Goal: Task Accomplishment & Management: Complete application form

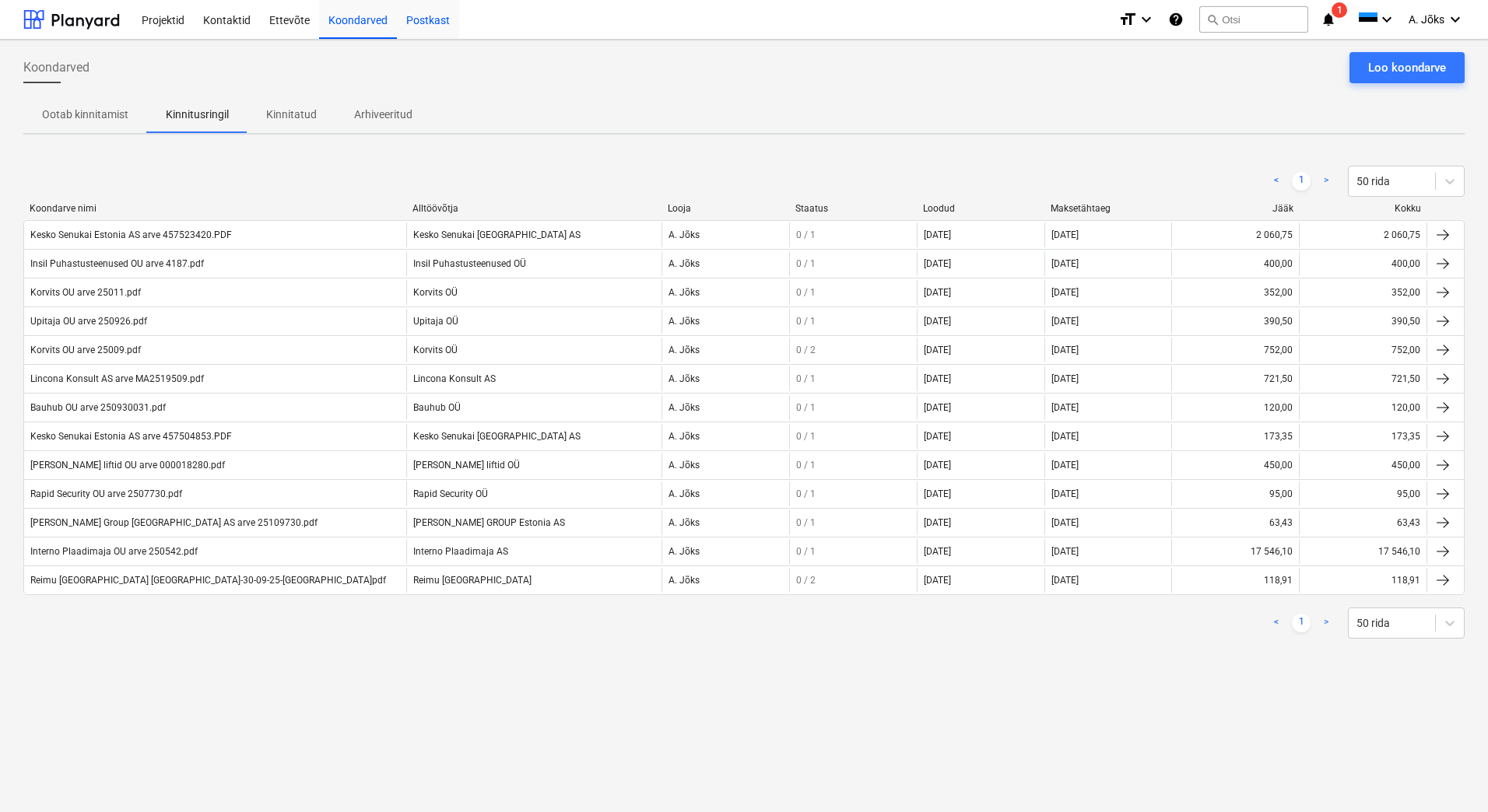
click at [414, 19] on div "Postkast" at bounding box center [428, 19] width 62 height 40
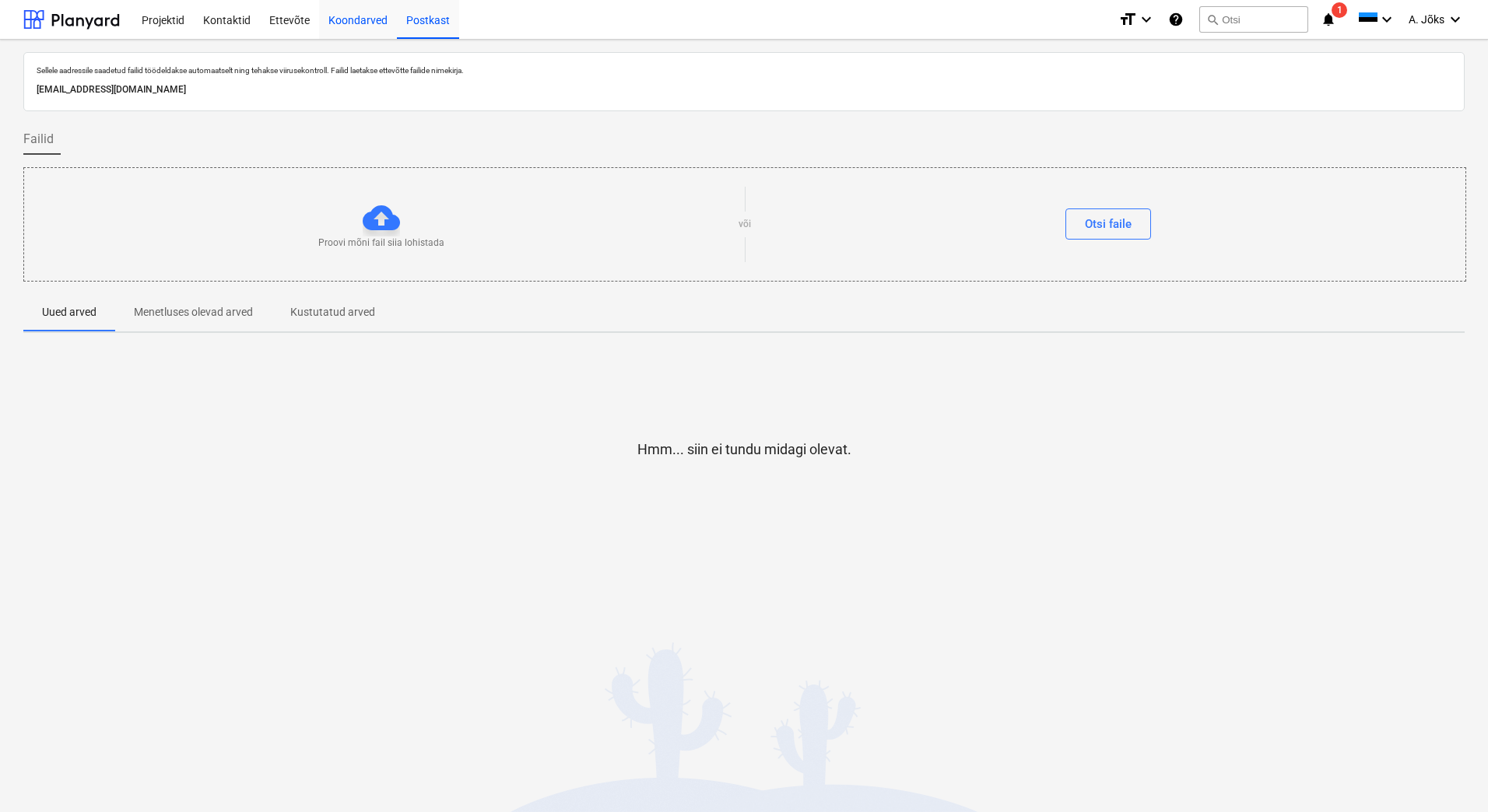
click at [364, 17] on div "Koondarved" at bounding box center [358, 19] width 78 height 40
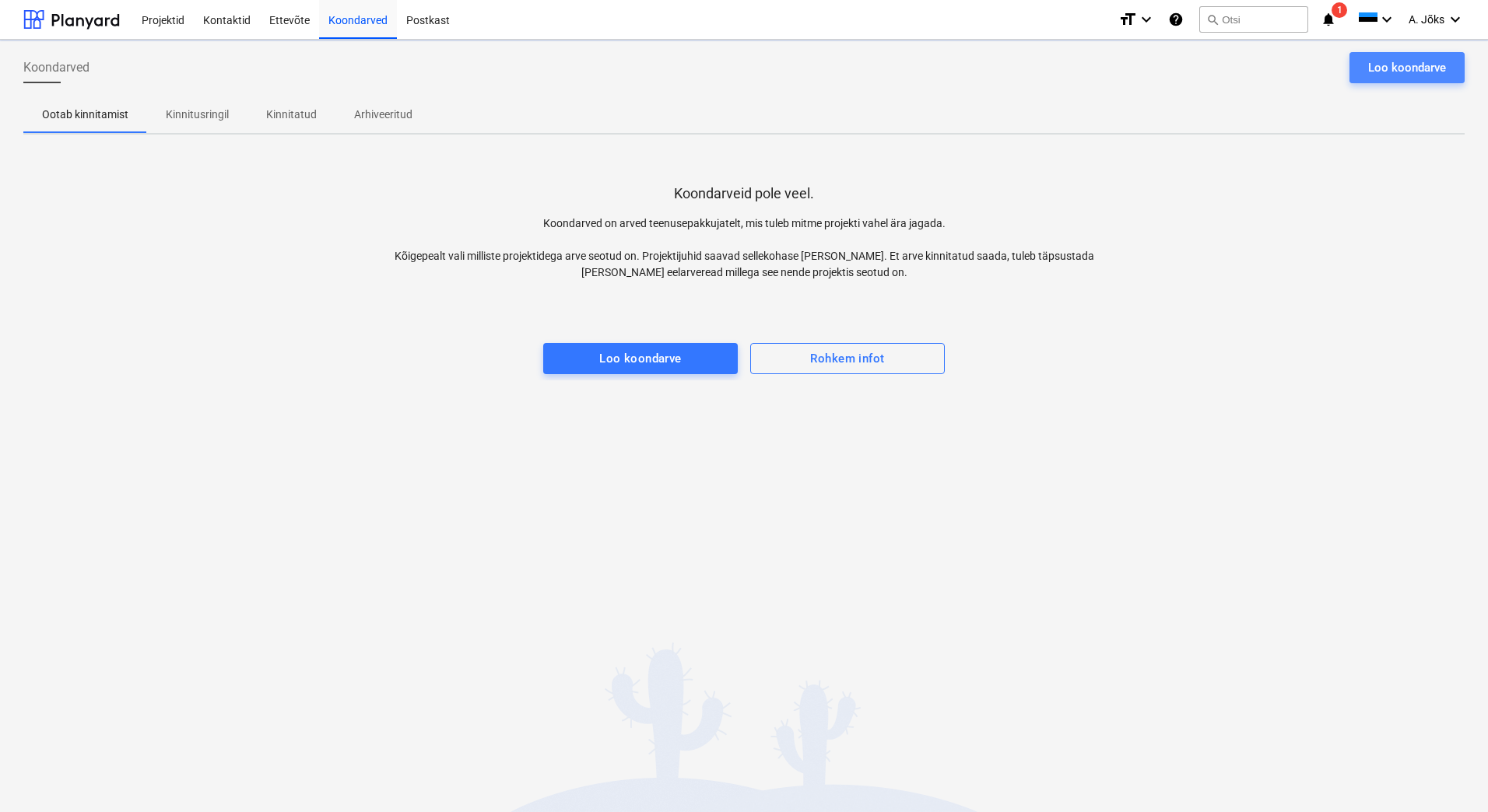
click at [1403, 70] on div "Loo koondarve" at bounding box center [1407, 68] width 78 height 20
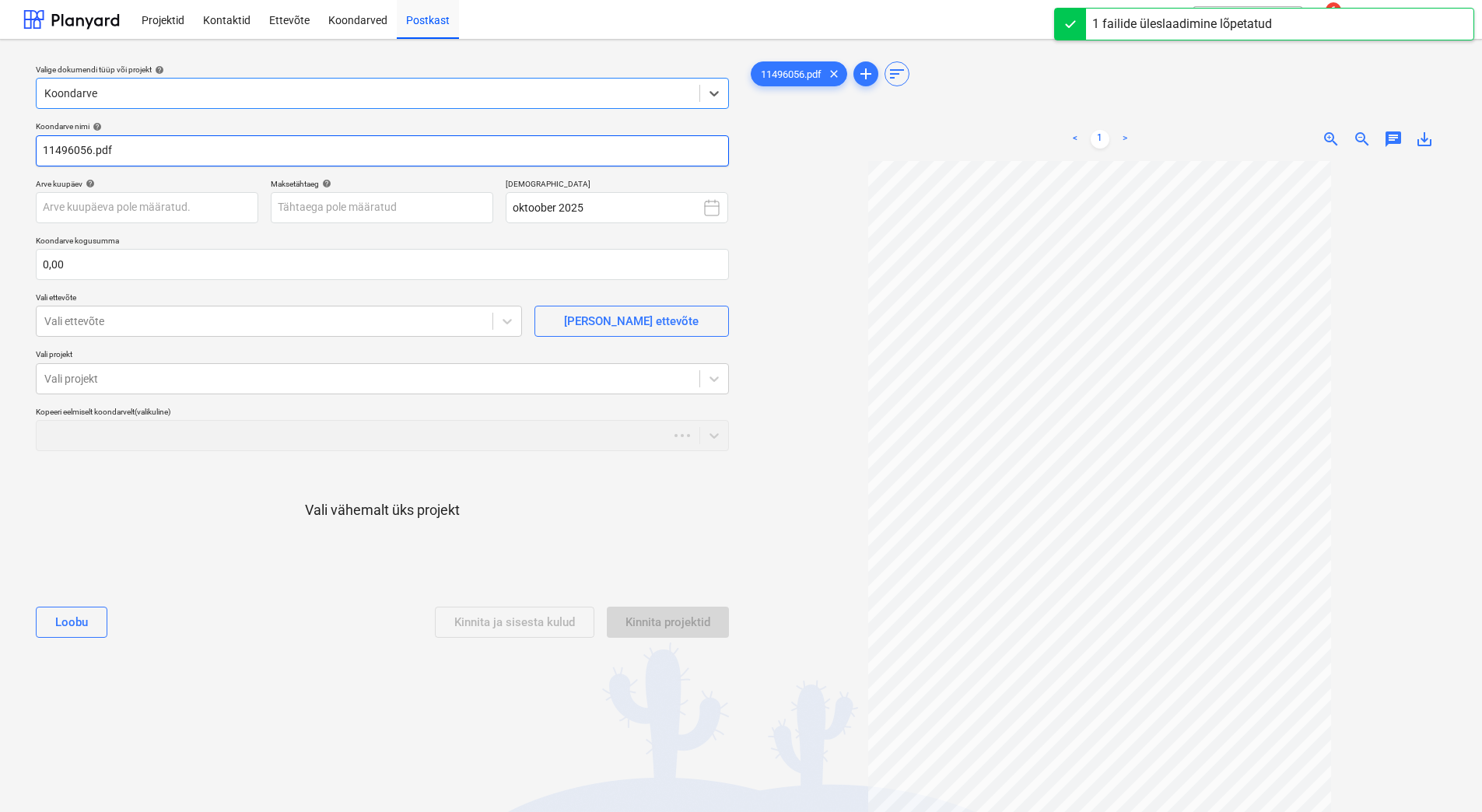
click at [45, 150] on input "11496056.pdf" at bounding box center [383, 151] width 693 height 31
paste input "Cramo Estonia AS arve"
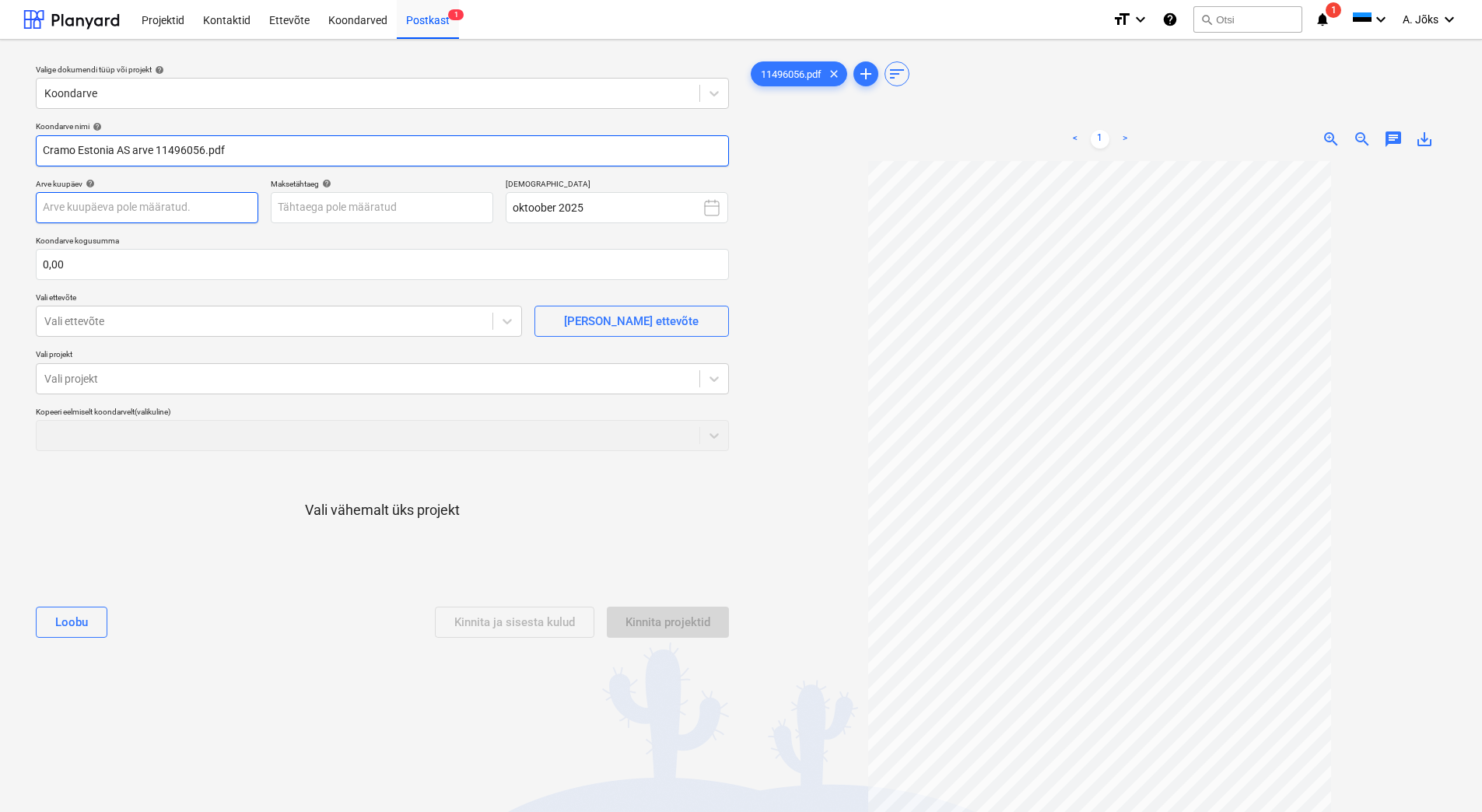
type input "Cramo Estonia AS arve 11496056.pdf"
click at [191, 204] on body "Projektid Kontaktid Ettevõte Koondarved Postkast 1 format_size keyboard_arrow_d…" at bounding box center [741, 406] width 1482 height 812
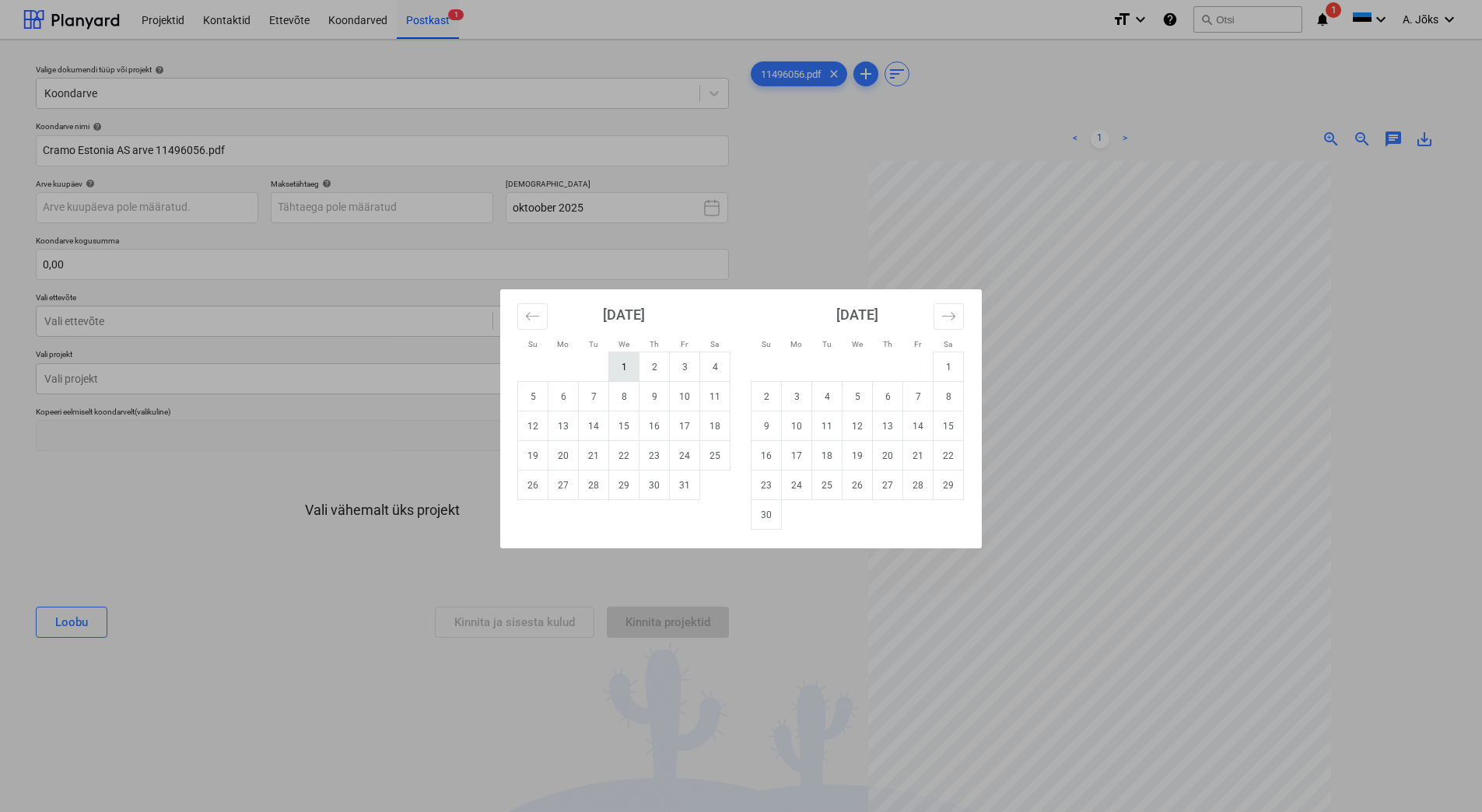
click at [629, 360] on td "1" at bounding box center [623, 367] width 31 height 30
type input "[DATE]"
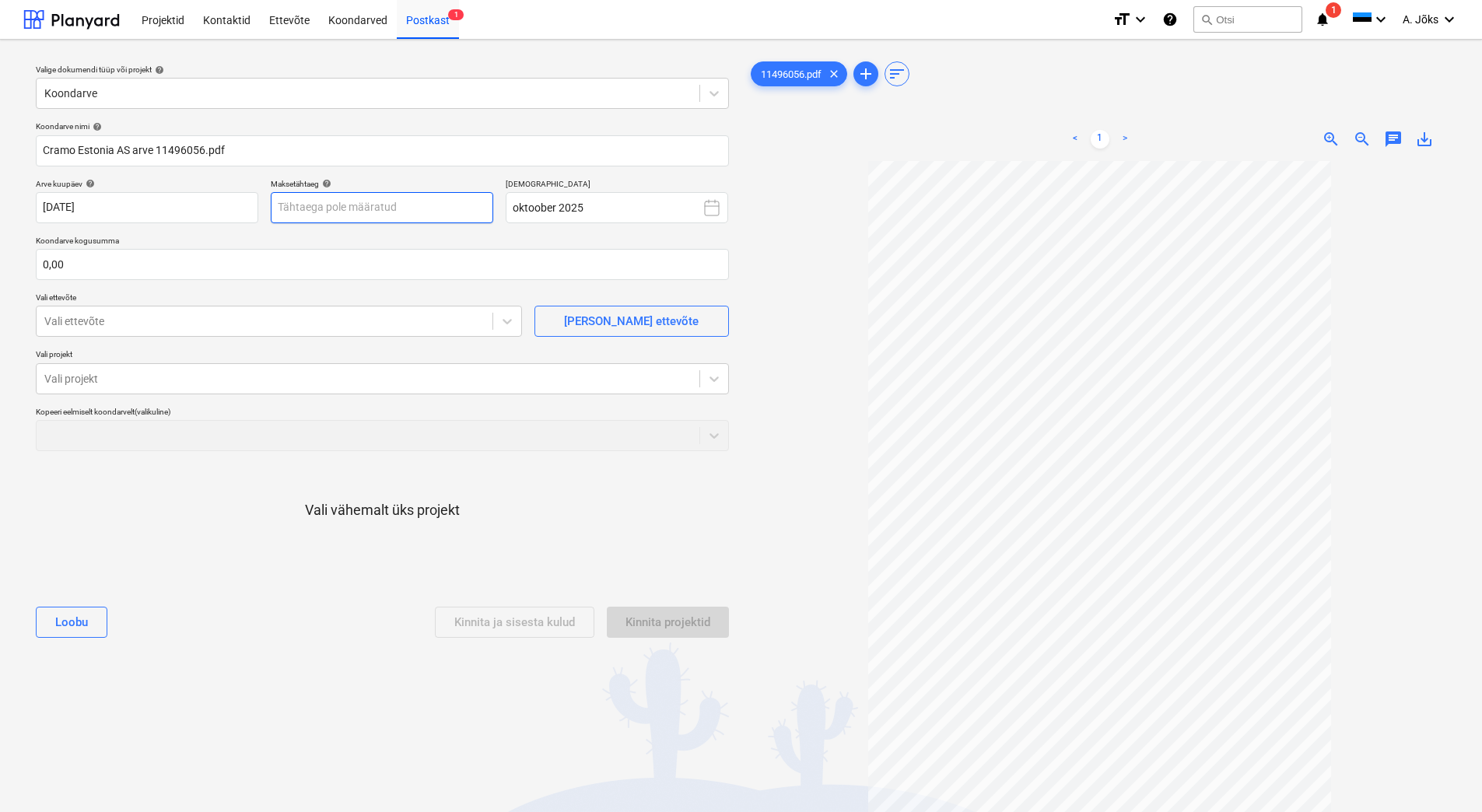
click at [380, 213] on body "Projektid Kontaktid Ettevõte Koondarved Postkast 1 format_size keyboard_arrow_d…" at bounding box center [741, 406] width 1482 height 812
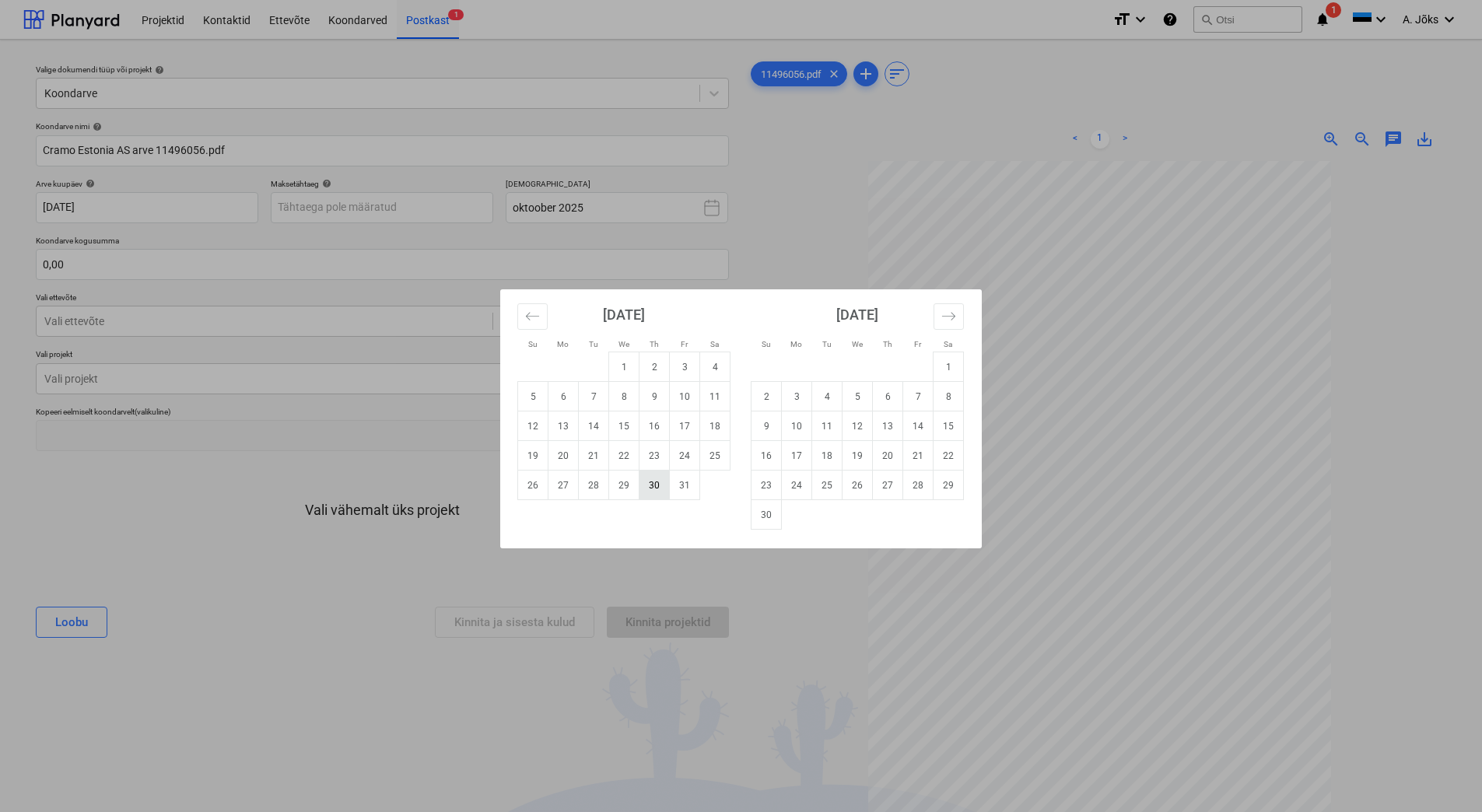
click at [652, 483] on td "30" at bounding box center [654, 485] width 31 height 30
type input "[DATE]"
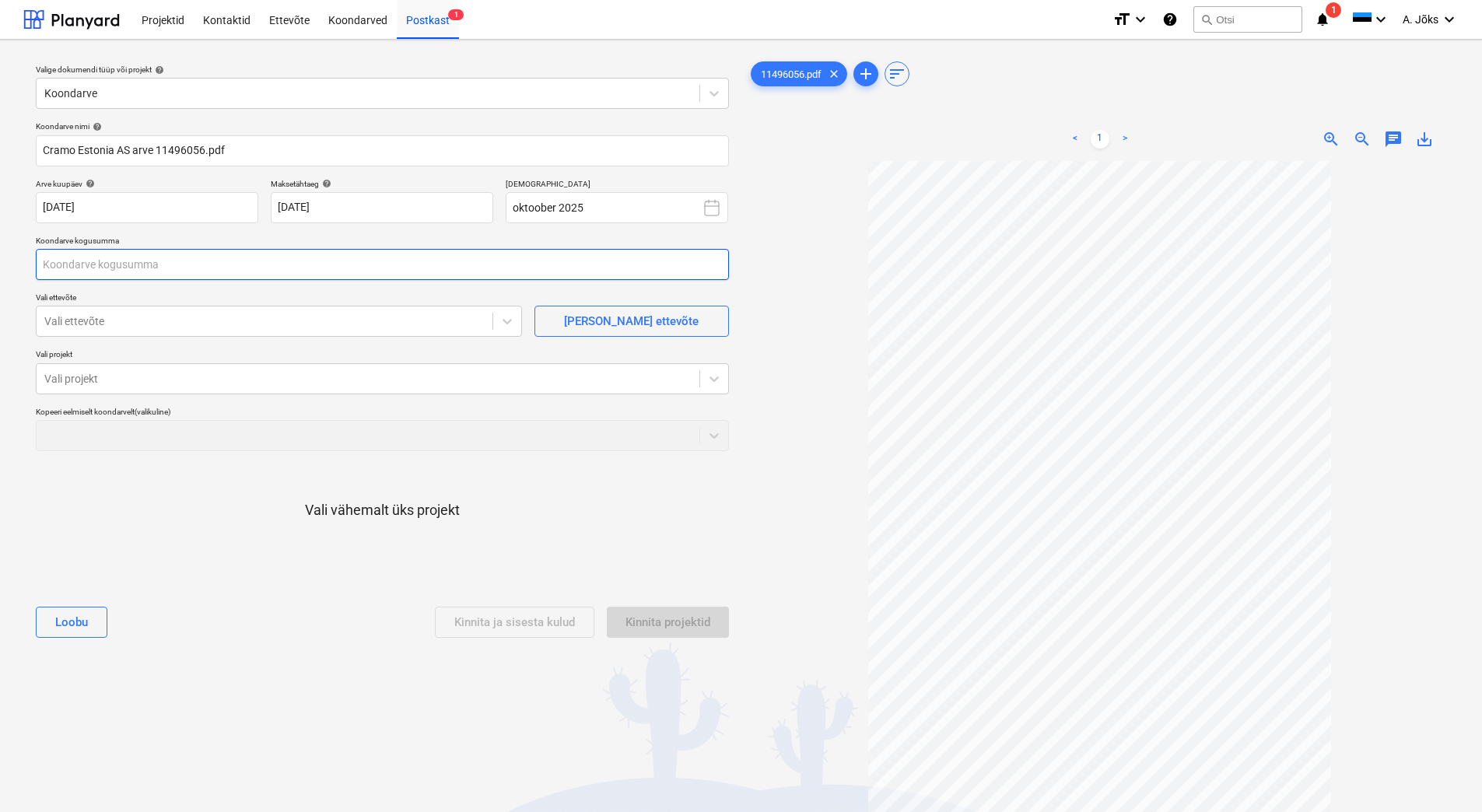
click at [121, 274] on input "text" at bounding box center [383, 264] width 693 height 31
type input "0,00"
click at [130, 270] on input "text" at bounding box center [383, 264] width 693 height 31
type input "137,50"
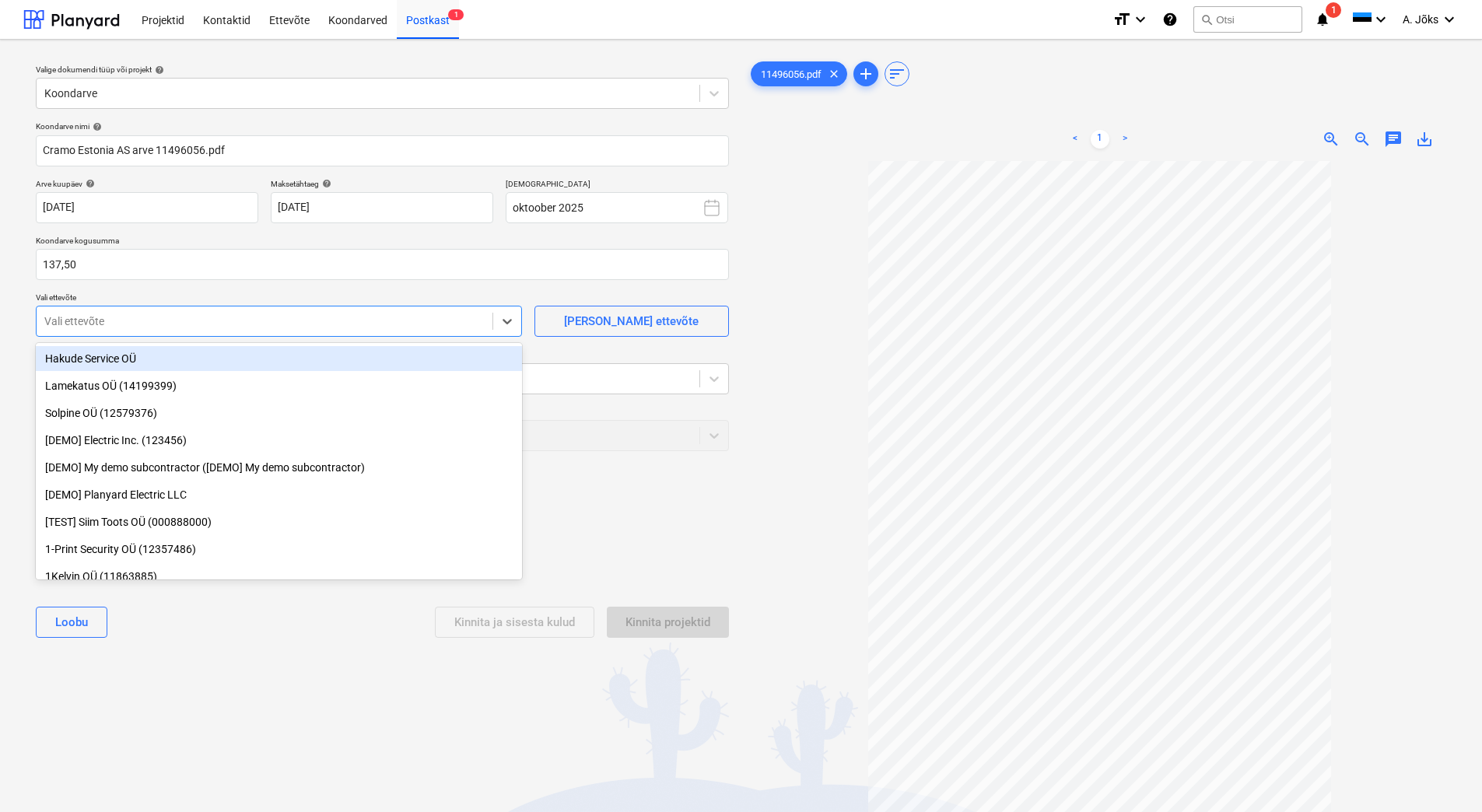
click at [181, 318] on div at bounding box center [265, 321] width 440 height 16
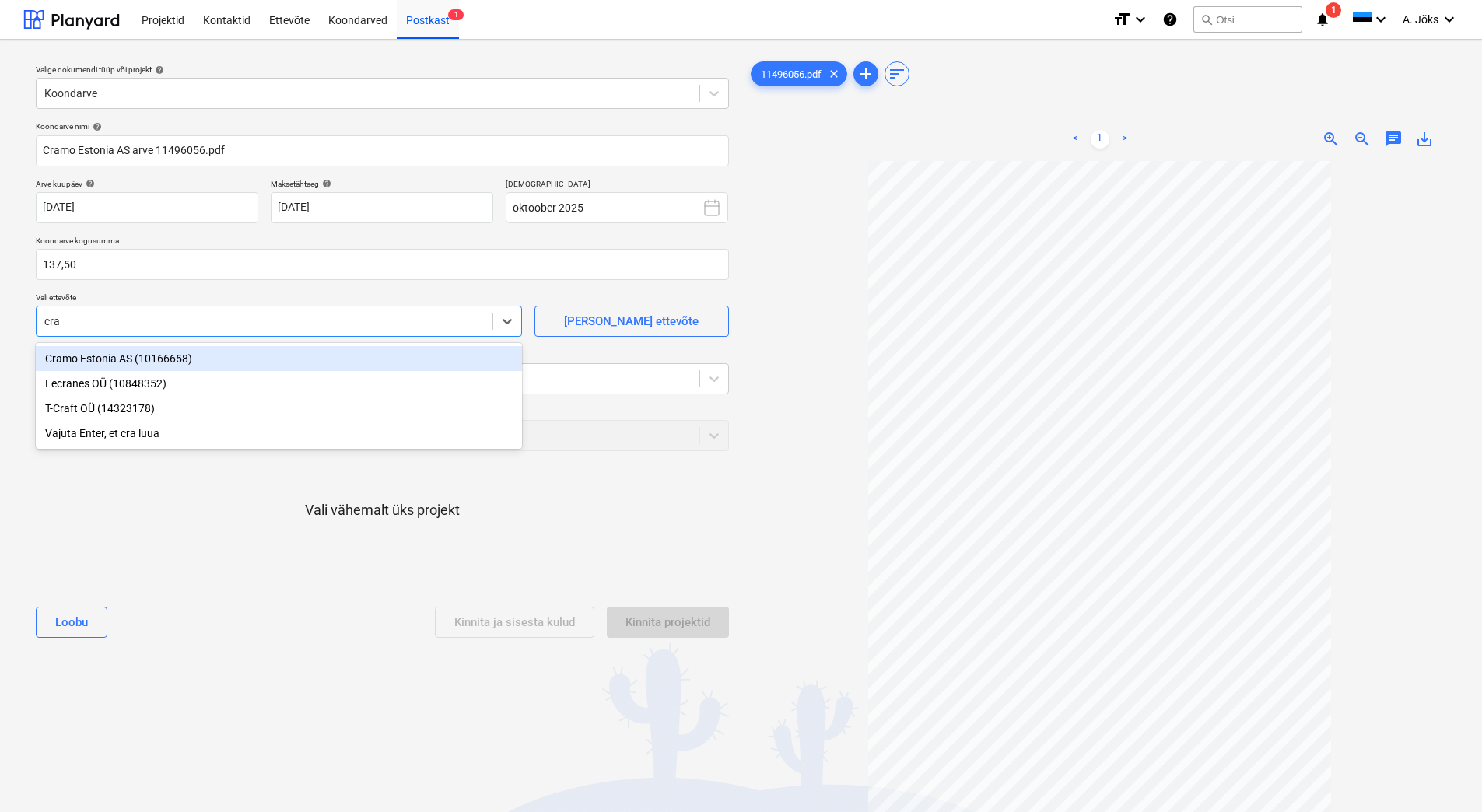
type input "cram"
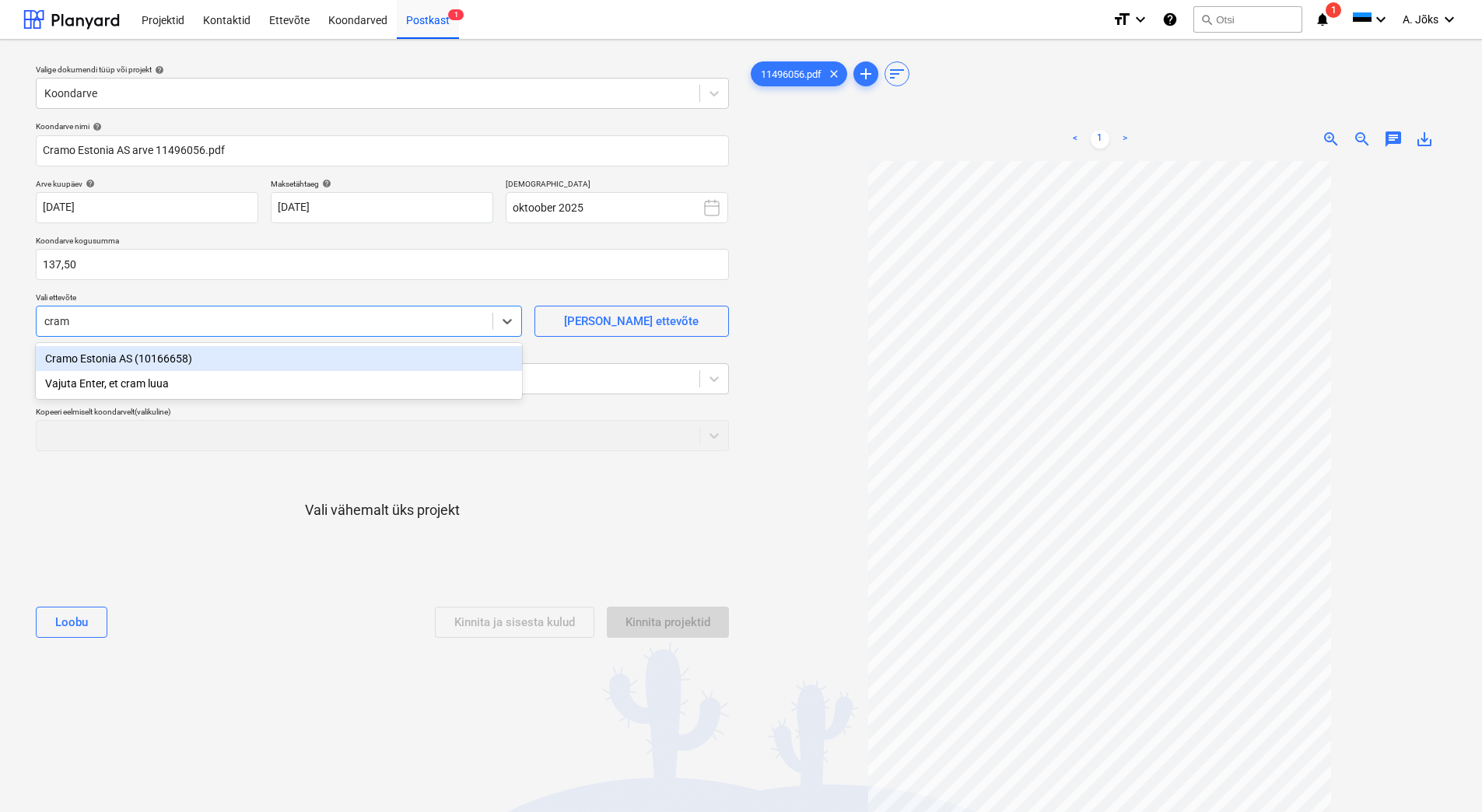
click at [165, 359] on div "Cramo Estonia AS (10166658)" at bounding box center [279, 359] width 486 height 25
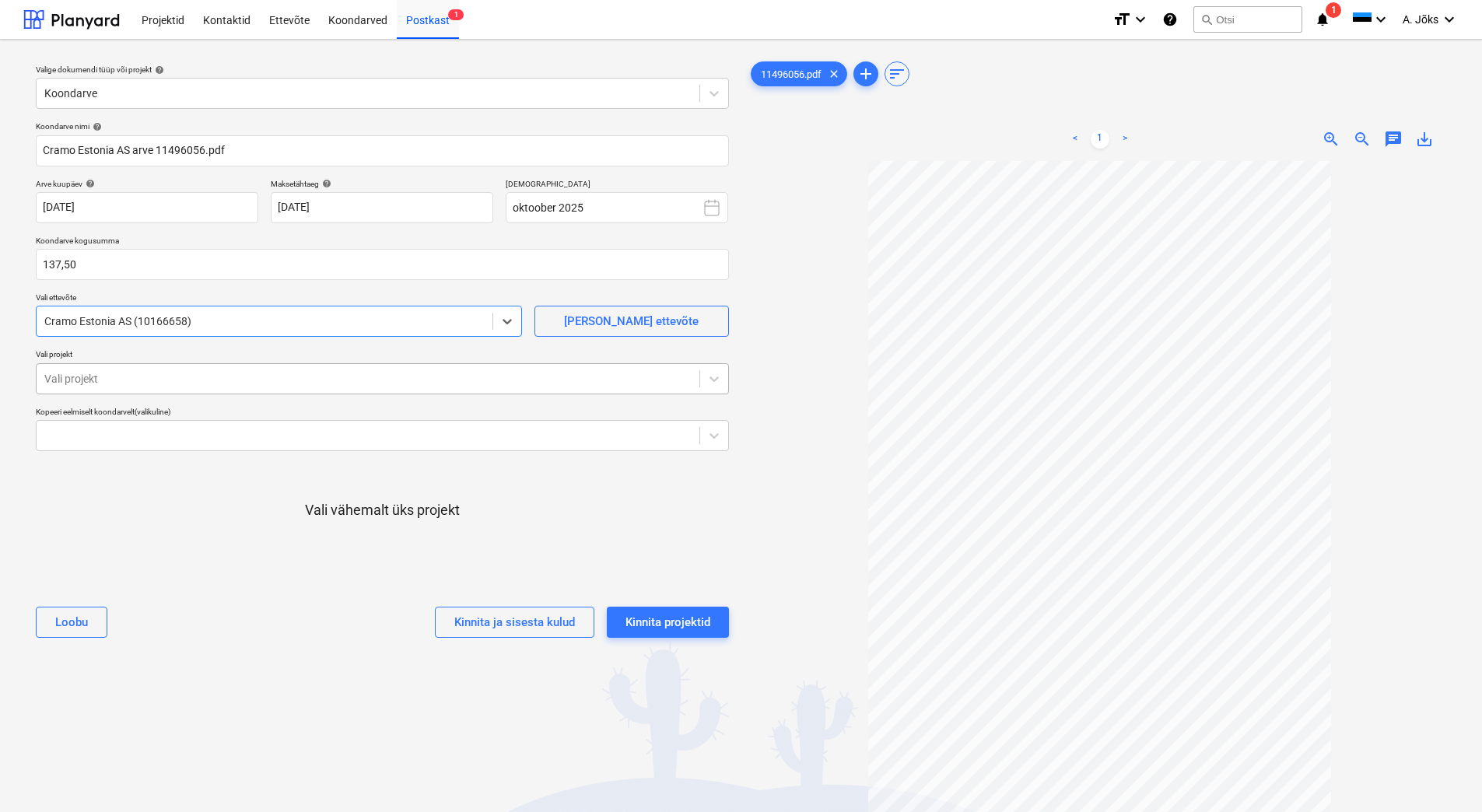
click at [164, 372] on div at bounding box center [368, 378] width 647 height 16
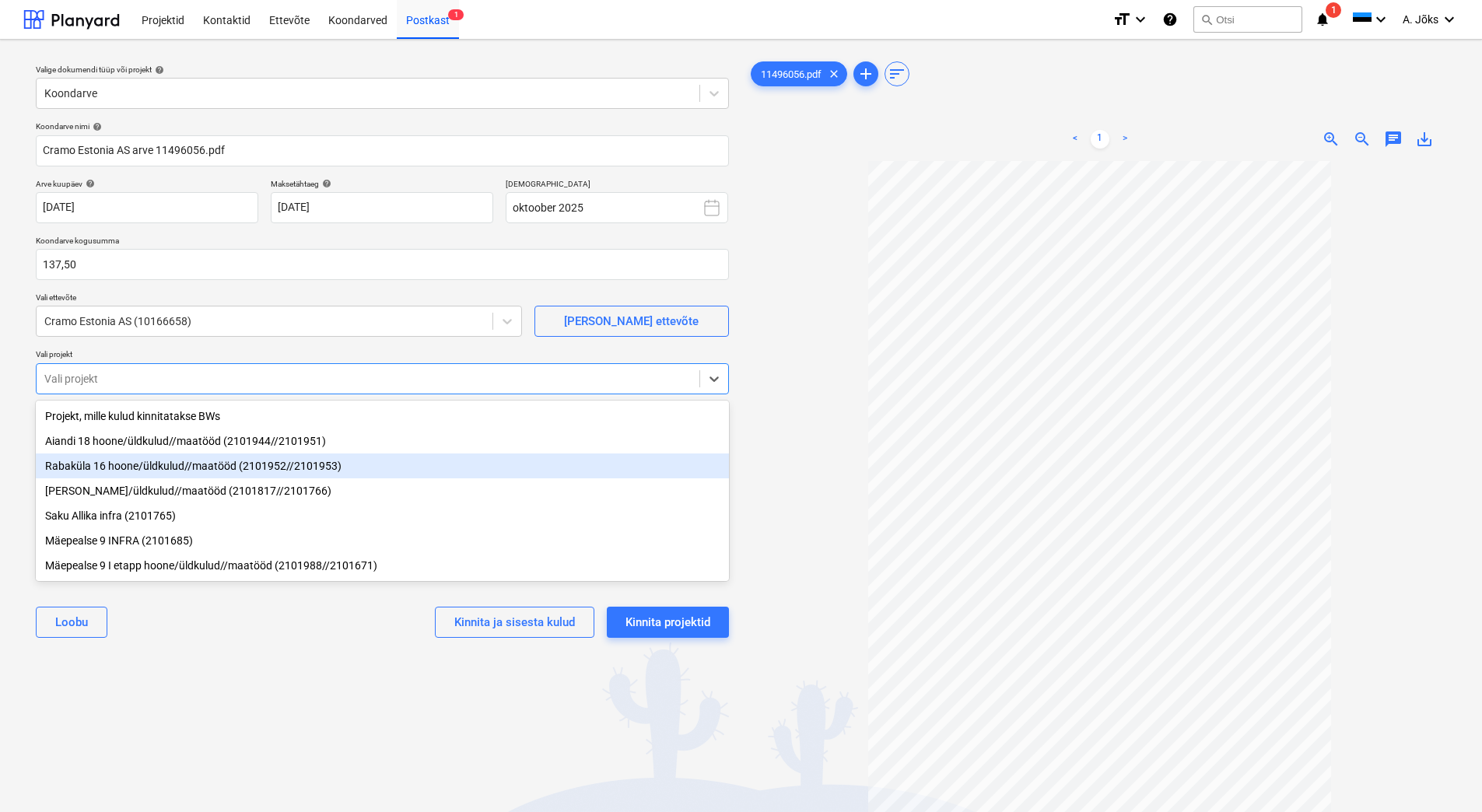
click at [192, 474] on div "Rabaküla 16 hoone/üldkulud//maatööd (2101952//2101953)" at bounding box center [383, 465] width 693 height 25
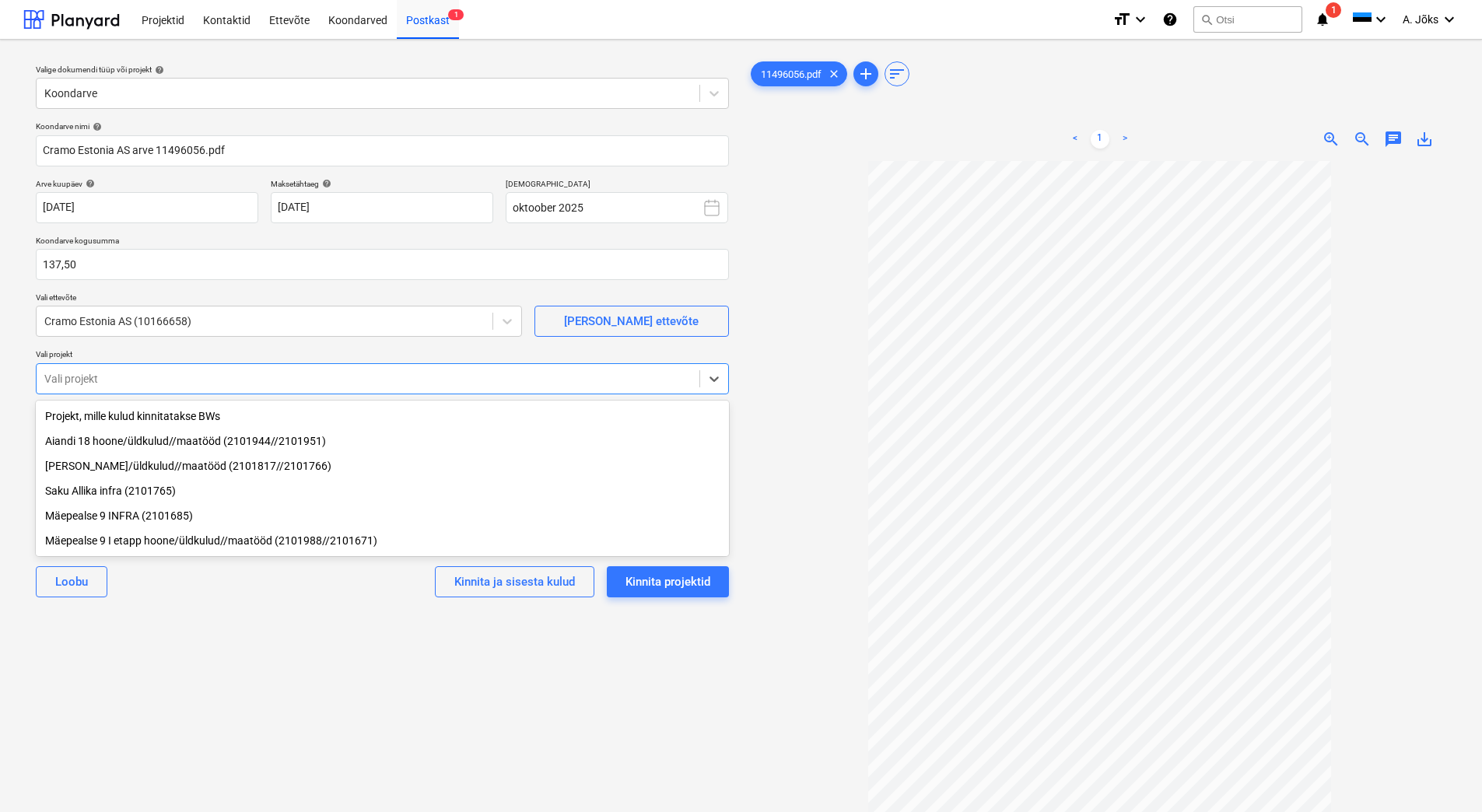
drag, startPoint x: 308, startPoint y: 644, endPoint x: 321, endPoint y: 645, distance: 13.0
click at [309, 644] on div "Valige dokumendi tüüp või projekt help Koondarve Koondarve nimi help [PERSON_NA…" at bounding box center [382, 493] width 718 height 884
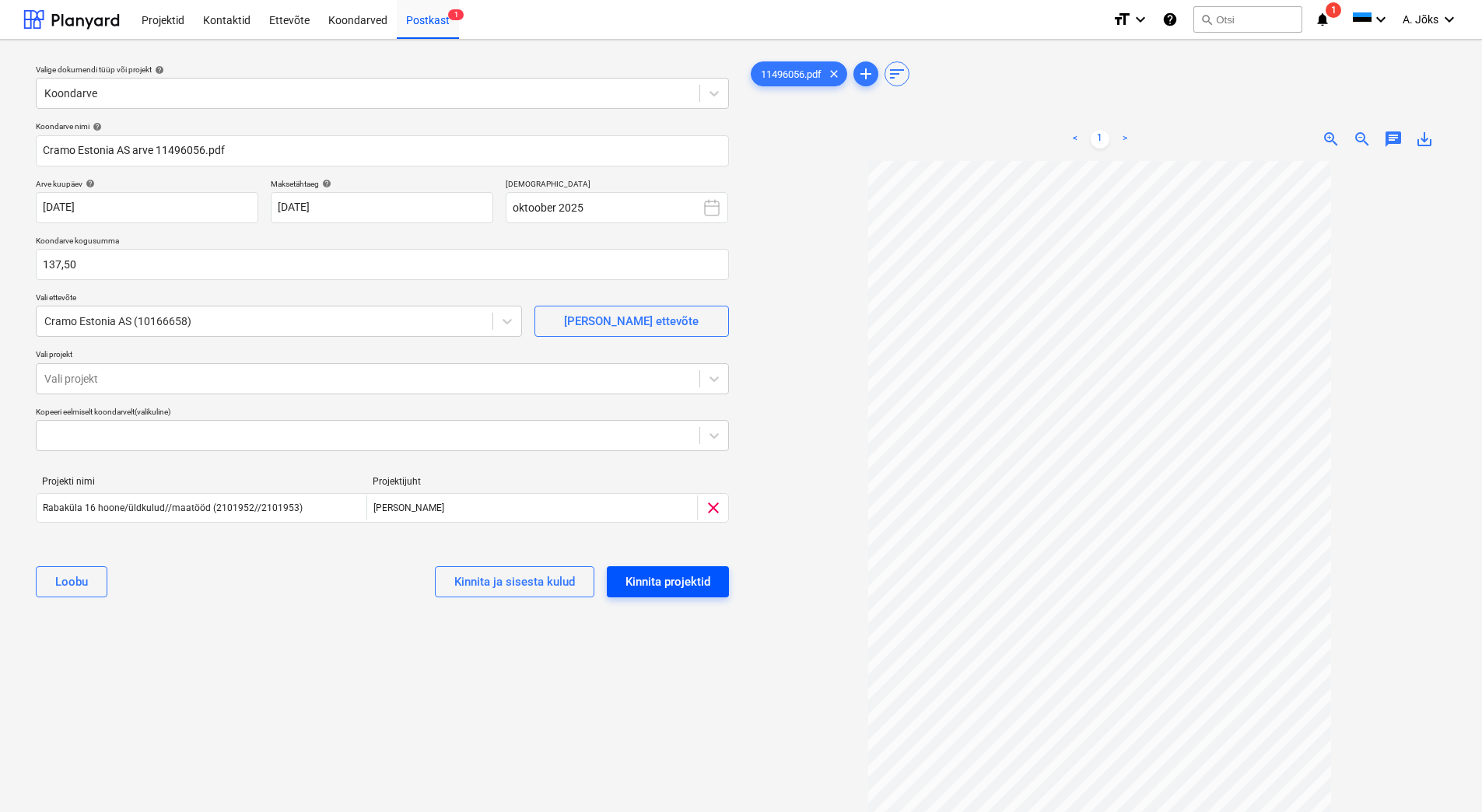
click at [695, 576] on div "Kinnita projektid" at bounding box center [667, 582] width 85 height 20
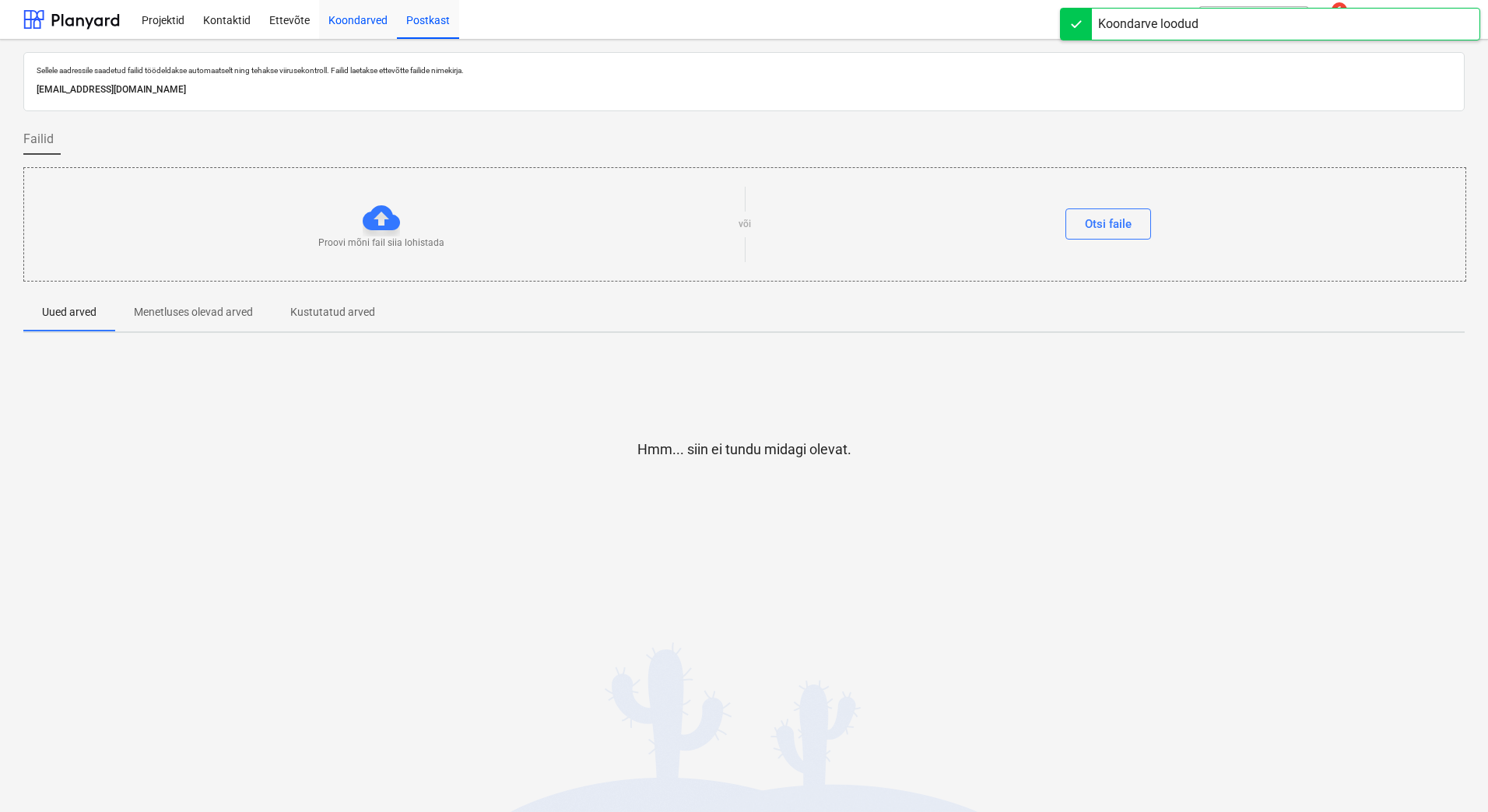
click at [375, 25] on div "Koondarved" at bounding box center [358, 19] width 78 height 40
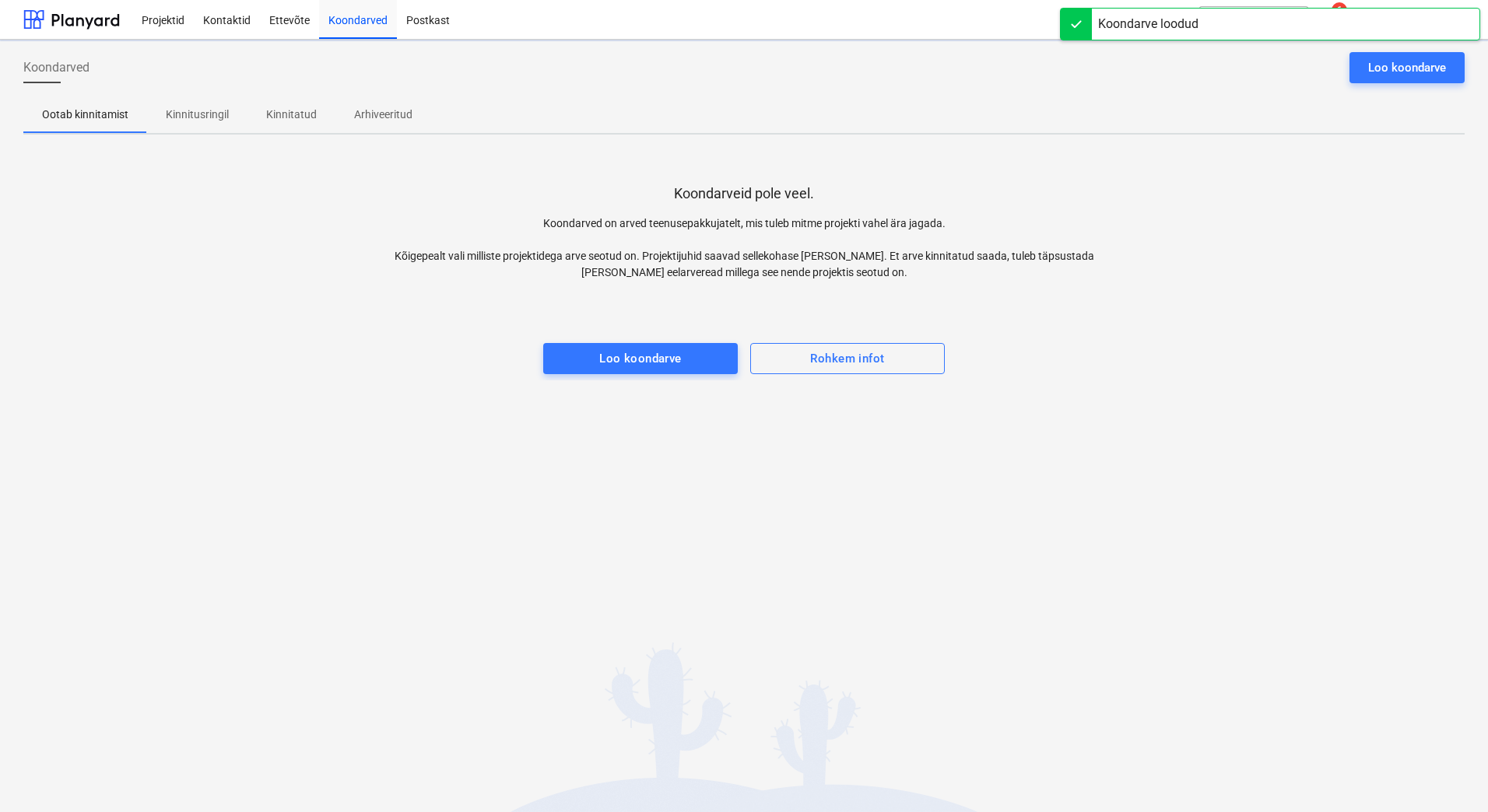
click at [253, 380] on div "Koondarved Loo koondarve Ootab kinnitamist Kinnitusringil Kinnitatud Arhiveerit…" at bounding box center [744, 426] width 1488 height 772
click at [187, 117] on p "Kinnitusringil" at bounding box center [197, 115] width 63 height 17
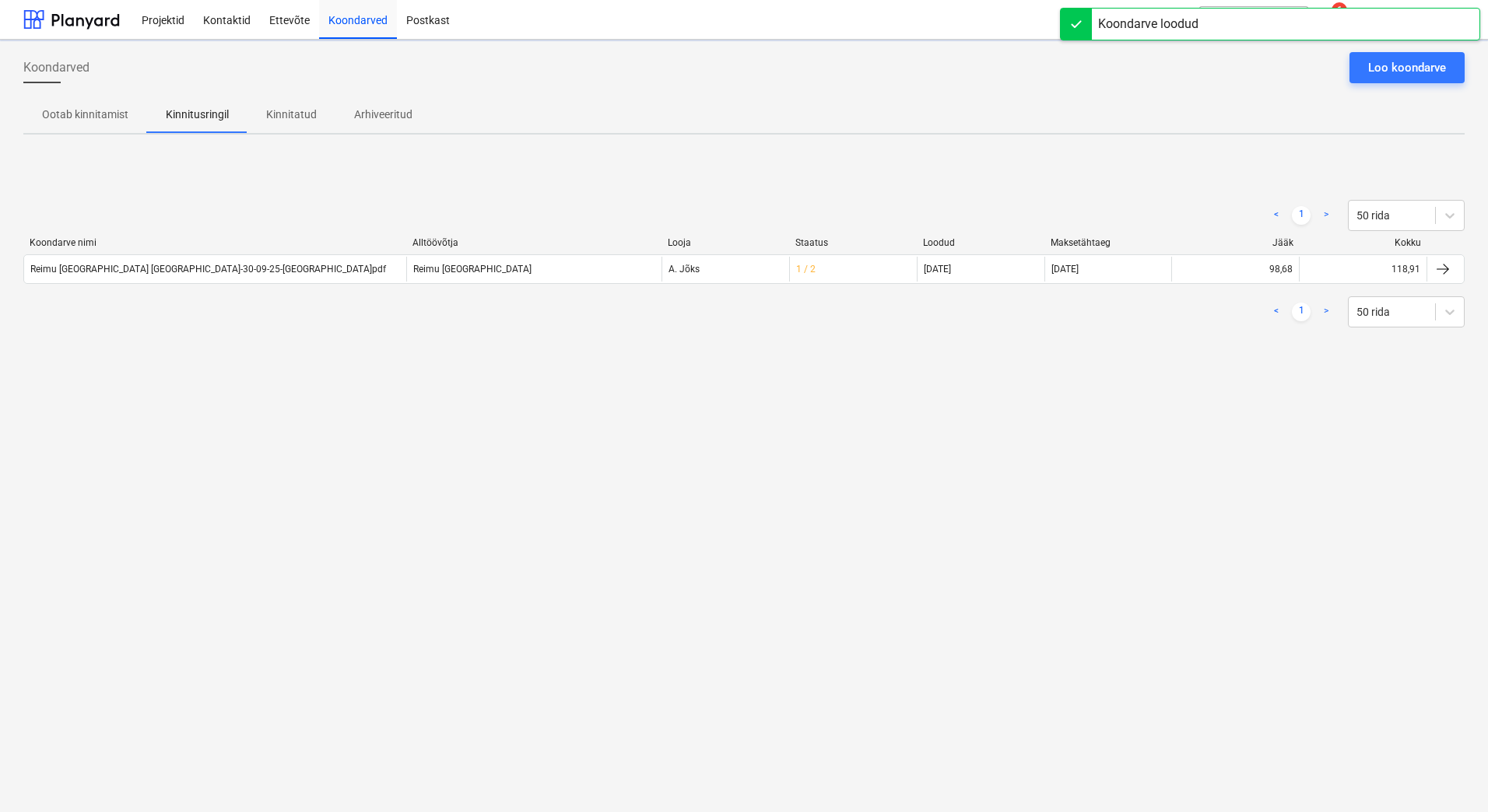
click at [167, 378] on div "< 1 > 50 rida Koondarve nimi Alltöövõtja Looja Staatus Loodud Maksetähtaeg Jääk…" at bounding box center [744, 263] width 1441 height 233
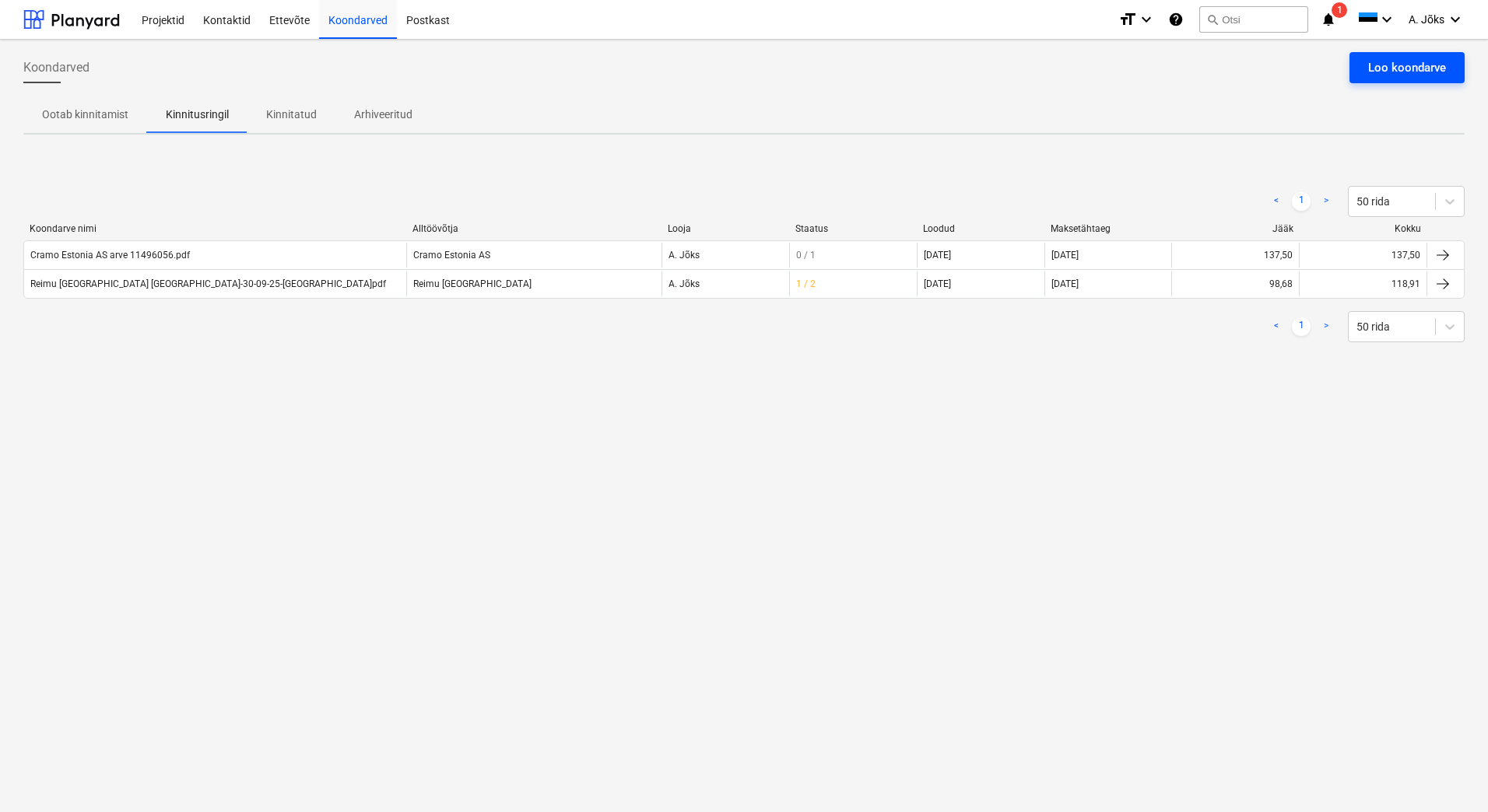
click at [1411, 64] on div "Loo koondarve" at bounding box center [1407, 68] width 78 height 20
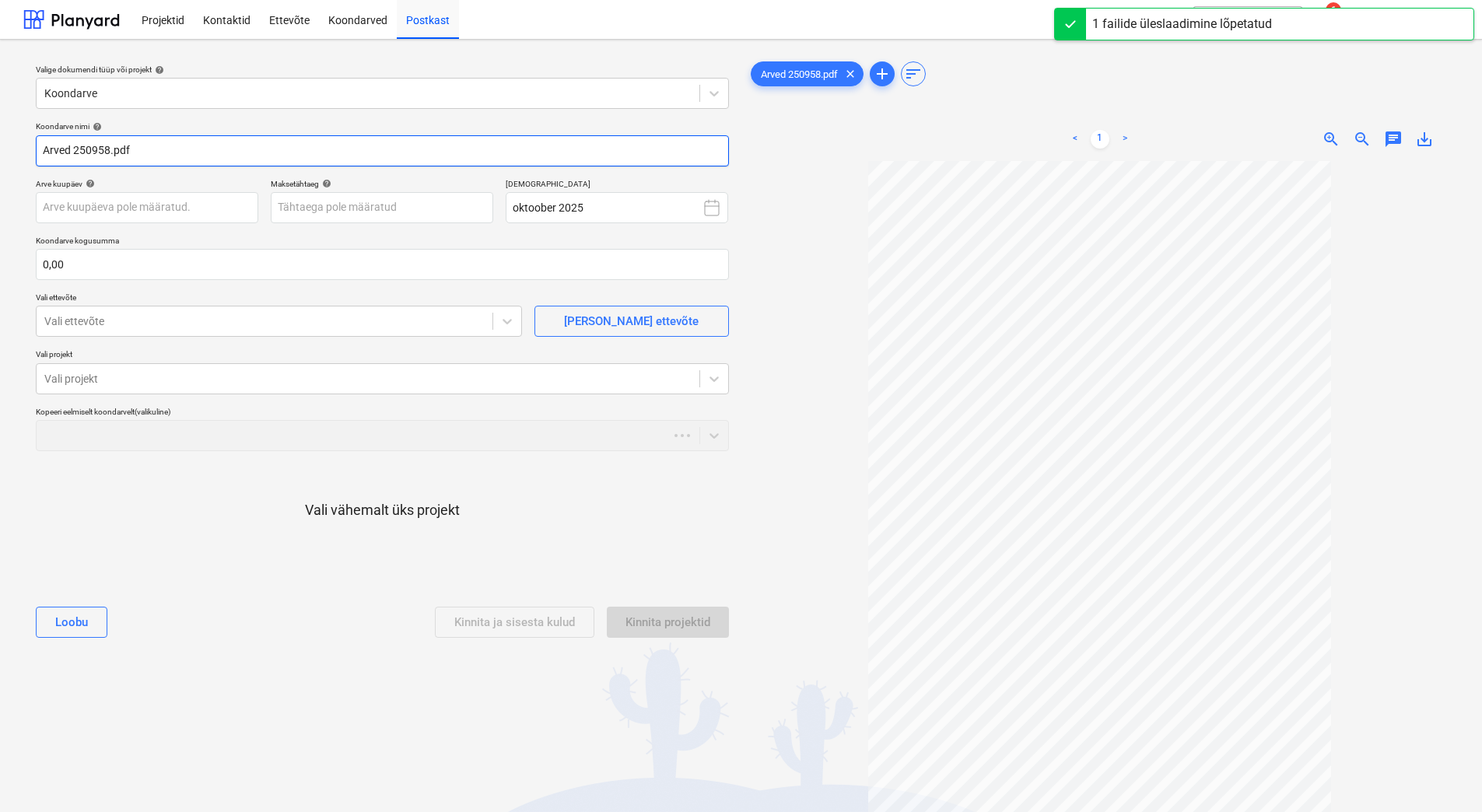
click at [70, 150] on input "Arved 250958.pdf" at bounding box center [383, 151] width 693 height 31
click at [50, 149] on input "Arve 250958.pdf" at bounding box center [383, 151] width 693 height 31
paste input "Upitaja"
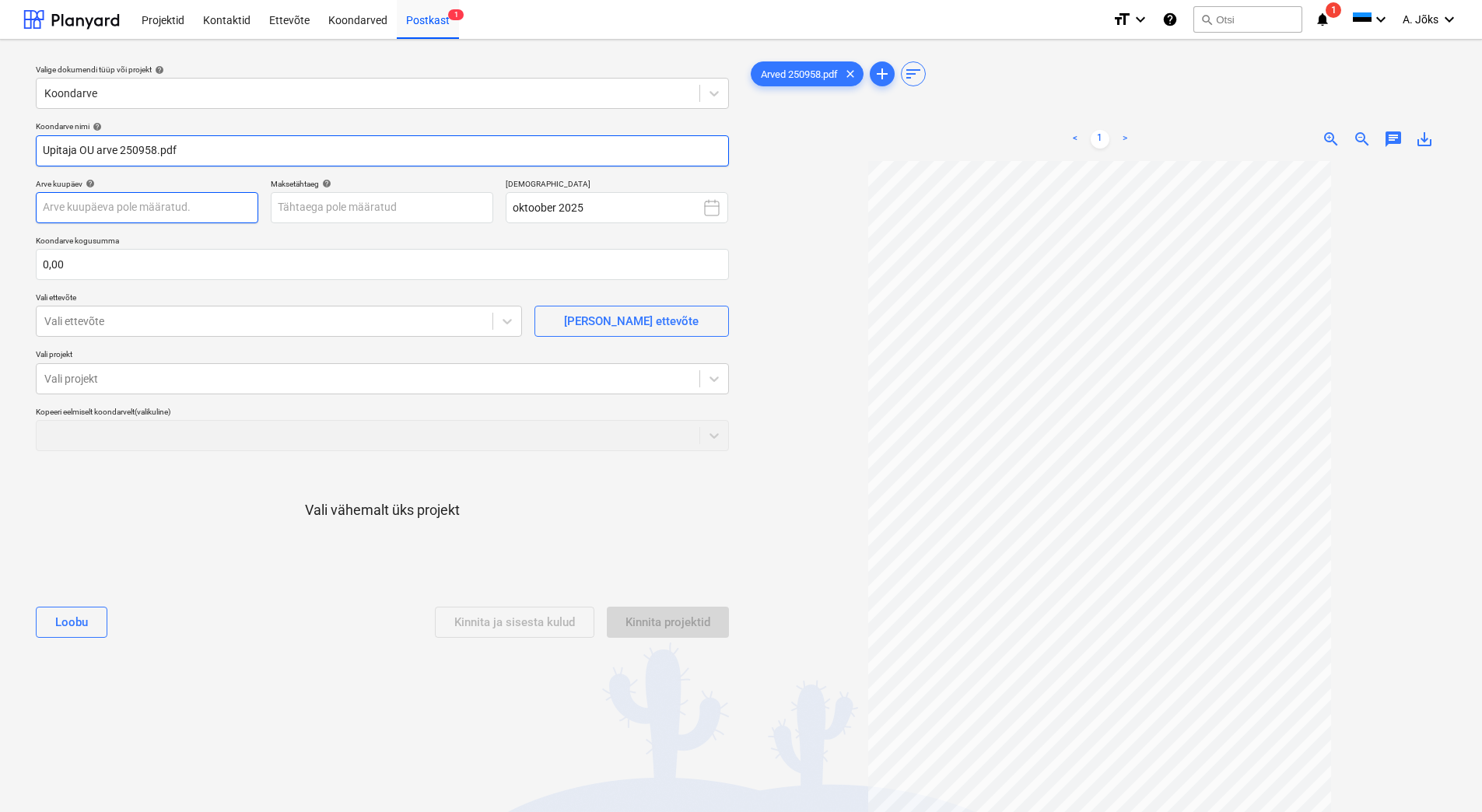
type input "Upitaja OU arve 250958.pdf"
click at [136, 204] on body "Projektid Kontaktid Ettevõte Koondarved Postkast 1 format_size keyboard_arrow_d…" at bounding box center [741, 406] width 1482 height 812
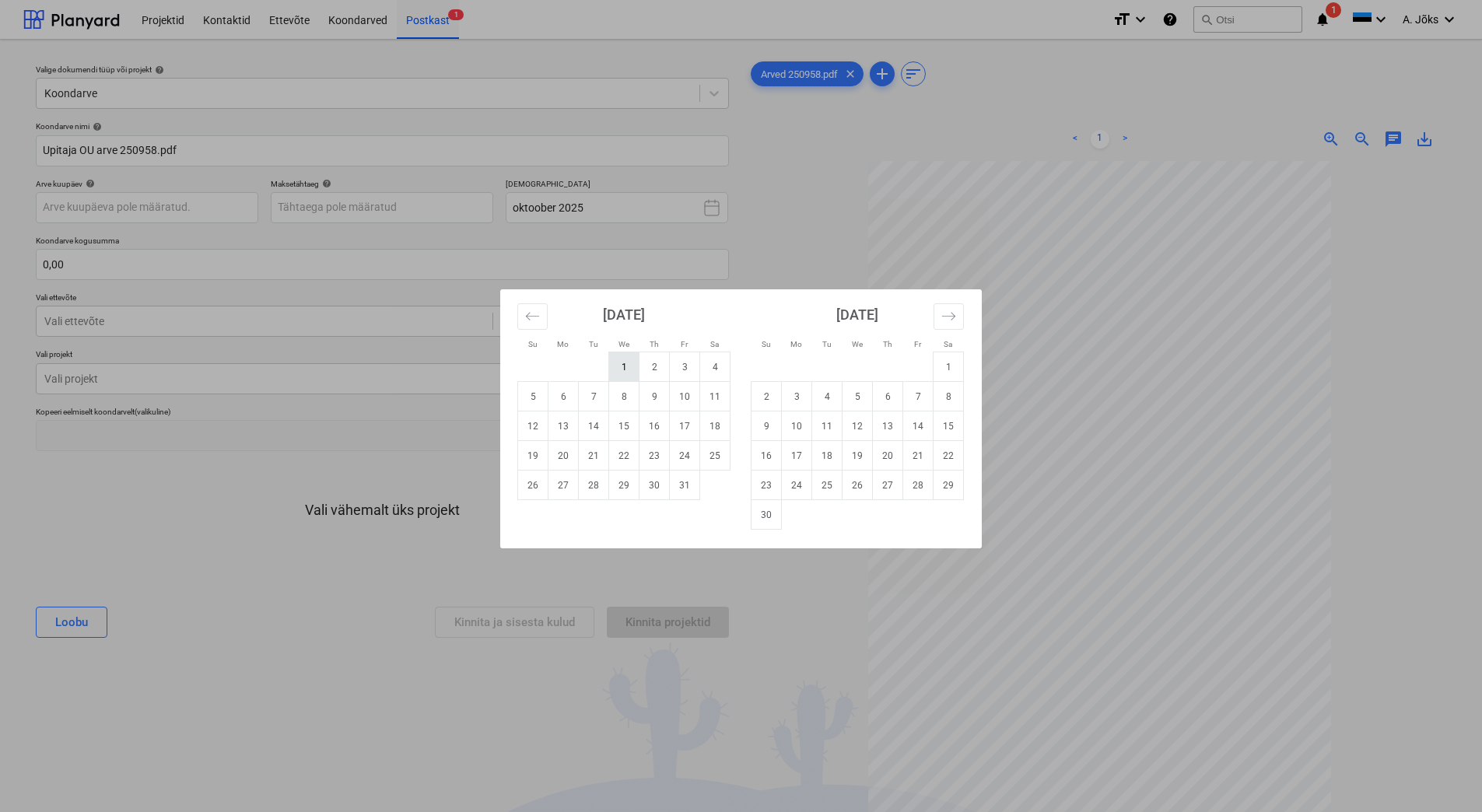
click at [627, 367] on td "1" at bounding box center [623, 367] width 31 height 30
type input "[DATE]"
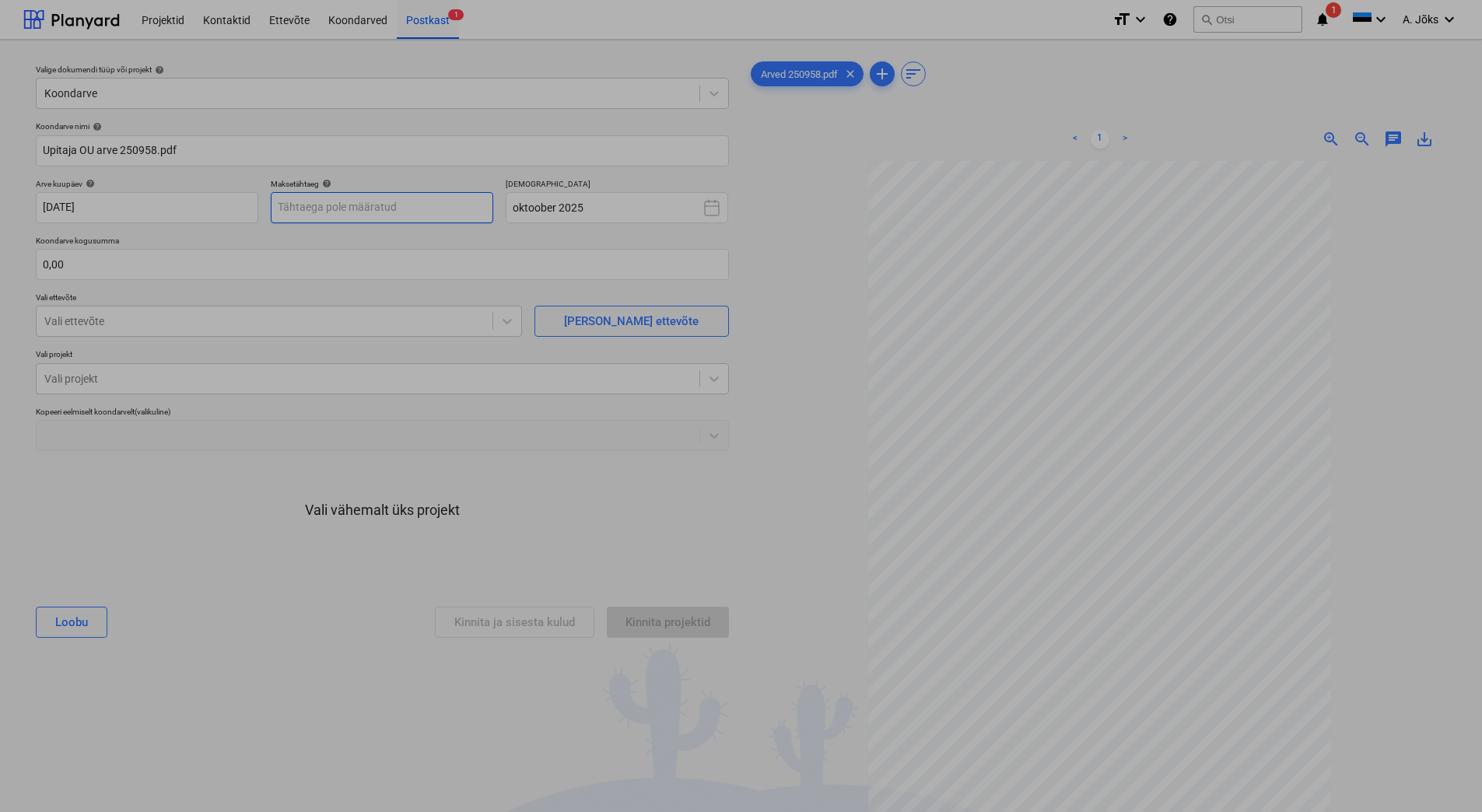
click at [413, 209] on body "Projektid Kontaktid Ettevõte Koondarved Postkast 1 format_size keyboard_arrow_d…" at bounding box center [741, 406] width 1482 height 812
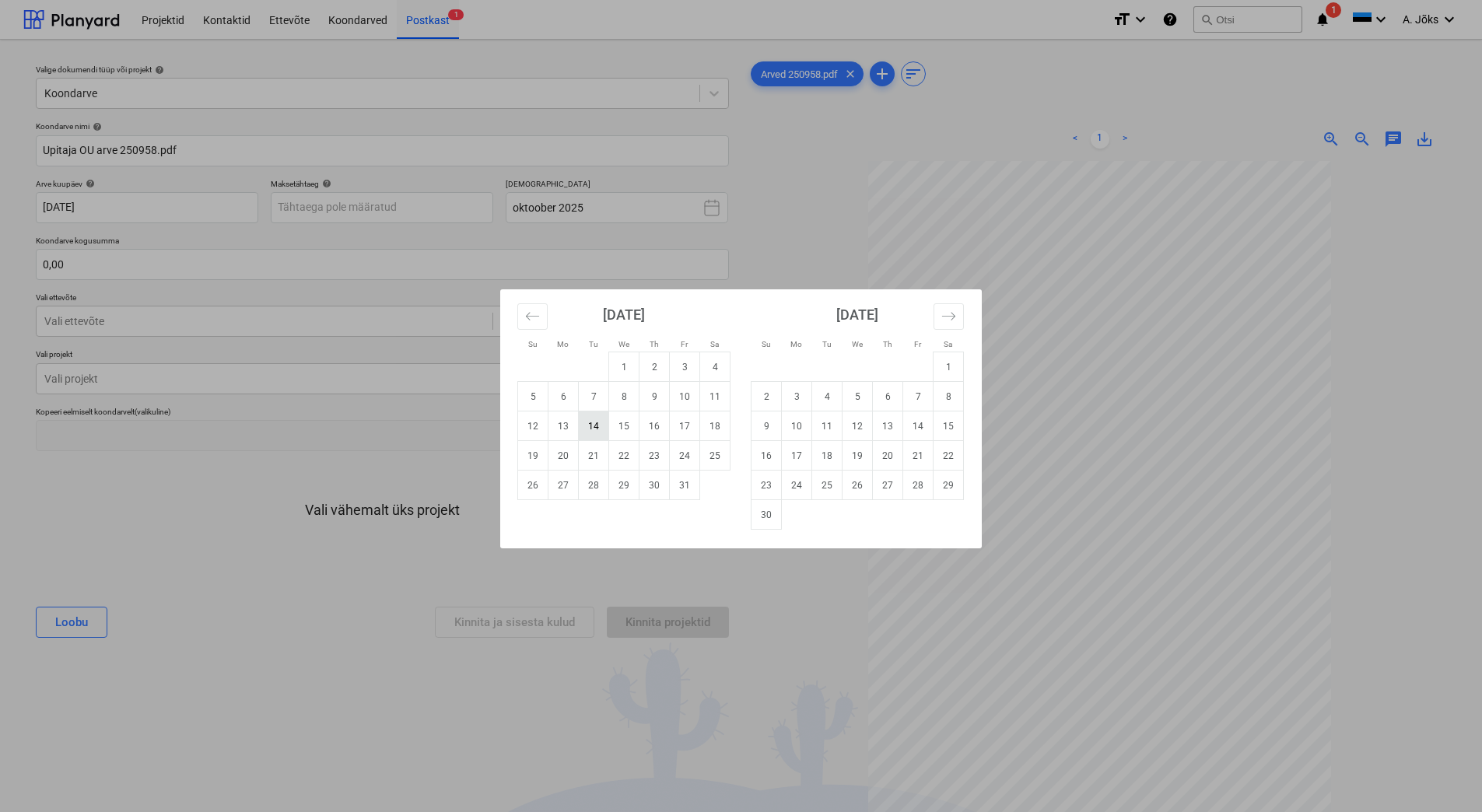
click at [598, 432] on td "14" at bounding box center [594, 426] width 31 height 30
type input "[DATE]"
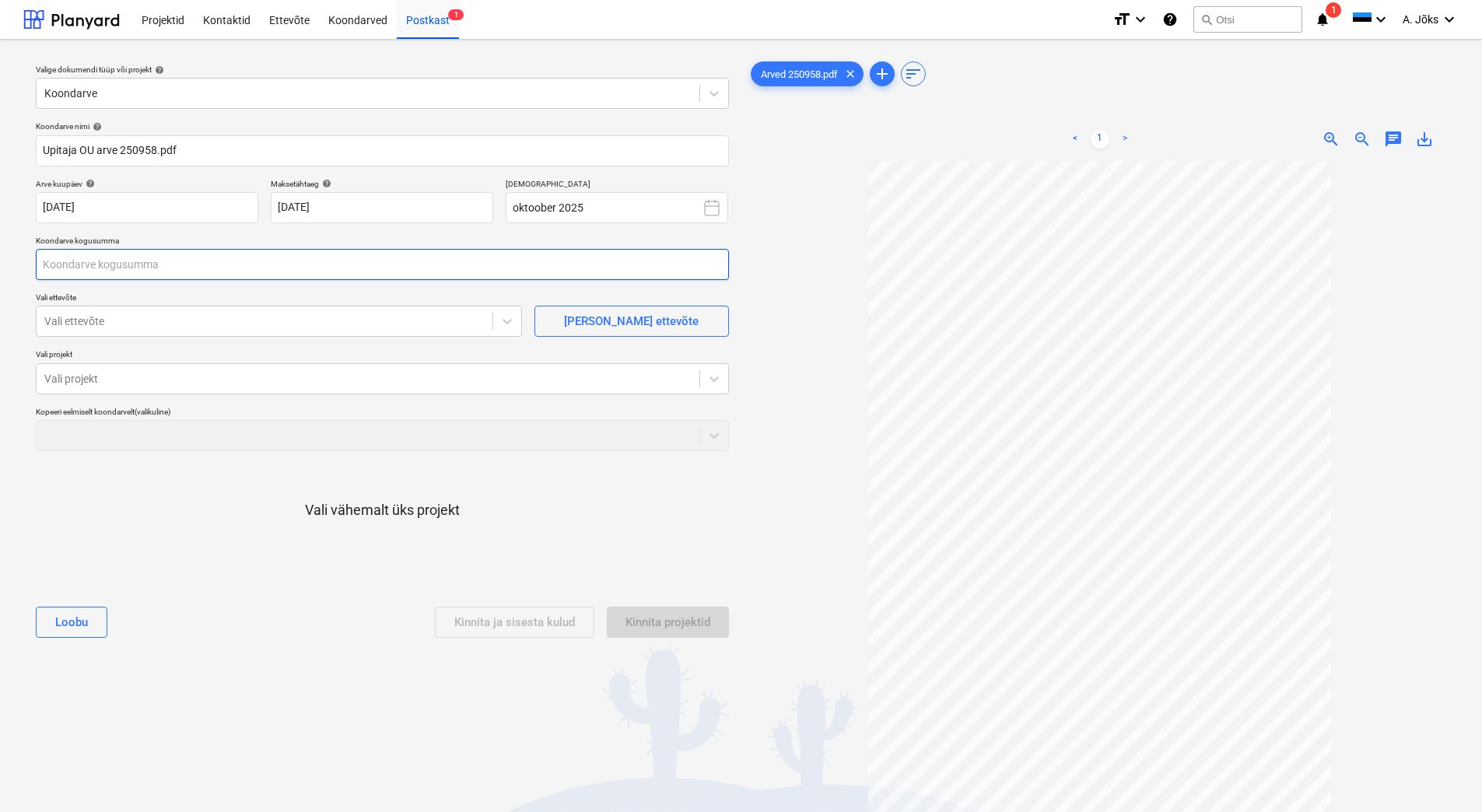
click at [267, 259] on input "text" at bounding box center [383, 264] width 693 height 31
type input "110,00"
click at [217, 321] on div at bounding box center [265, 321] width 440 height 16
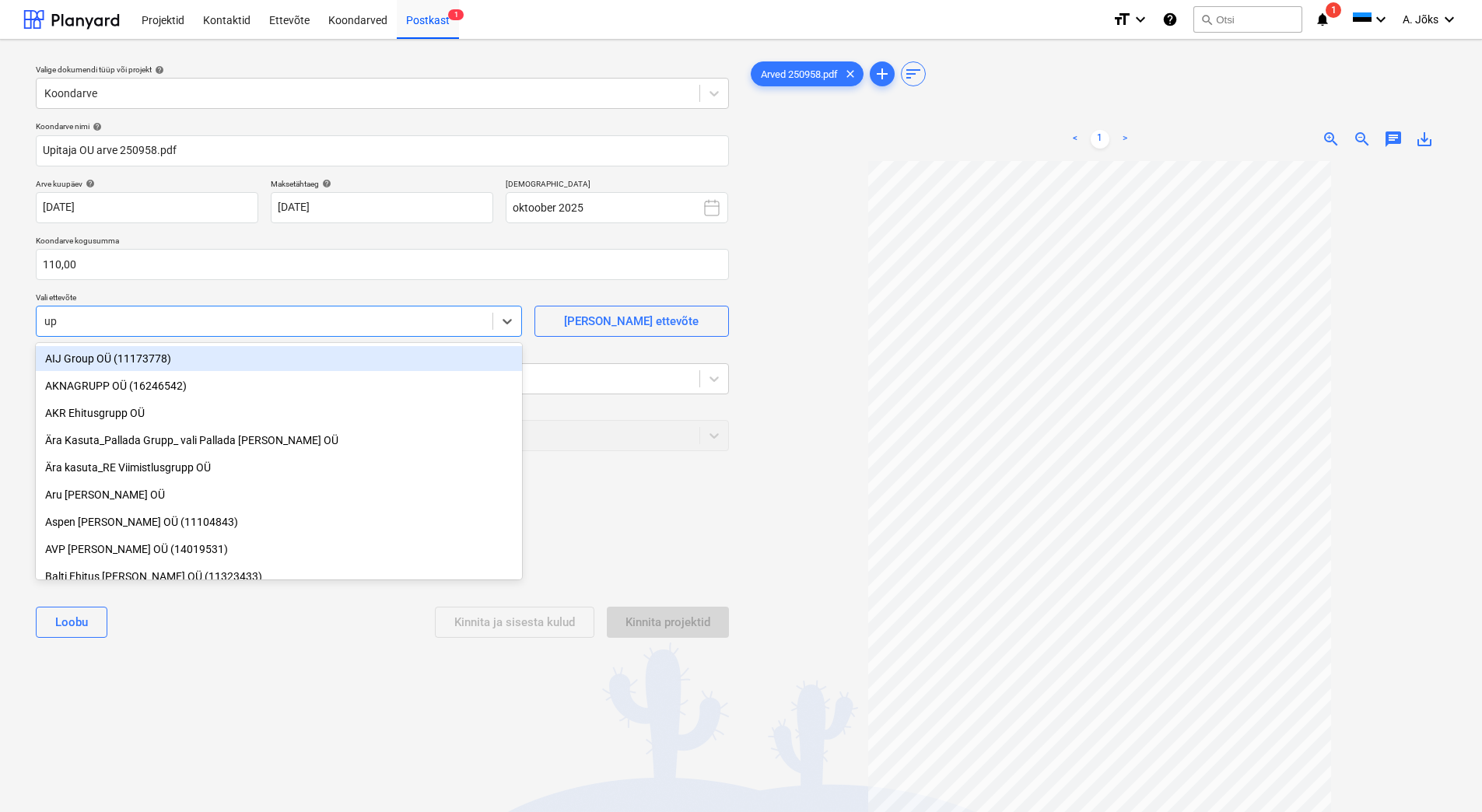
type input "upi"
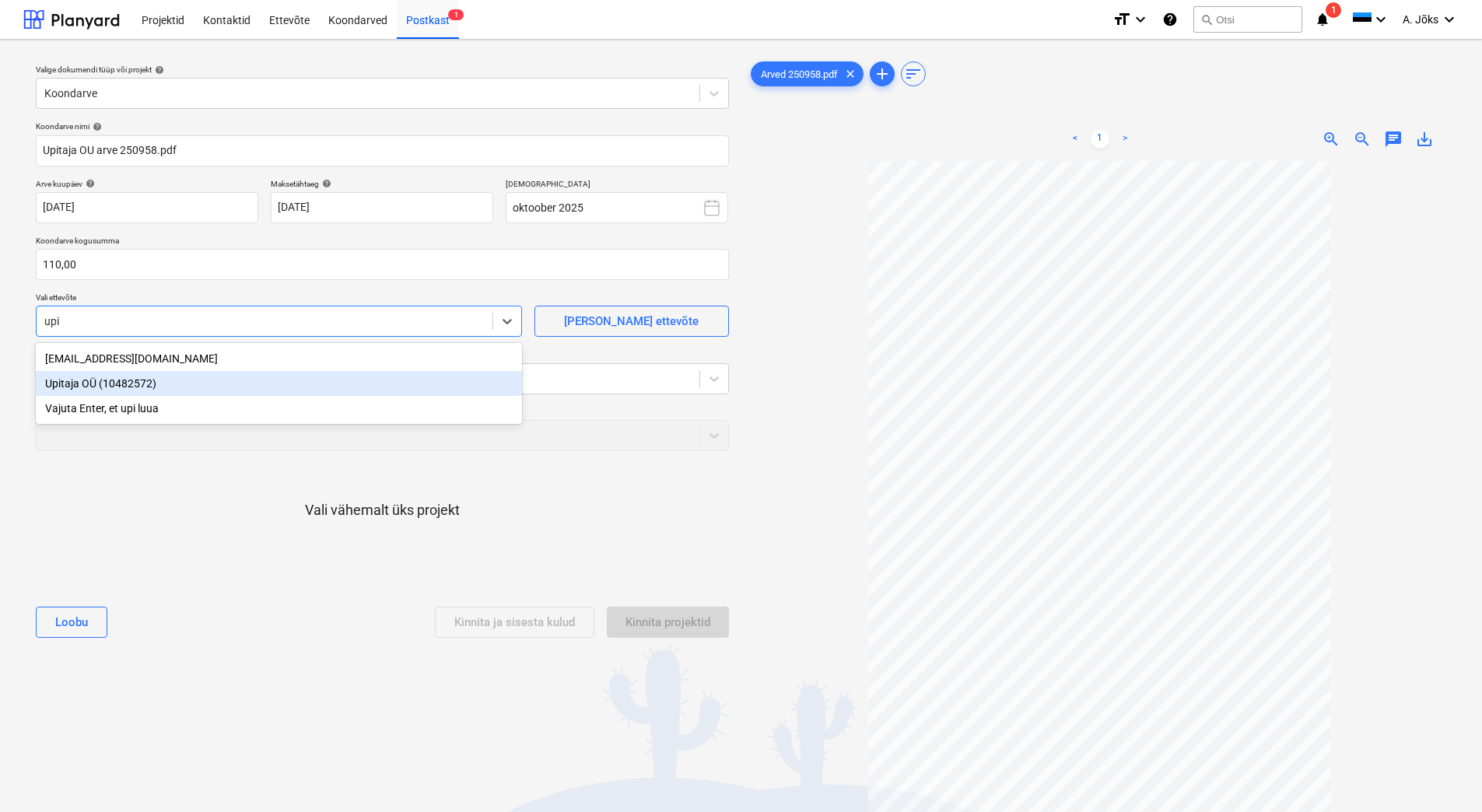
click at [115, 391] on div "Upitaja OÜ (10482572)" at bounding box center [279, 383] width 486 height 25
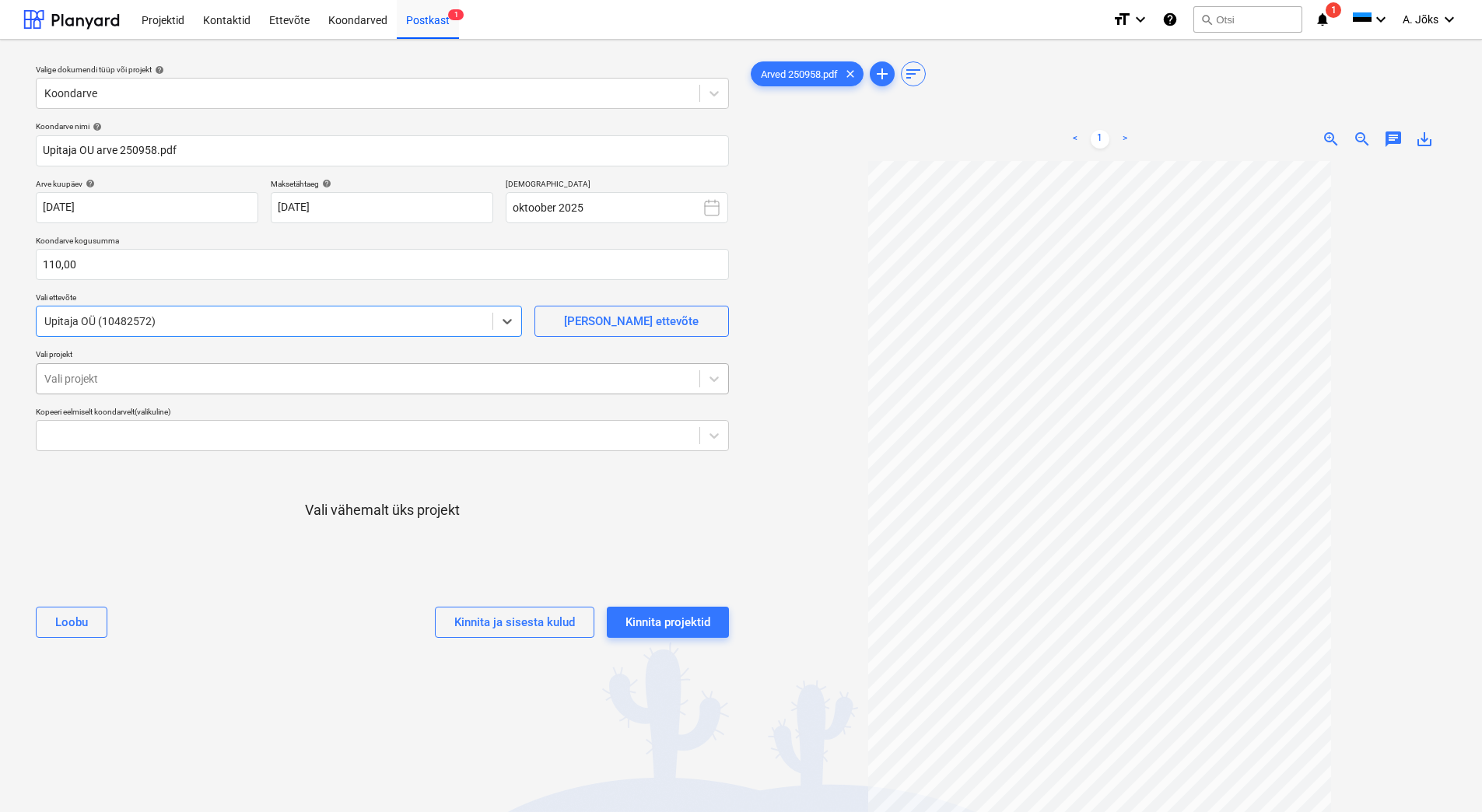
click at [123, 382] on div at bounding box center [368, 378] width 647 height 16
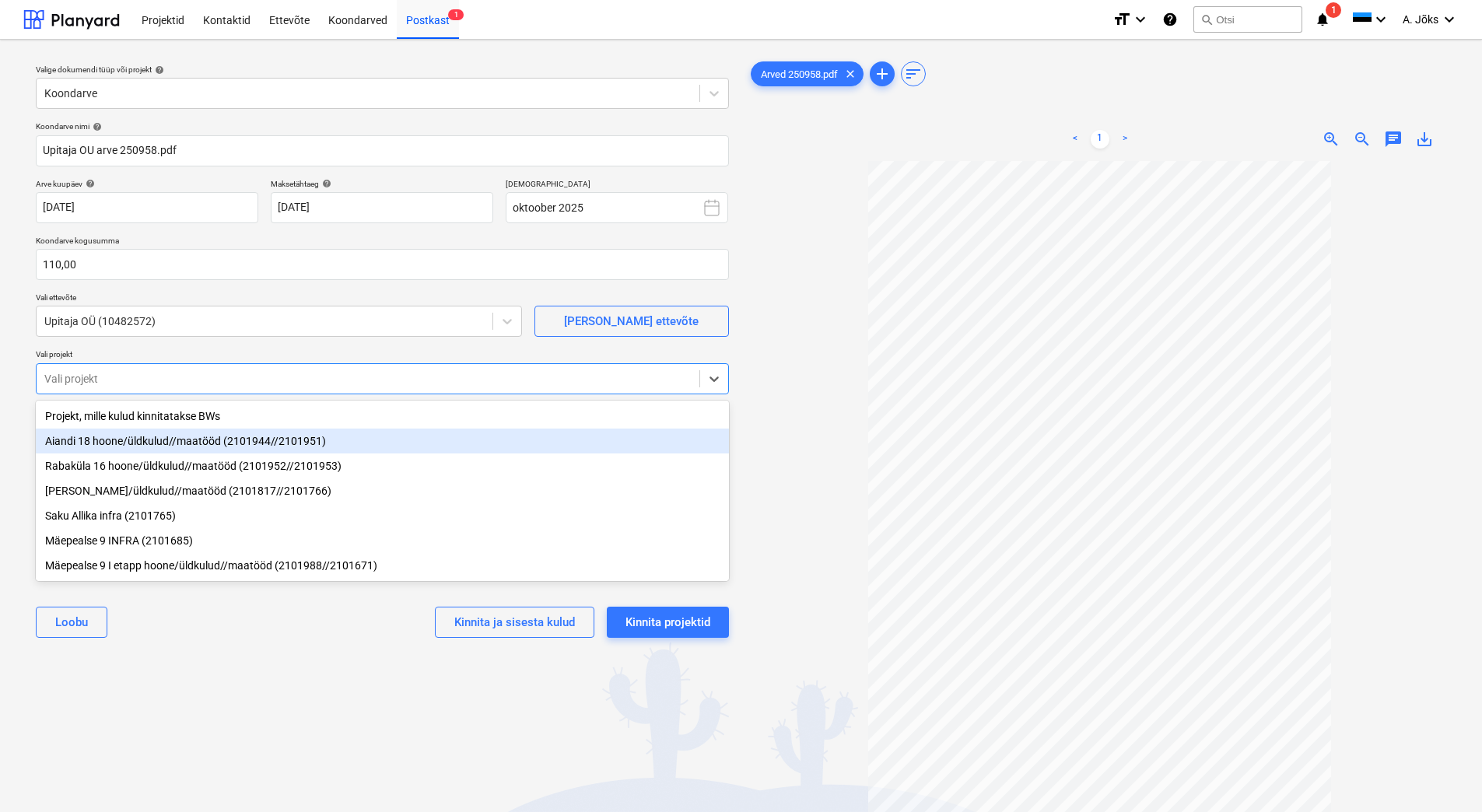
click at [151, 444] on div "Aiandi 18 hoone/üldkulud//maatööd (2101944//2101951)" at bounding box center [383, 440] width 693 height 25
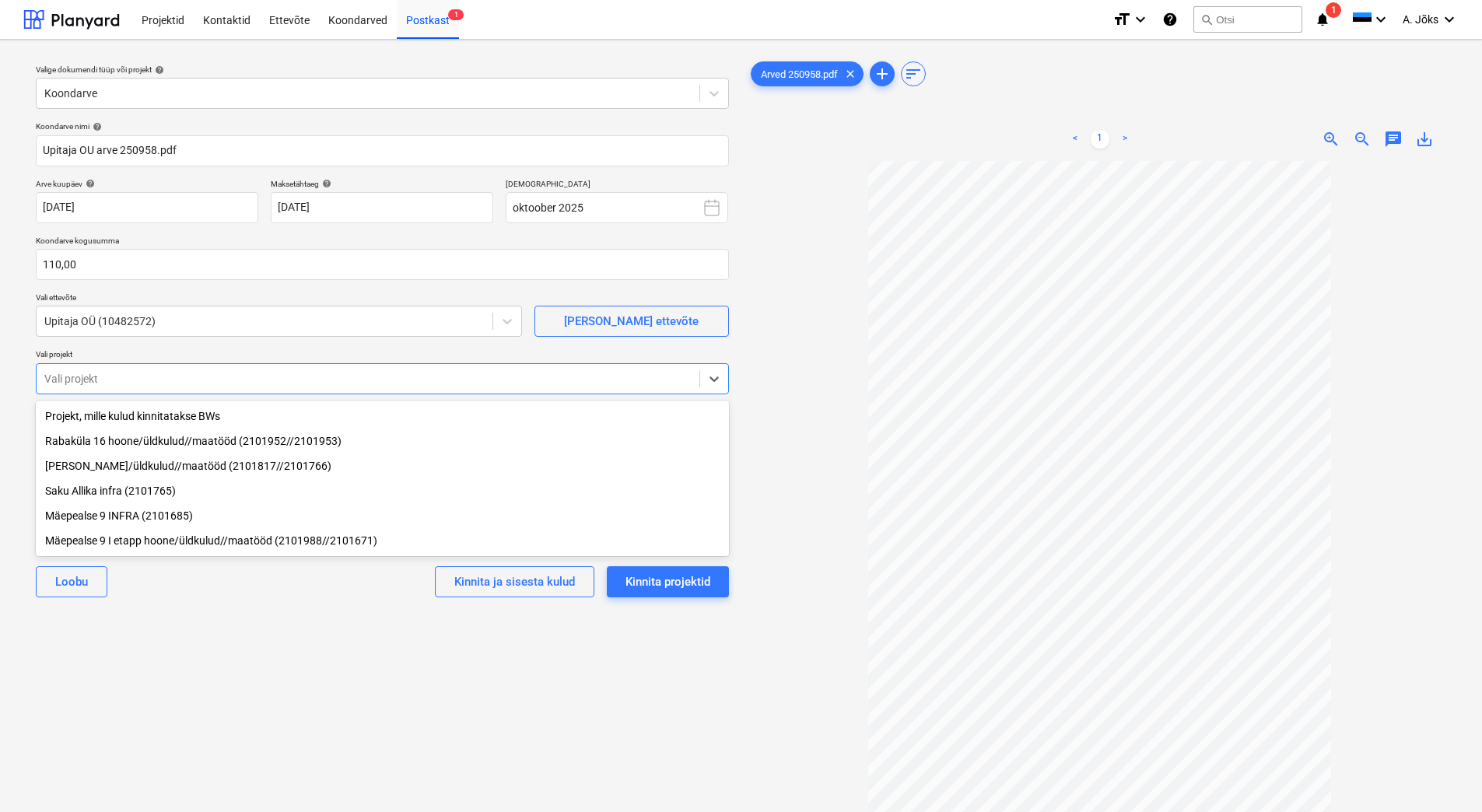
click at [232, 584] on div "[PERSON_NAME] ja sisesta kulud Kinnita projektid" at bounding box center [383, 582] width 693 height 56
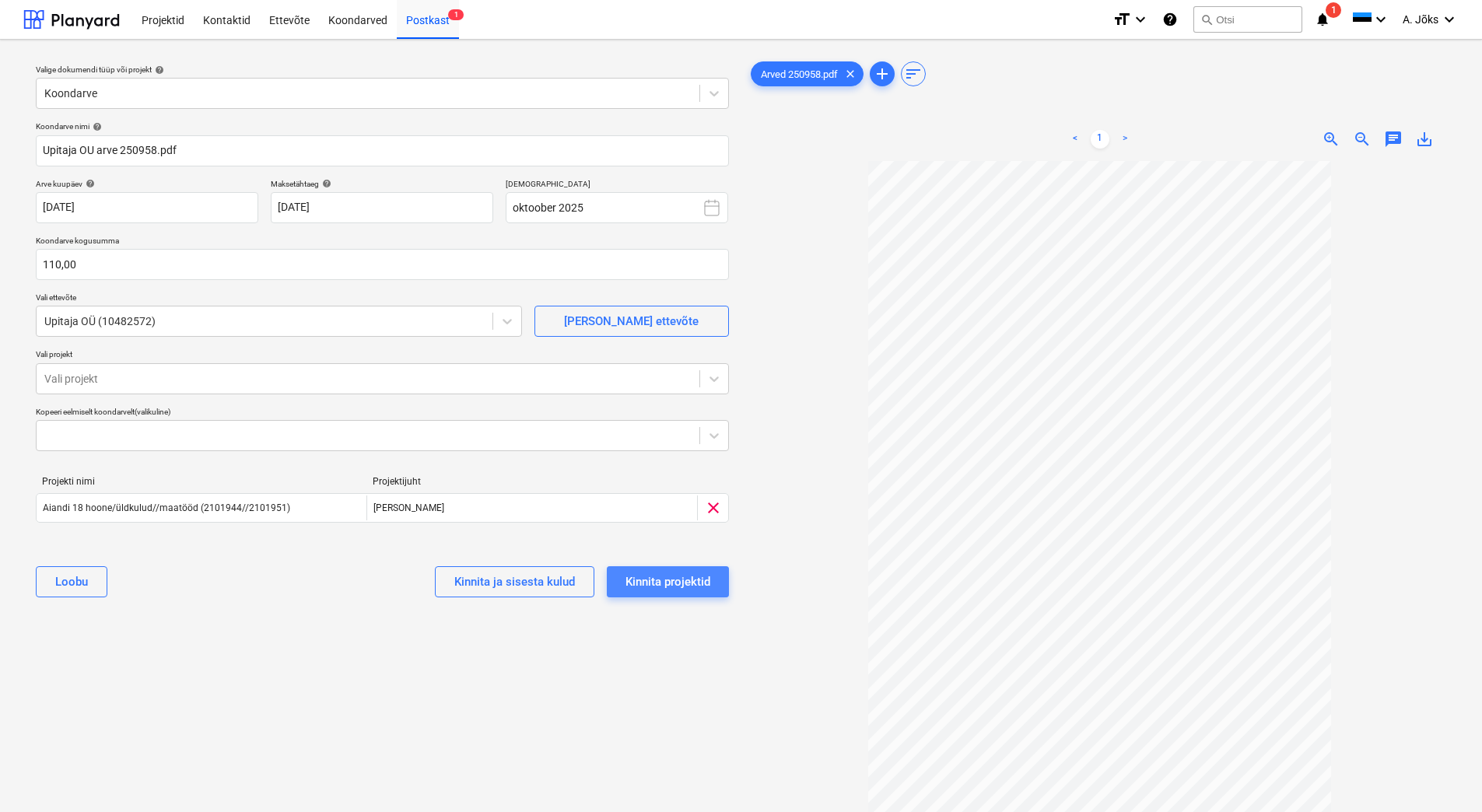
click at [680, 581] on div "Kinnita projektid" at bounding box center [667, 582] width 85 height 20
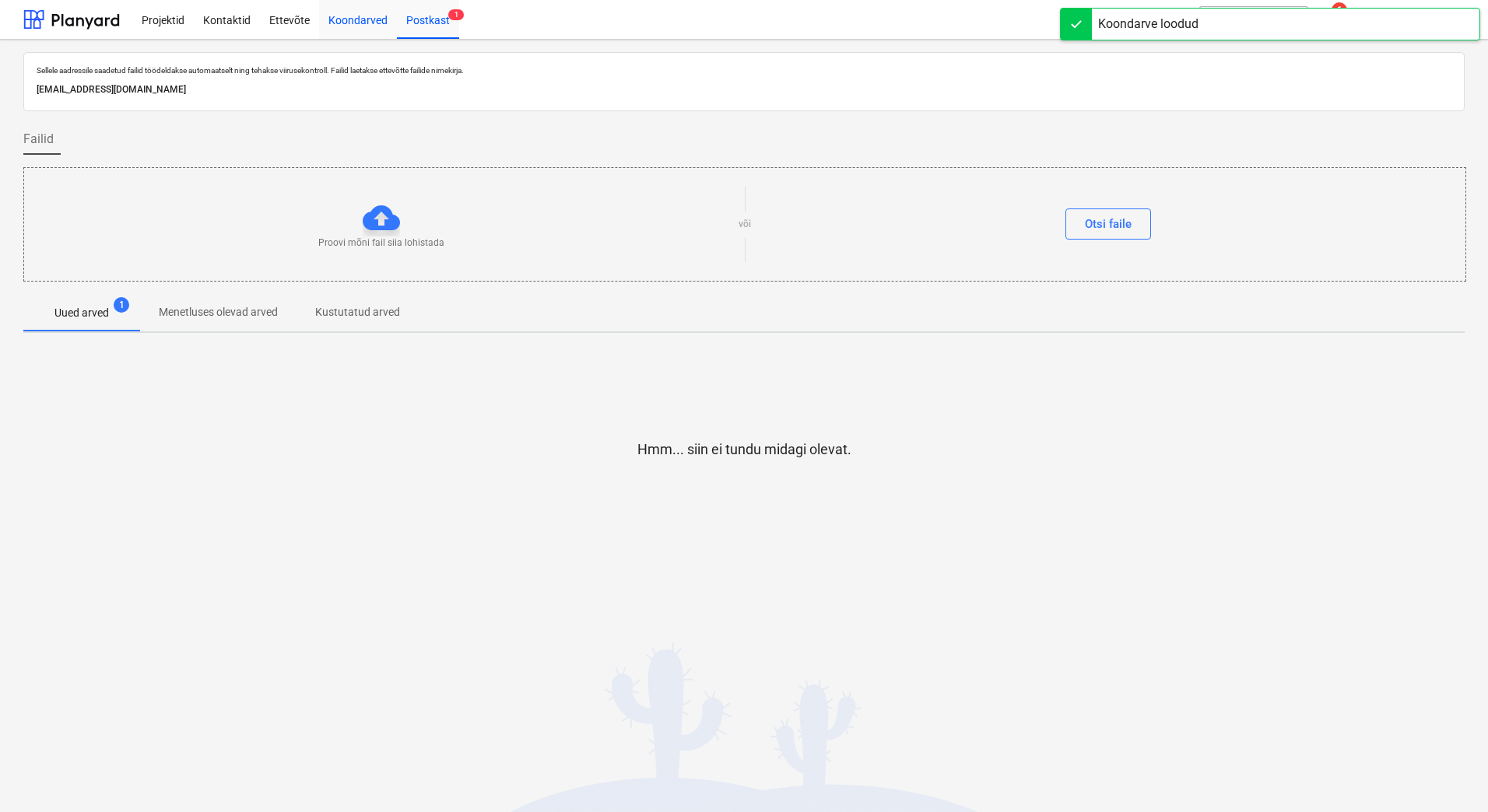
click at [352, 21] on div "Koondarved" at bounding box center [358, 19] width 78 height 40
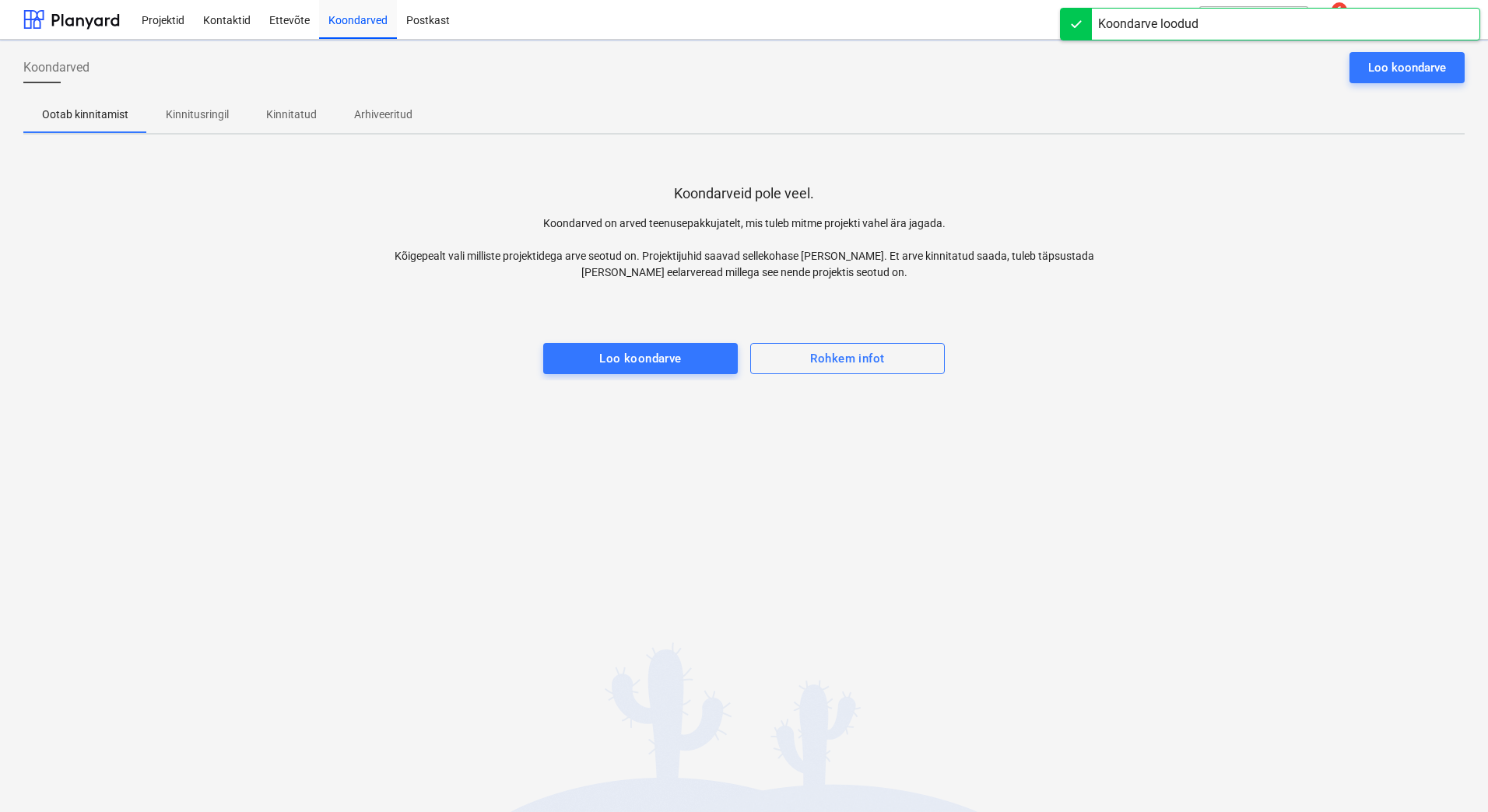
drag, startPoint x: 197, startPoint y: 111, endPoint x: 233, endPoint y: 150, distance: 53.1
click at [197, 111] on p "Kinnitusringil" at bounding box center [197, 115] width 63 height 17
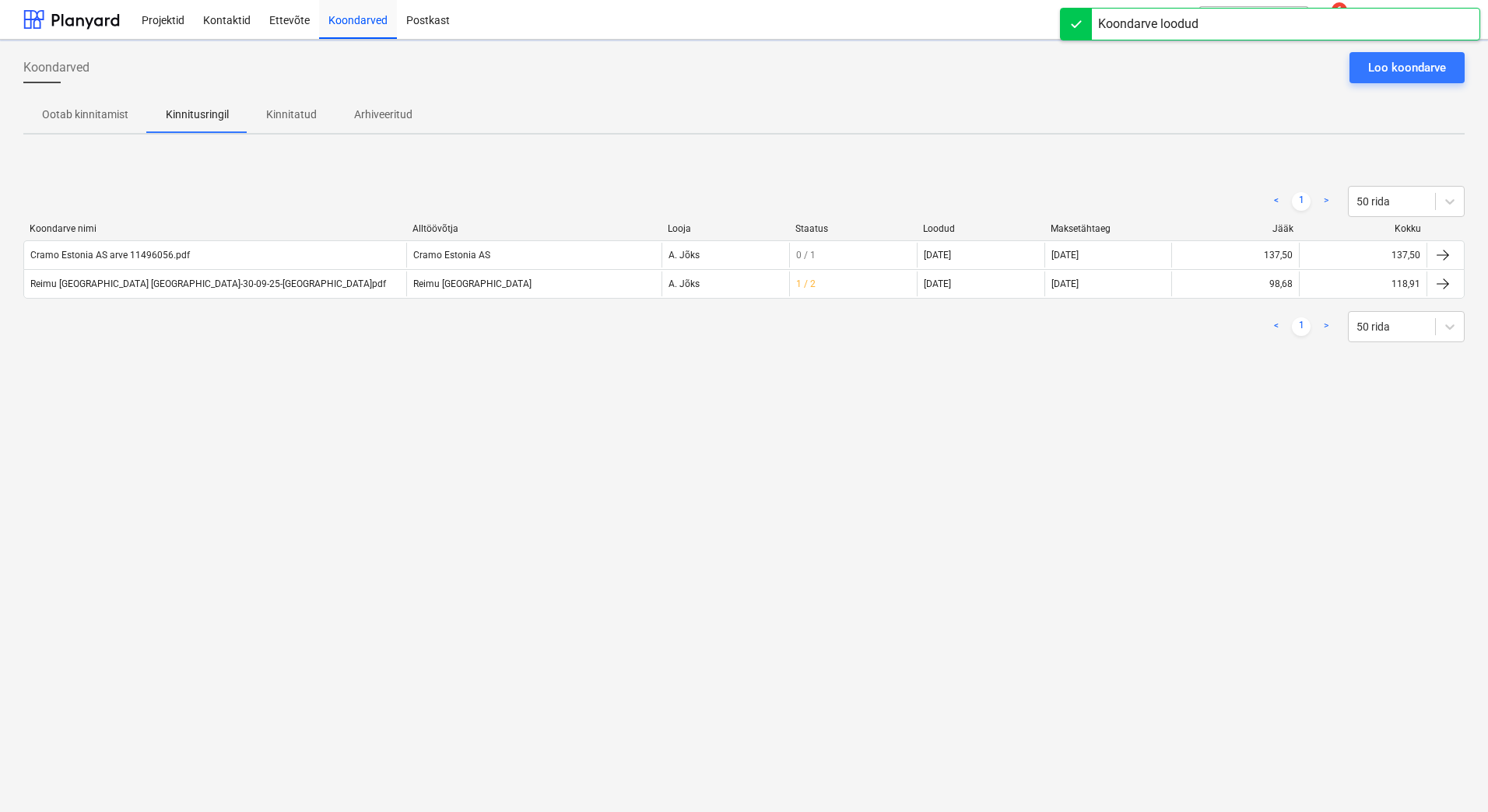
drag, startPoint x: 402, startPoint y: 446, endPoint x: 344, endPoint y: 423, distance: 62.4
click at [401, 446] on div "Koondarved Loo koondarve Ootab kinnitamist Kinnitusringil Kinnitatud Arhiveerit…" at bounding box center [744, 426] width 1488 height 772
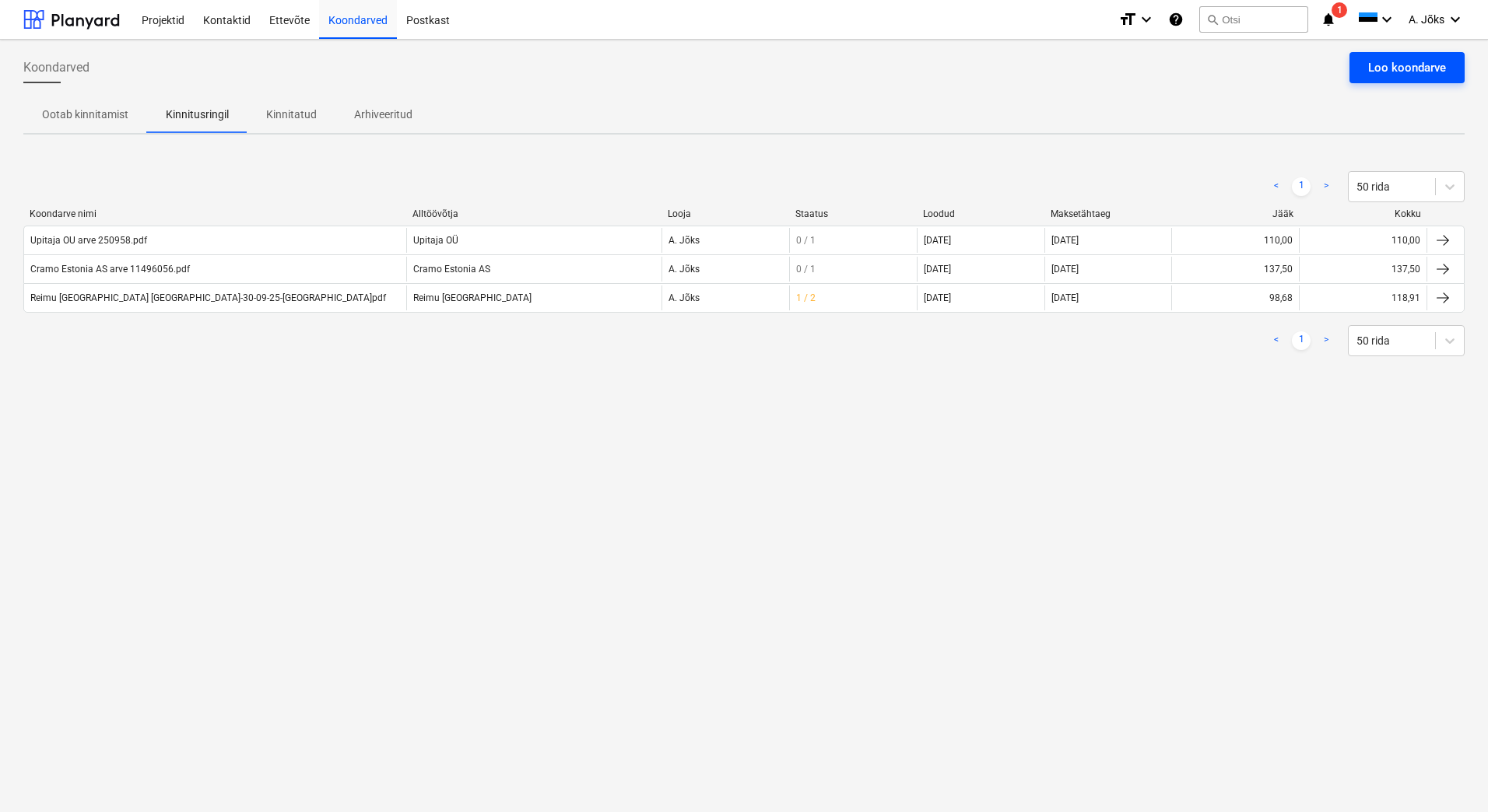
click at [1406, 70] on div "Loo koondarve" at bounding box center [1407, 68] width 78 height 20
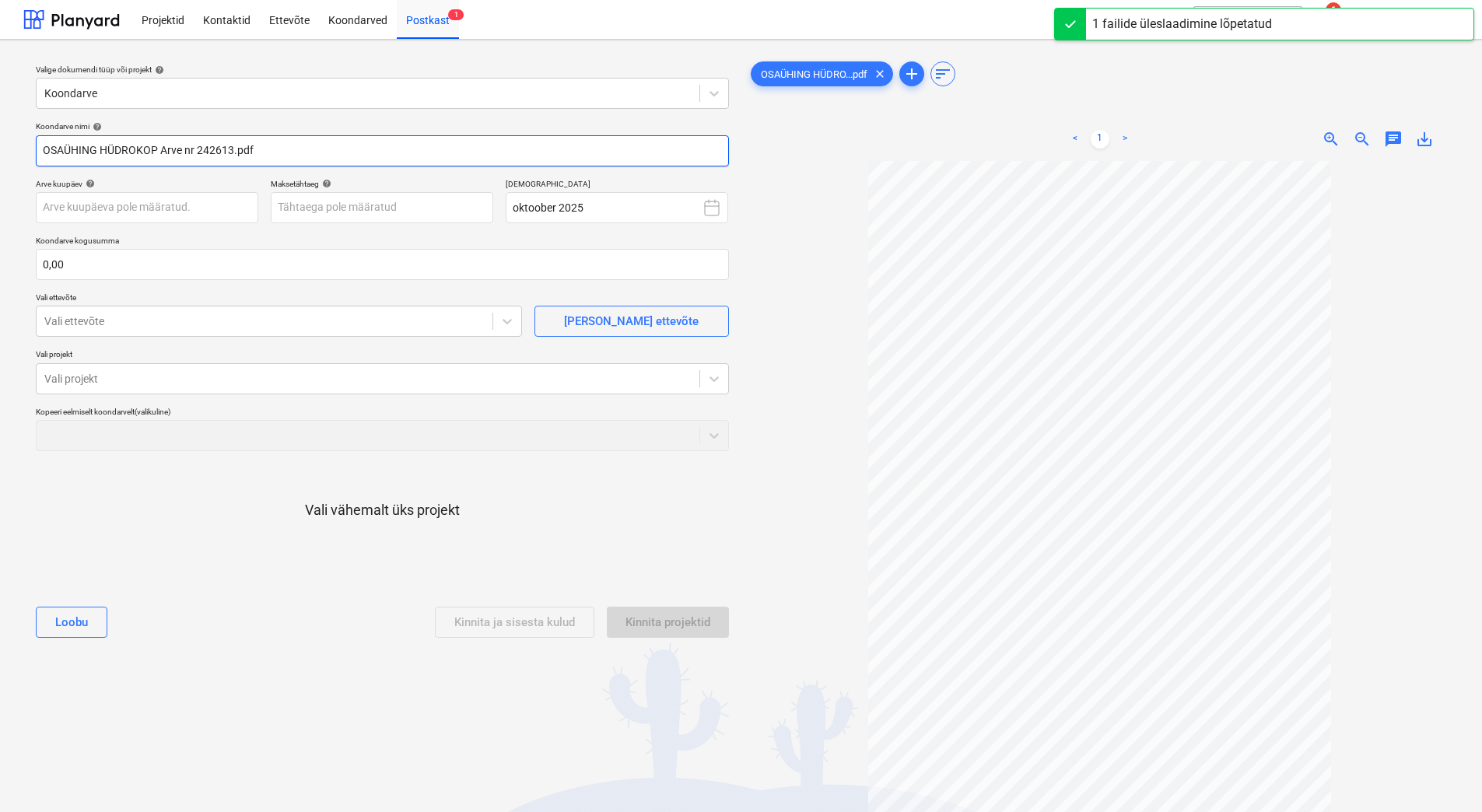
drag, startPoint x: 157, startPoint y: 149, endPoint x: 4, endPoint y: 144, distance: 153.1
click at [4, 144] on div "Valige dokumendi tüüp või projekt help Koondarve Koondarve nimi help OSAÜHING H…" at bounding box center [741, 494] width 1482 height 909
paste input "text"
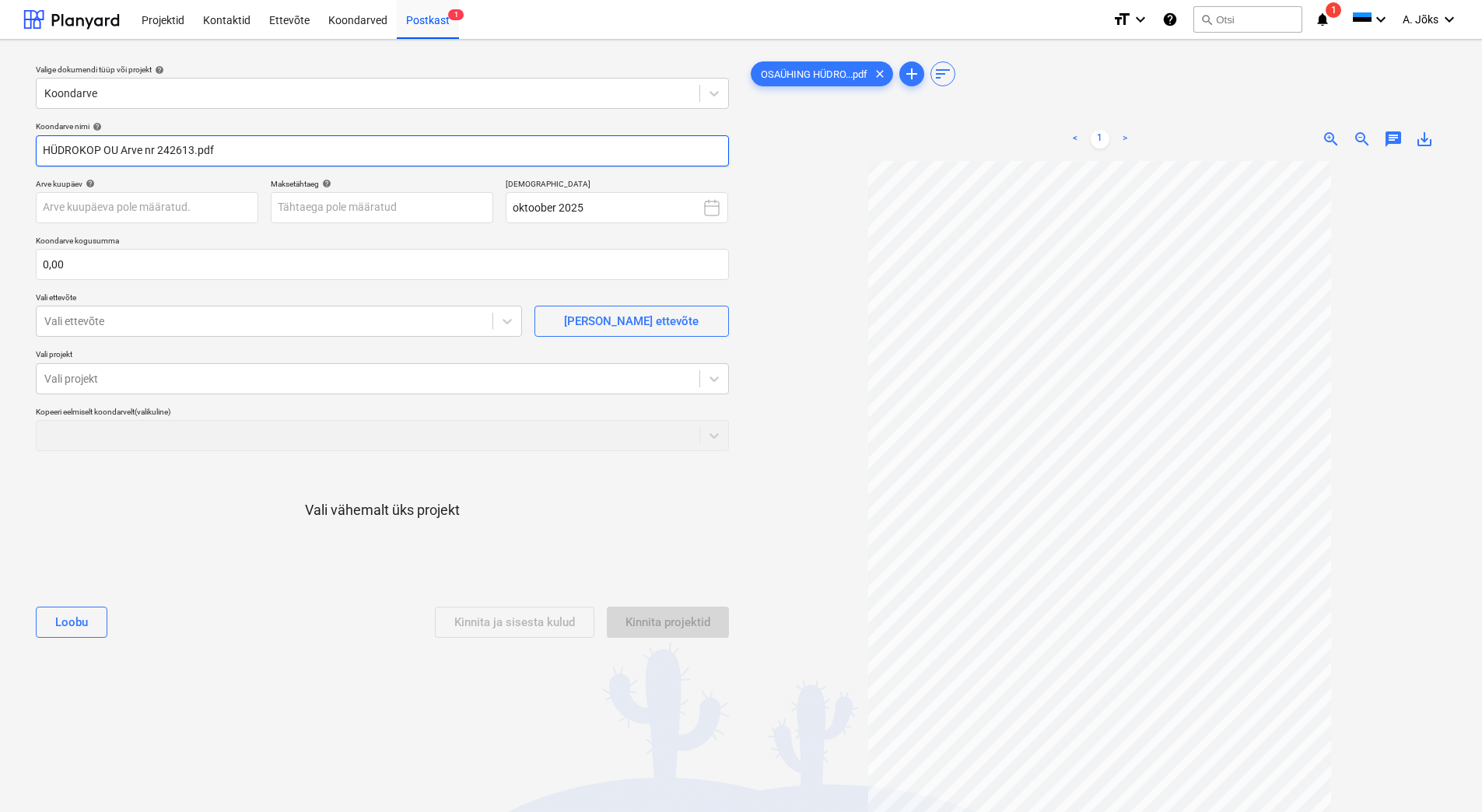
click at [58, 151] on input "HÜDROKOP OU Arve nr 242613.pdf" at bounding box center [383, 151] width 693 height 31
click at [157, 155] on input "HUDROKOP OU Arve nr 242613.pdf" at bounding box center [383, 151] width 693 height 31
type input "HUDROKOP OU arve 242613.pdf"
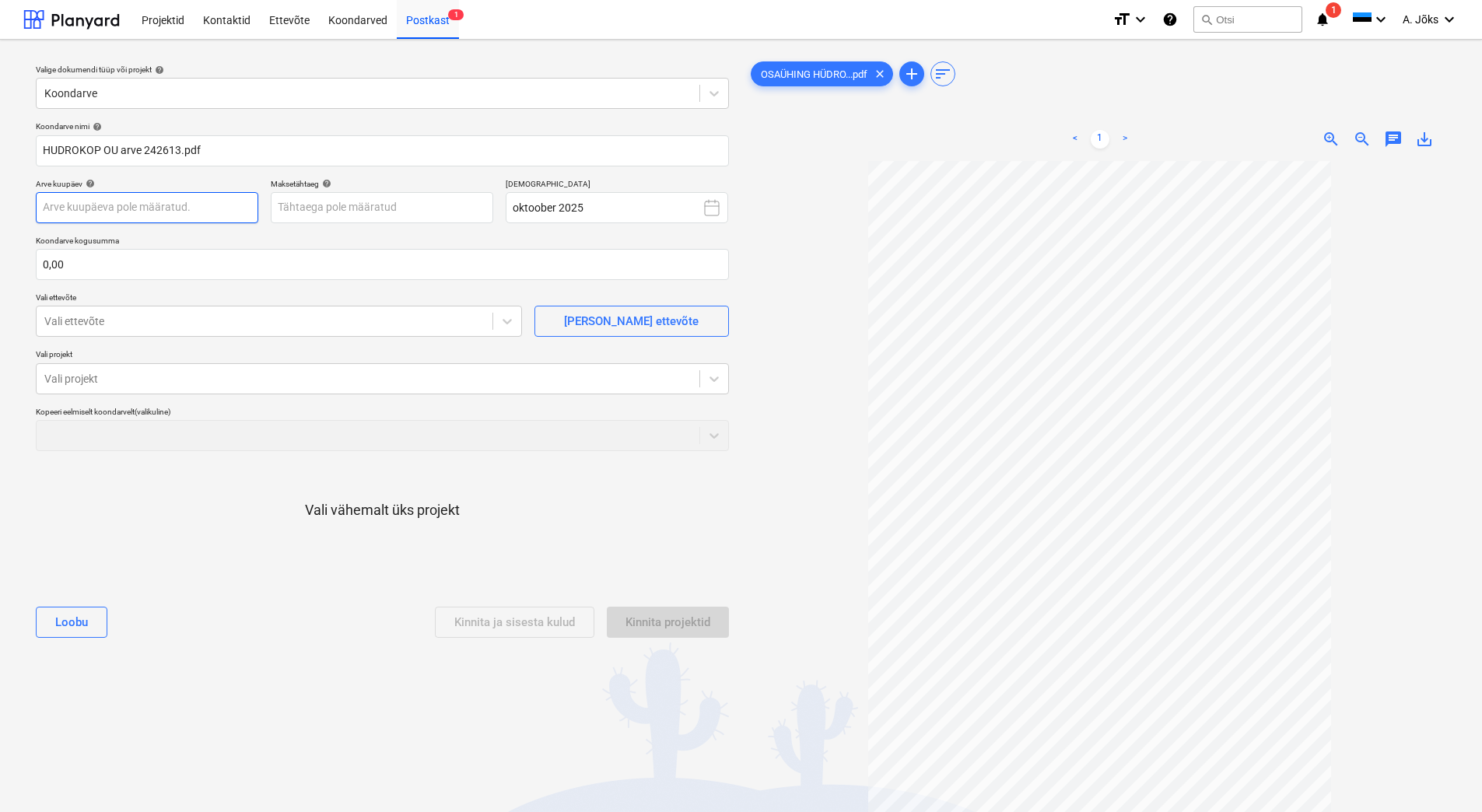
click at [183, 202] on body "Projektid Kontaktid Ettevõte Koondarved Postkast 1 format_size keyboard_arrow_d…" at bounding box center [741, 406] width 1482 height 812
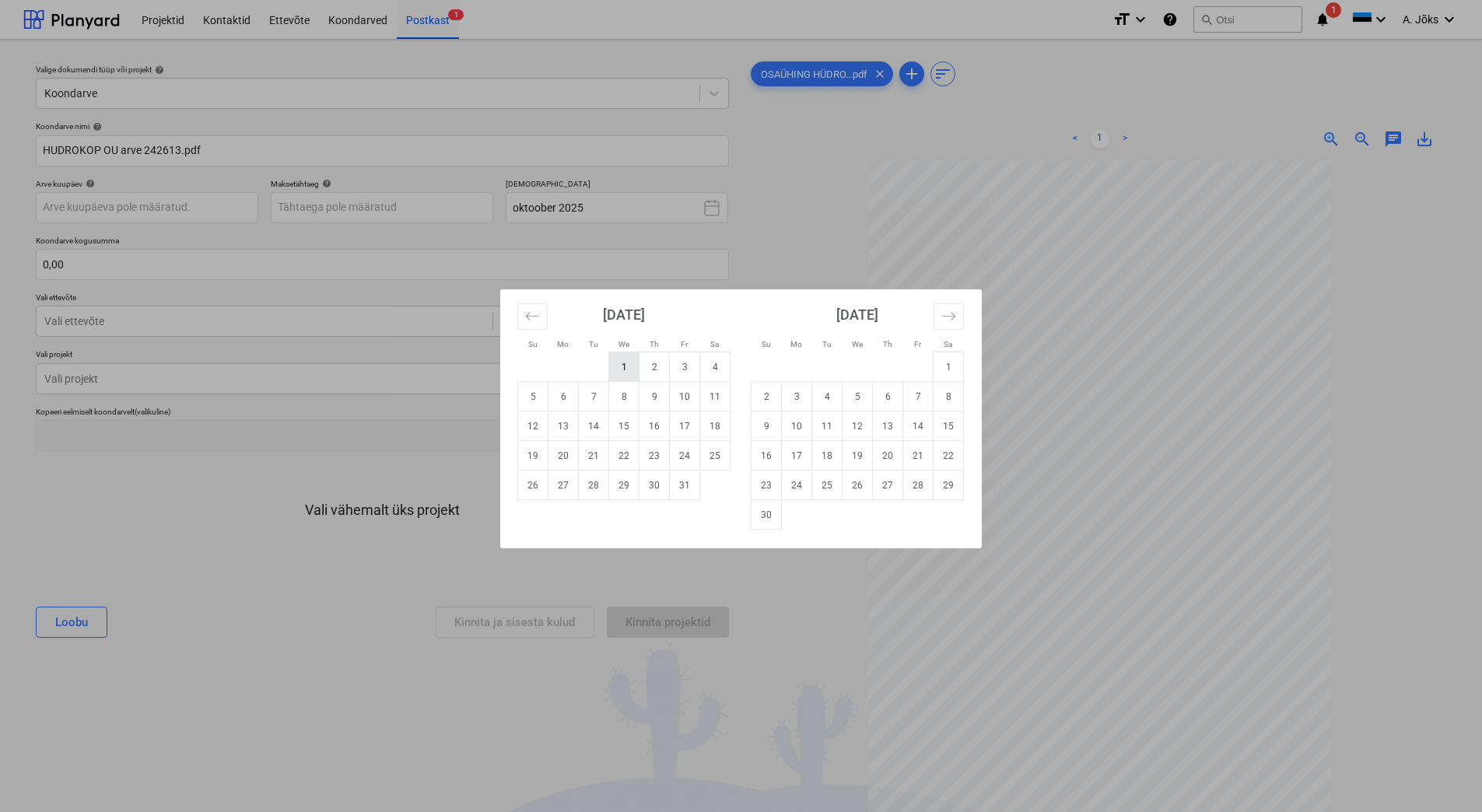
click at [626, 363] on td "1" at bounding box center [623, 367] width 31 height 30
type input "[DATE]"
click at [308, 208] on body "Projektid Kontaktid Ettevõte Koondarved Postkast 1 format_size keyboard_arrow_d…" at bounding box center [741, 406] width 1482 height 812
click at [591, 393] on td "7" at bounding box center [594, 397] width 31 height 30
type input "[DATE]"
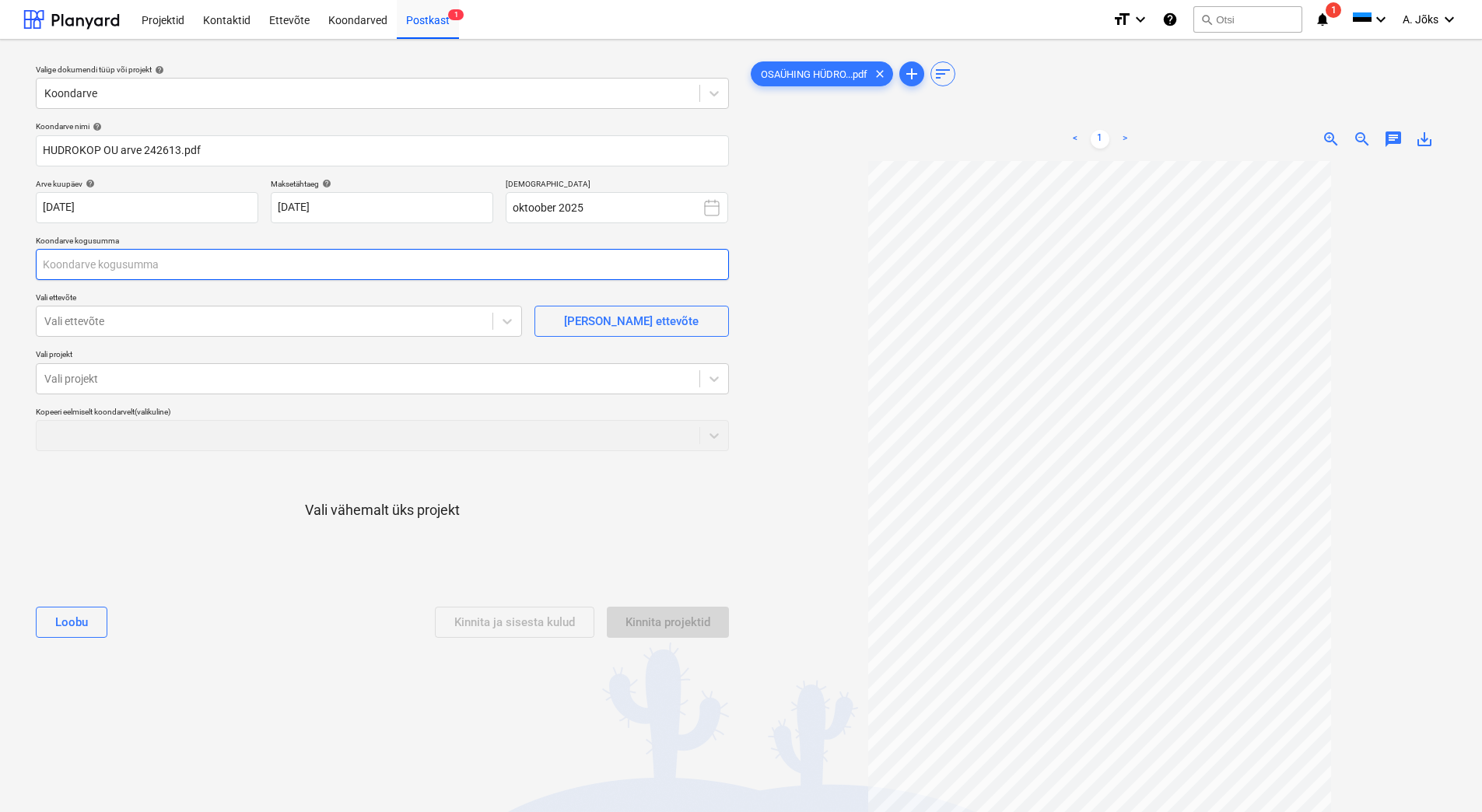
click at [272, 268] on input "text" at bounding box center [383, 264] width 693 height 31
type input "210,00"
click at [223, 314] on div at bounding box center [265, 321] width 440 height 16
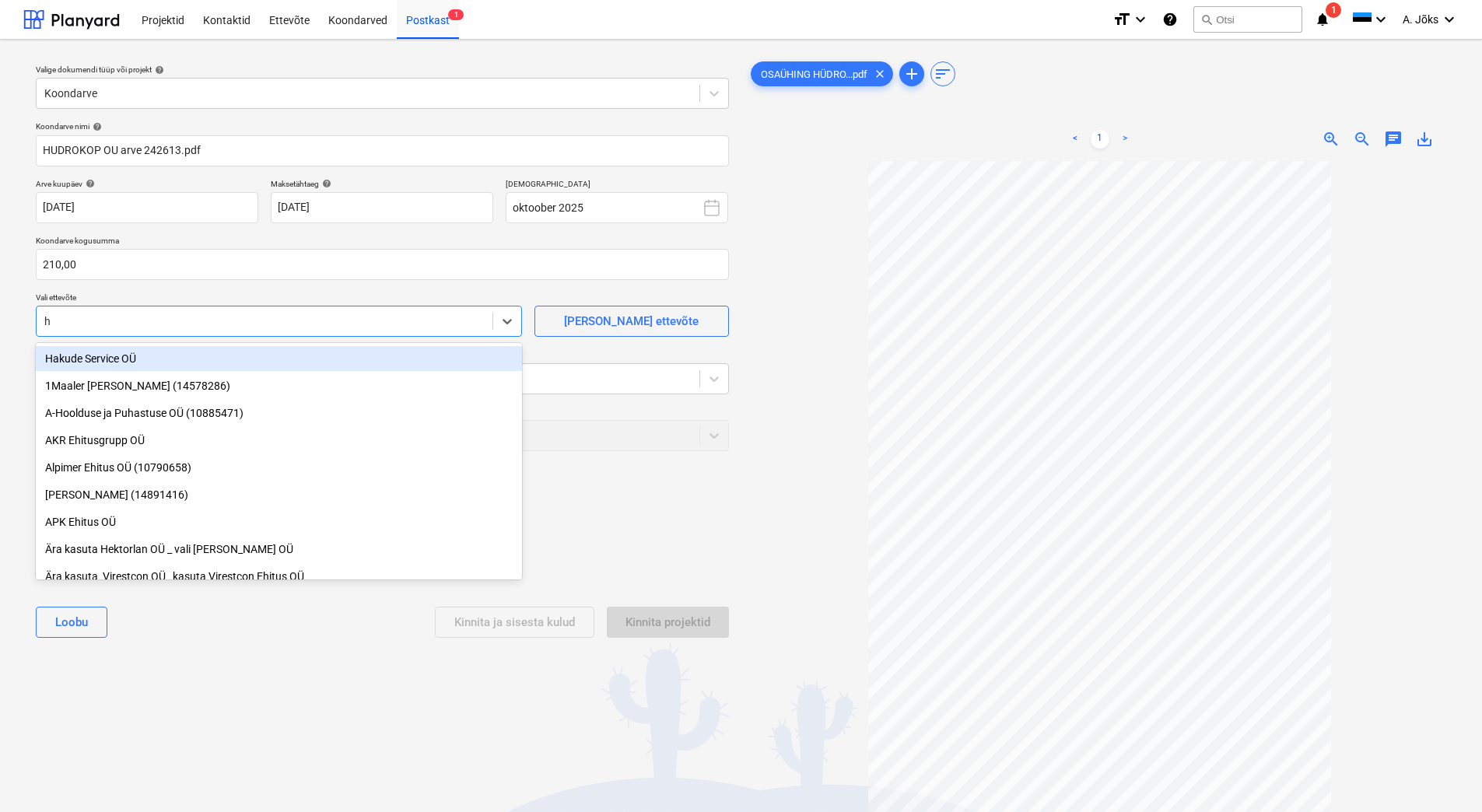
type input "hü"
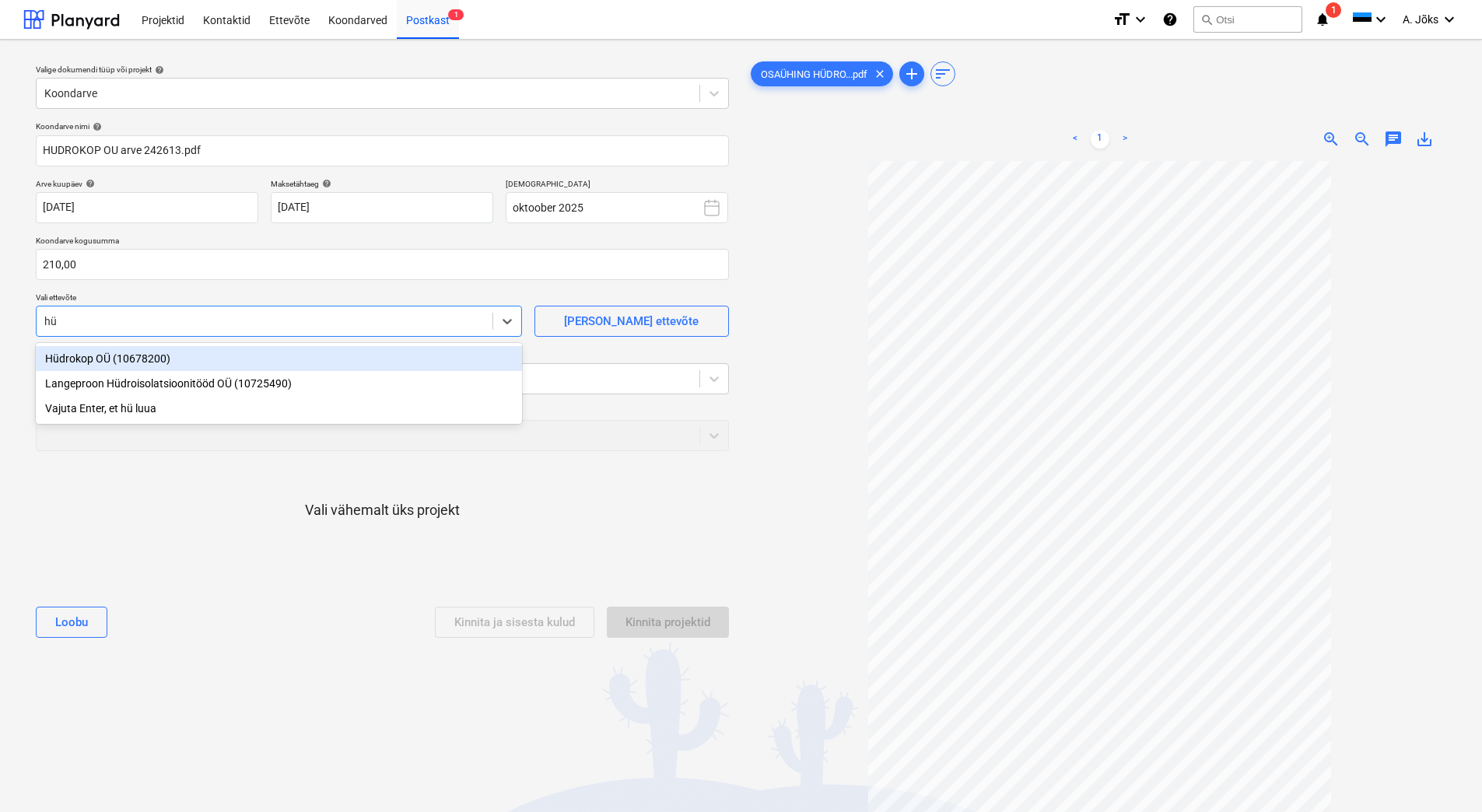
click at [189, 361] on div "Hüdrokop OÜ (10678200)" at bounding box center [279, 359] width 486 height 25
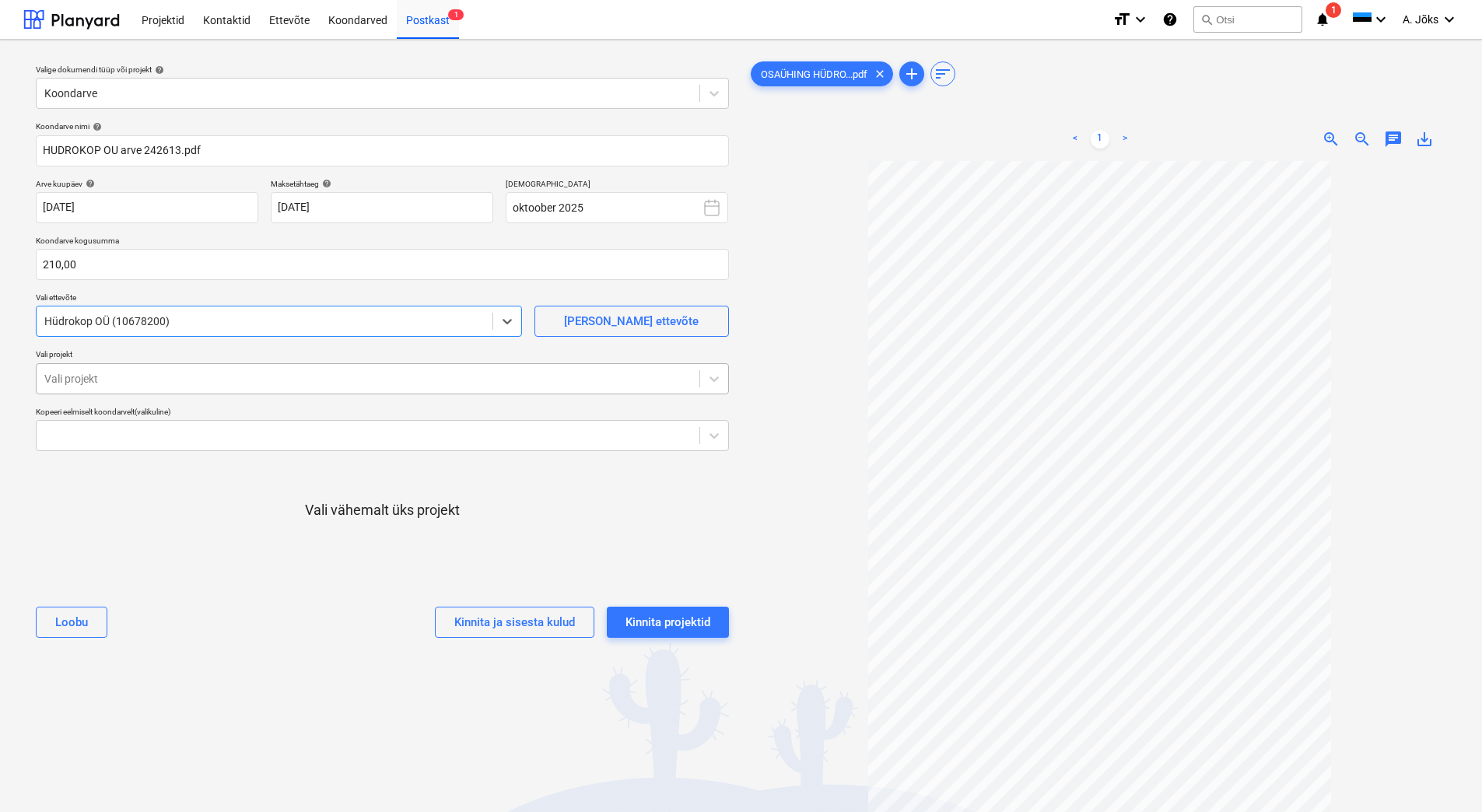
click at [185, 377] on div at bounding box center [368, 378] width 647 height 16
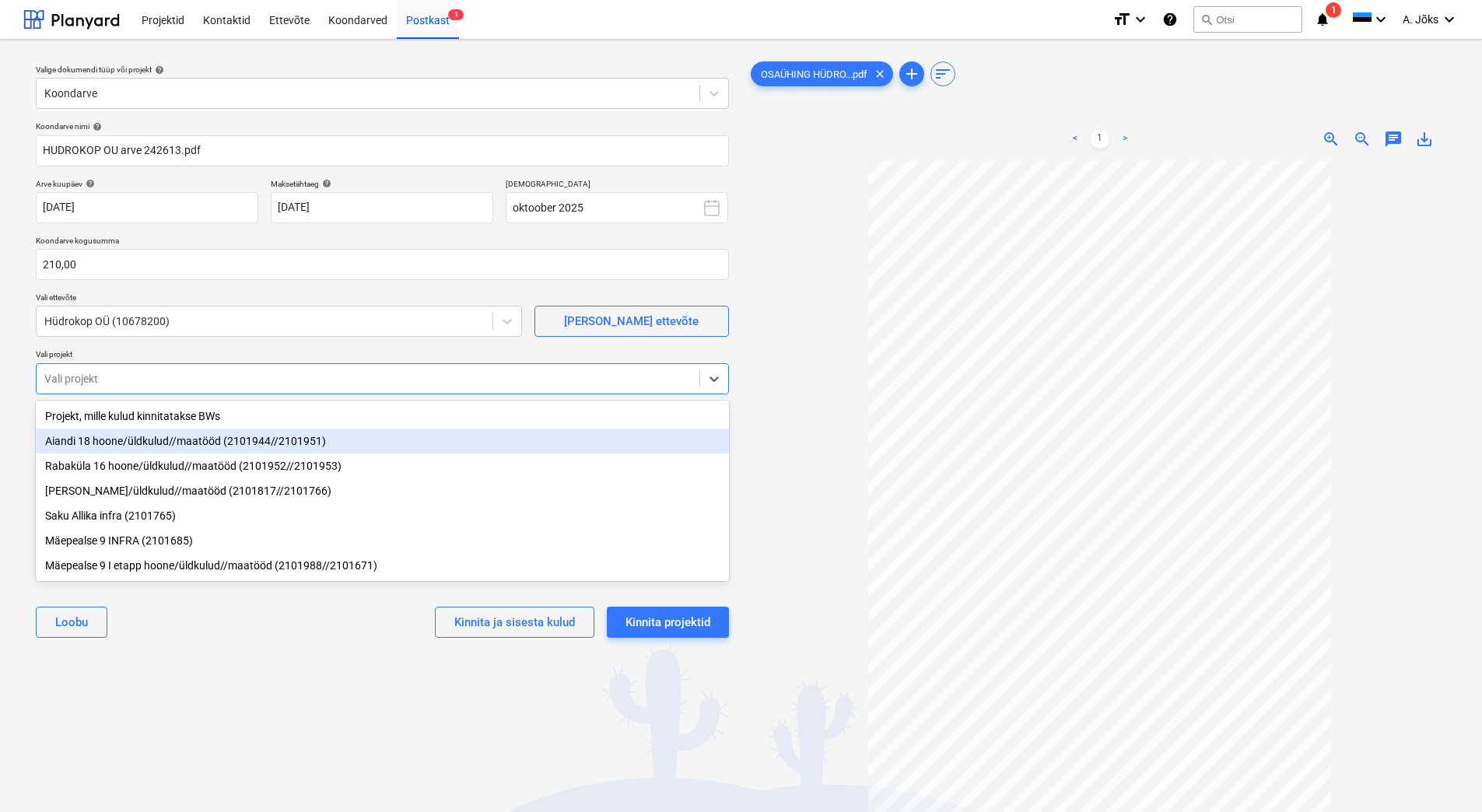
click at [141, 450] on div "Aiandi 18 hoone/üldkulud//maatööd (2101944//2101951)" at bounding box center [383, 440] width 693 height 25
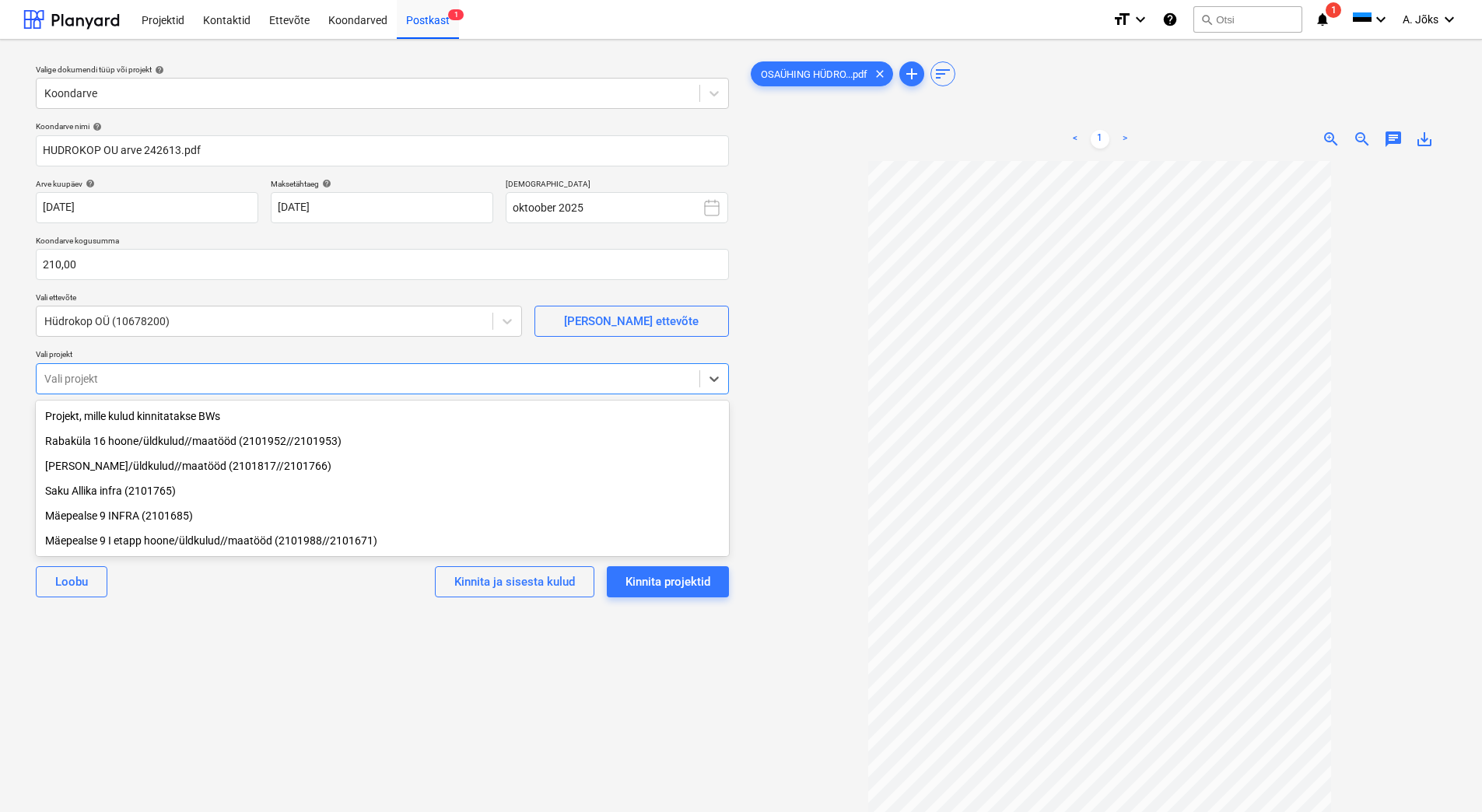
click at [242, 697] on div "Valige dokumendi tüüp või projekt help Koondarve Koondarve nimi help HUDROKOP O…" at bounding box center [382, 493] width 718 height 884
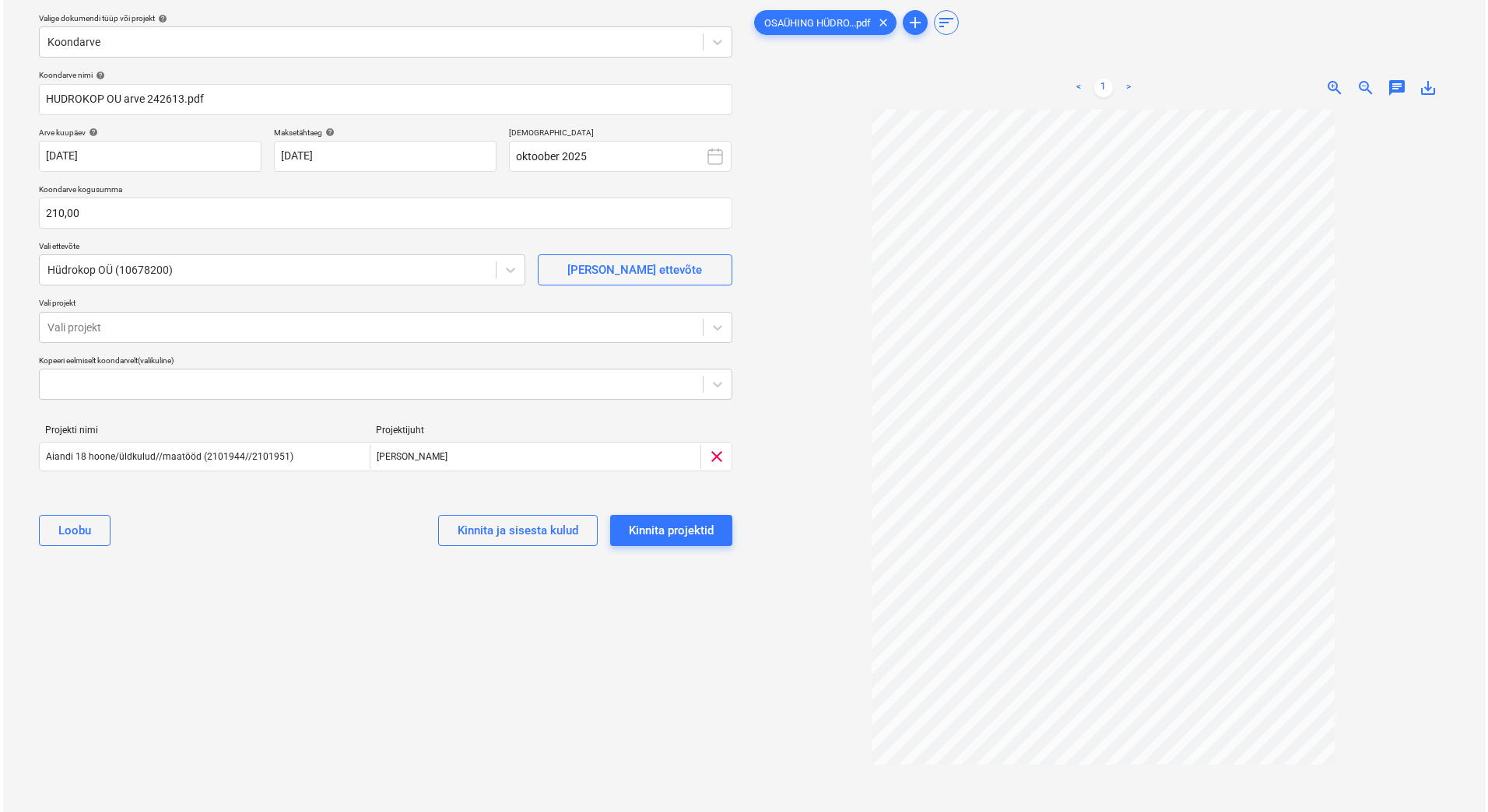
scroll to position [78, 0]
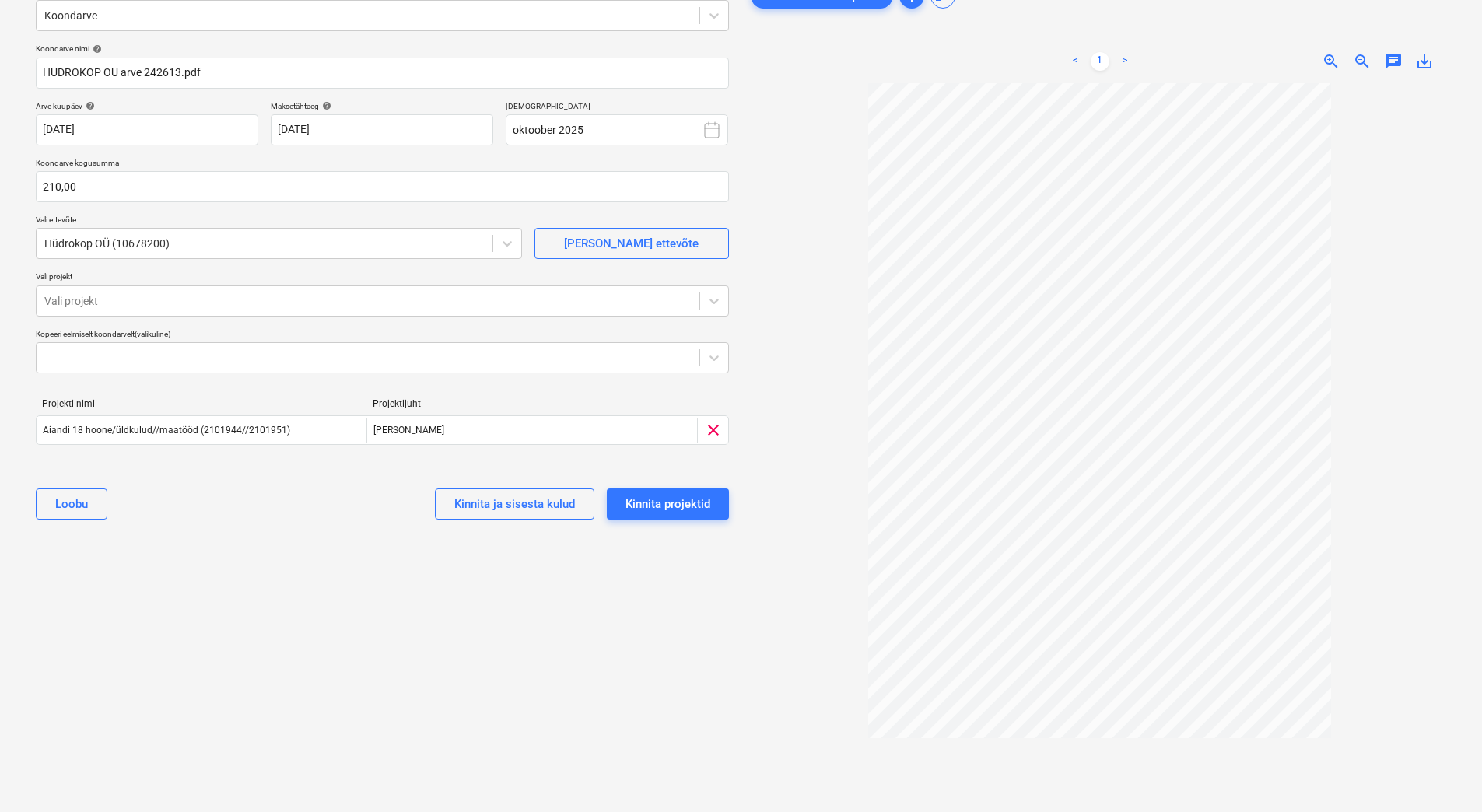
click at [1389, 59] on span "chat" at bounding box center [1393, 61] width 19 height 19
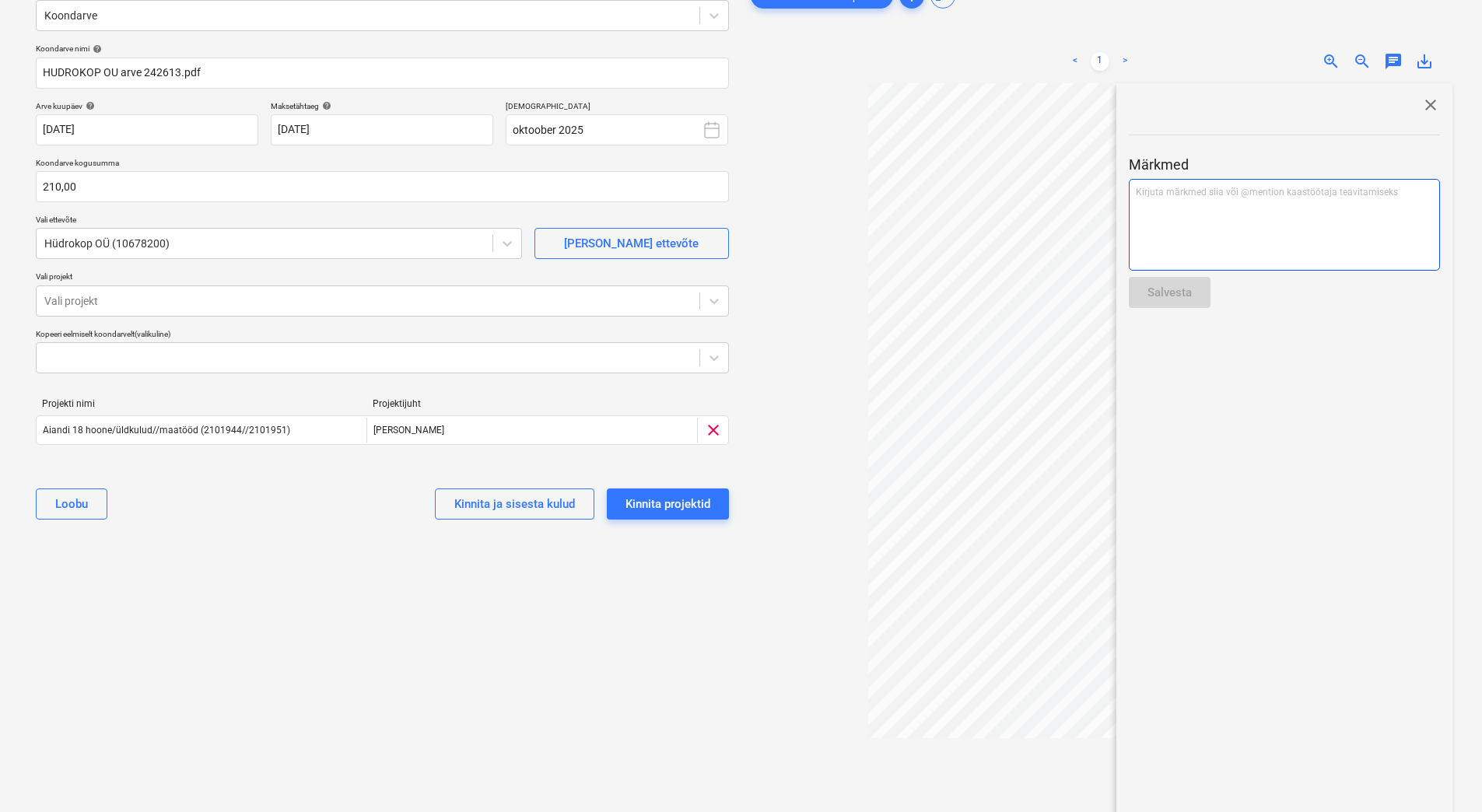
click at [1287, 223] on div "Kirjuta märkmed siia või @mention kaastöötaja teavitamiseks ﻿" at bounding box center [1284, 225] width 311 height 92
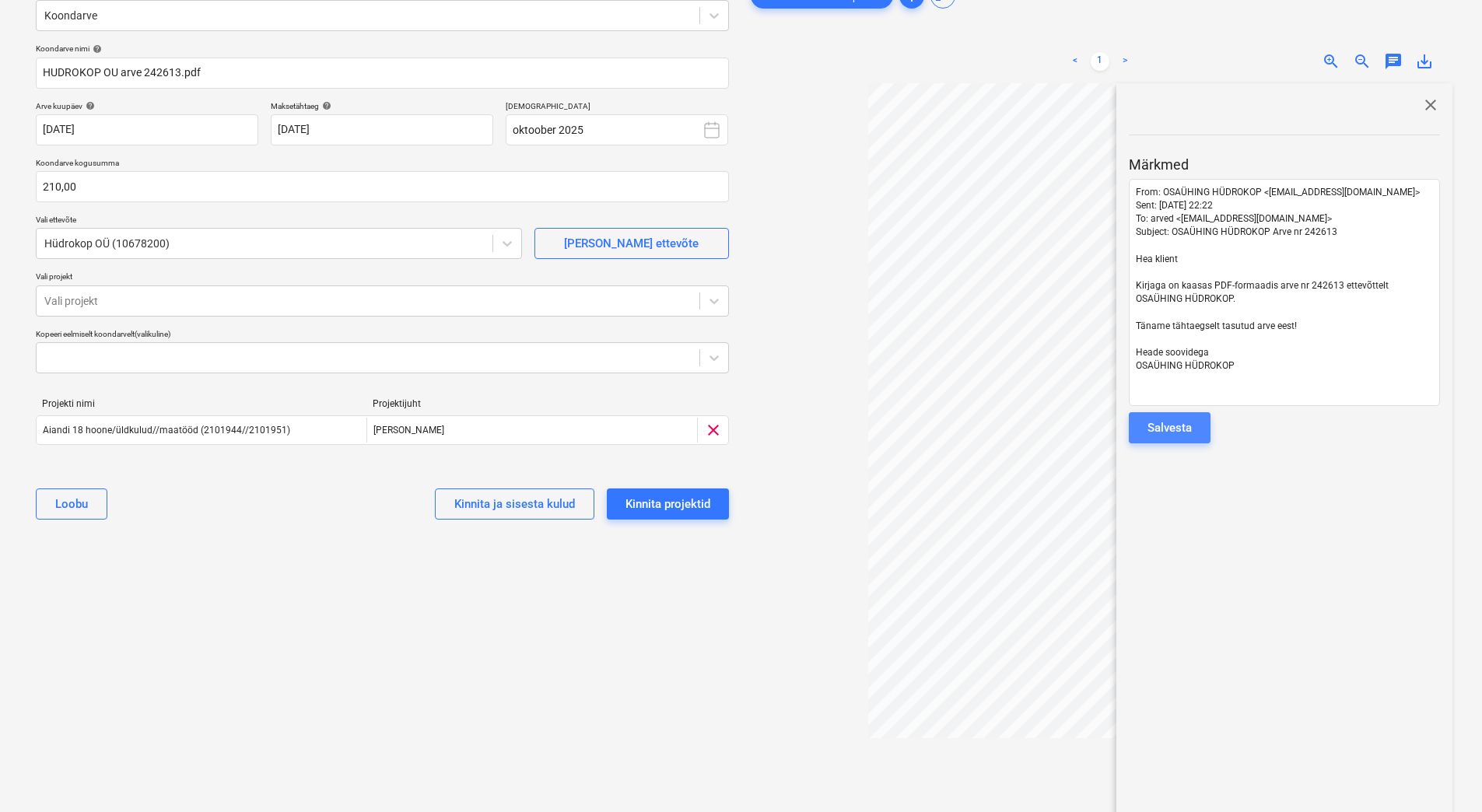
click at [1190, 419] on div "Salvesta" at bounding box center [1170, 428] width 45 height 20
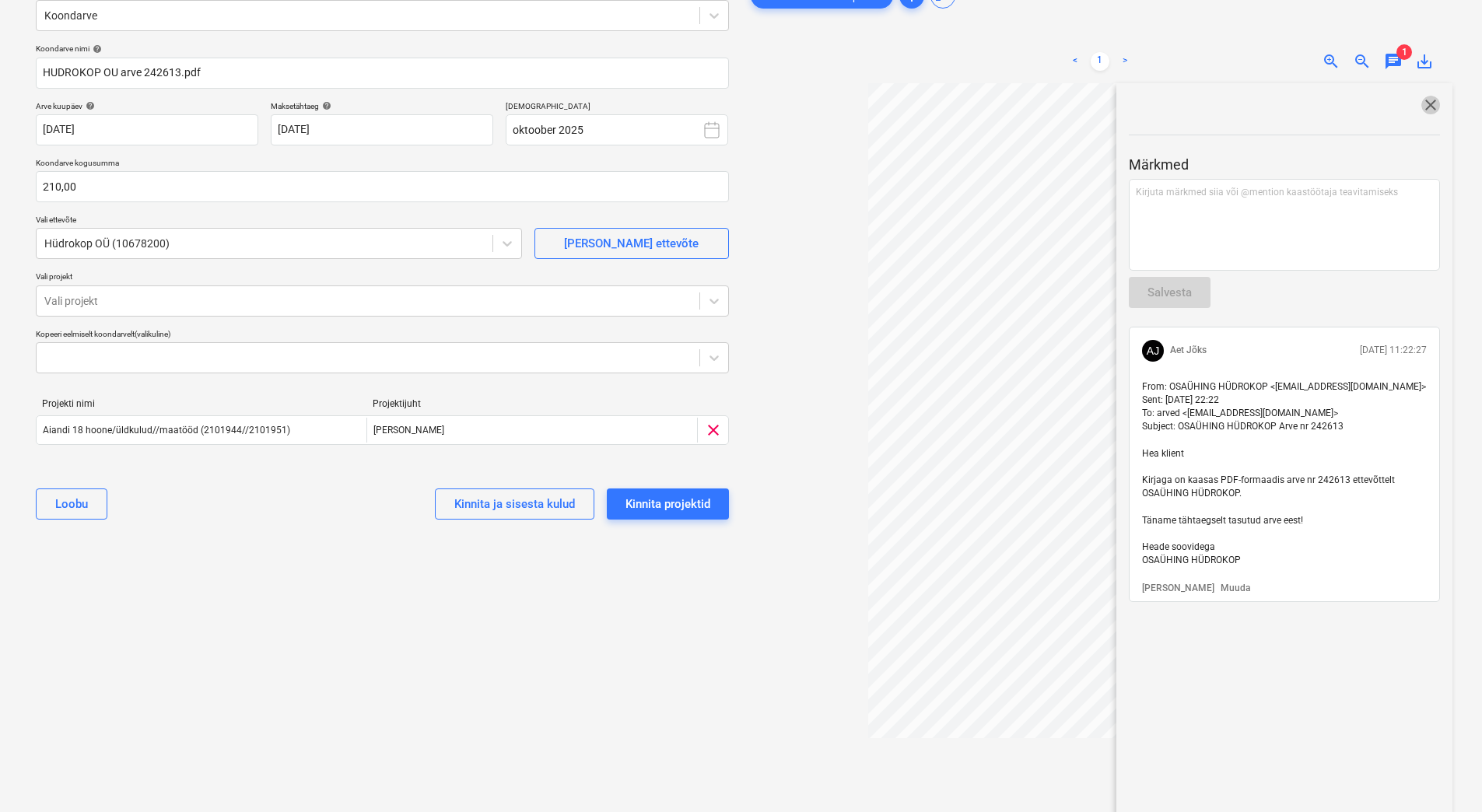
click at [1422, 104] on span "close" at bounding box center [1430, 105] width 19 height 19
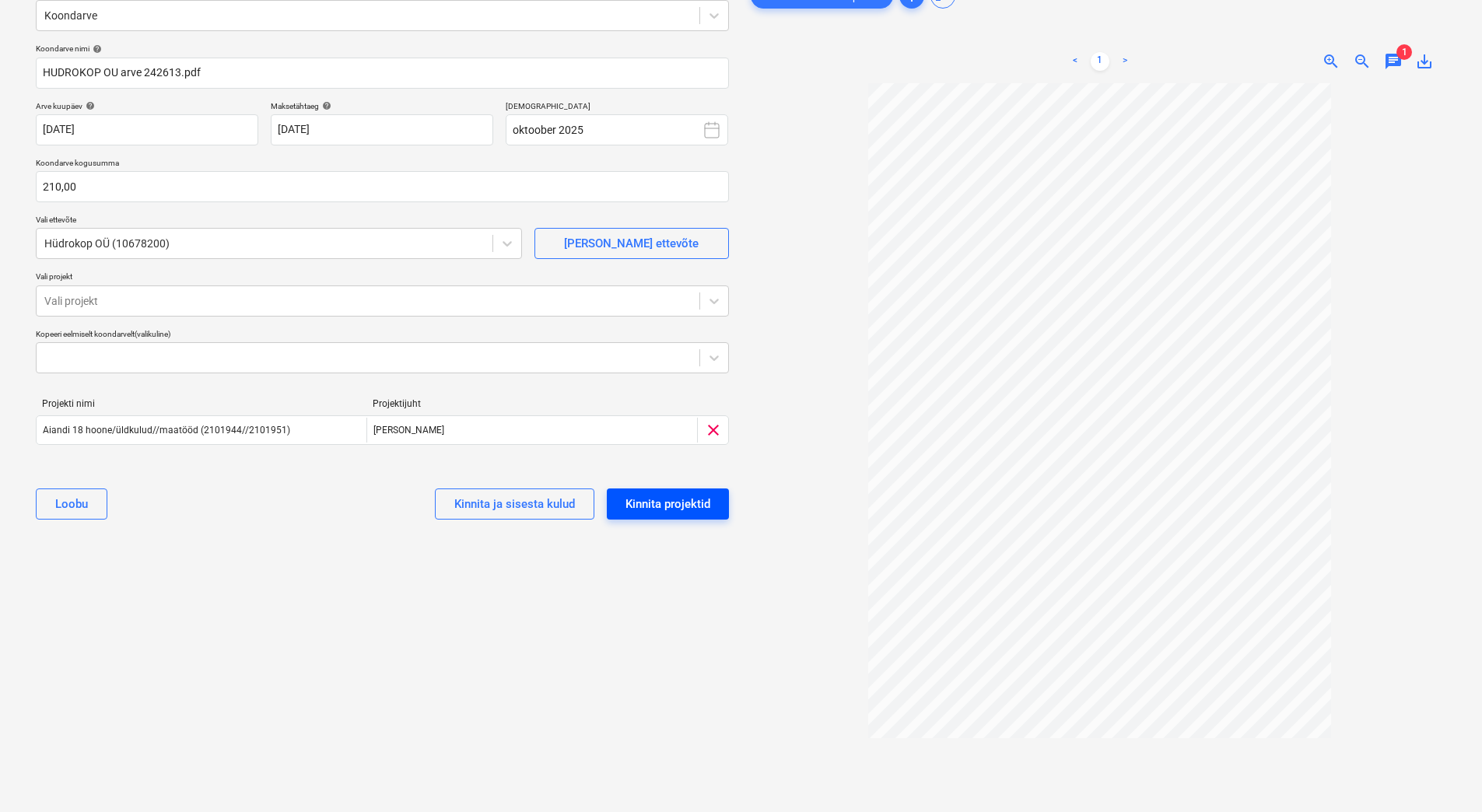
click at [696, 508] on div "Kinnita projektid" at bounding box center [667, 504] width 85 height 20
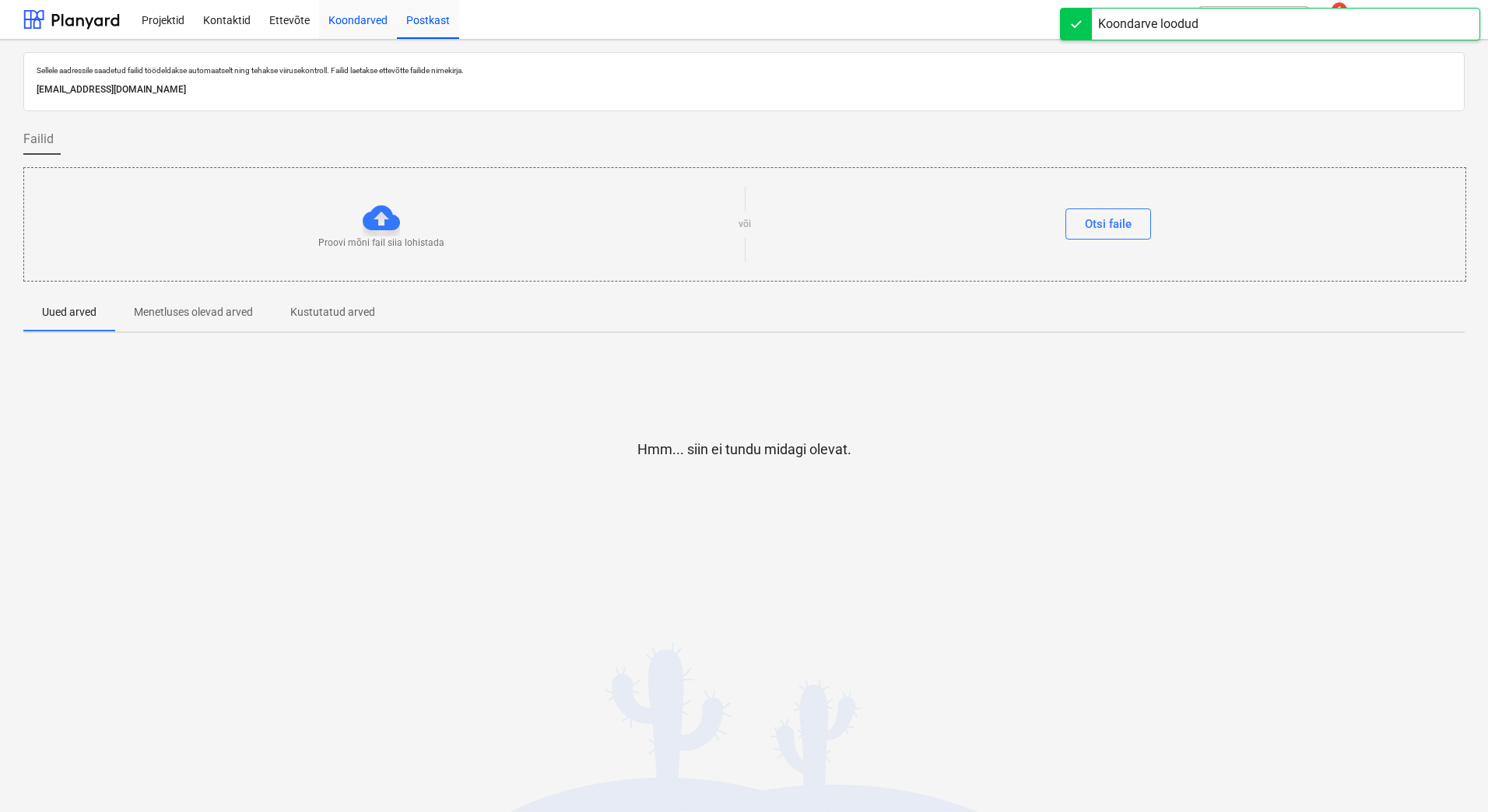
click at [351, 14] on div "Koondarved" at bounding box center [358, 19] width 78 height 40
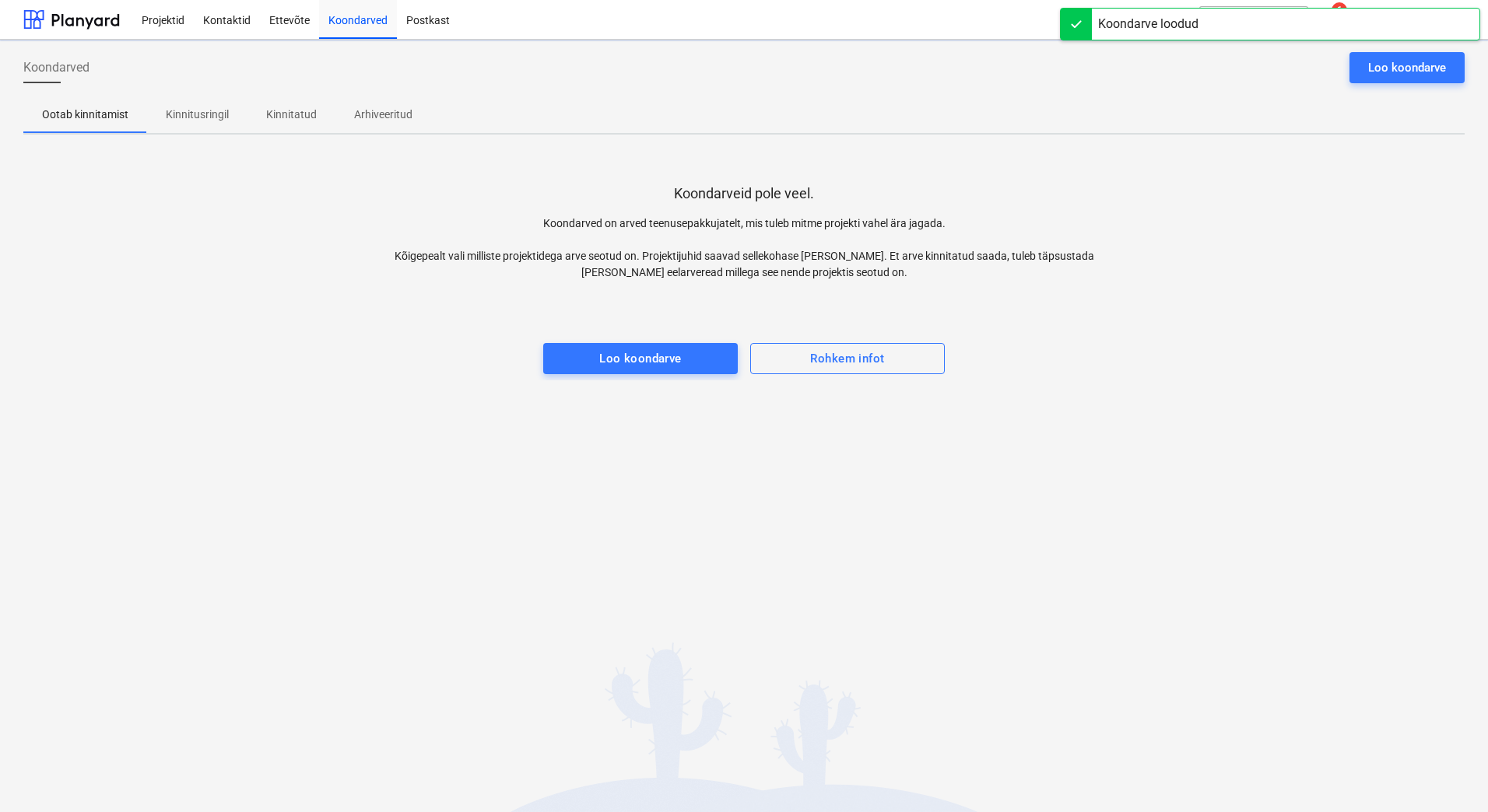
click at [296, 363] on div "Koondarveid pole veel. Koondarved on arved teenusepakkujatelt, mis tuleb mitme …" at bounding box center [744, 263] width 1441 height 233
click at [198, 120] on p "Kinnitusringil" at bounding box center [197, 115] width 63 height 17
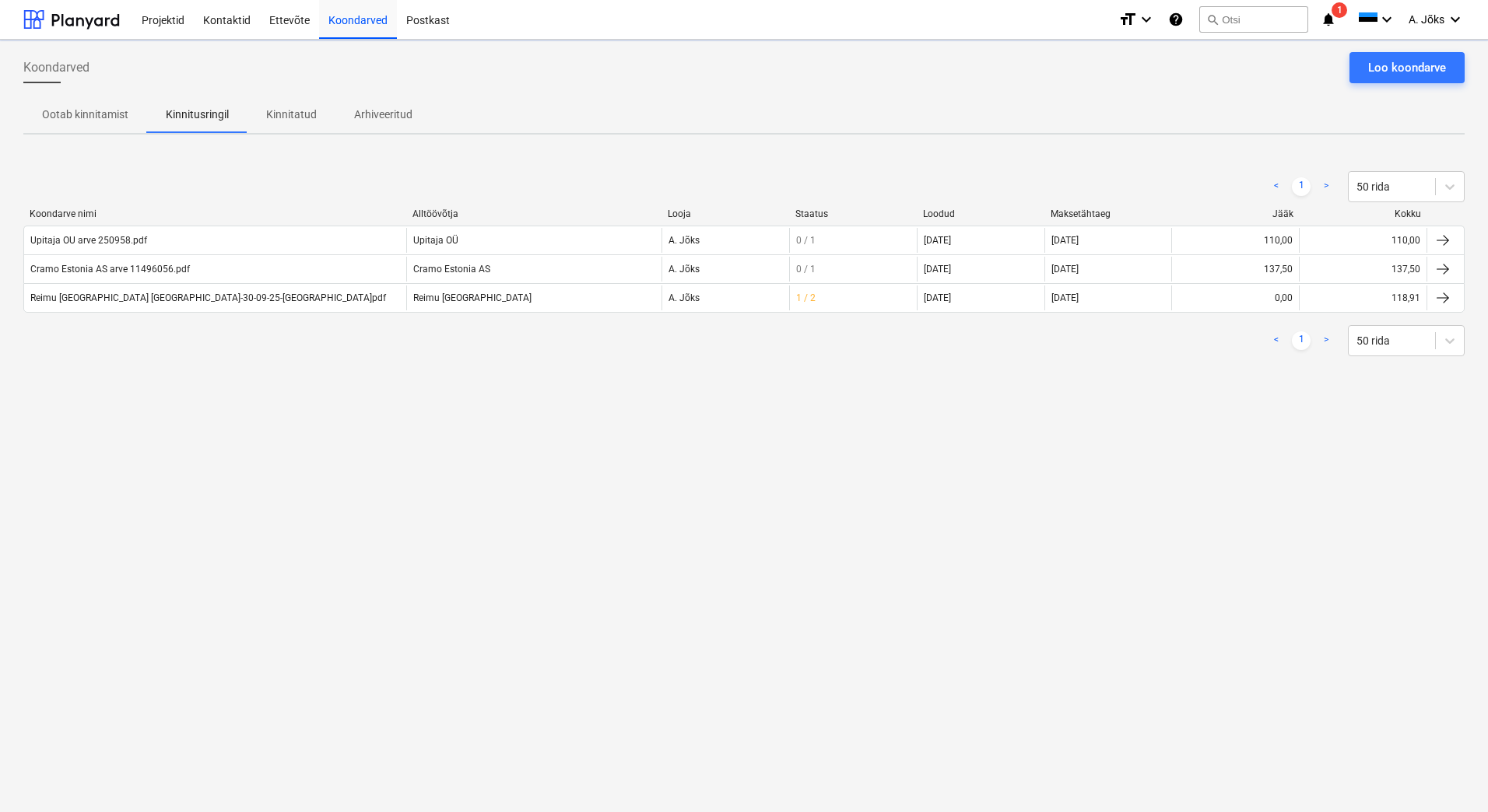
click at [538, 483] on div "Koondarved Loo koondarve Ootab kinnitamist Kinnitusringil Kinnitatud Arhiveerit…" at bounding box center [744, 426] width 1488 height 772
click at [1416, 69] on div "Loo koondarve" at bounding box center [1407, 68] width 78 height 20
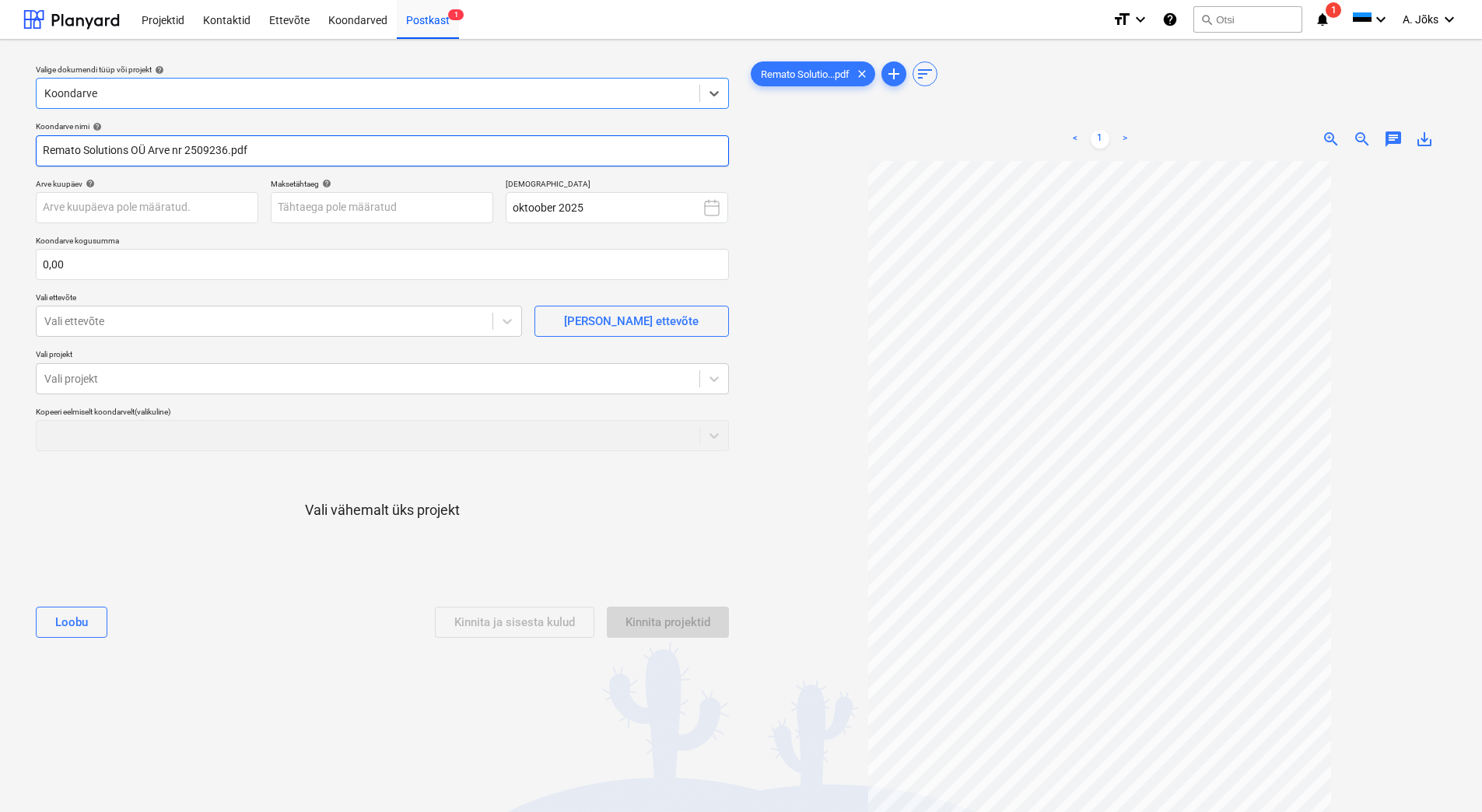
click at [183, 146] on input "Remato Solutions OÜ Arve nr 2509236.pdf" at bounding box center [383, 151] width 693 height 31
type input "Remato Solutions OU arve 2509236.pdf"
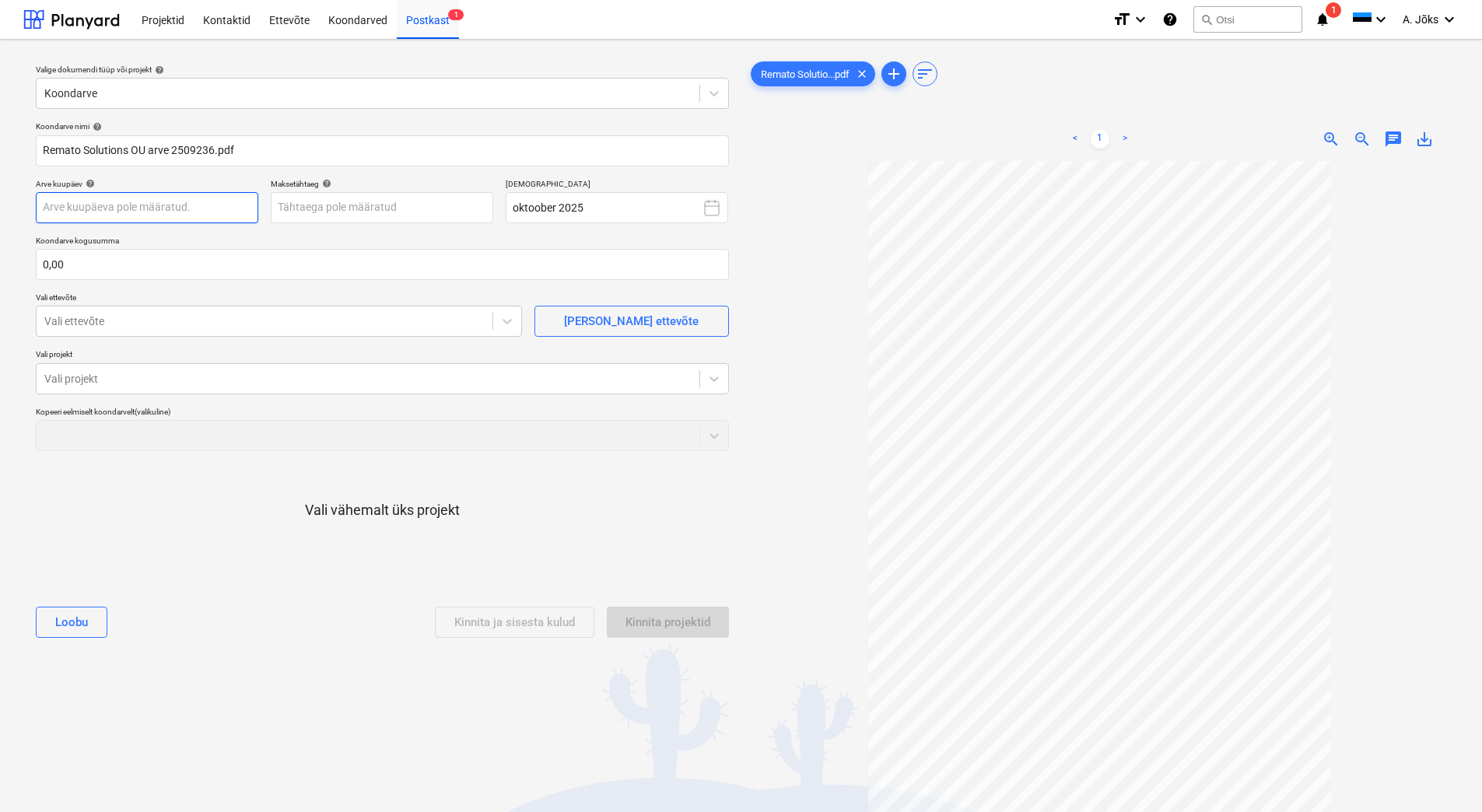
click at [230, 211] on body "Projektid Kontaktid Ettevõte Koondarved Postkast 1 format_size keyboard_arrow_d…" at bounding box center [741, 406] width 1482 height 812
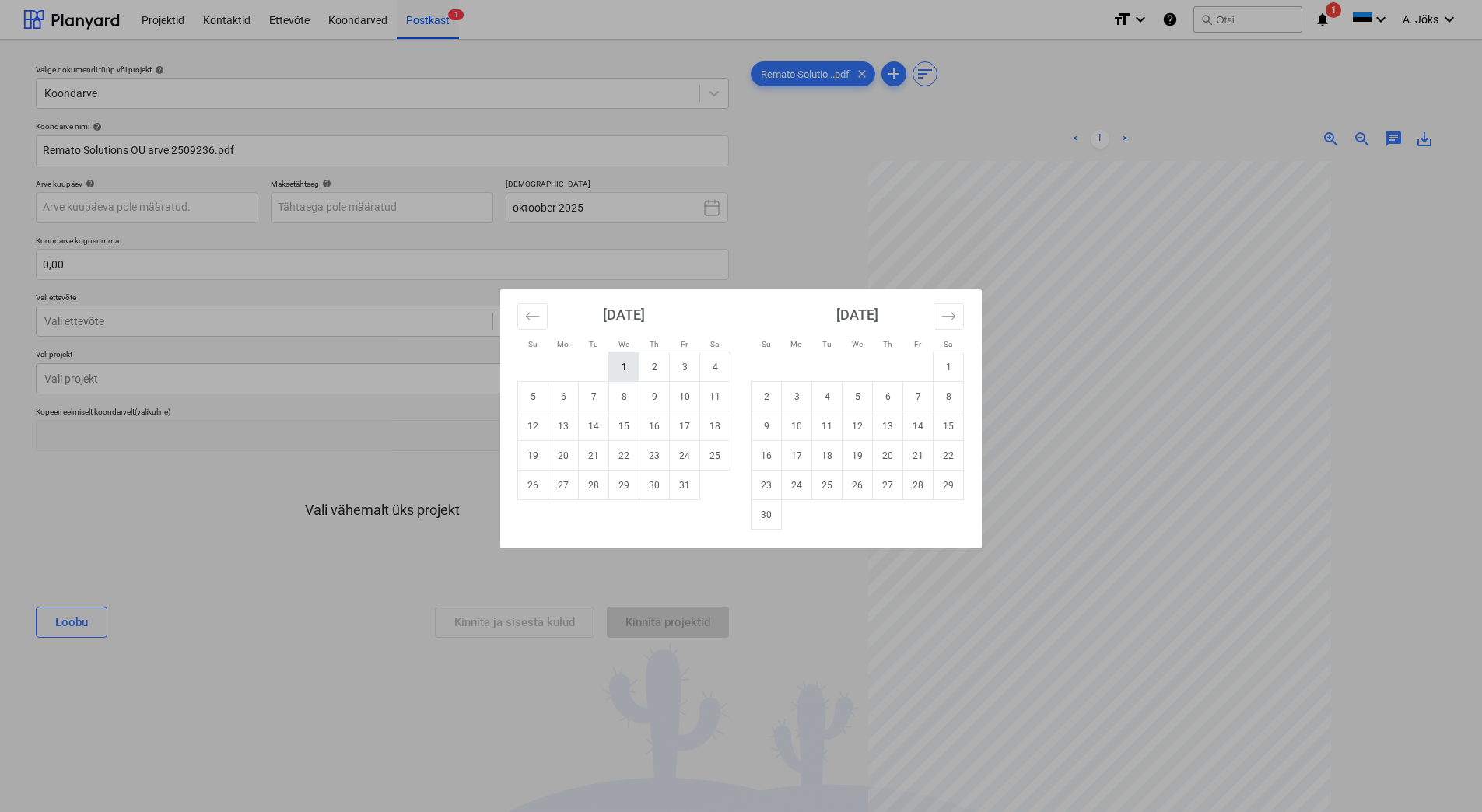
click at [628, 374] on td "1" at bounding box center [623, 367] width 31 height 30
type input "[DATE]"
click at [433, 217] on body "Projektid Kontaktid Ettevõte Koondarved Postkast 1 format_size keyboard_arrow_d…" at bounding box center [741, 406] width 1482 height 812
click at [594, 429] on td "14" at bounding box center [594, 426] width 31 height 30
type input "[DATE]"
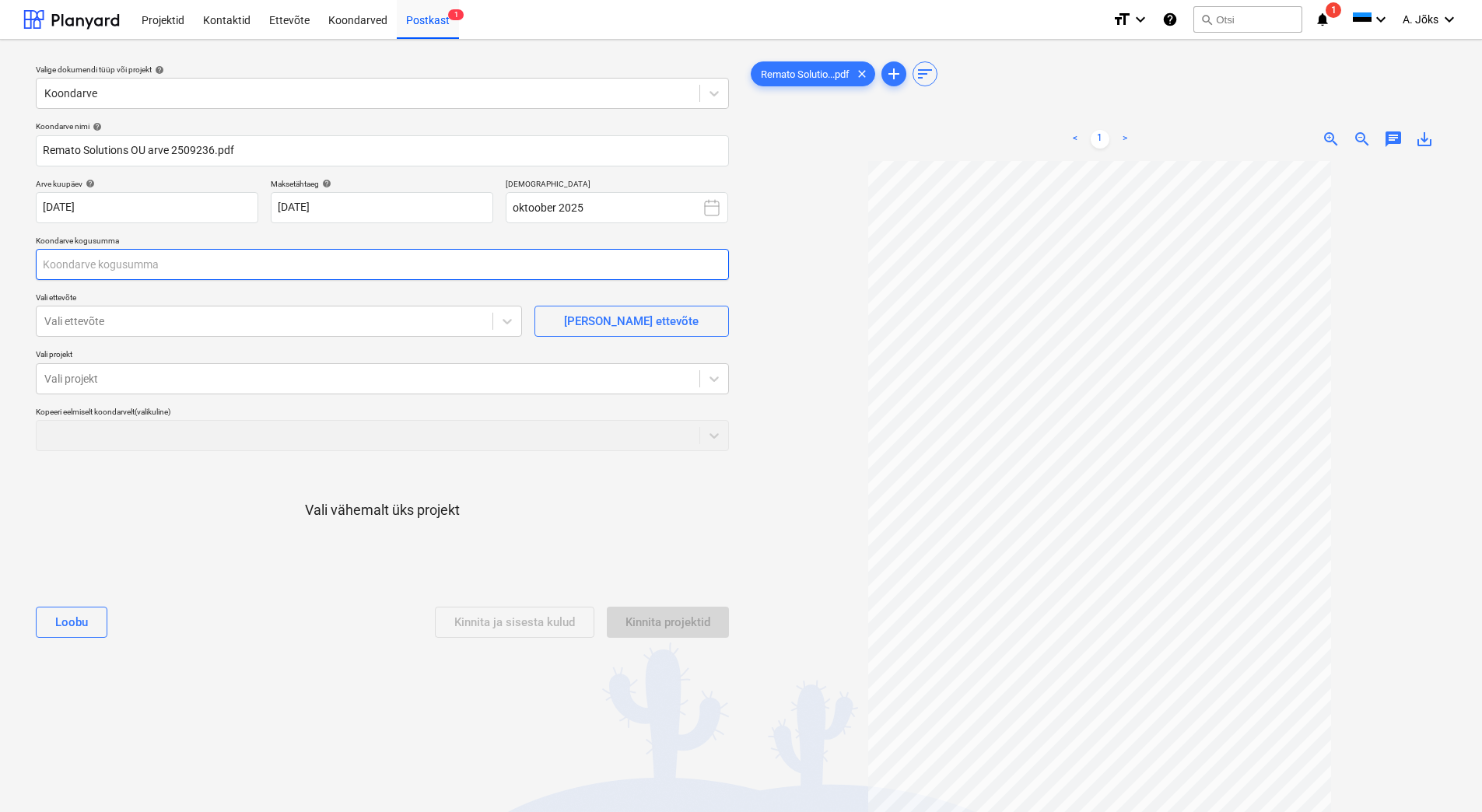
click at [140, 263] on input "text" at bounding box center [383, 264] width 693 height 31
type input "99,00"
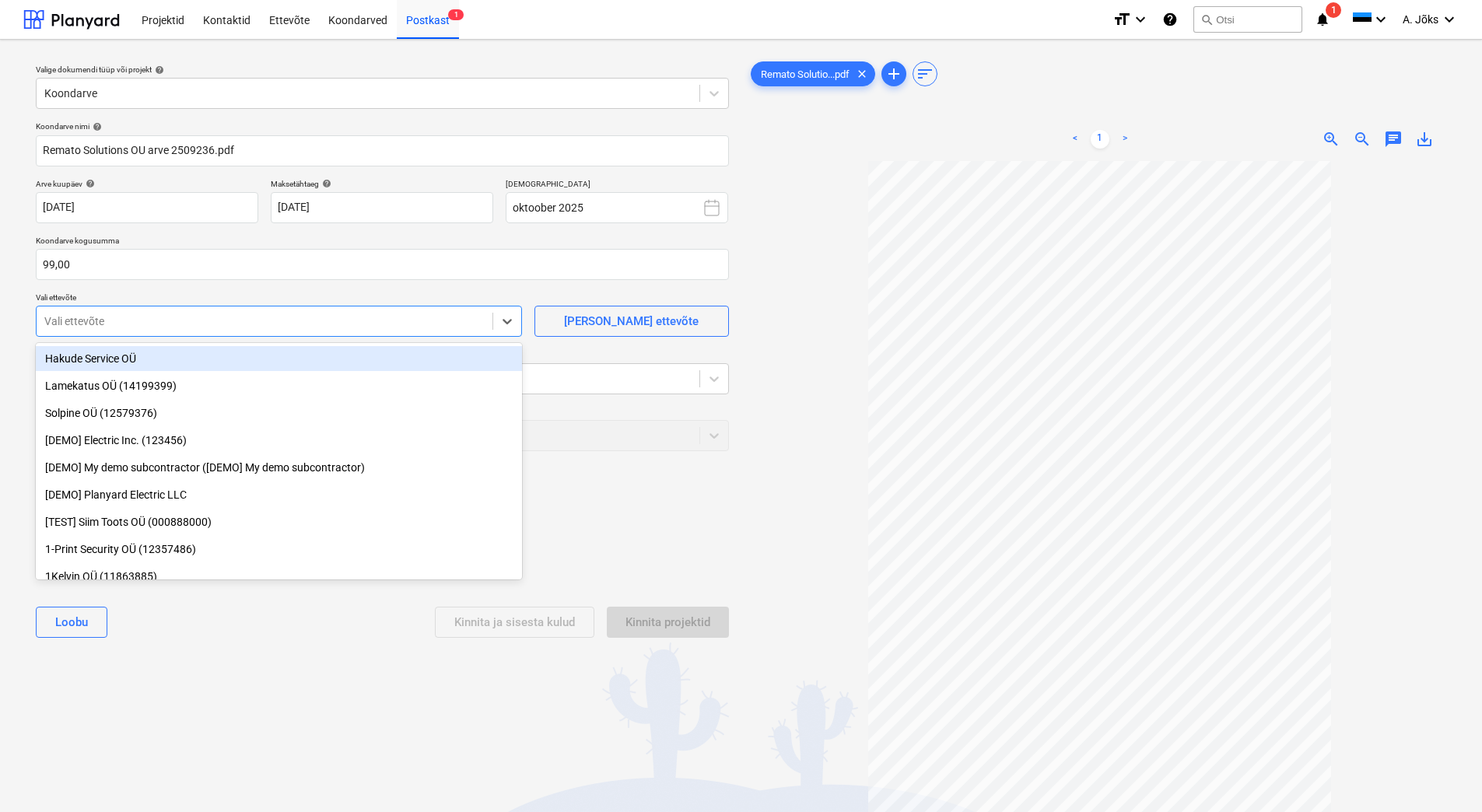
click at [137, 327] on div at bounding box center [265, 321] width 440 height 16
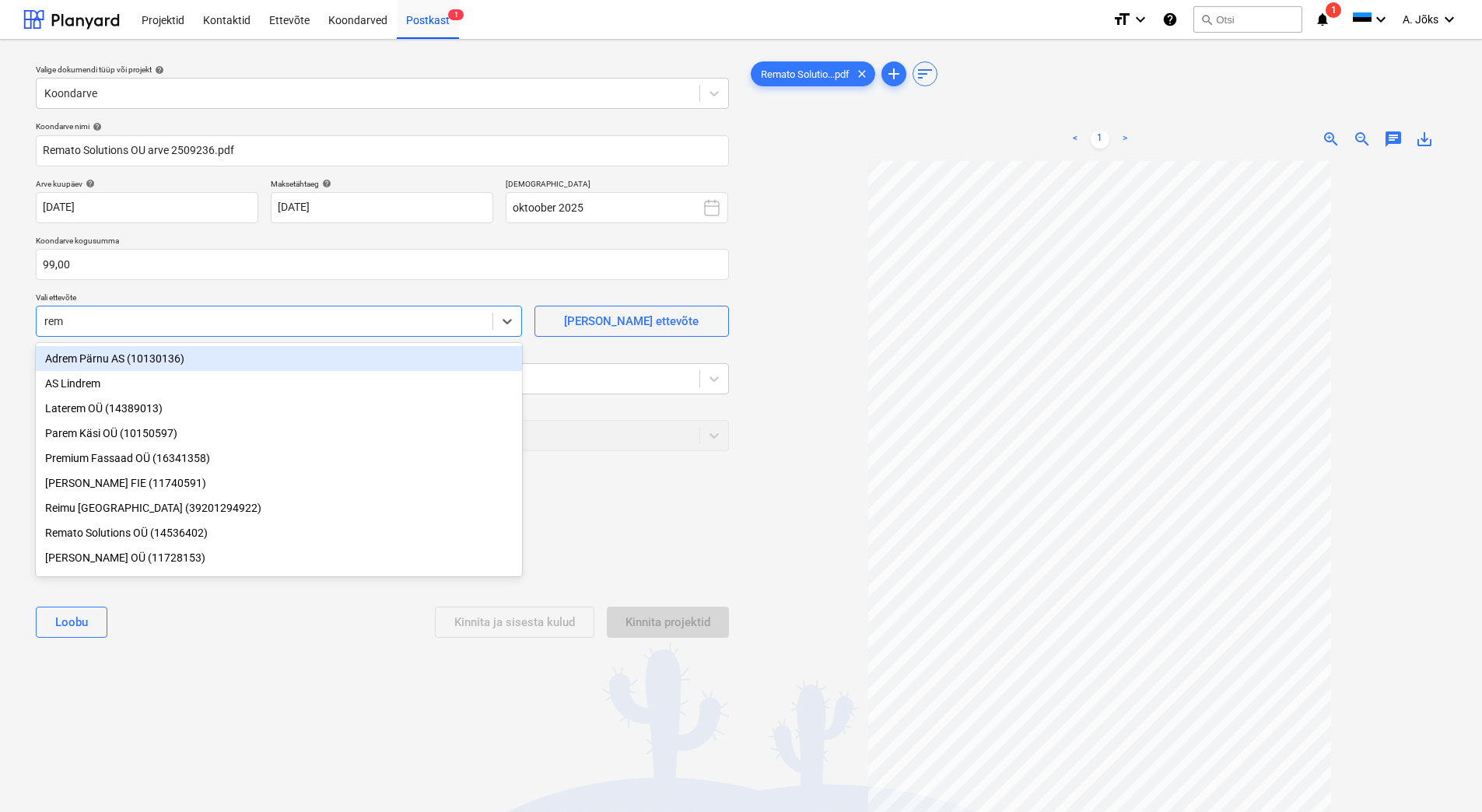
type input "rema"
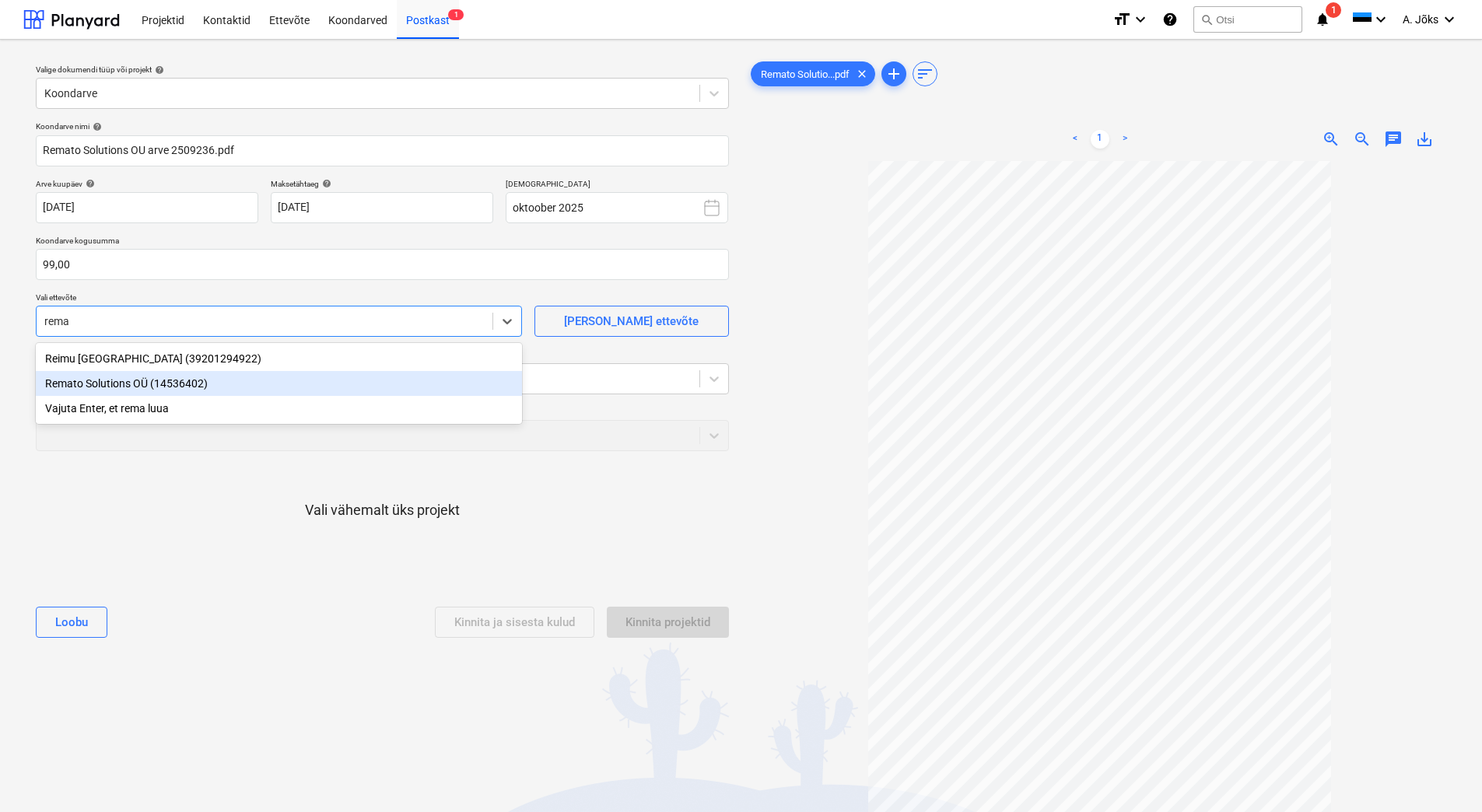
click at [149, 385] on div "Remato Solutions OÜ (14536402)" at bounding box center [279, 383] width 486 height 25
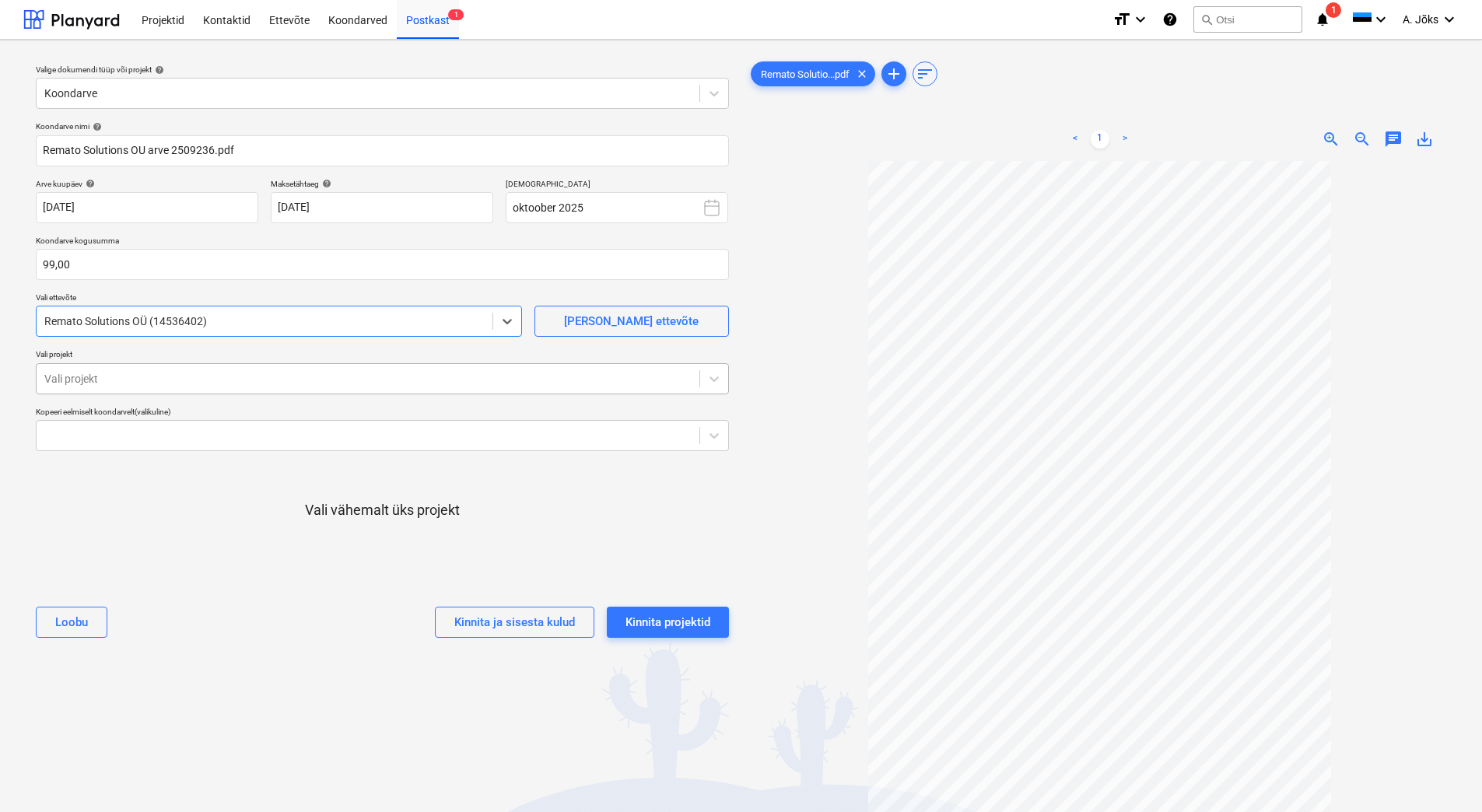
click at [149, 379] on div at bounding box center [368, 378] width 647 height 16
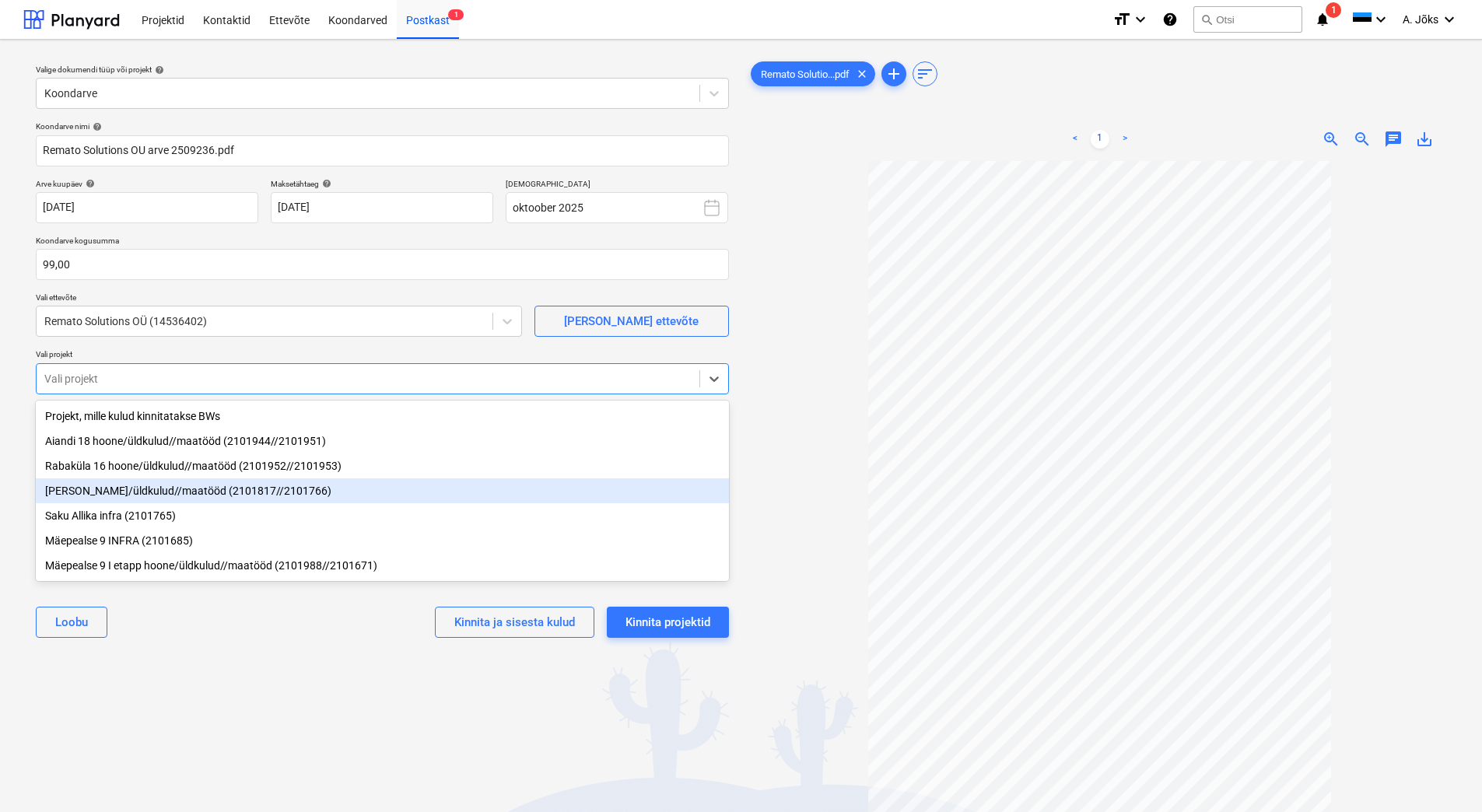
click at [125, 495] on div "[PERSON_NAME]/üldkulud//maatööd (2101817//2101766)" at bounding box center [383, 491] width 693 height 25
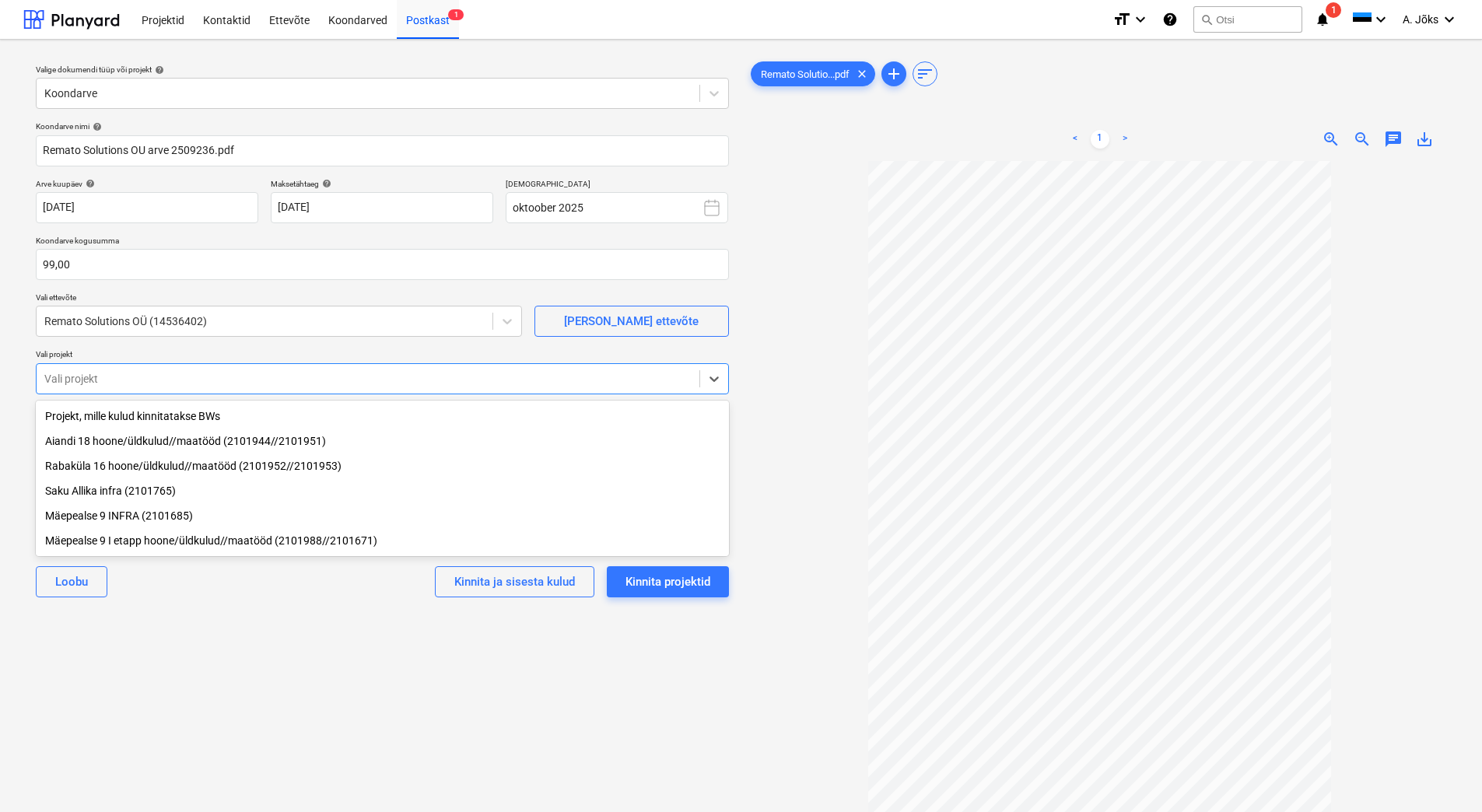
click at [204, 648] on div "Valige dokumendi tüüp või projekt help Koondarve Koondarve nimi help Remato Sol…" at bounding box center [382, 493] width 718 height 884
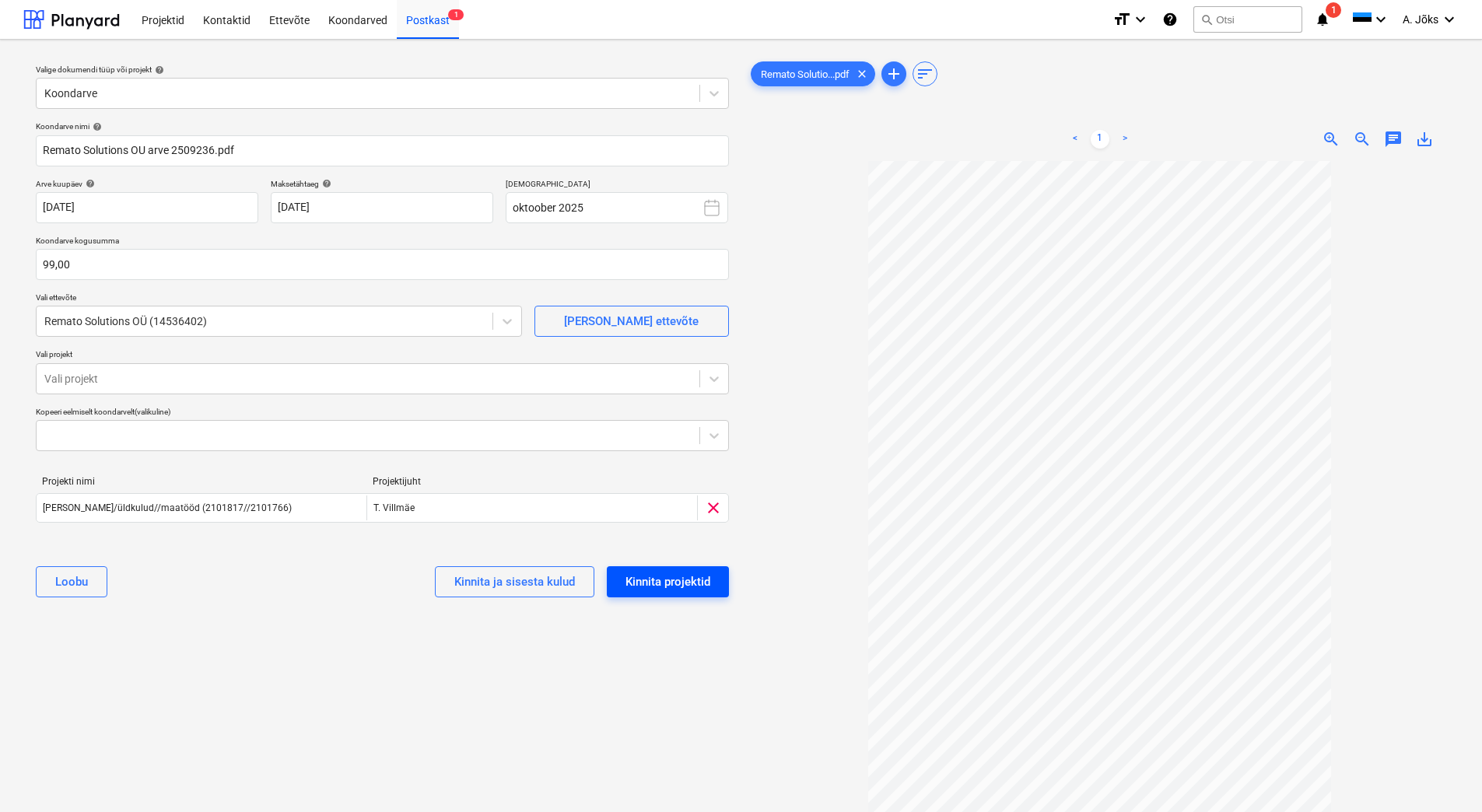
click at [689, 584] on div "Kinnita projektid" at bounding box center [667, 582] width 85 height 20
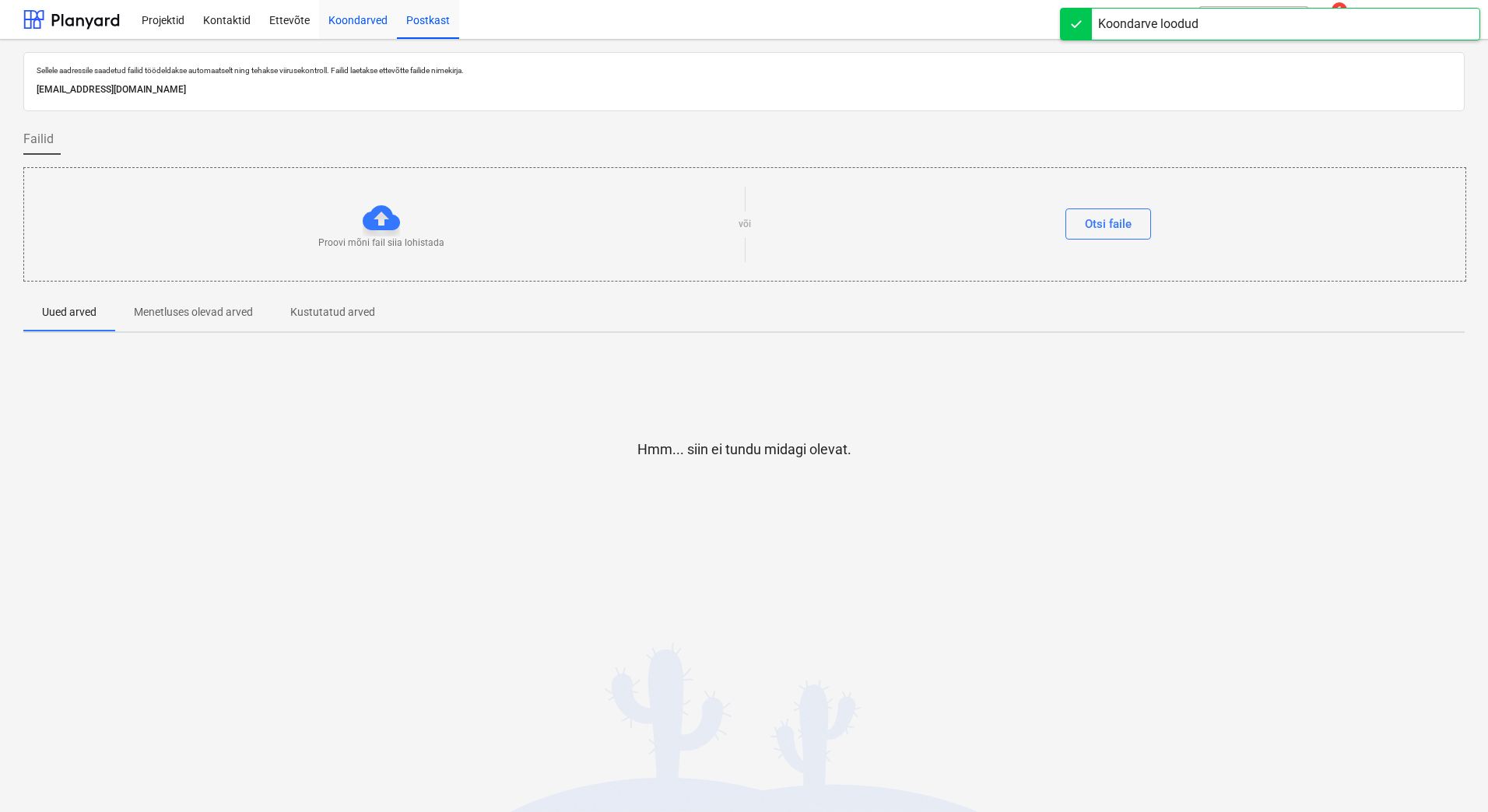
click at [353, 17] on div "Koondarved" at bounding box center [358, 19] width 78 height 40
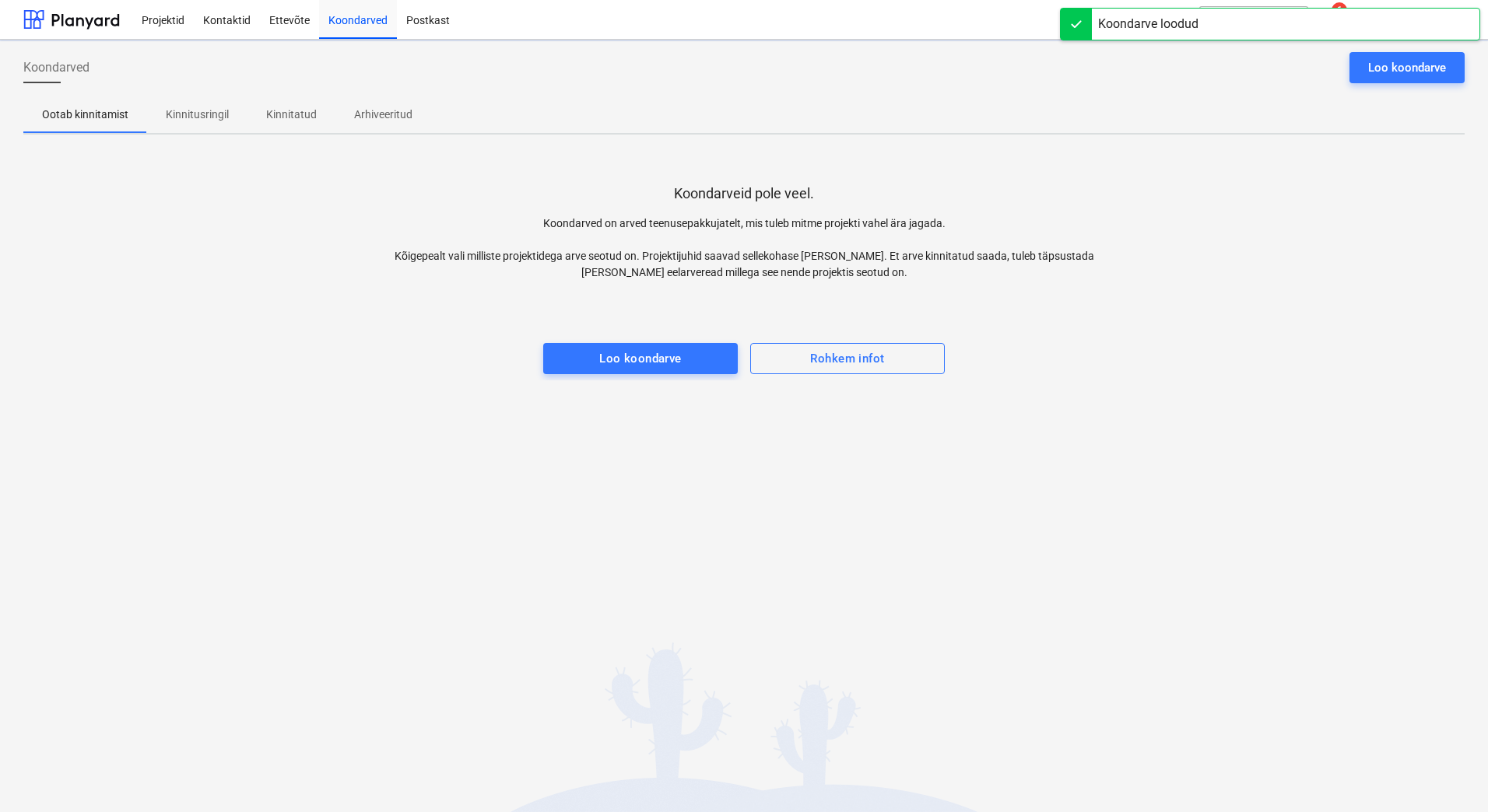
click at [195, 109] on p "Kinnitusringil" at bounding box center [197, 115] width 63 height 17
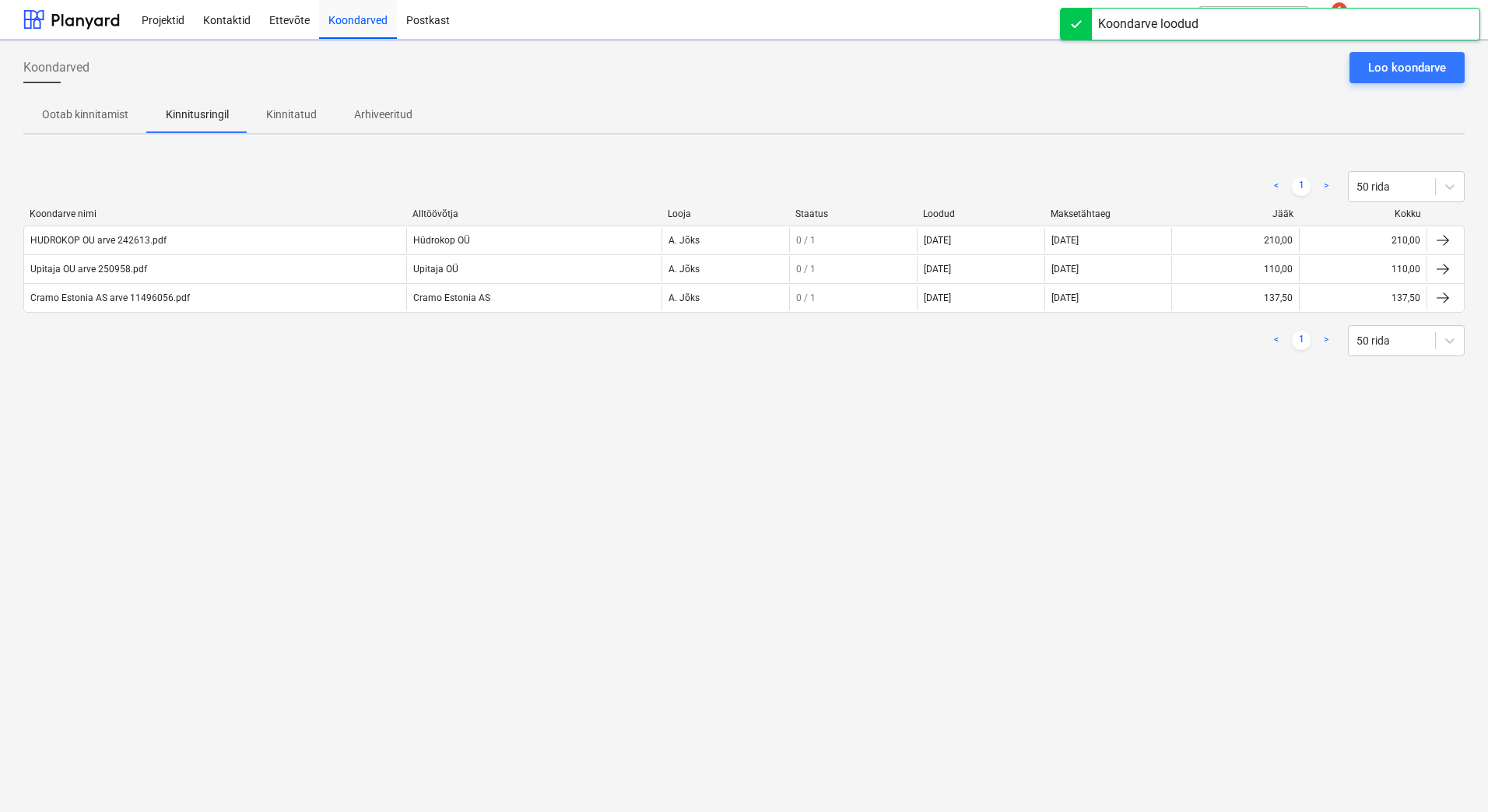
click at [242, 447] on div "Koondarved Loo koondarve Ootab kinnitamist Kinnitusringil Kinnitatud Arhiveerit…" at bounding box center [744, 426] width 1488 height 772
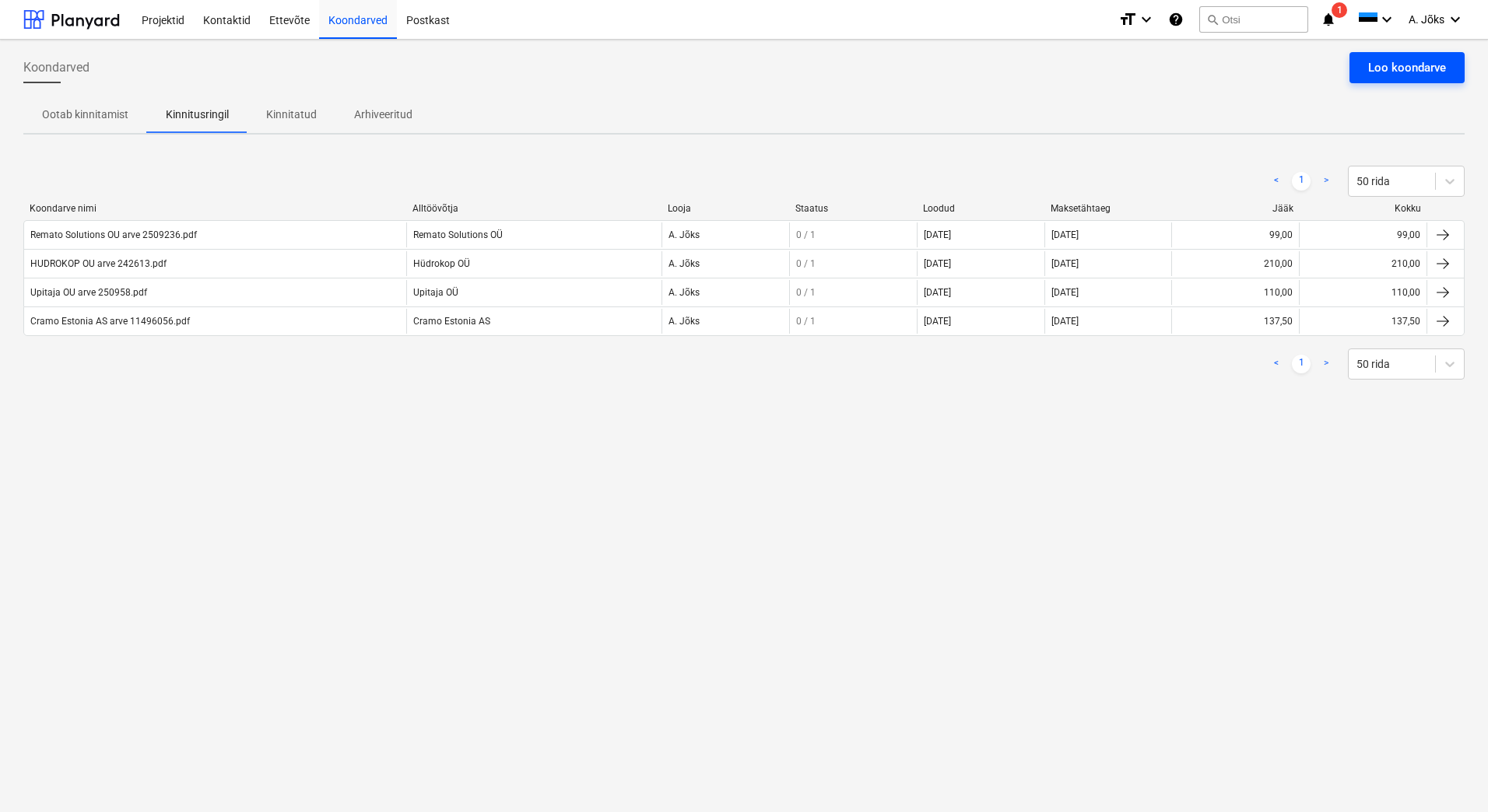
click at [1379, 70] on div "Loo koondarve" at bounding box center [1407, 68] width 78 height 20
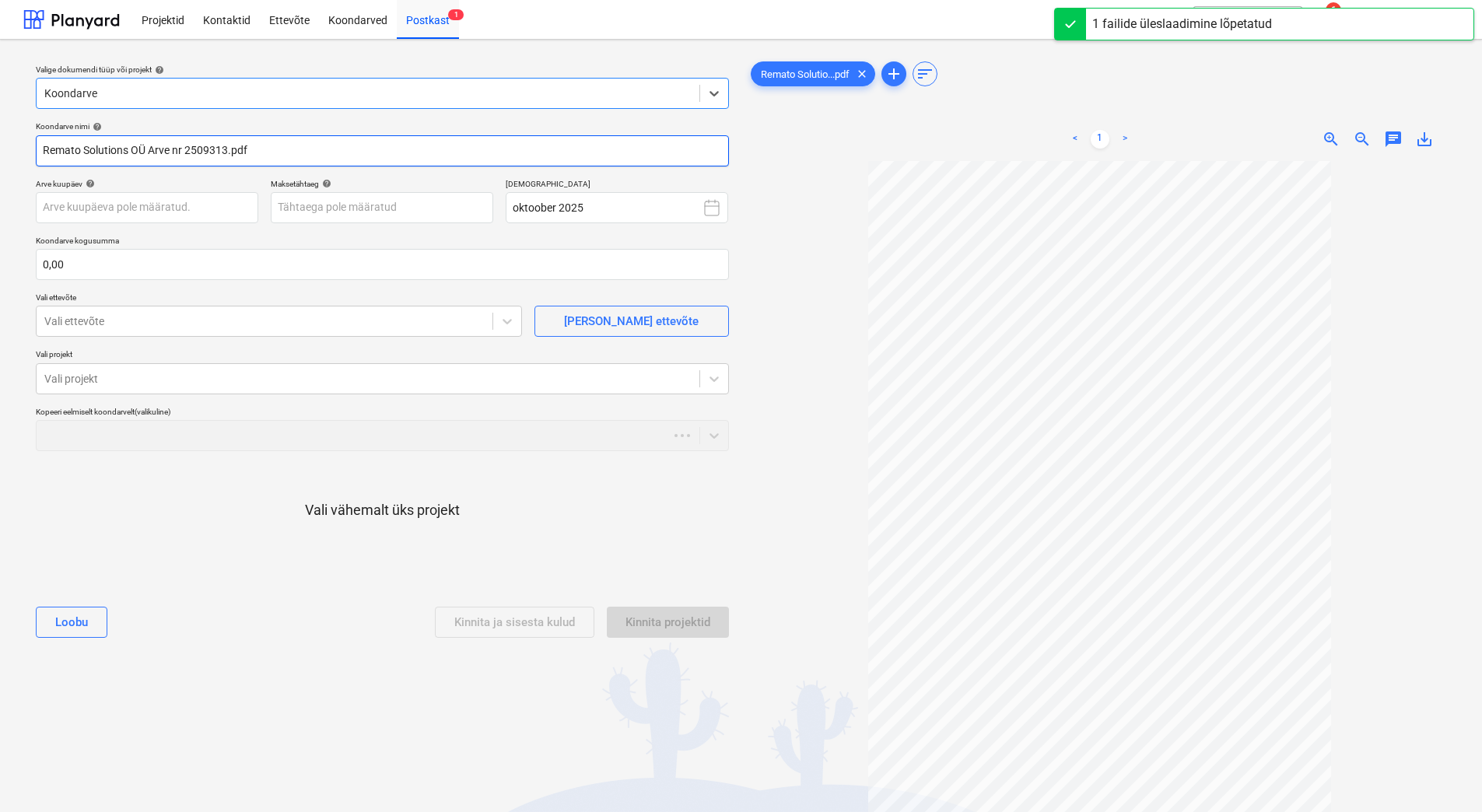
click at [184, 151] on input "Remato Solutions OÜ Arve nr 2509313.pdf" at bounding box center [383, 151] width 693 height 31
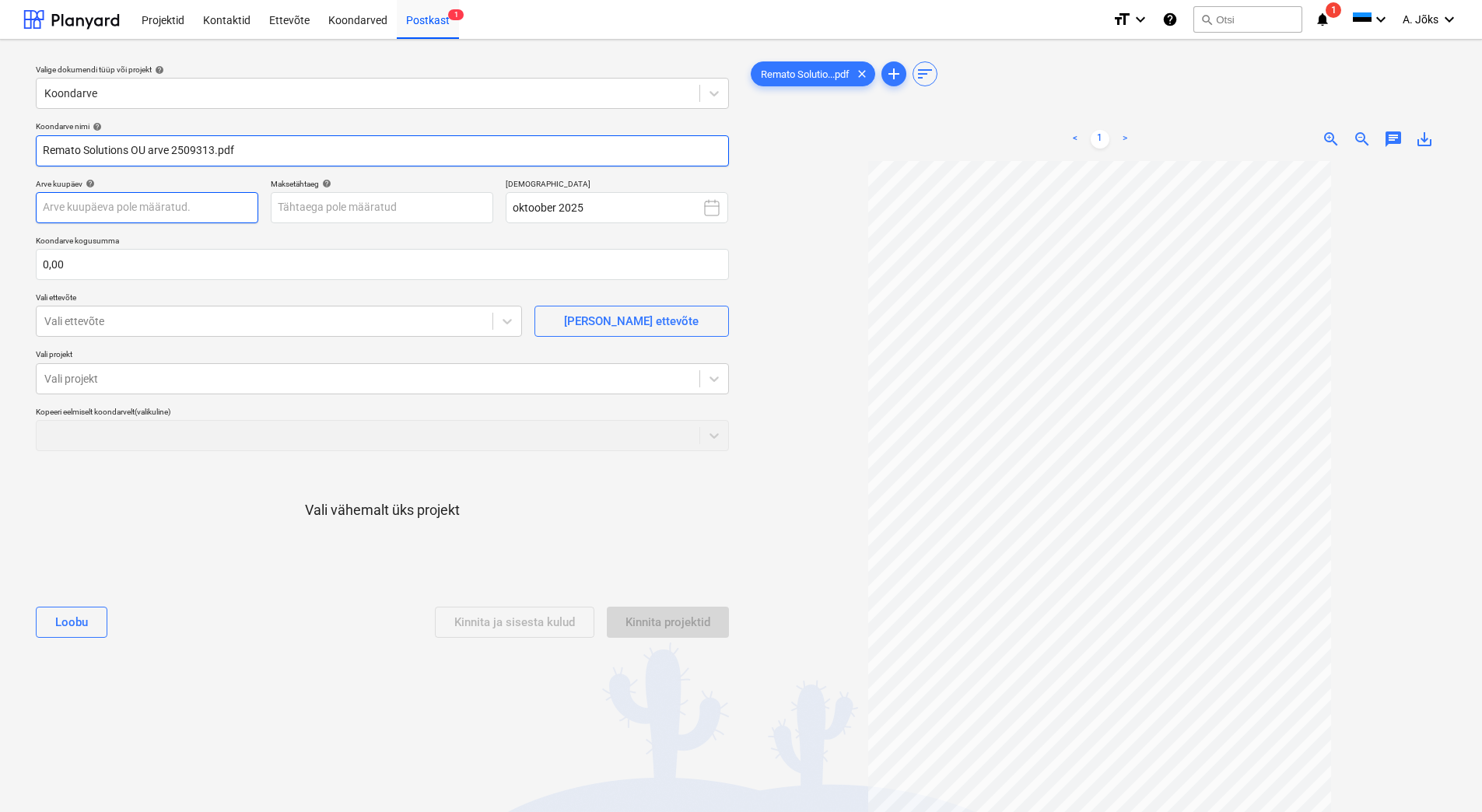
type input "Remato Solutions OU arve 2509313.pdf"
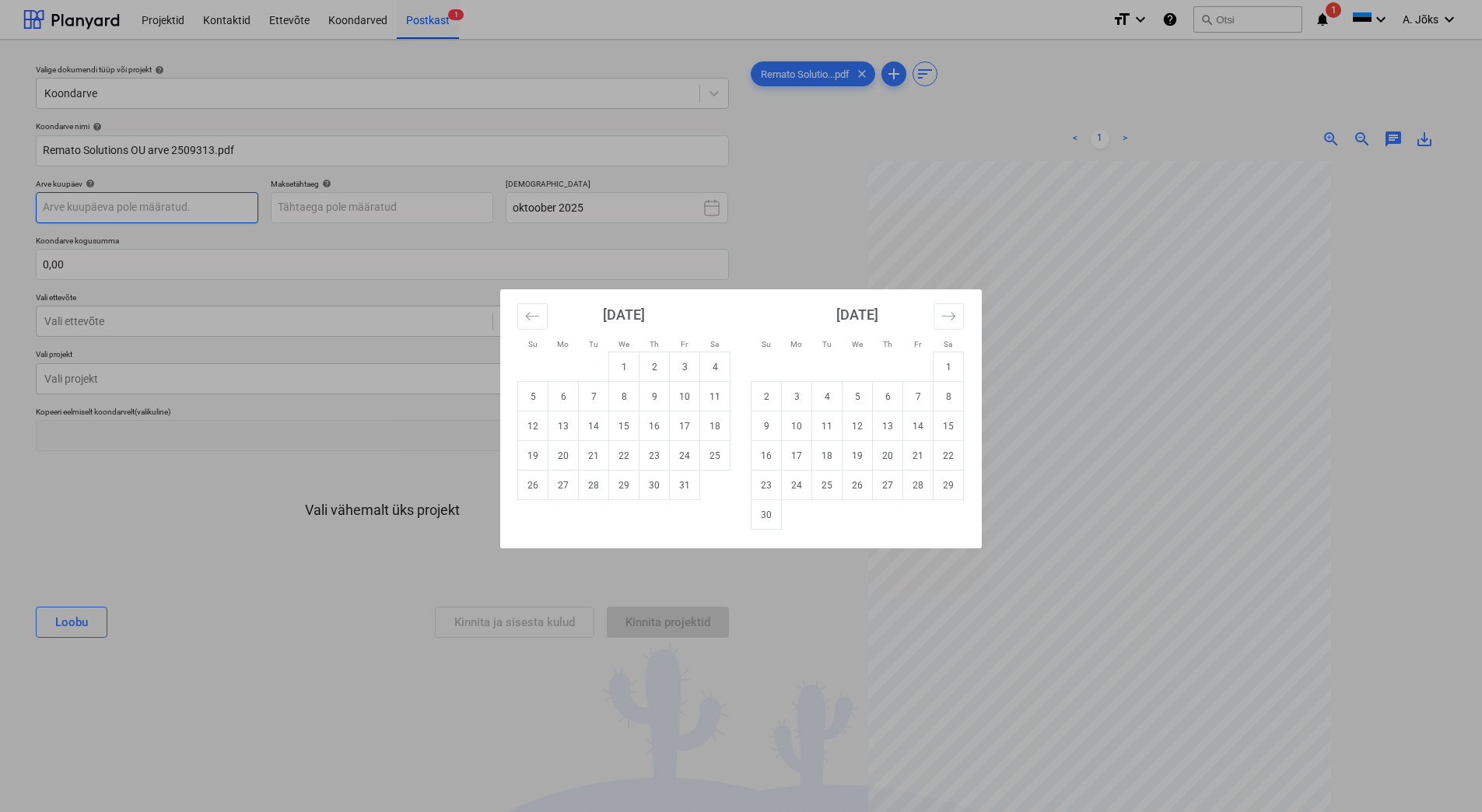
click at [182, 214] on body "Projektid Kontaktid Ettevõte Koondarved Postkast 1 format_size keyboard_arrow_d…" at bounding box center [741, 406] width 1482 height 812
click at [619, 364] on td "1" at bounding box center [623, 367] width 31 height 30
type input "[DATE]"
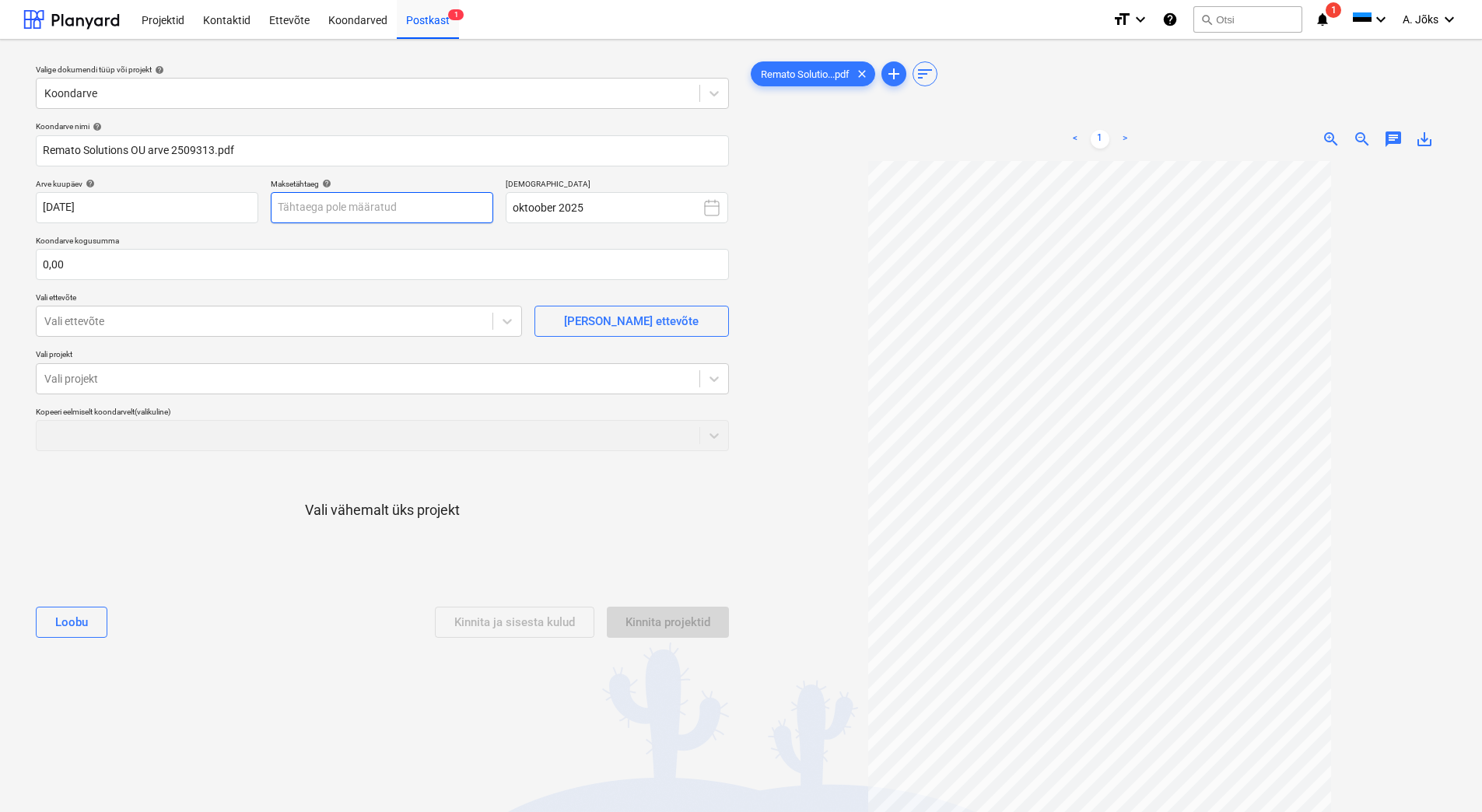
click at [414, 206] on body "Projektid Kontaktid Ettevõte Koondarved Postkast 1 format_size keyboard_arrow_d…" at bounding box center [741, 406] width 1482 height 812
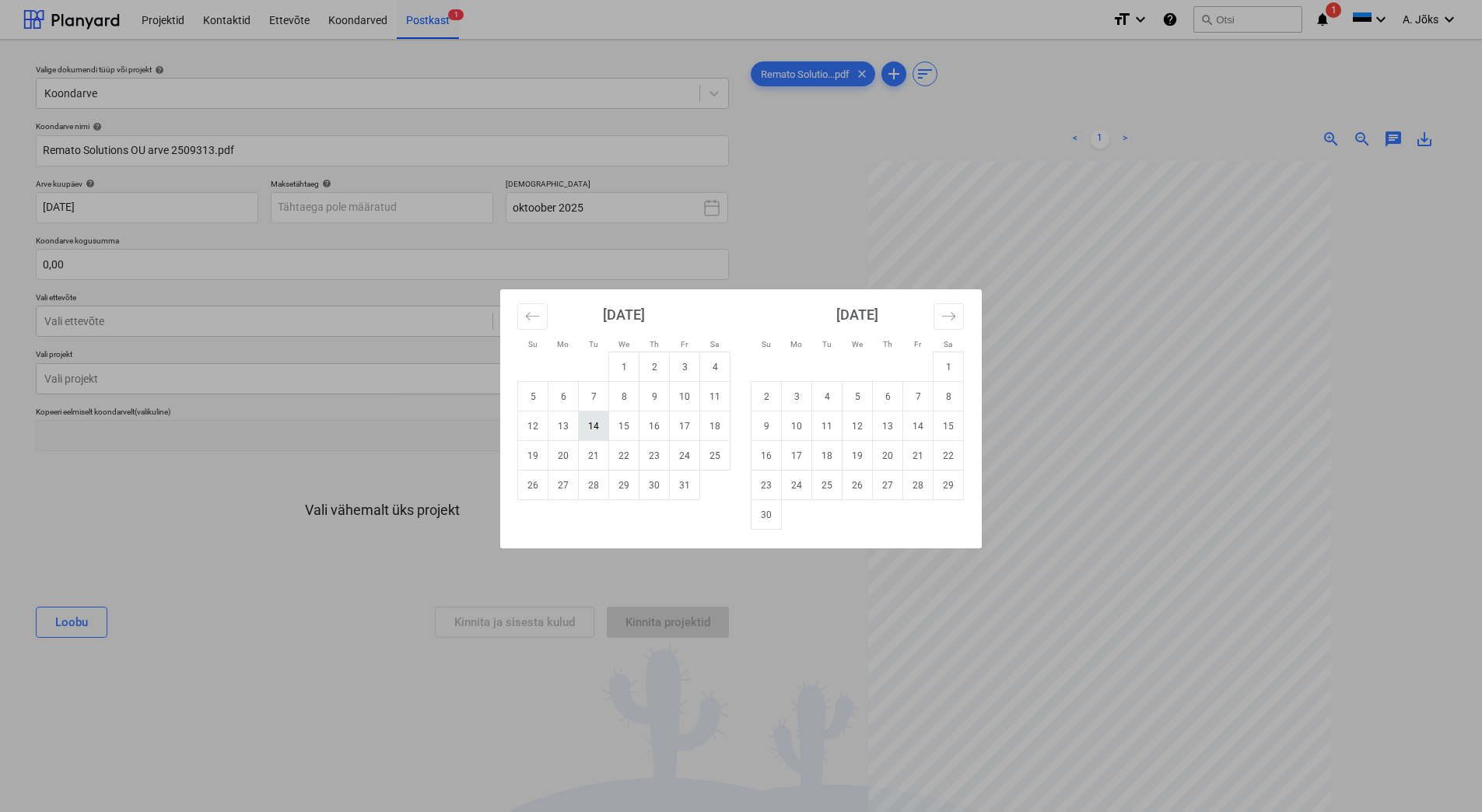
click at [598, 422] on td "14" at bounding box center [594, 426] width 31 height 30
type input "[DATE]"
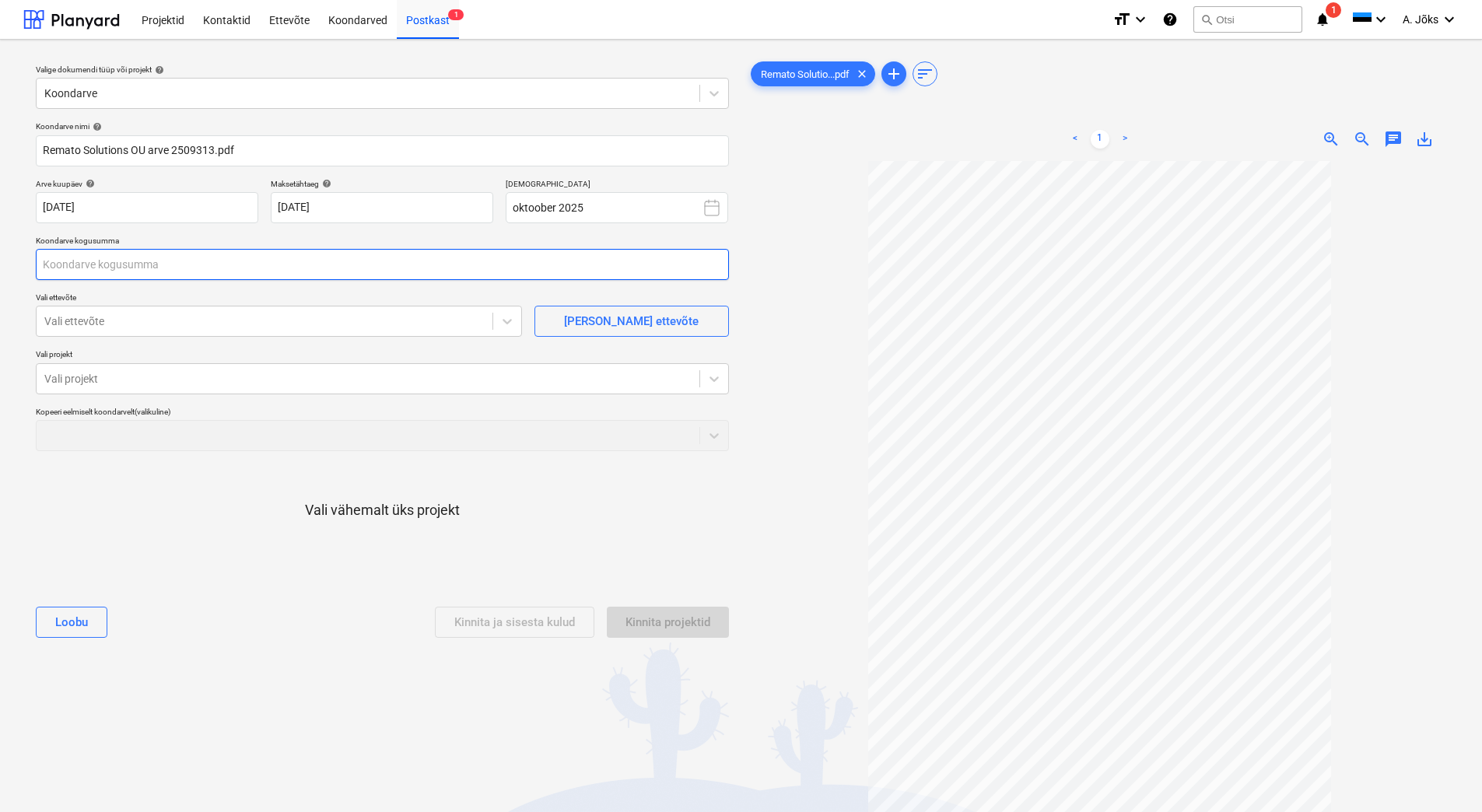
click at [264, 267] on input "text" at bounding box center [383, 264] width 693 height 31
type input "49,00"
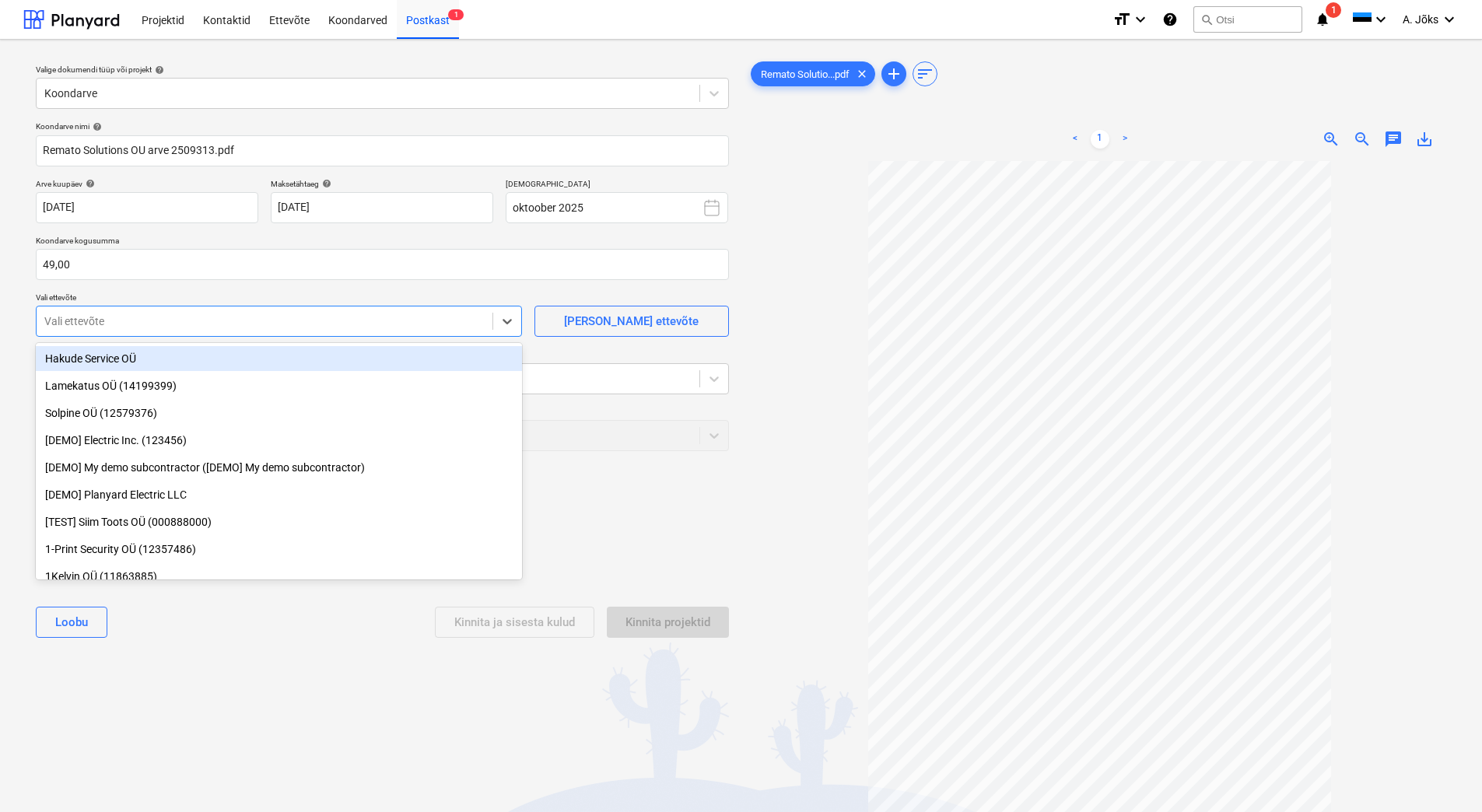
click at [213, 325] on div at bounding box center [265, 321] width 440 height 16
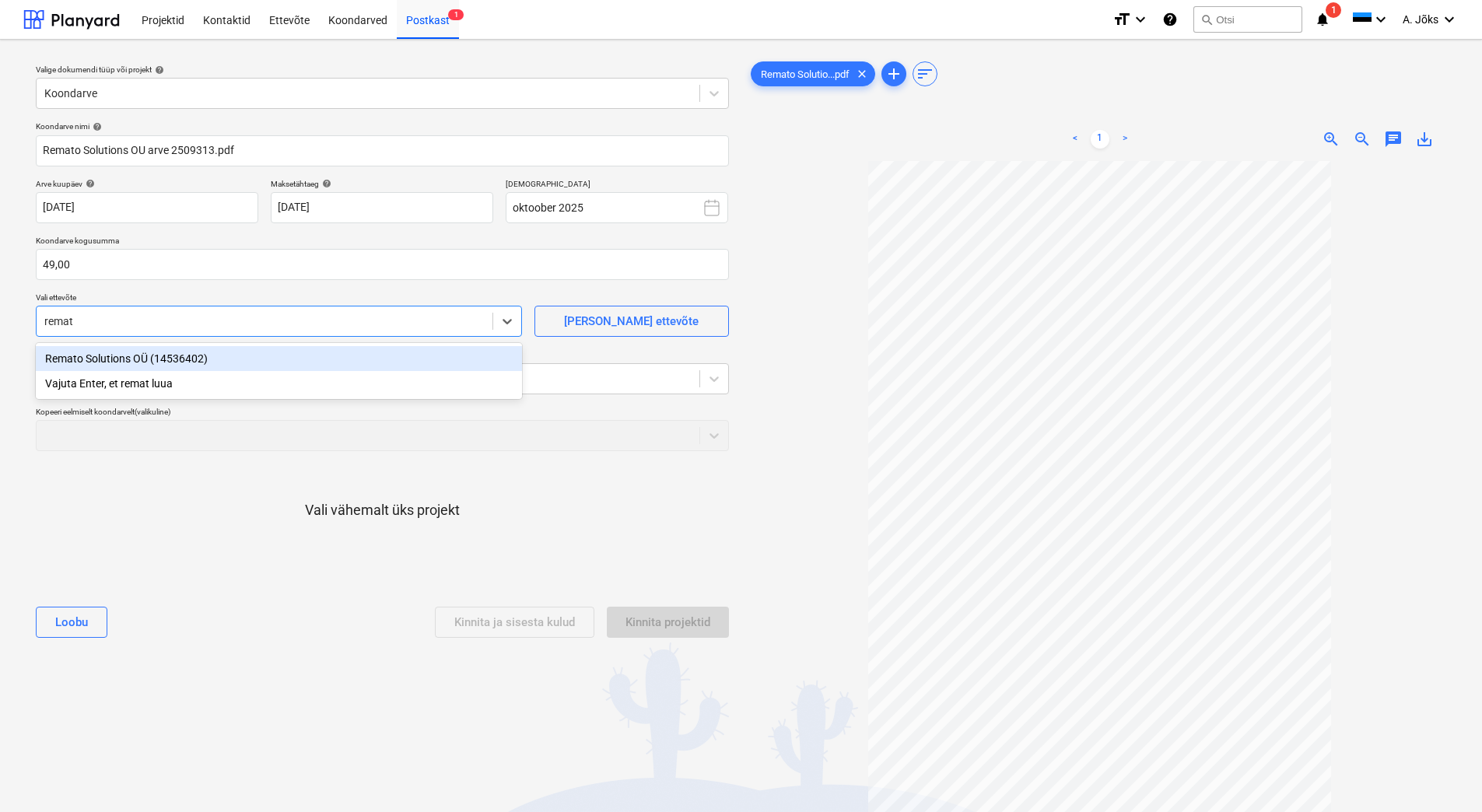
type input "remato"
click at [178, 358] on div "Remato Solutions OÜ (14536402)" at bounding box center [279, 359] width 486 height 25
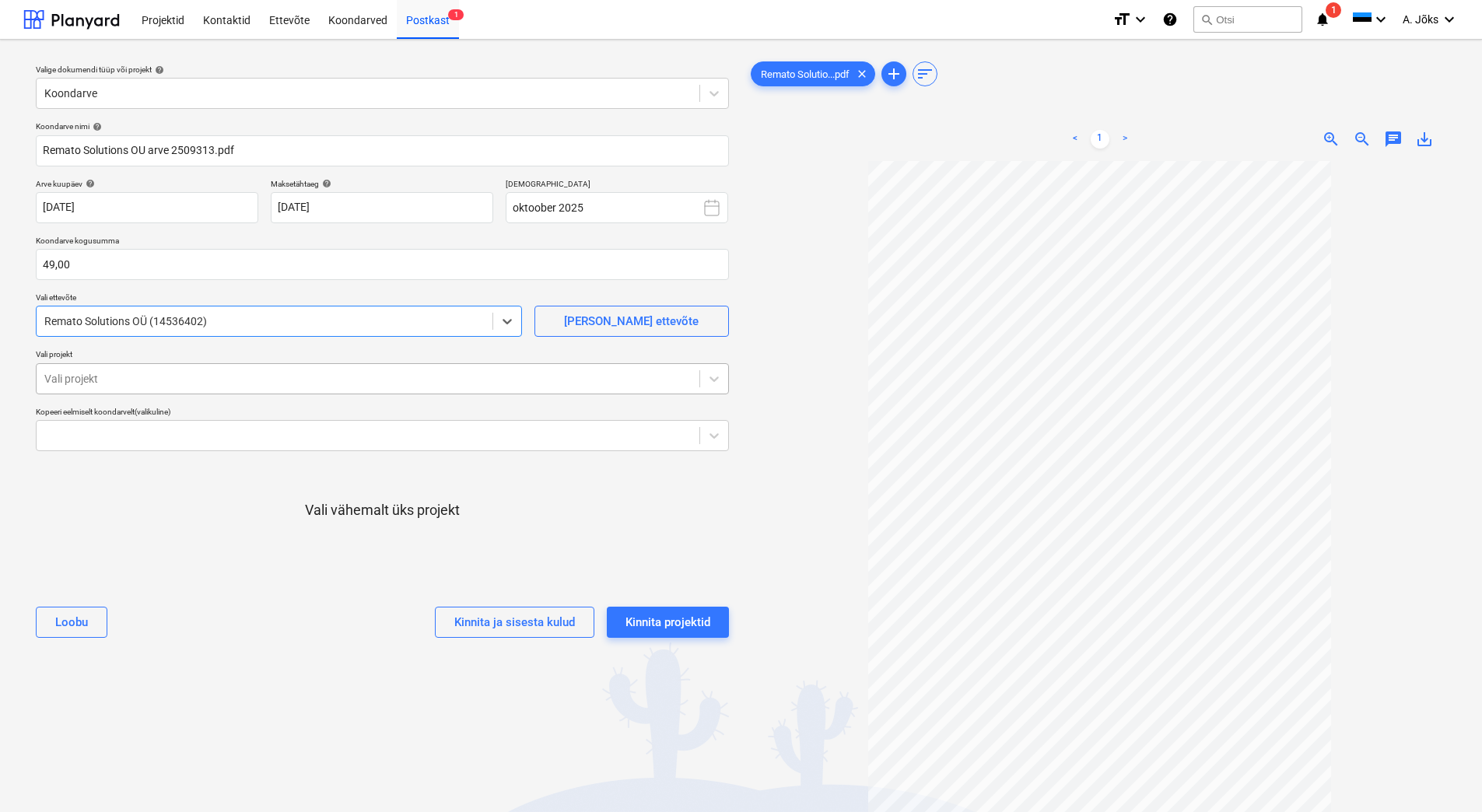
click at [184, 376] on div at bounding box center [368, 378] width 647 height 16
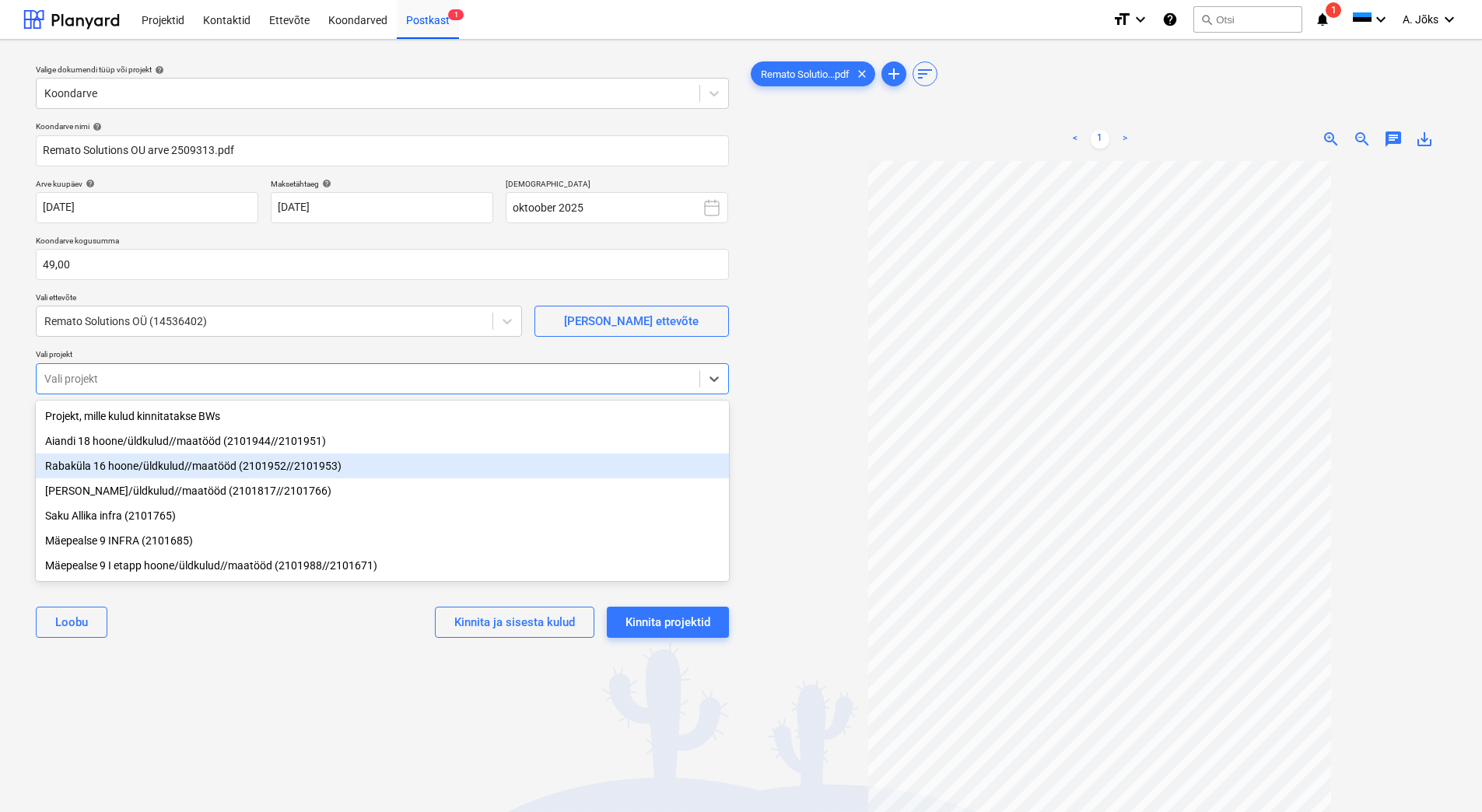
click at [156, 457] on div "Rabaküla 16 hoone/üldkulud//maatööd (2101952//2101953)" at bounding box center [383, 465] width 693 height 25
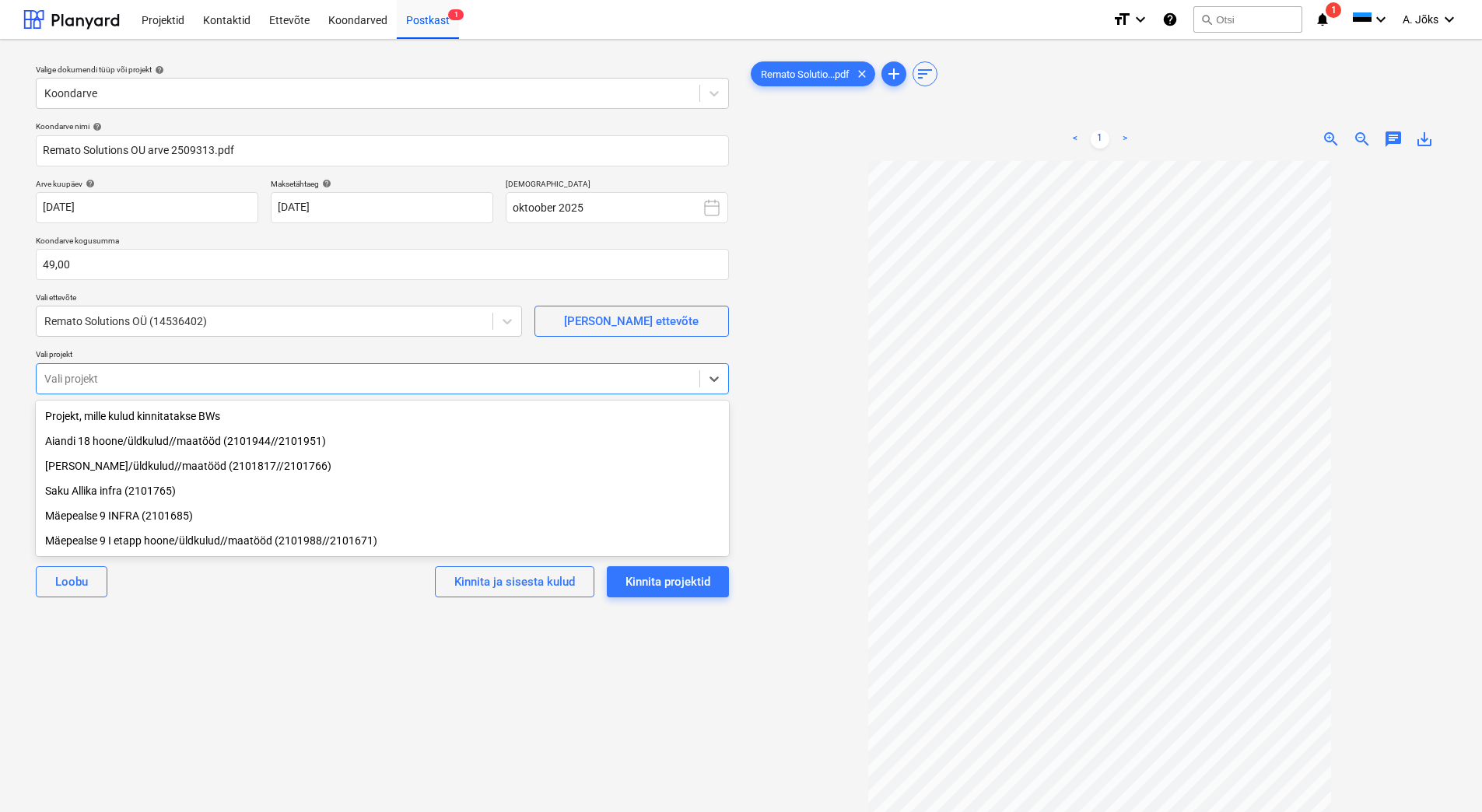
click at [254, 615] on div "Koondarve nimi help Remato Solutions OU arve 2509313.pdf Arve kuupäev help [DAT…" at bounding box center [382, 365] width 705 height 501
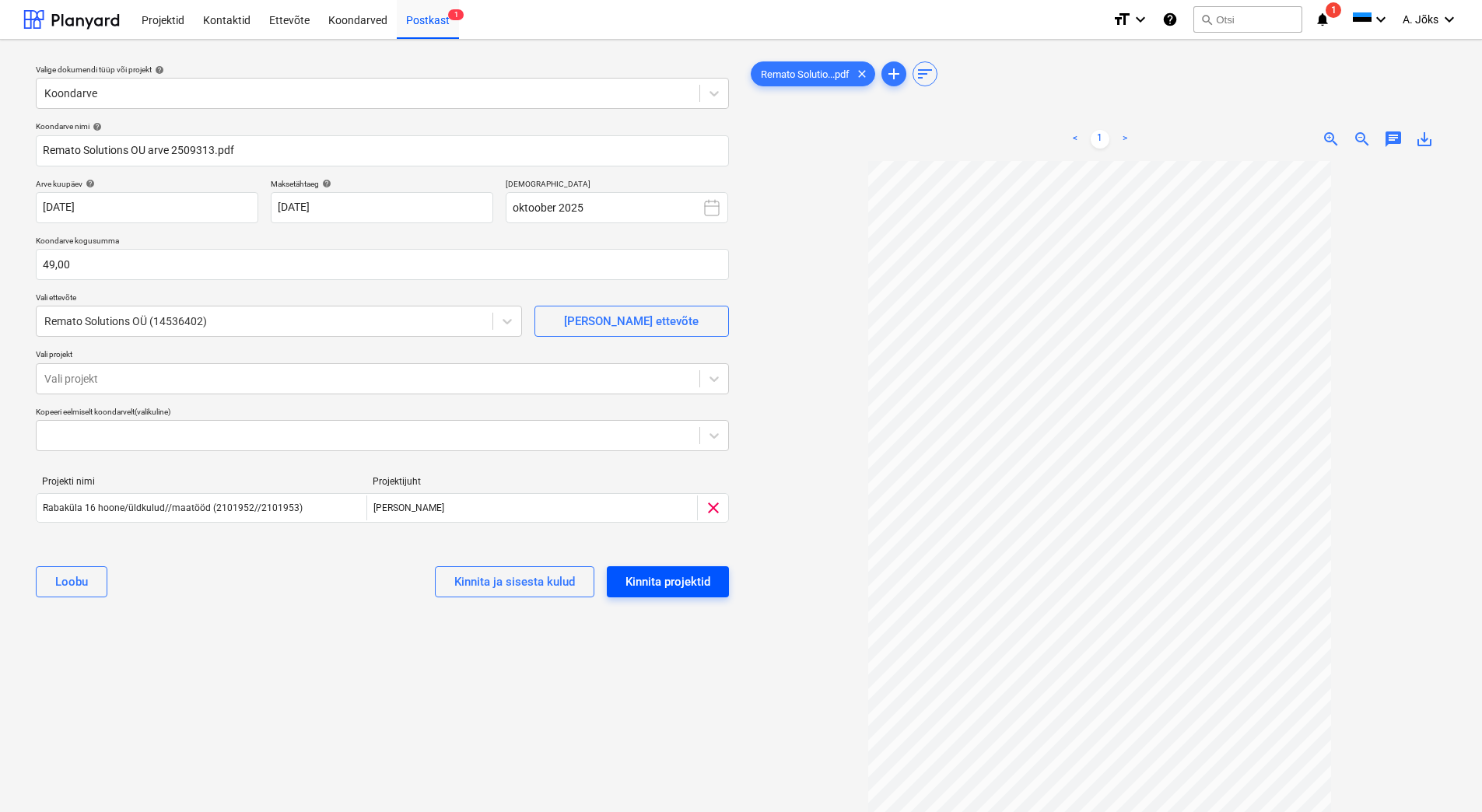
click at [713, 585] on button "Kinnita projektid" at bounding box center [667, 581] width 122 height 31
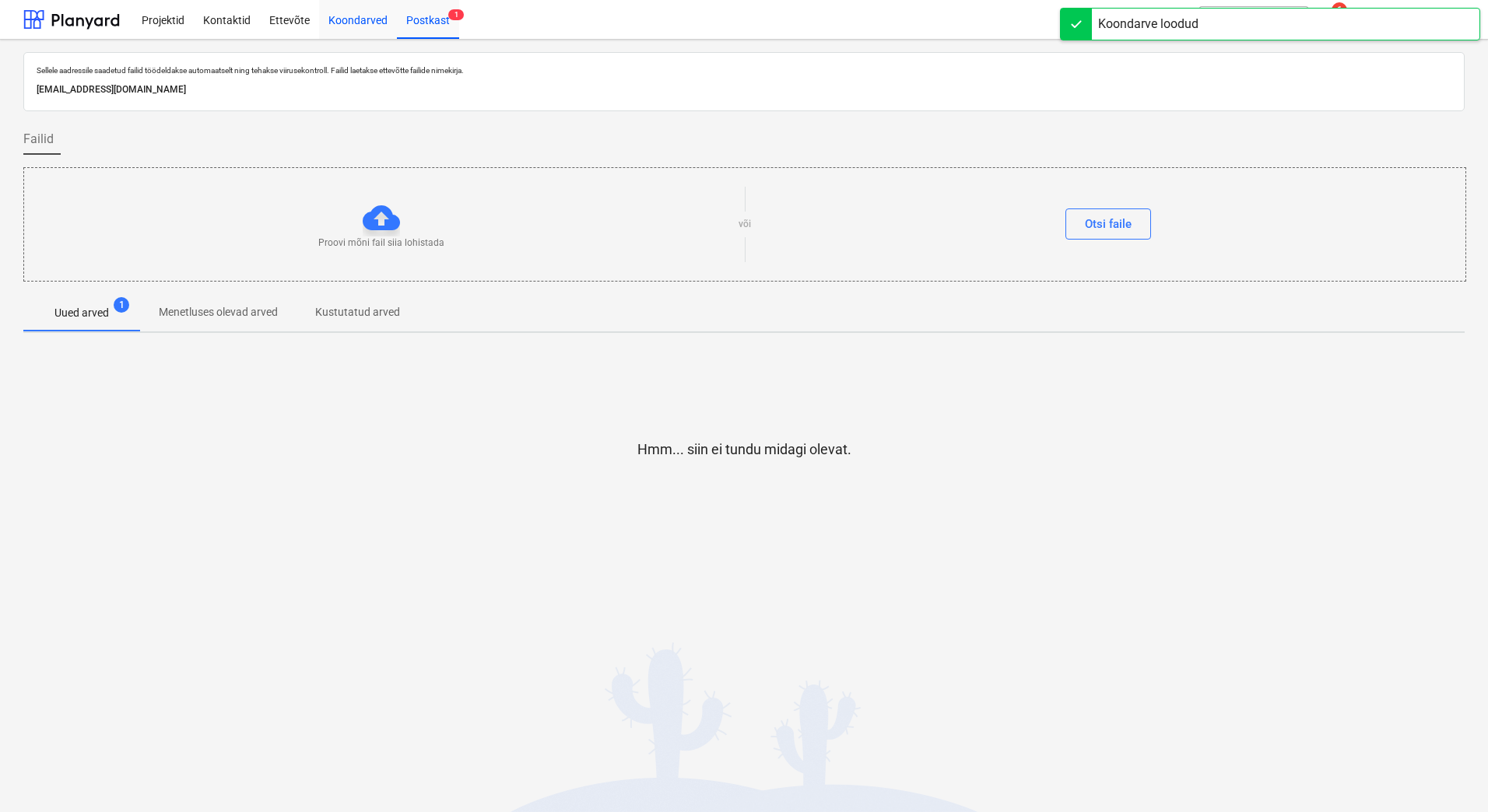
click at [339, 17] on div "Koondarved" at bounding box center [358, 19] width 78 height 40
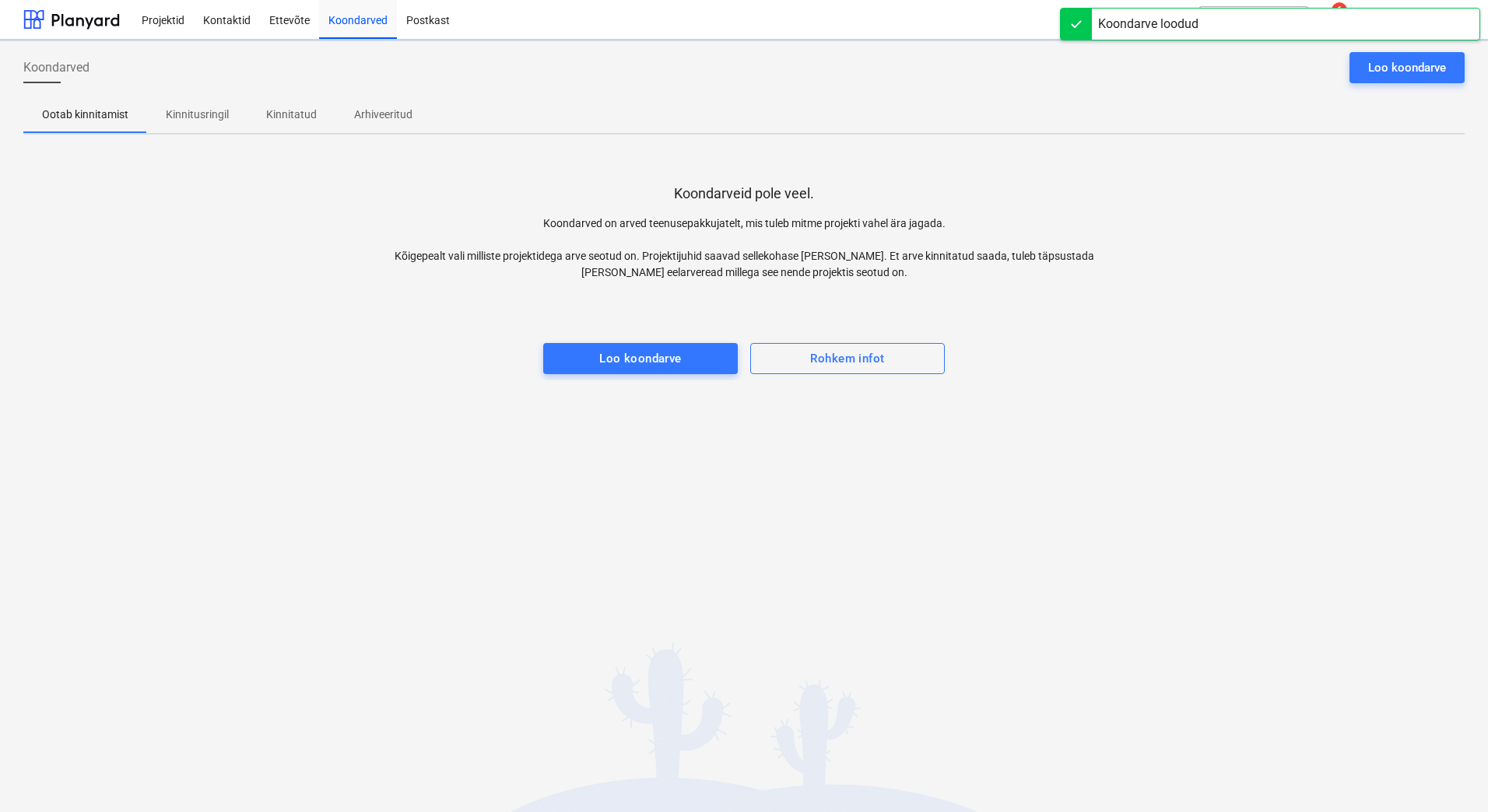
click at [216, 122] on p "Kinnitusringil" at bounding box center [197, 115] width 63 height 17
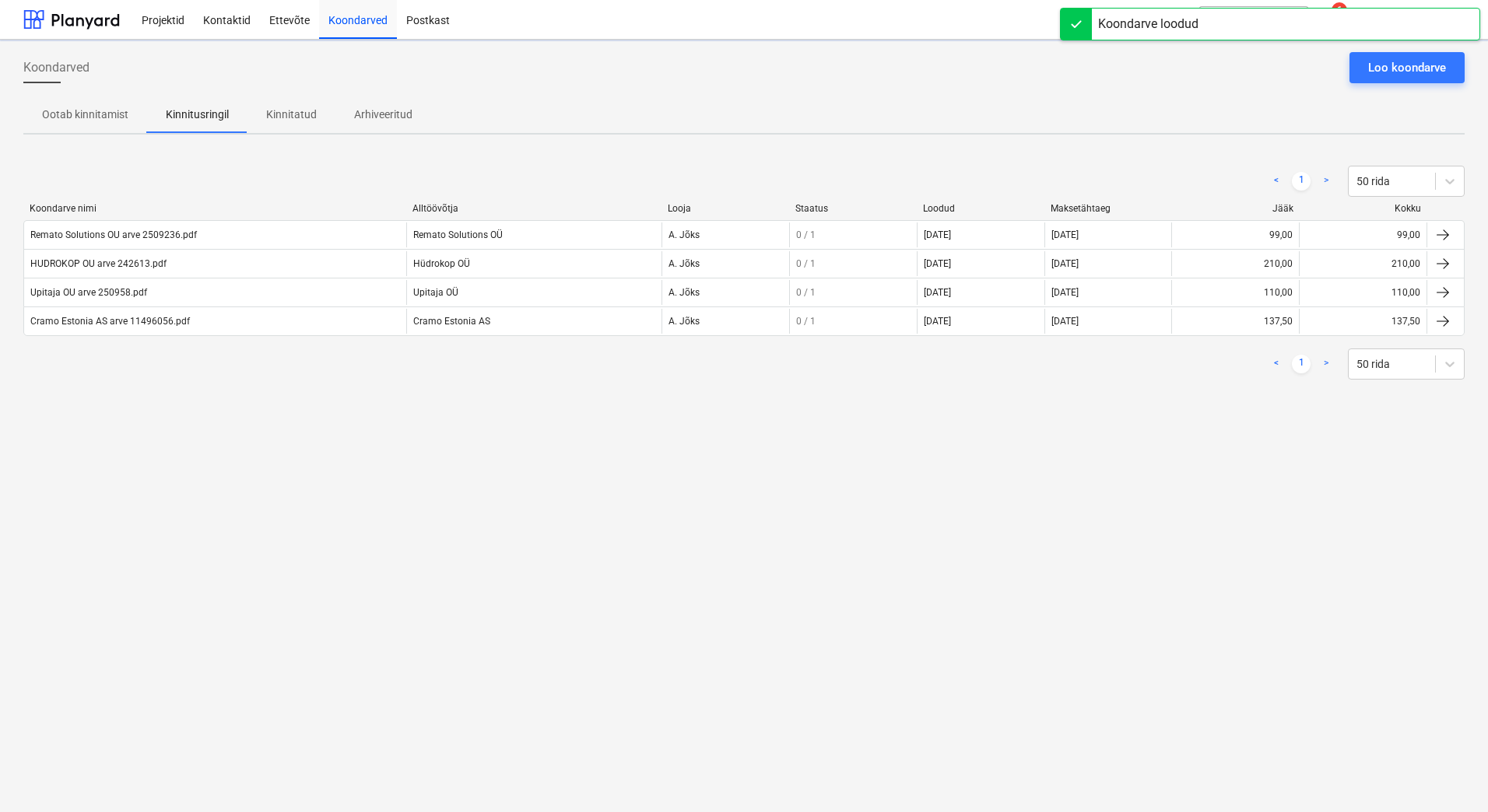
click at [214, 421] on div "Koondarved Loo koondarve Ootab kinnitamist Kinnitusringil Kinnitatud Arhiveerit…" at bounding box center [744, 426] width 1488 height 772
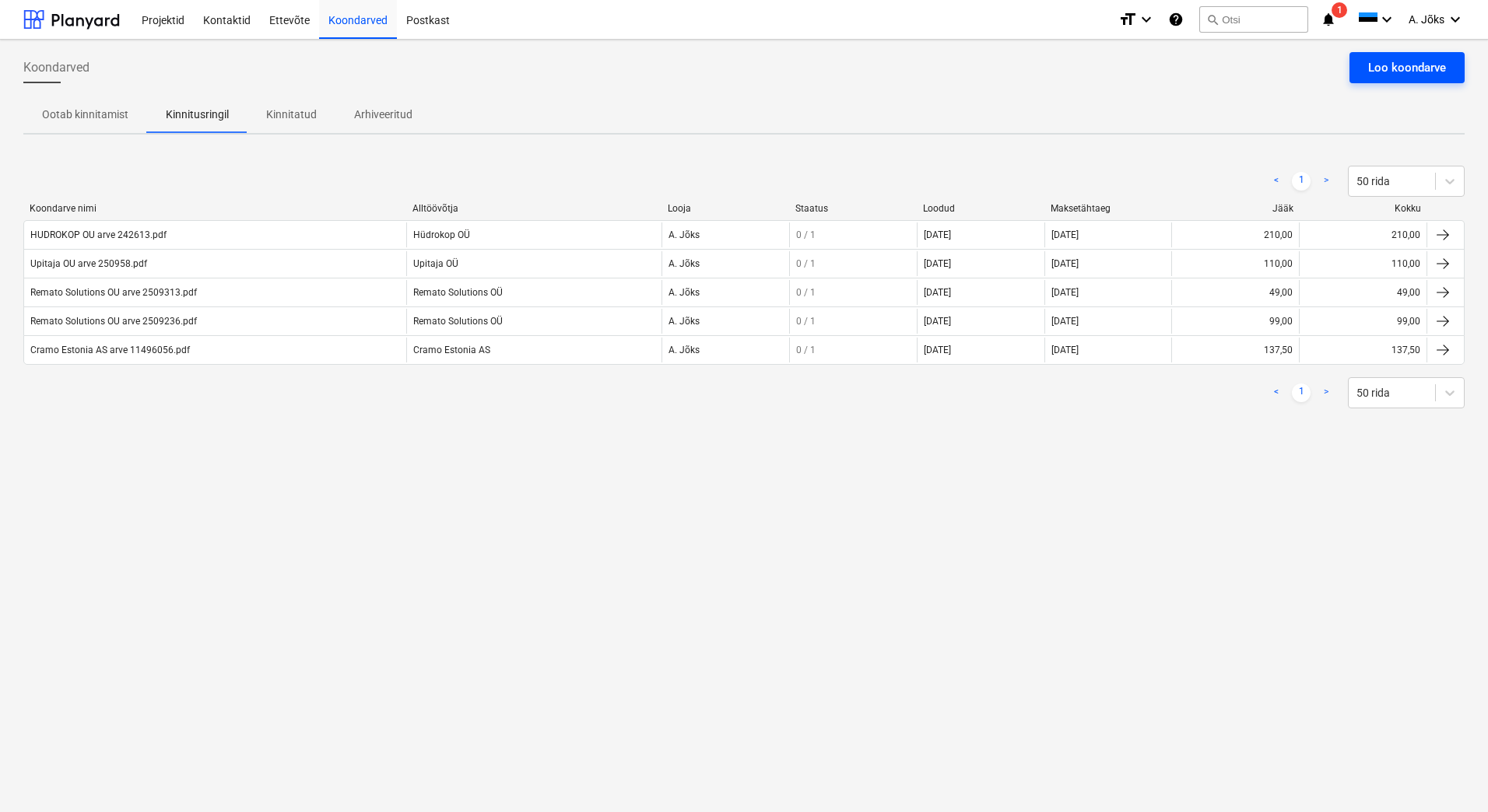
click at [1401, 64] on div "Loo koondarve" at bounding box center [1407, 68] width 78 height 20
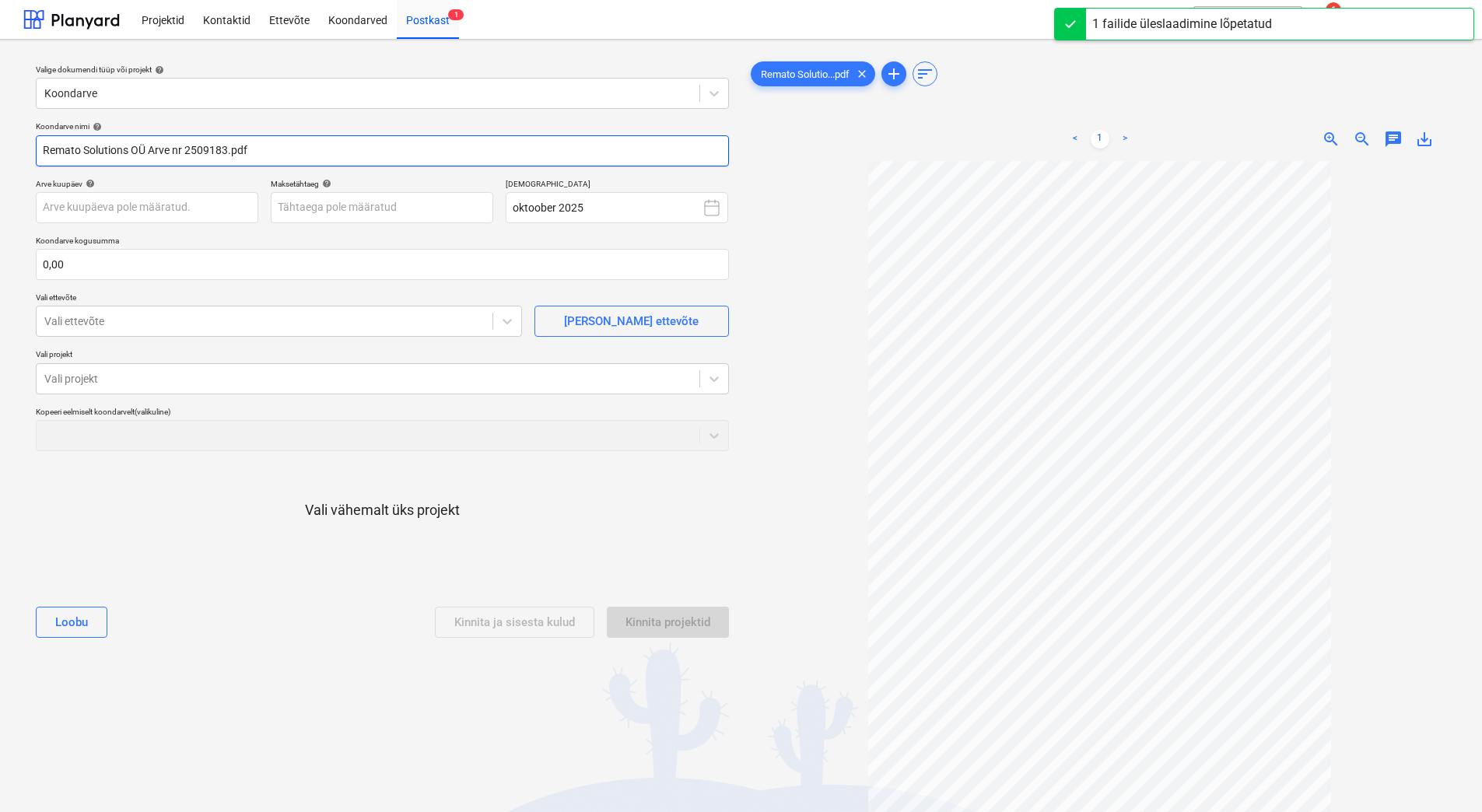
click at [187, 152] on input "Remato Solutions OÜ Arve nr 2509183.pdf" at bounding box center [383, 151] width 693 height 31
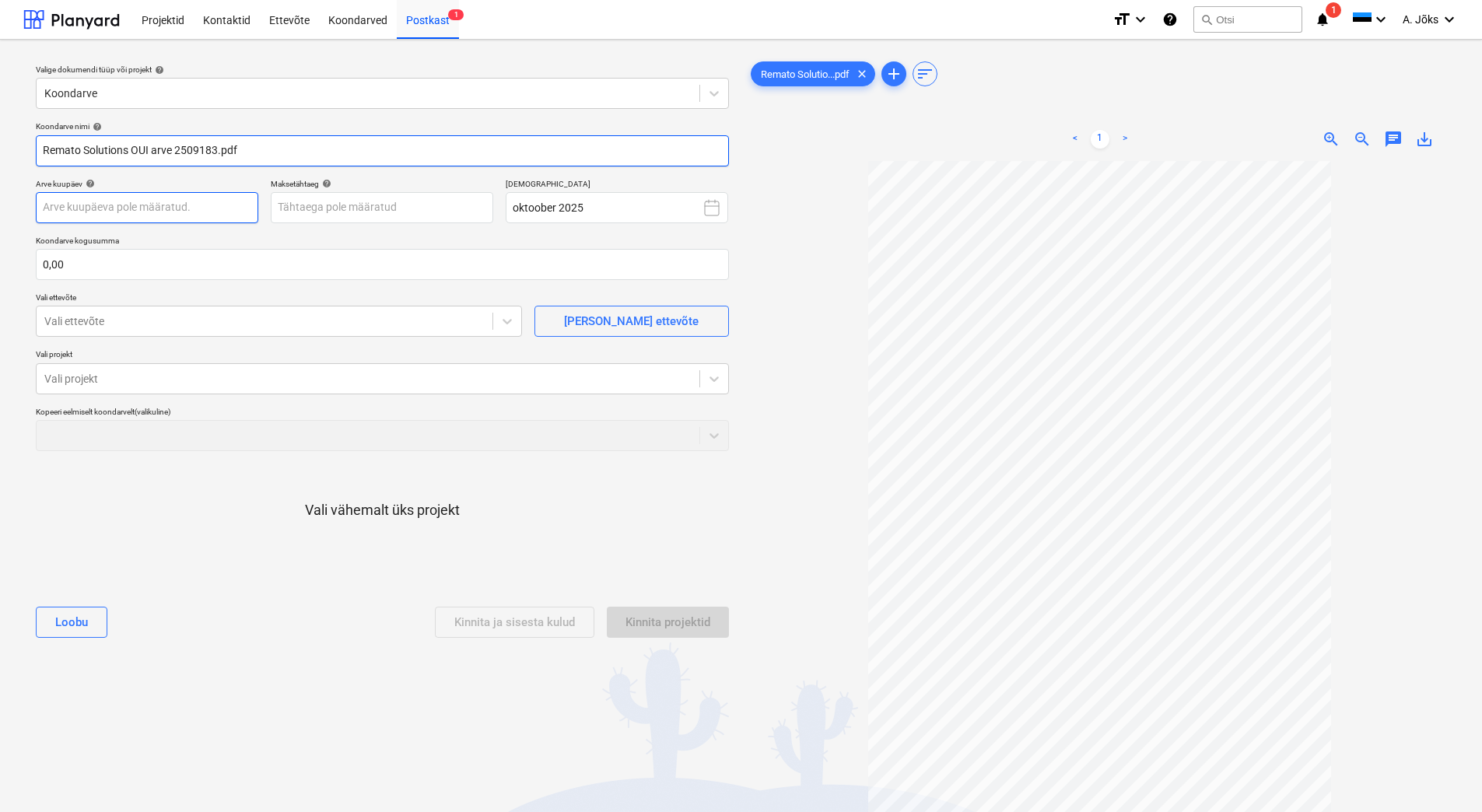
type input "Remato Solutions OUI arve 2509183.pdf"
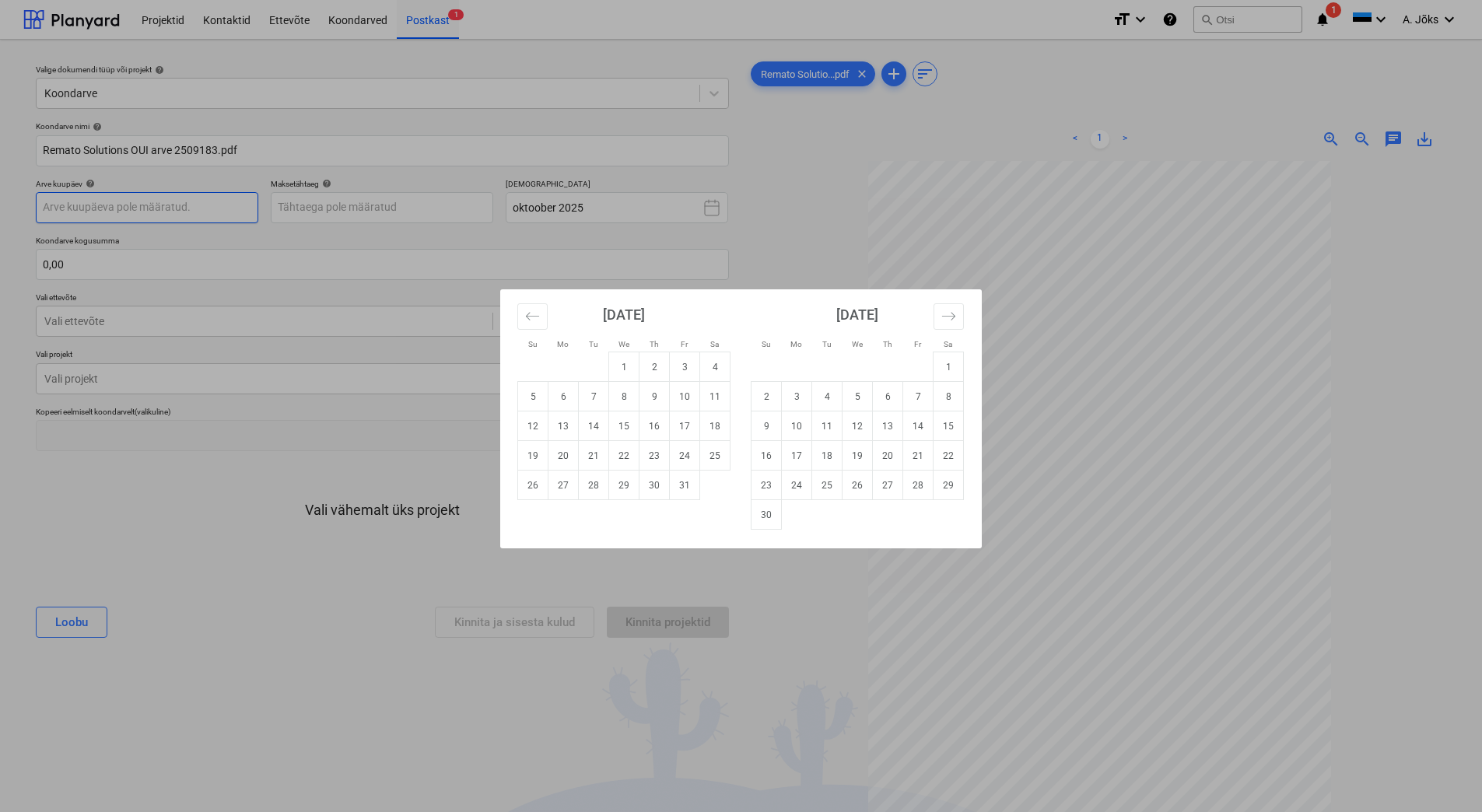
click at [222, 213] on body "Projektid Kontaktid Ettevõte Koondarved Postkast 1 format_size keyboard_arrow_d…" at bounding box center [741, 406] width 1482 height 812
click at [618, 360] on td "1" at bounding box center [623, 367] width 31 height 30
type input "[DATE]"
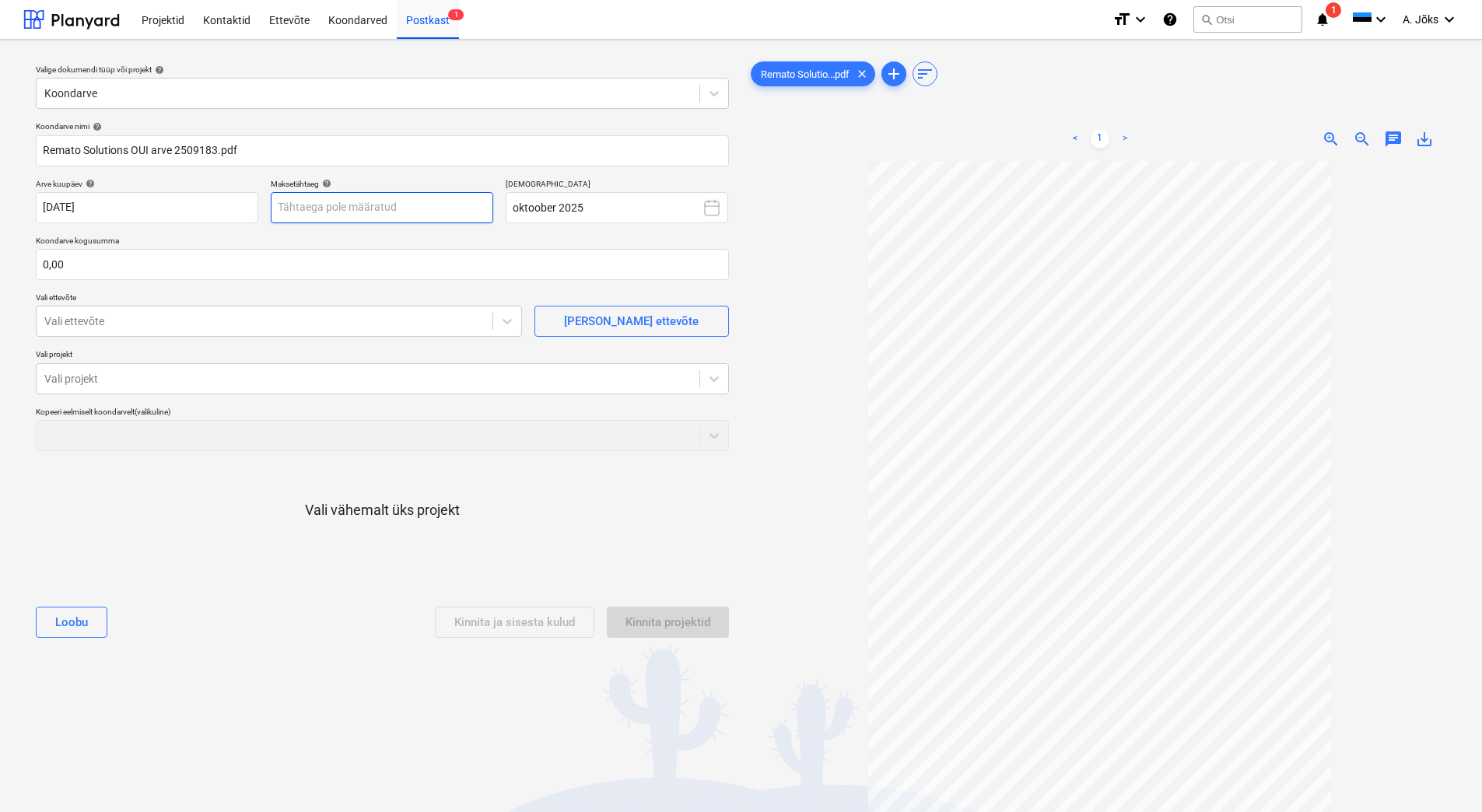
click at [452, 209] on body "Projektid Kontaktid Ettevõte Koondarved Postkast 1 format_size keyboard_arrow_d…" at bounding box center [741, 406] width 1482 height 812
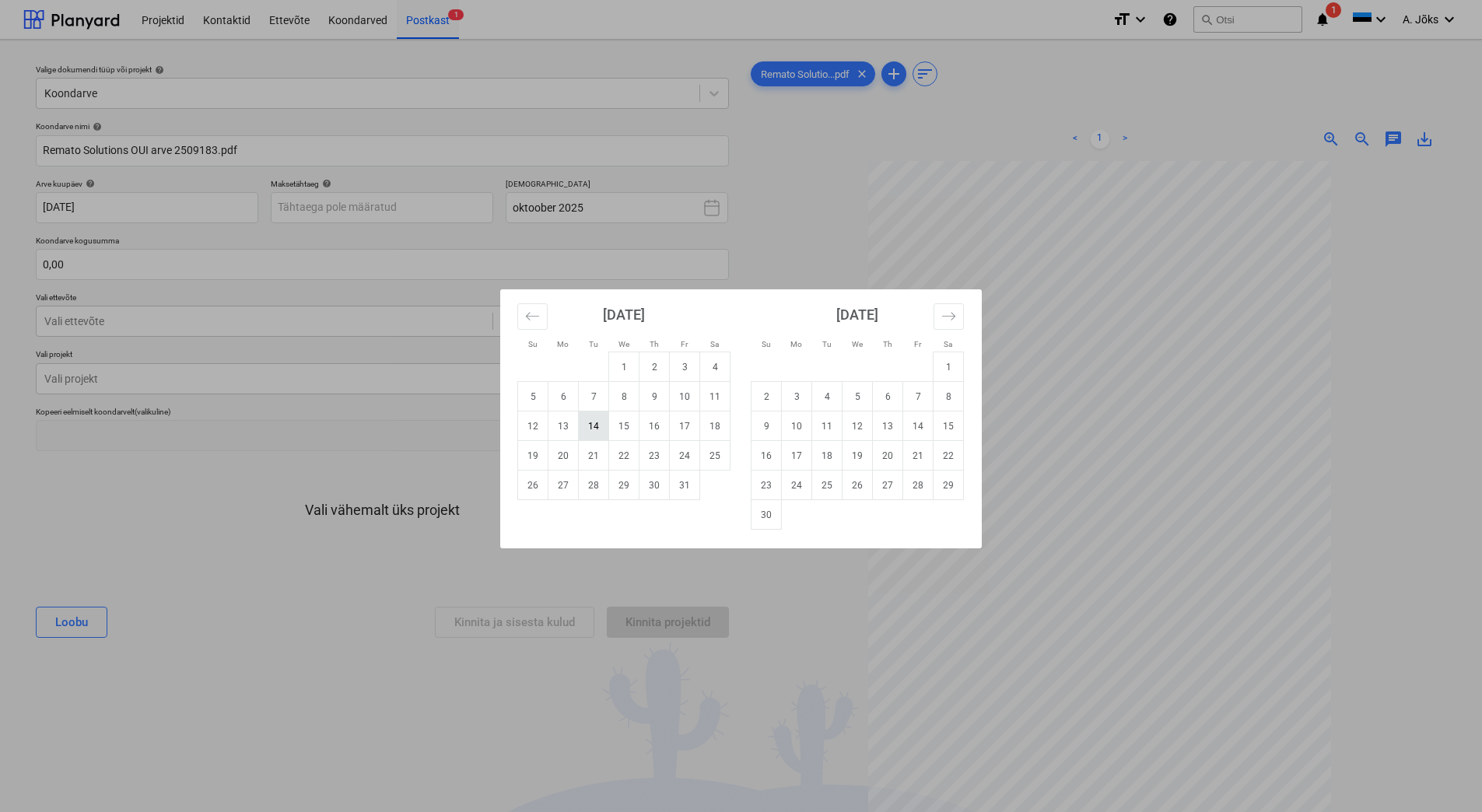
click at [596, 426] on td "14" at bounding box center [594, 426] width 31 height 30
type input "[DATE]"
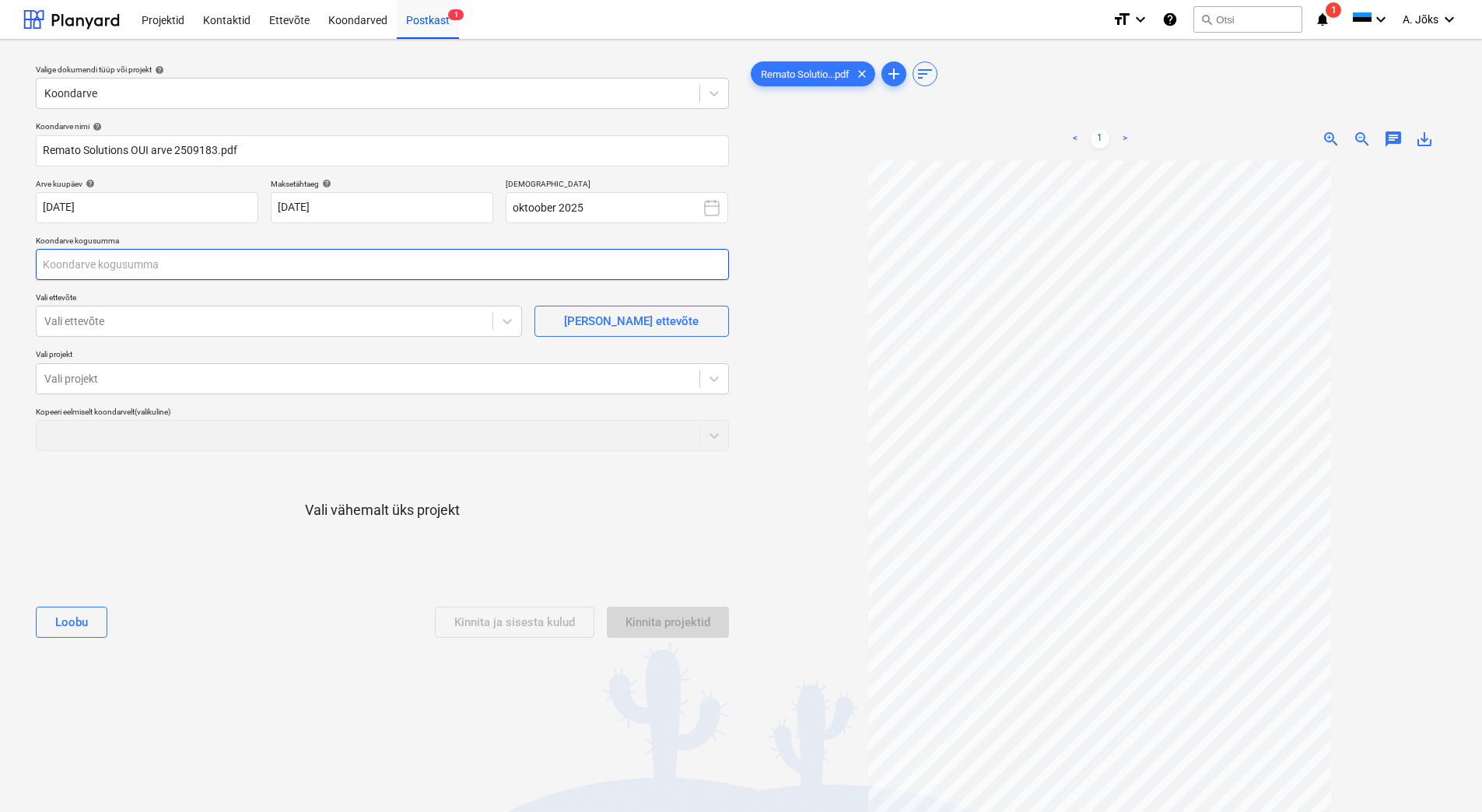
click at [288, 263] on input "text" at bounding box center [383, 264] width 693 height 31
type input "99,00"
click at [246, 315] on div at bounding box center [265, 321] width 440 height 16
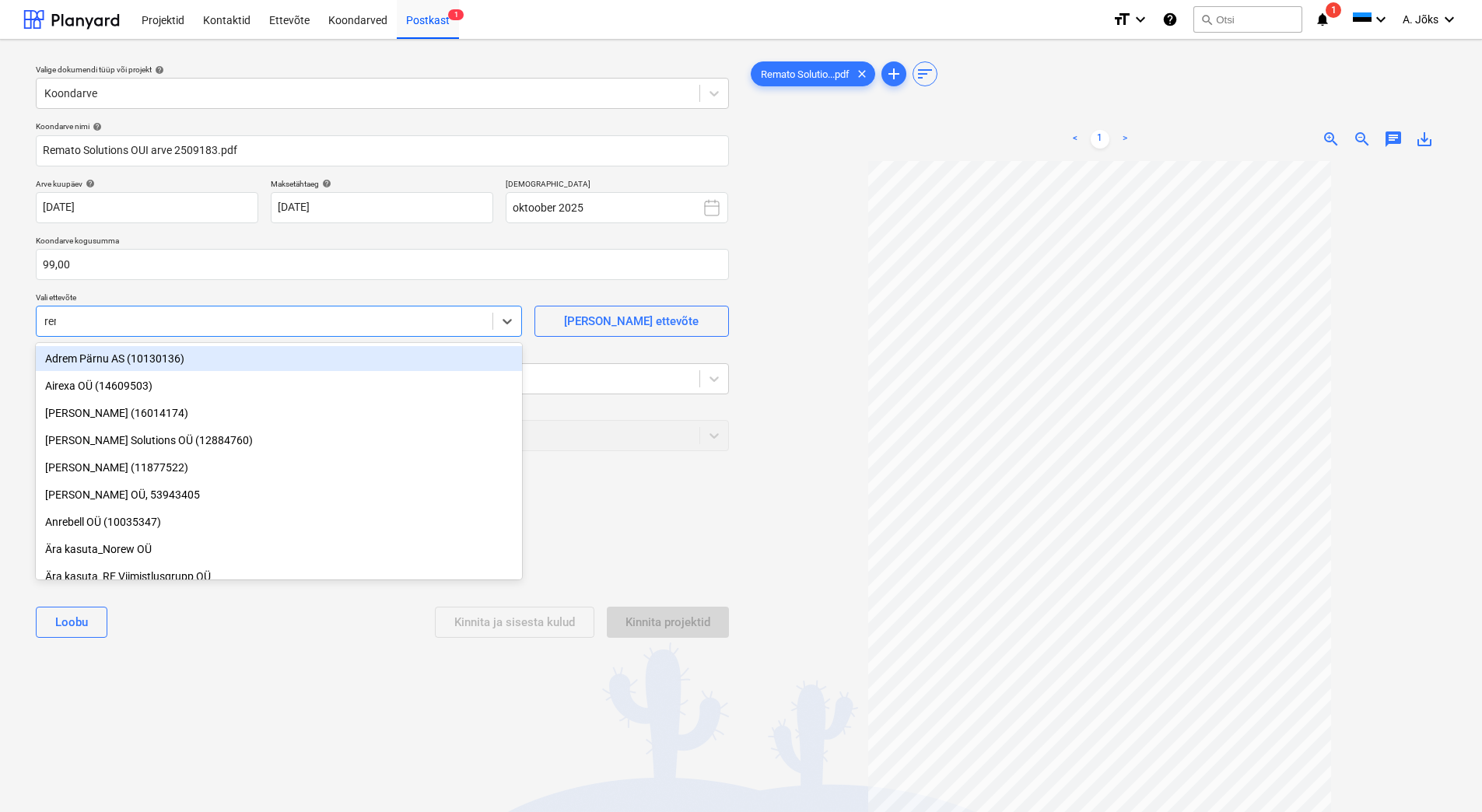
type input "rema"
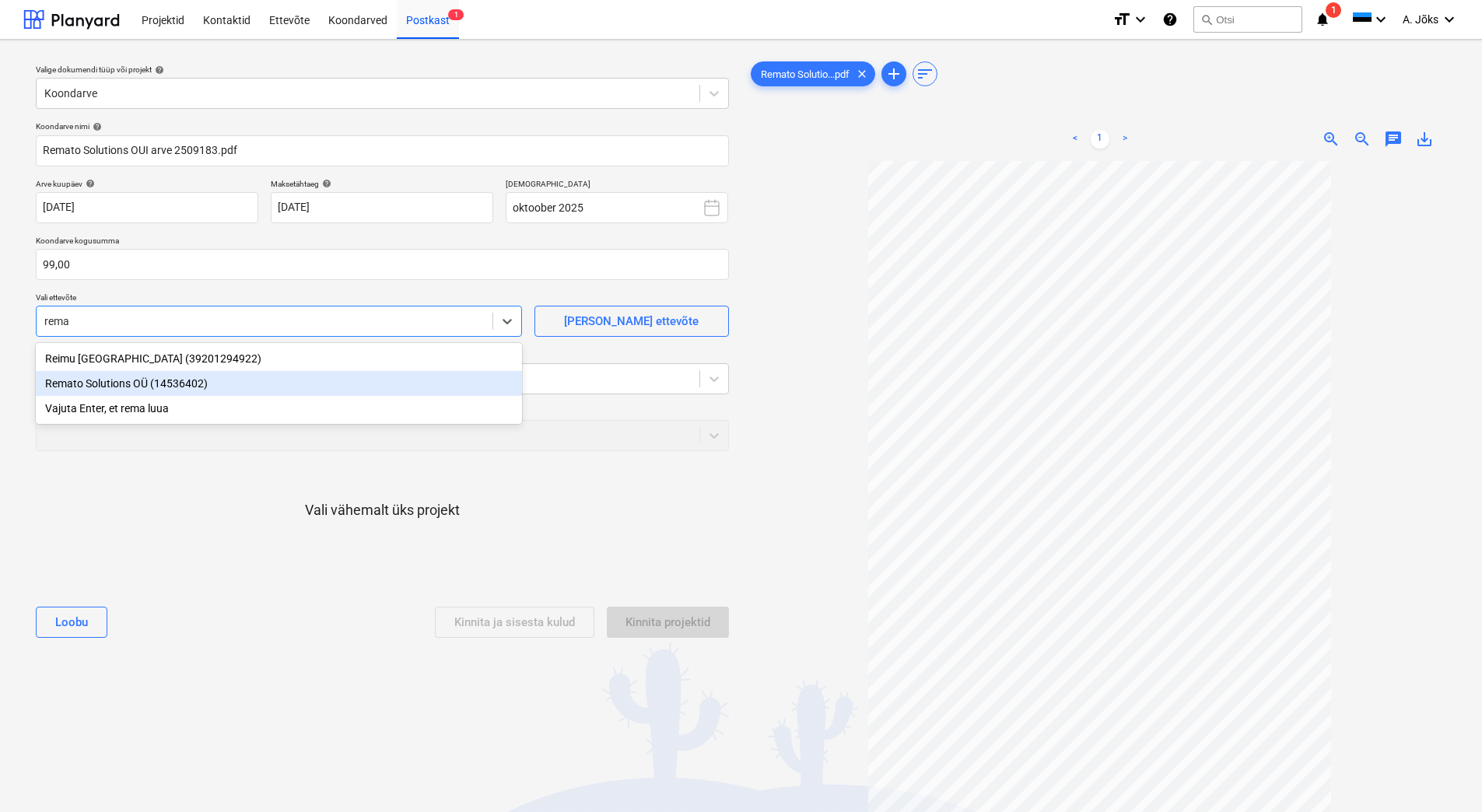
click at [168, 385] on div "Remato Solutions OÜ (14536402)" at bounding box center [279, 383] width 486 height 25
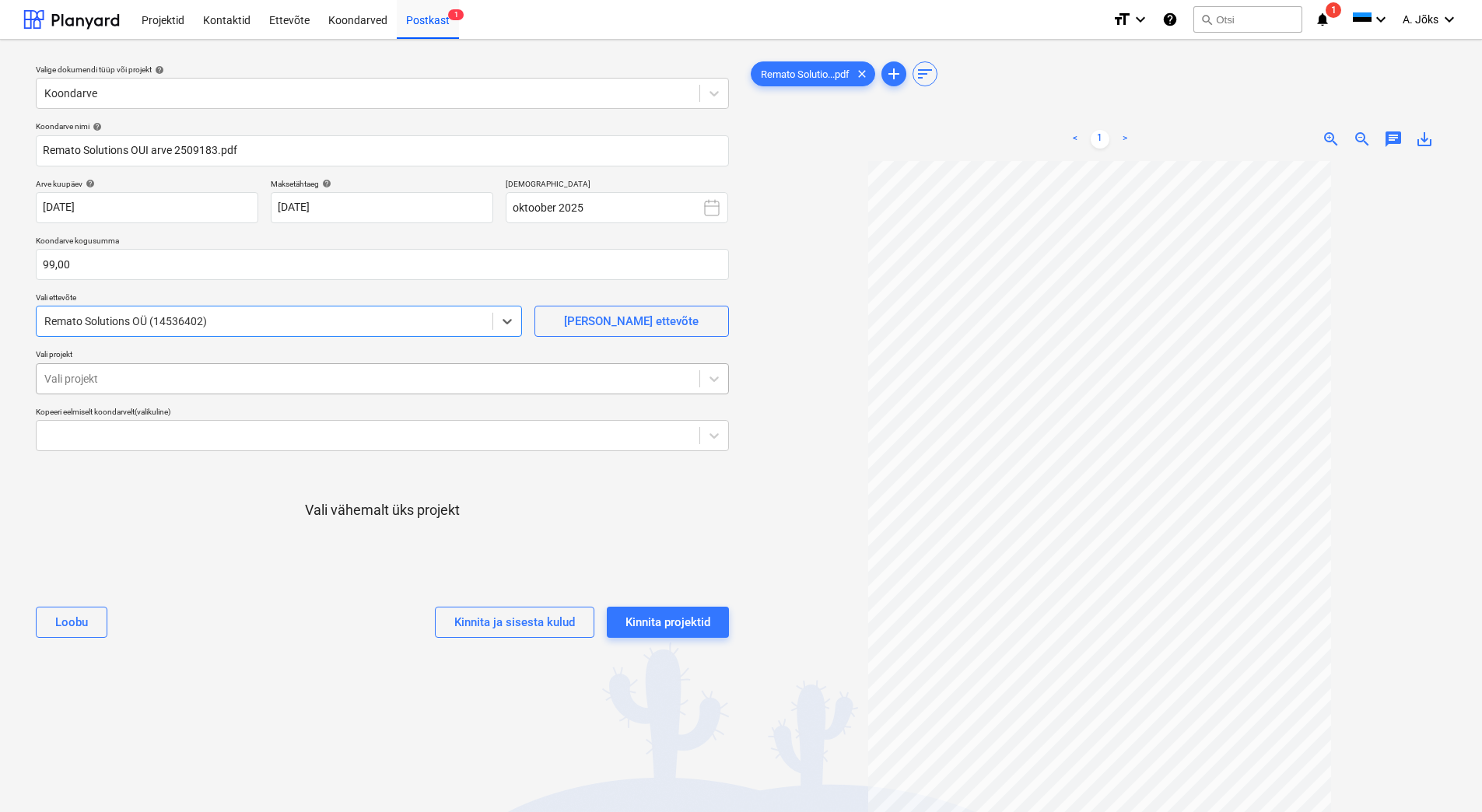
click at [138, 374] on div at bounding box center [368, 378] width 647 height 16
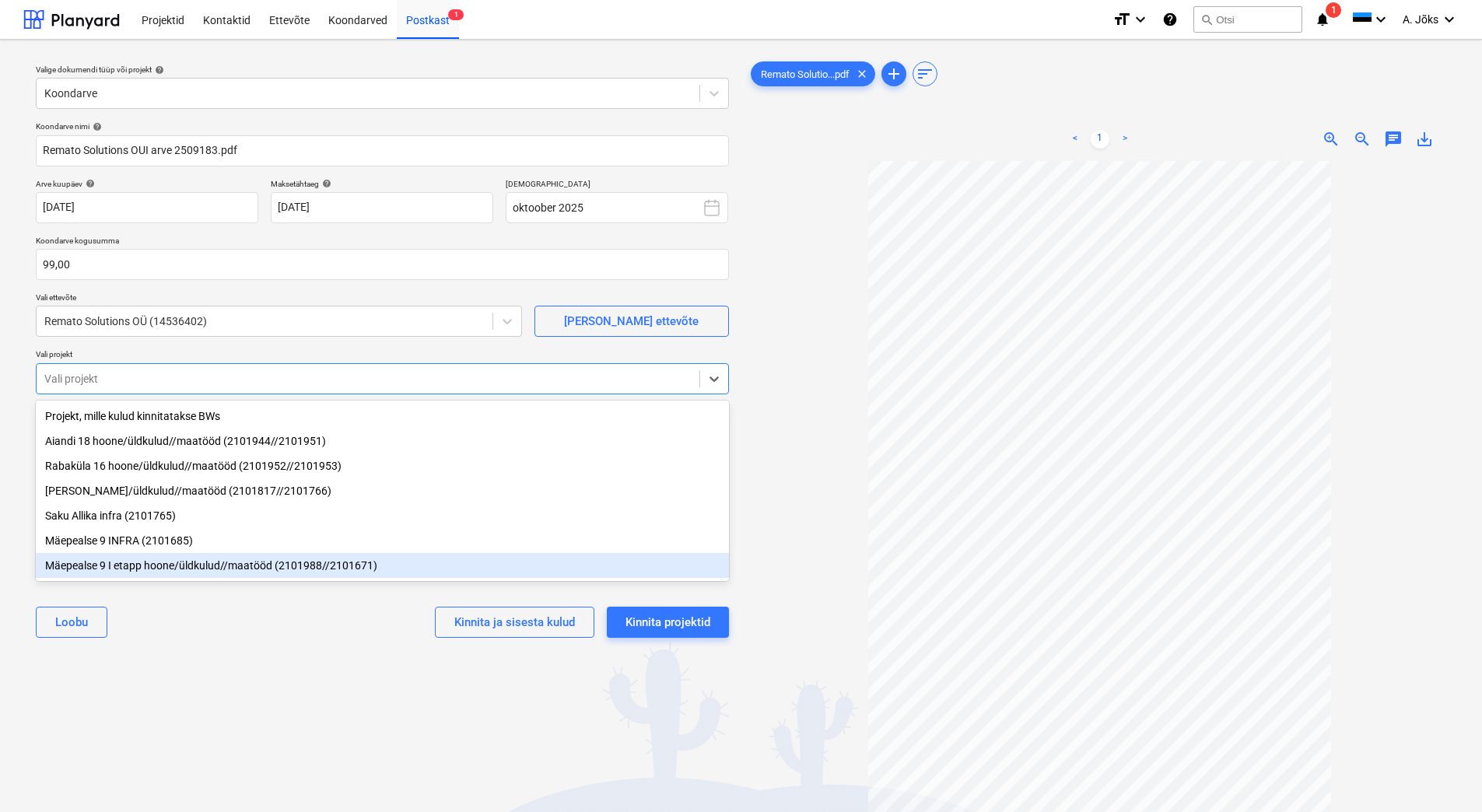
click at [151, 574] on div "Mäepealse 9 I etapp hoone/üldkulud//maatööd (2101988//2101671)" at bounding box center [383, 565] width 693 height 25
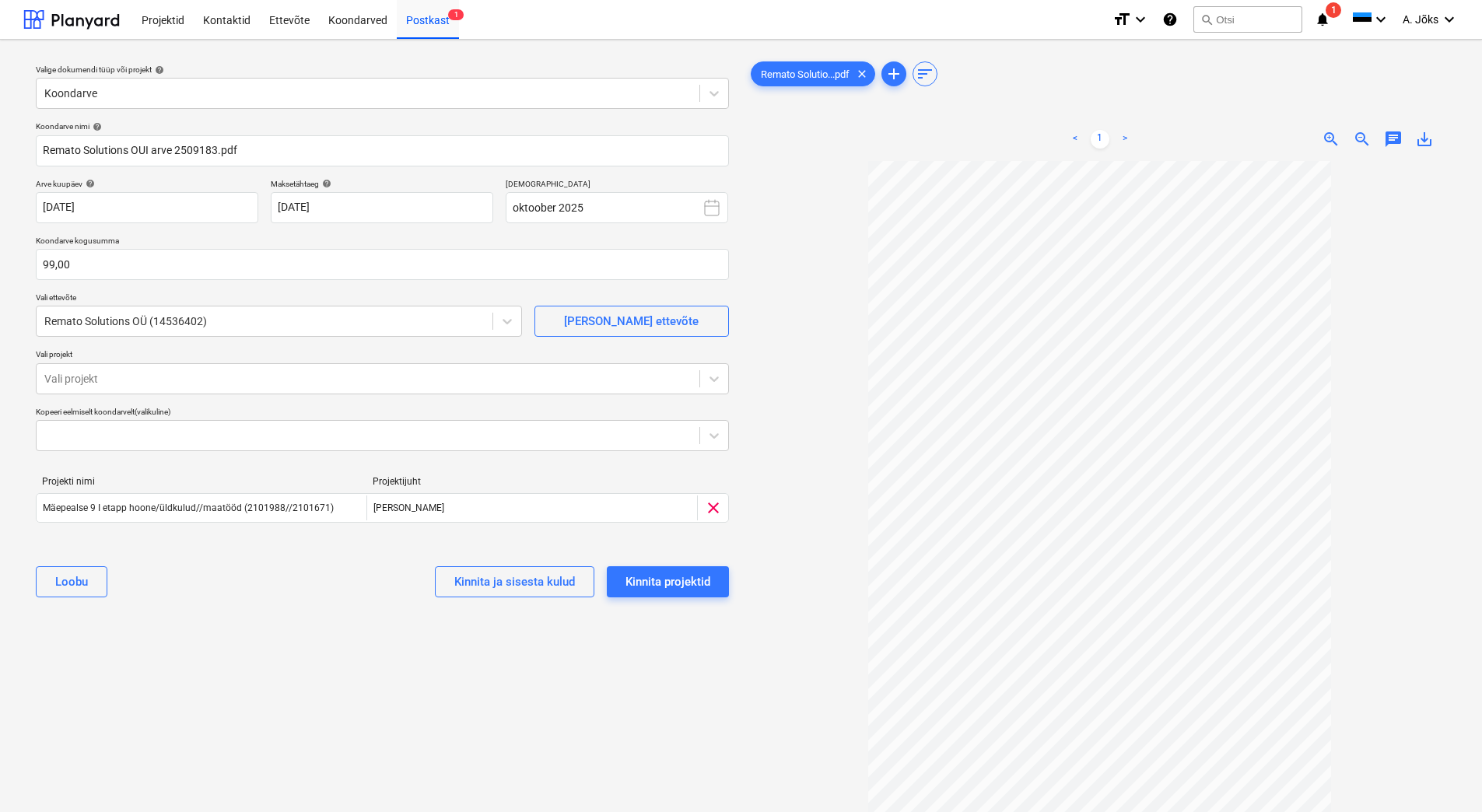
drag, startPoint x: 265, startPoint y: 668, endPoint x: 352, endPoint y: 678, distance: 87.6
click at [267, 668] on div "Valige dokumendi tüüp või projekt help Koondarve Koondarve nimi help Remato Sol…" at bounding box center [382, 493] width 718 height 884
click at [687, 579] on div "Kinnita projektid" at bounding box center [667, 582] width 85 height 20
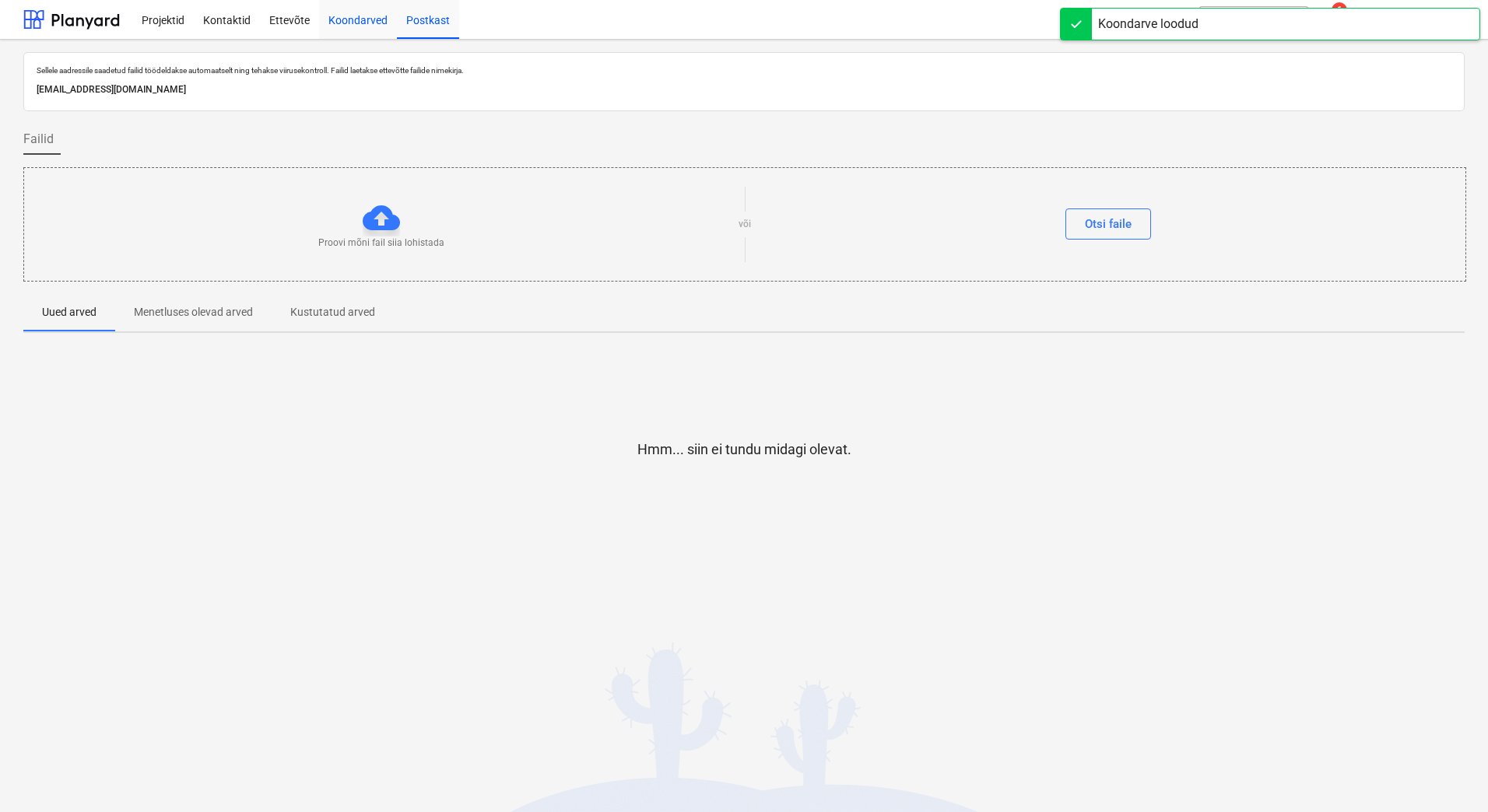
click at [346, 18] on div "Koondarved" at bounding box center [358, 19] width 78 height 40
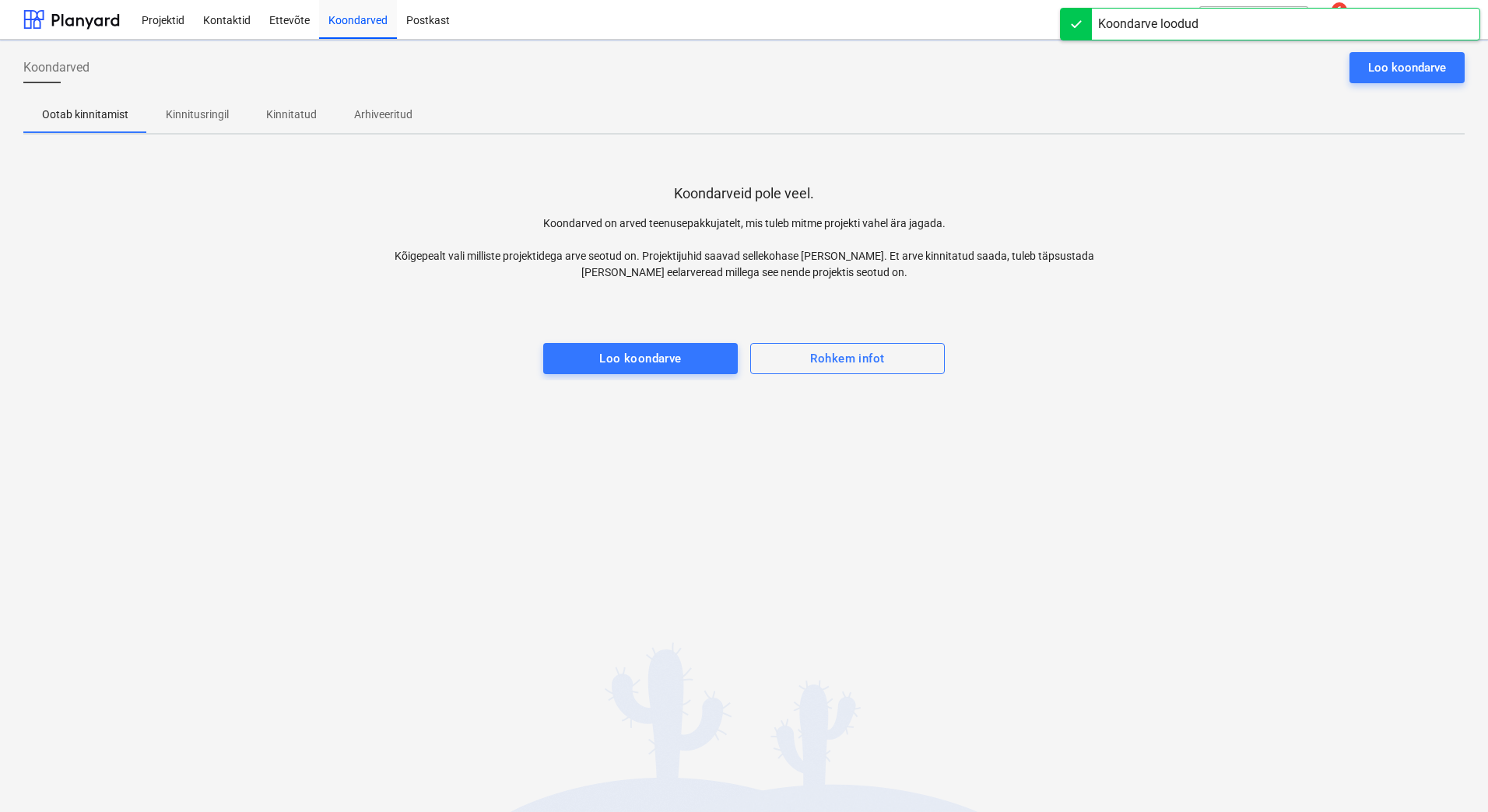
click at [408, 432] on div "Koondarved Loo koondarve Ootab kinnitamist Kinnitusringil Kinnitatud Arhiveerit…" at bounding box center [744, 426] width 1488 height 772
click at [204, 108] on p "Kinnitusringil" at bounding box center [197, 115] width 63 height 17
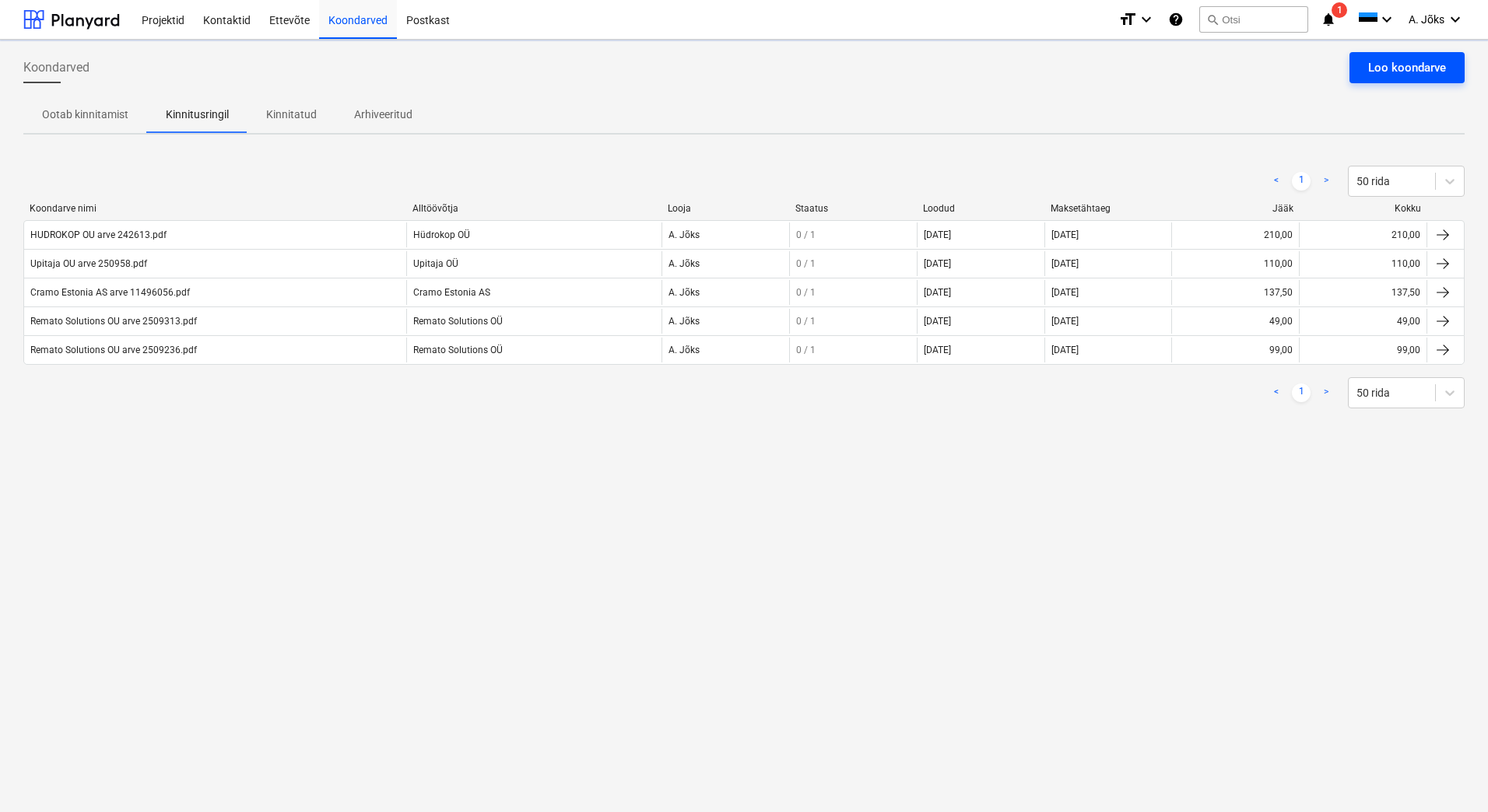
click at [1406, 70] on div "Loo koondarve" at bounding box center [1407, 68] width 78 height 20
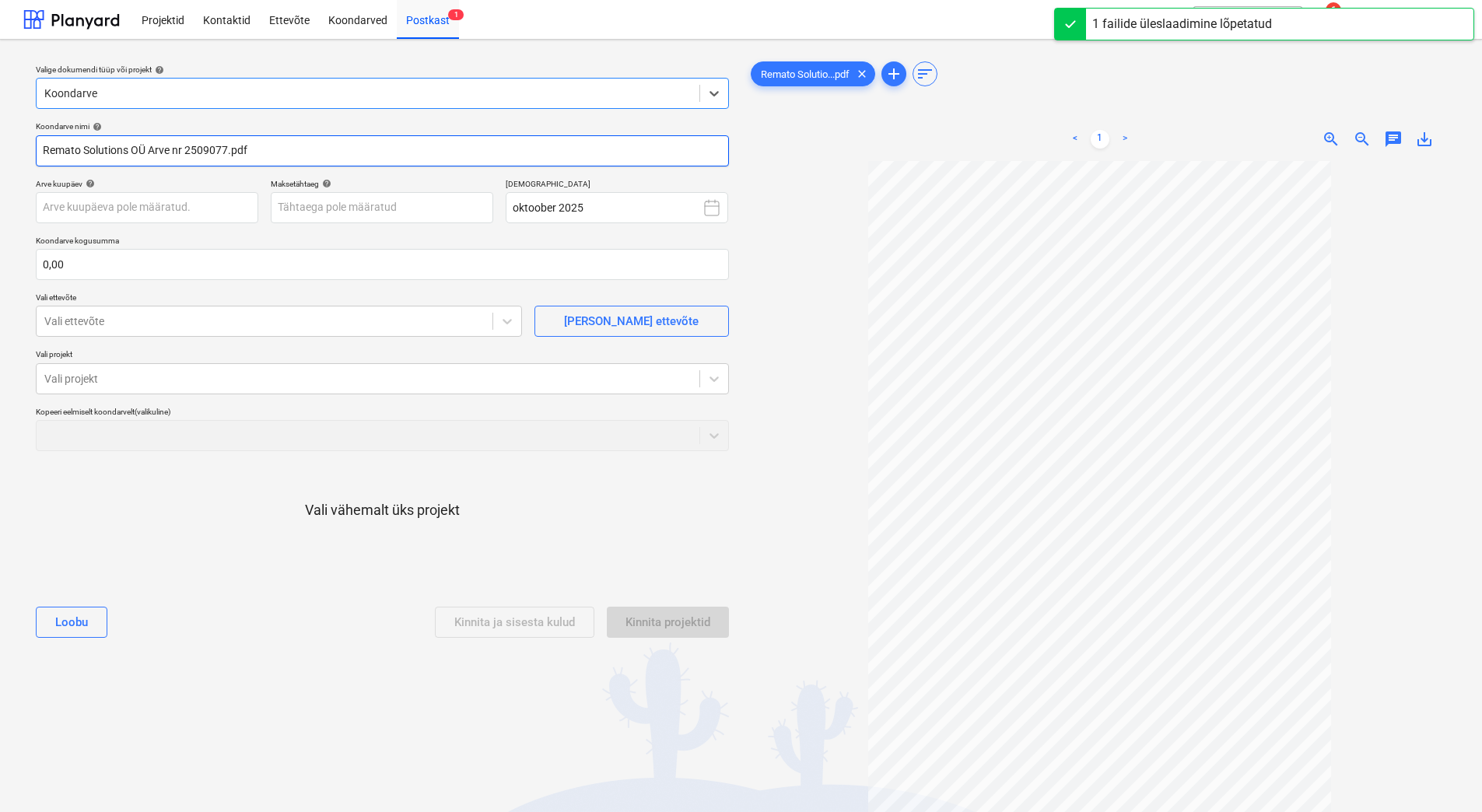
click at [181, 149] on input "Remato Solutions OÜ Arve nr 2509077.pdf" at bounding box center [383, 151] width 693 height 31
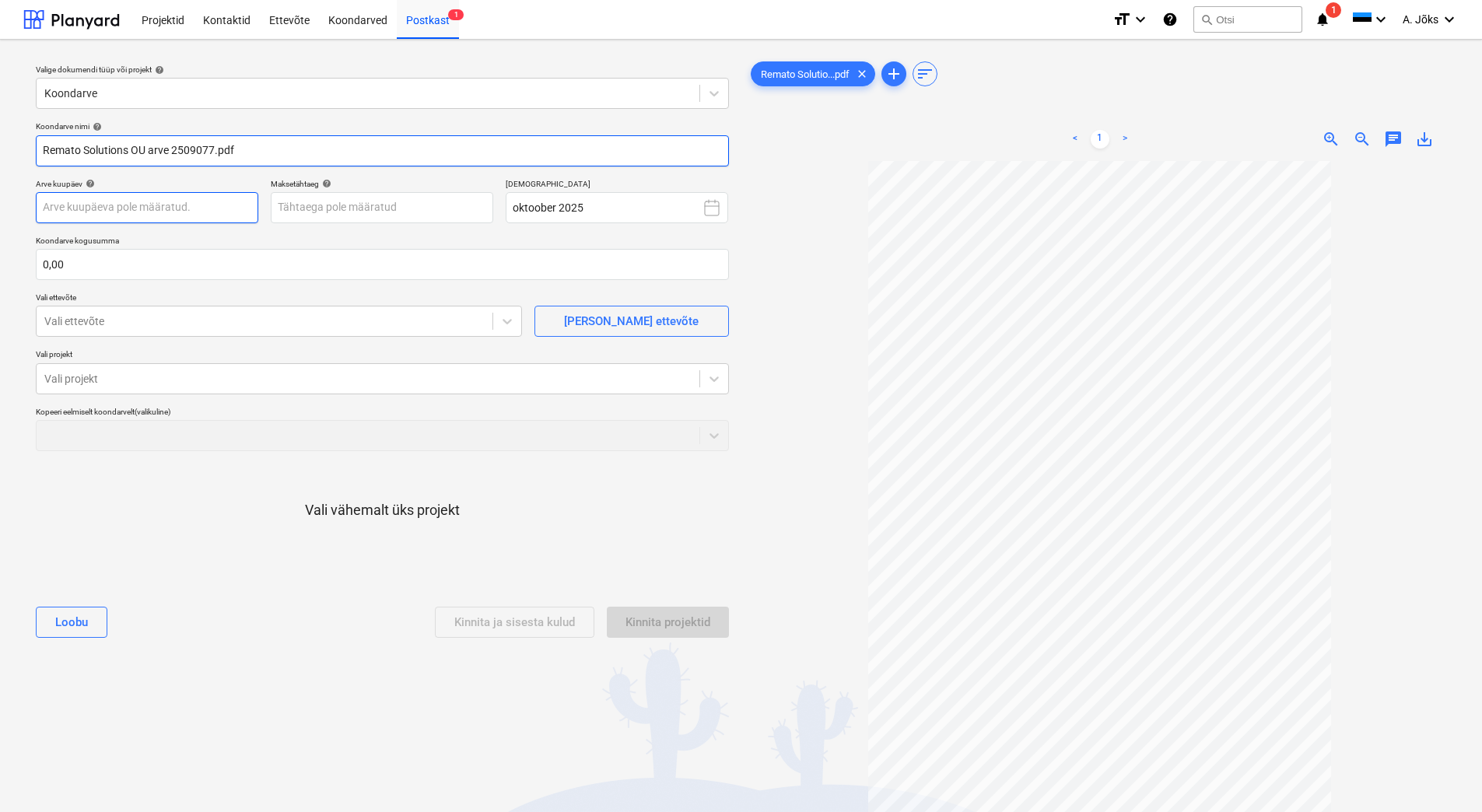
type input "Remato Solutions OU arve 2509077.pdf"
click at [194, 209] on body "Projektid Kontaktid Ettevõte Koondarved Postkast 1 format_size keyboard_arrow_d…" at bounding box center [741, 406] width 1482 height 812
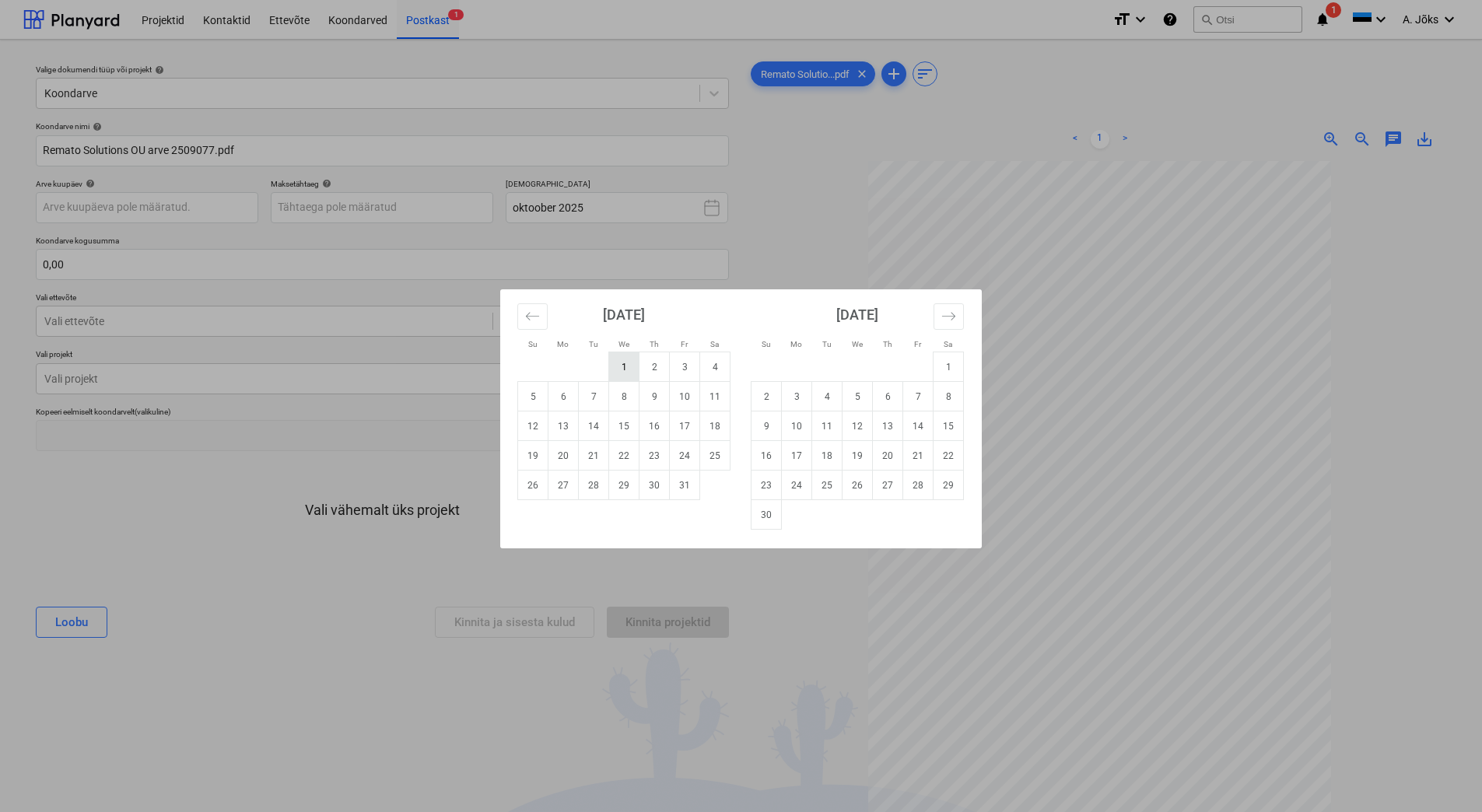
click at [626, 364] on td "1" at bounding box center [623, 367] width 31 height 30
type input "[DATE]"
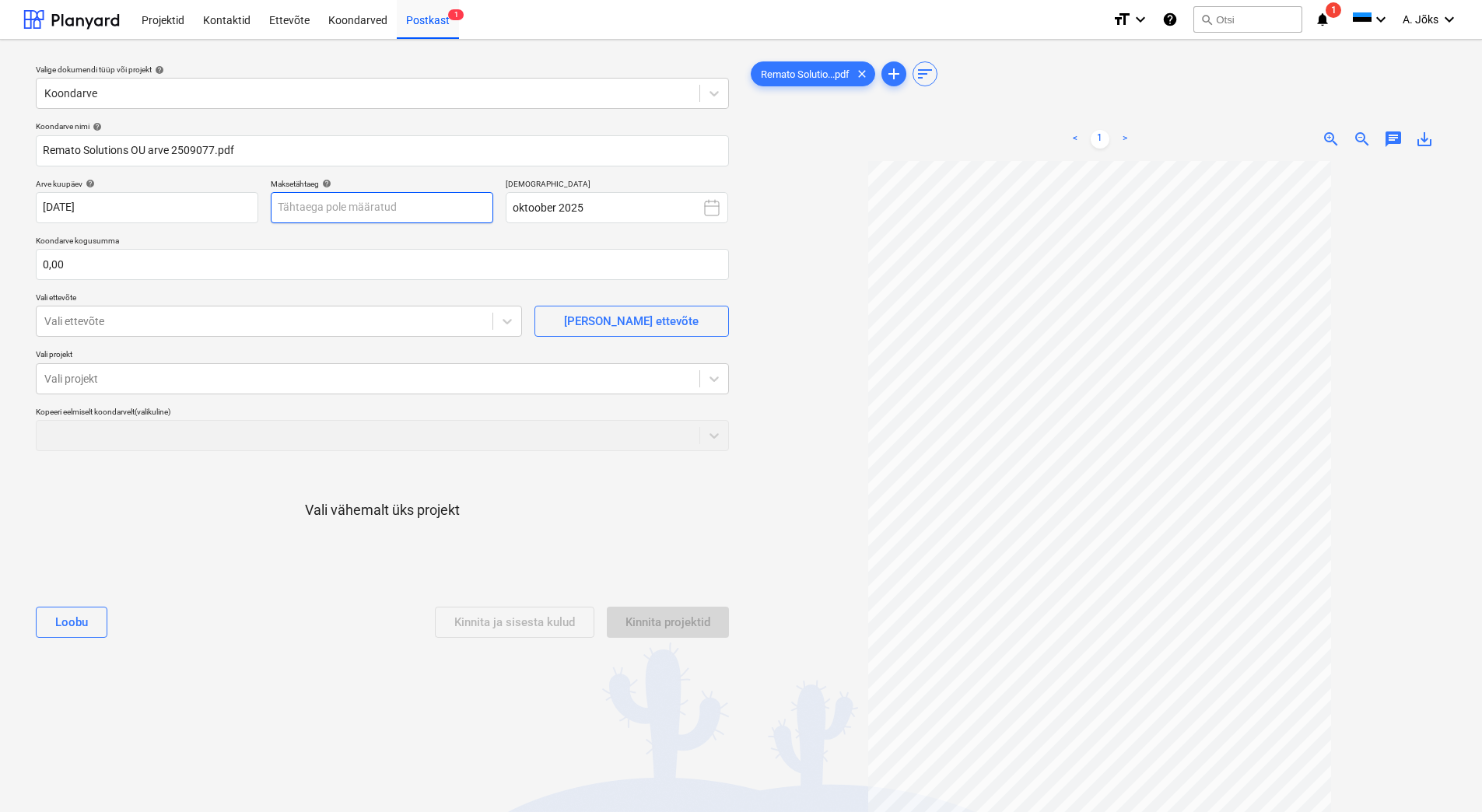
click at [413, 213] on body "Projektid Kontaktid Ettevõte Koondarved Postkast 1 format_size keyboard_arrow_d…" at bounding box center [741, 406] width 1482 height 812
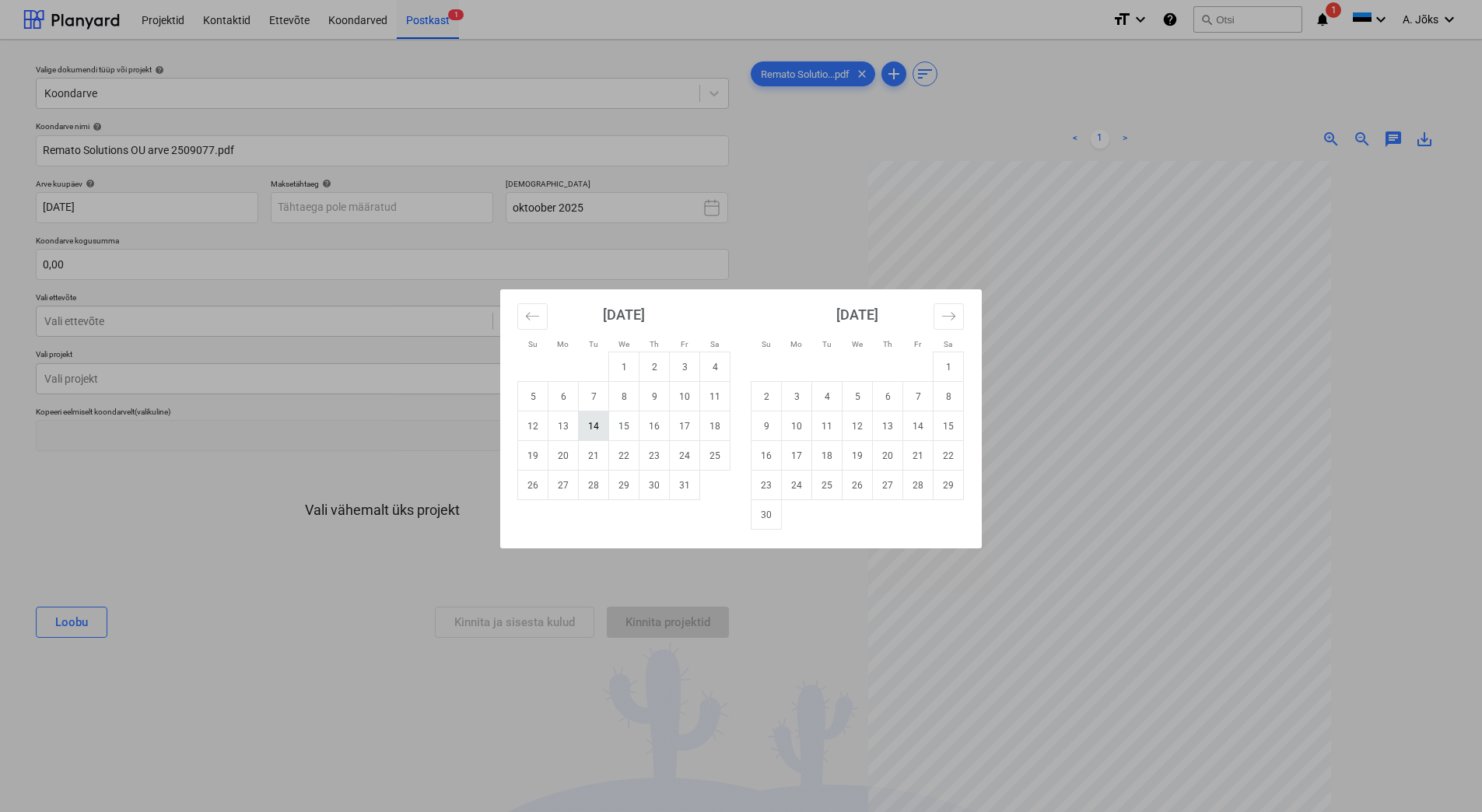
click at [590, 420] on td "14" at bounding box center [594, 426] width 31 height 30
type input "[DATE]"
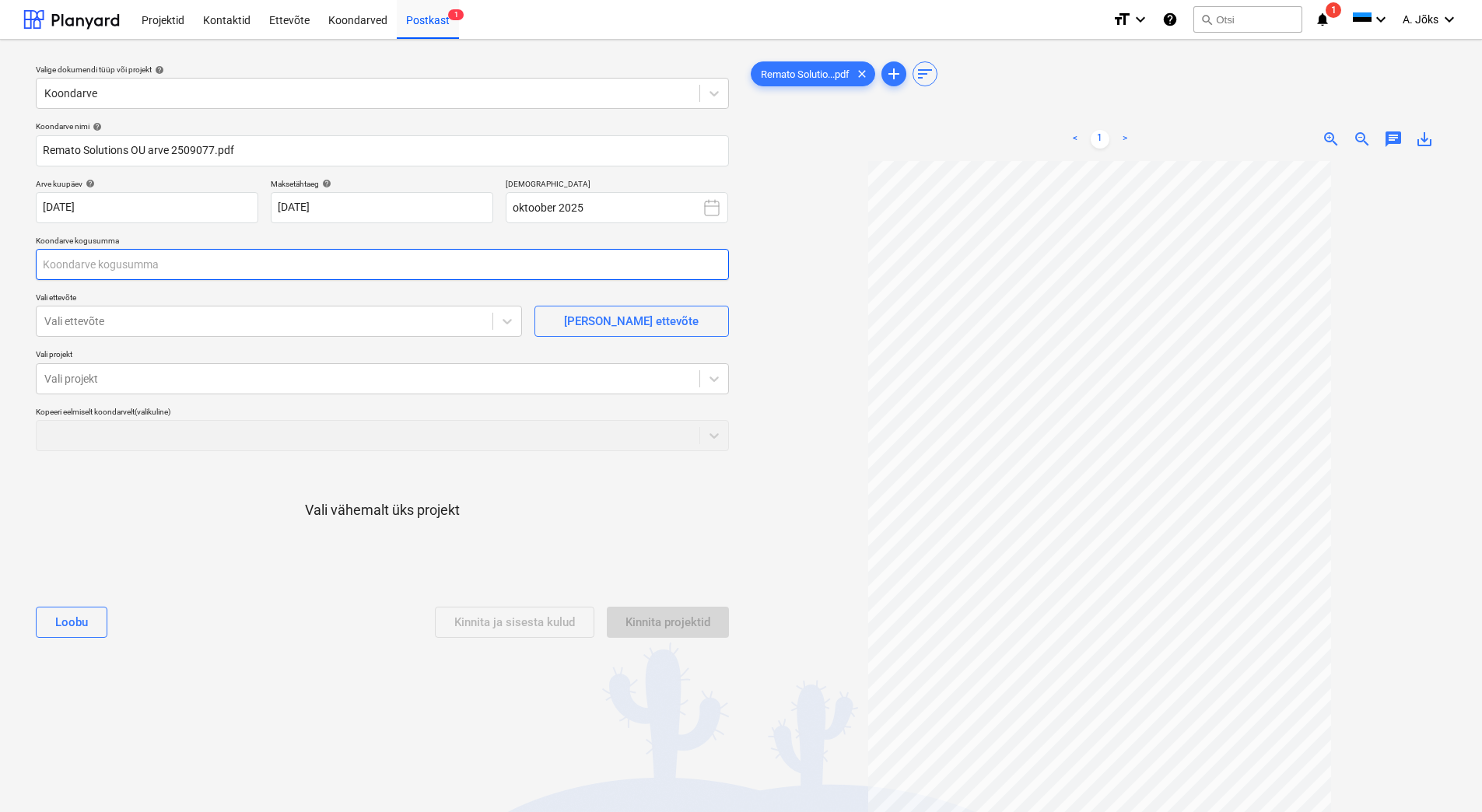
click at [242, 268] on input "text" at bounding box center [383, 264] width 693 height 31
type input "49,00"
click at [217, 328] on div at bounding box center [265, 321] width 440 height 16
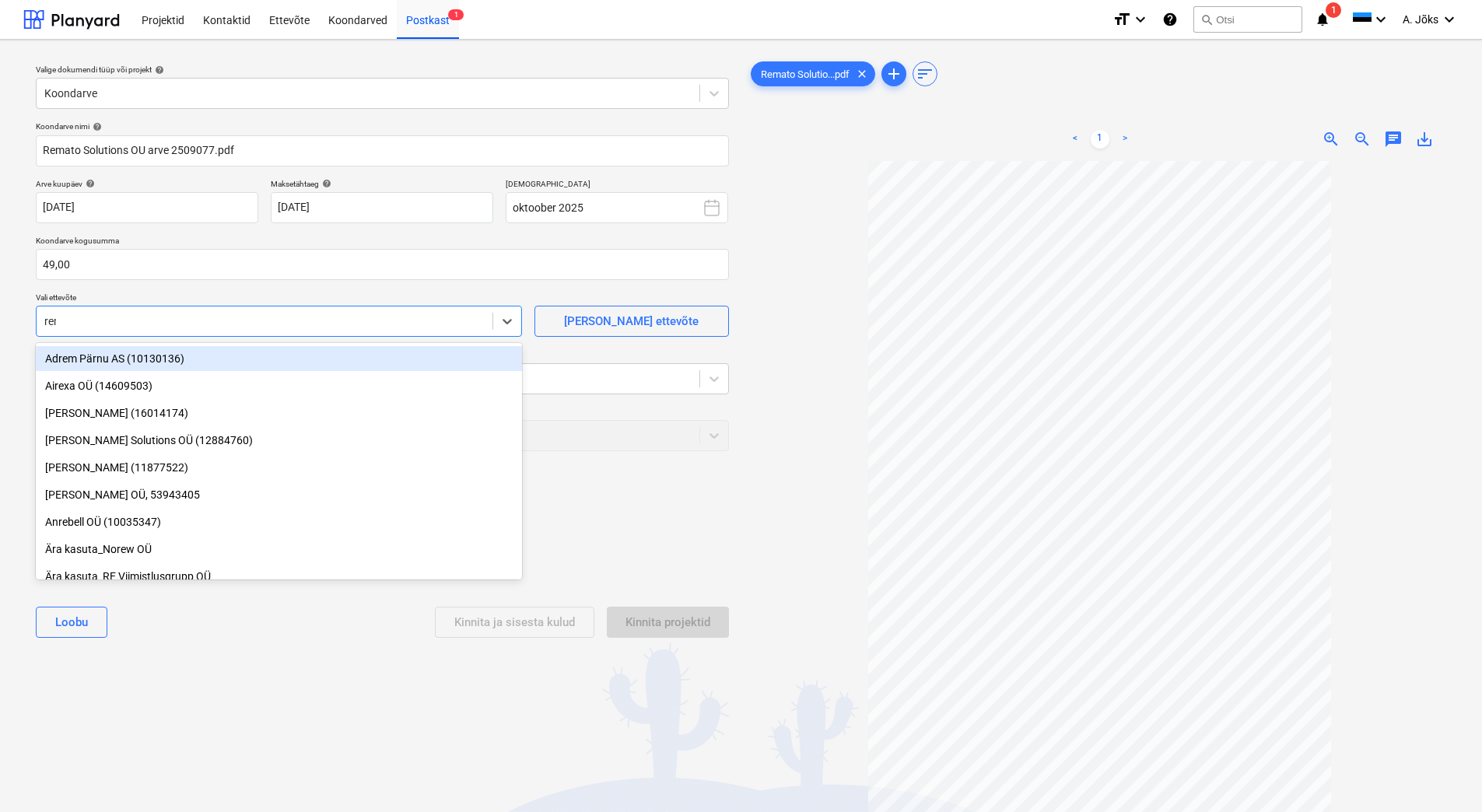
type input "rema"
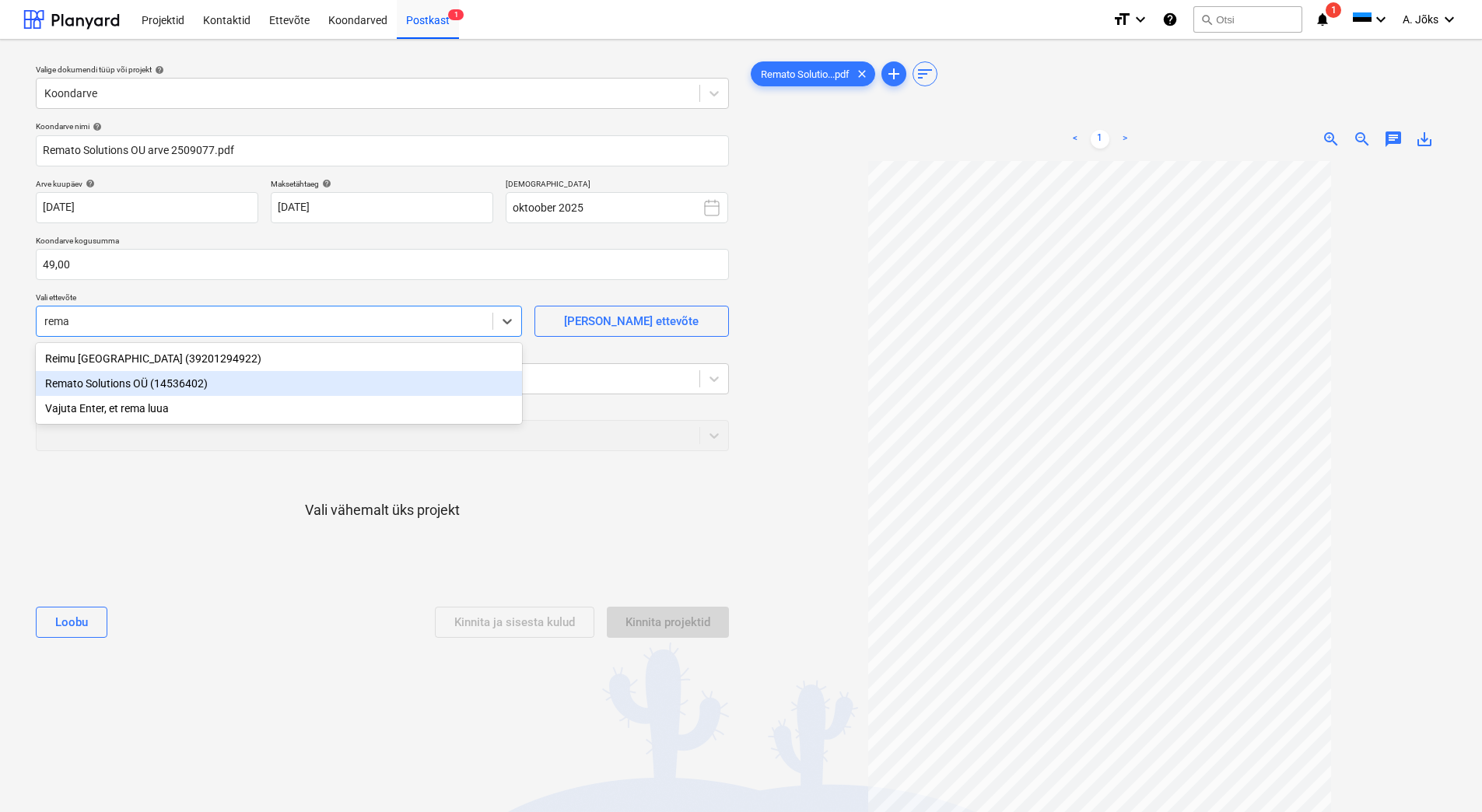
click at [199, 385] on div "Remato Solutions OÜ (14536402)" at bounding box center [279, 383] width 486 height 25
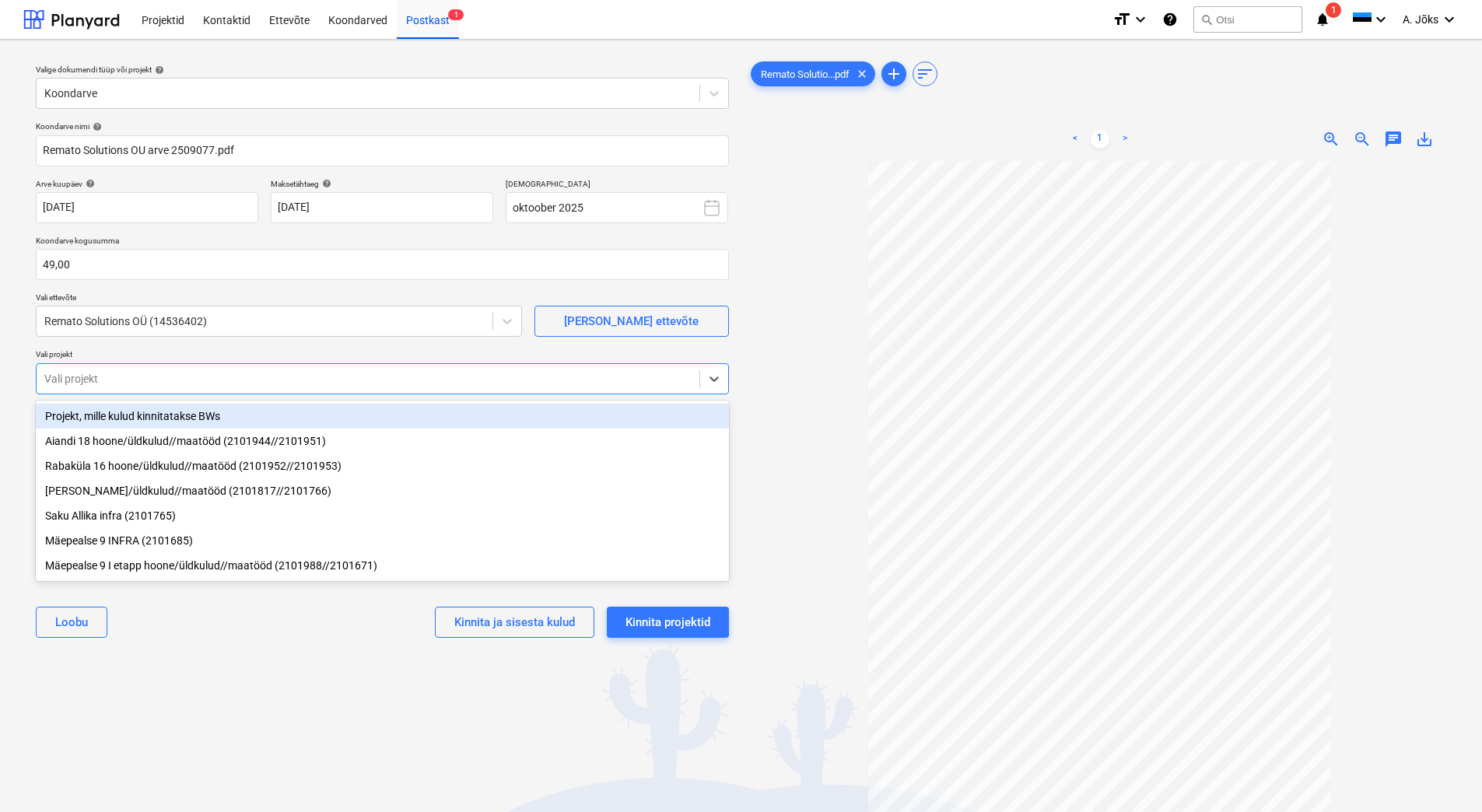
click at [194, 378] on div at bounding box center [368, 378] width 647 height 16
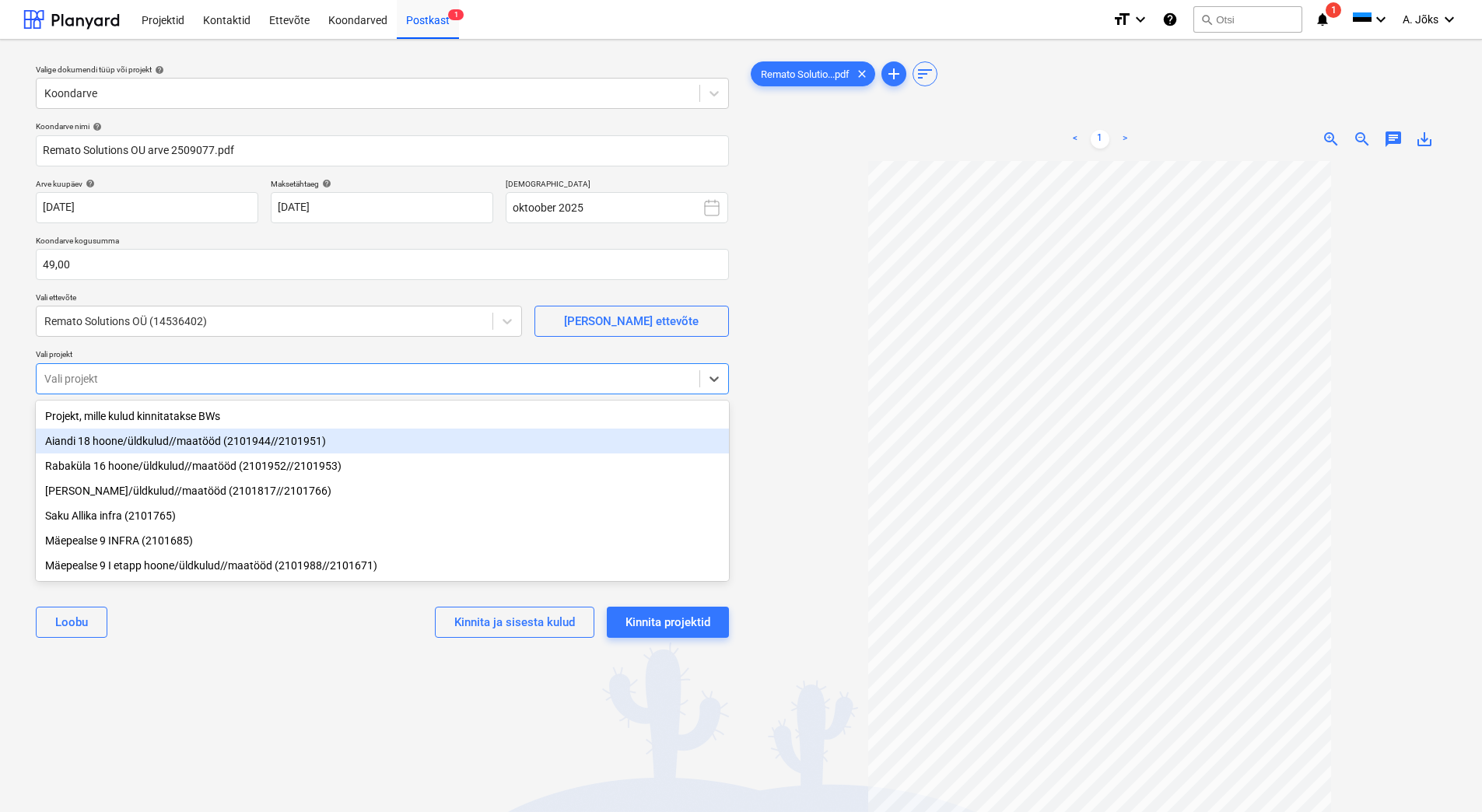
click at [180, 444] on div "Aiandi 18 hoone/üldkulud//maatööd (2101944//2101951)" at bounding box center [383, 440] width 693 height 25
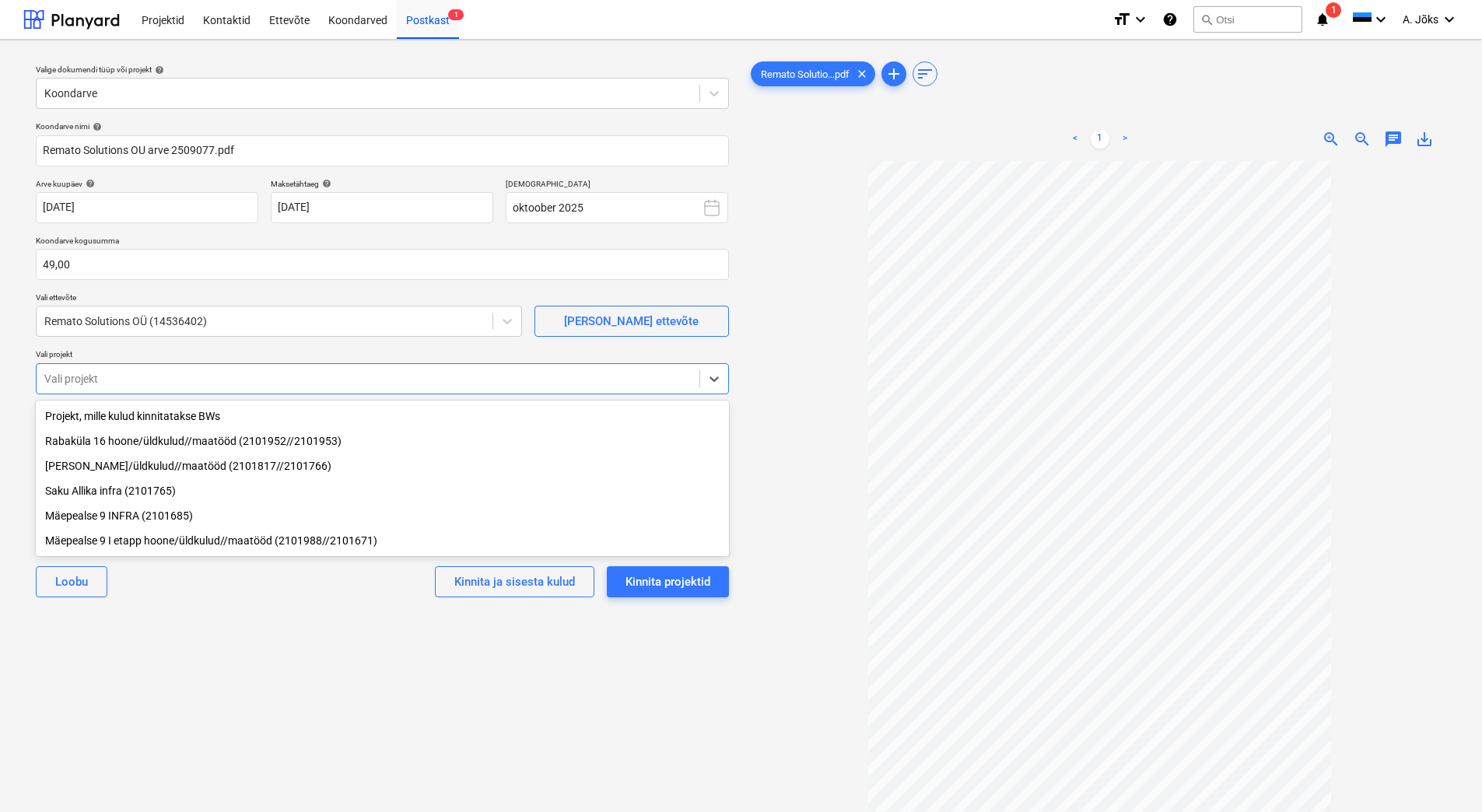
click at [411, 742] on div "Valige dokumendi tüüp või projekt help Koondarve Koondarve nimi help Remato Sol…" at bounding box center [382, 493] width 718 height 884
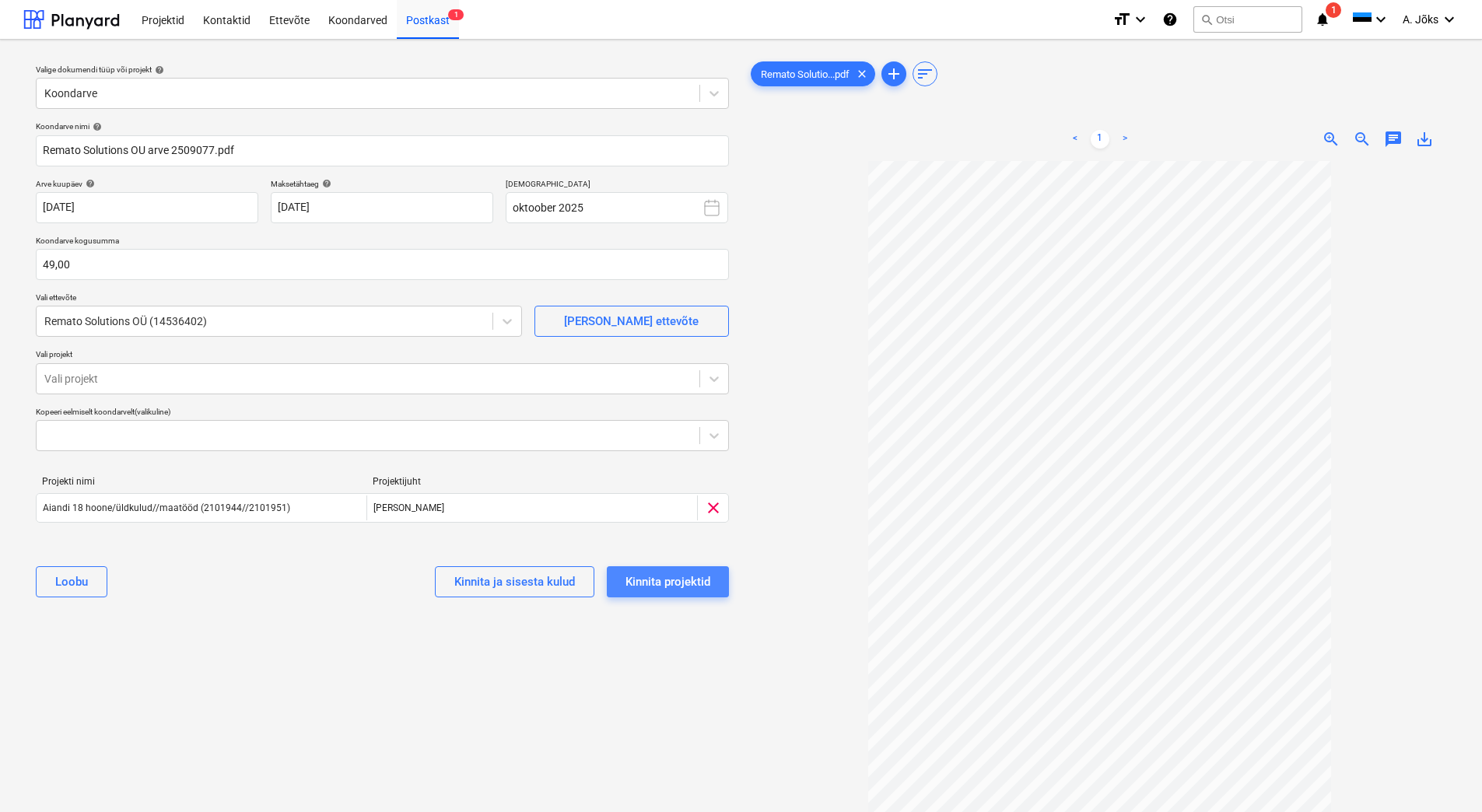
click at [681, 581] on div "Kinnita projektid" at bounding box center [667, 582] width 85 height 20
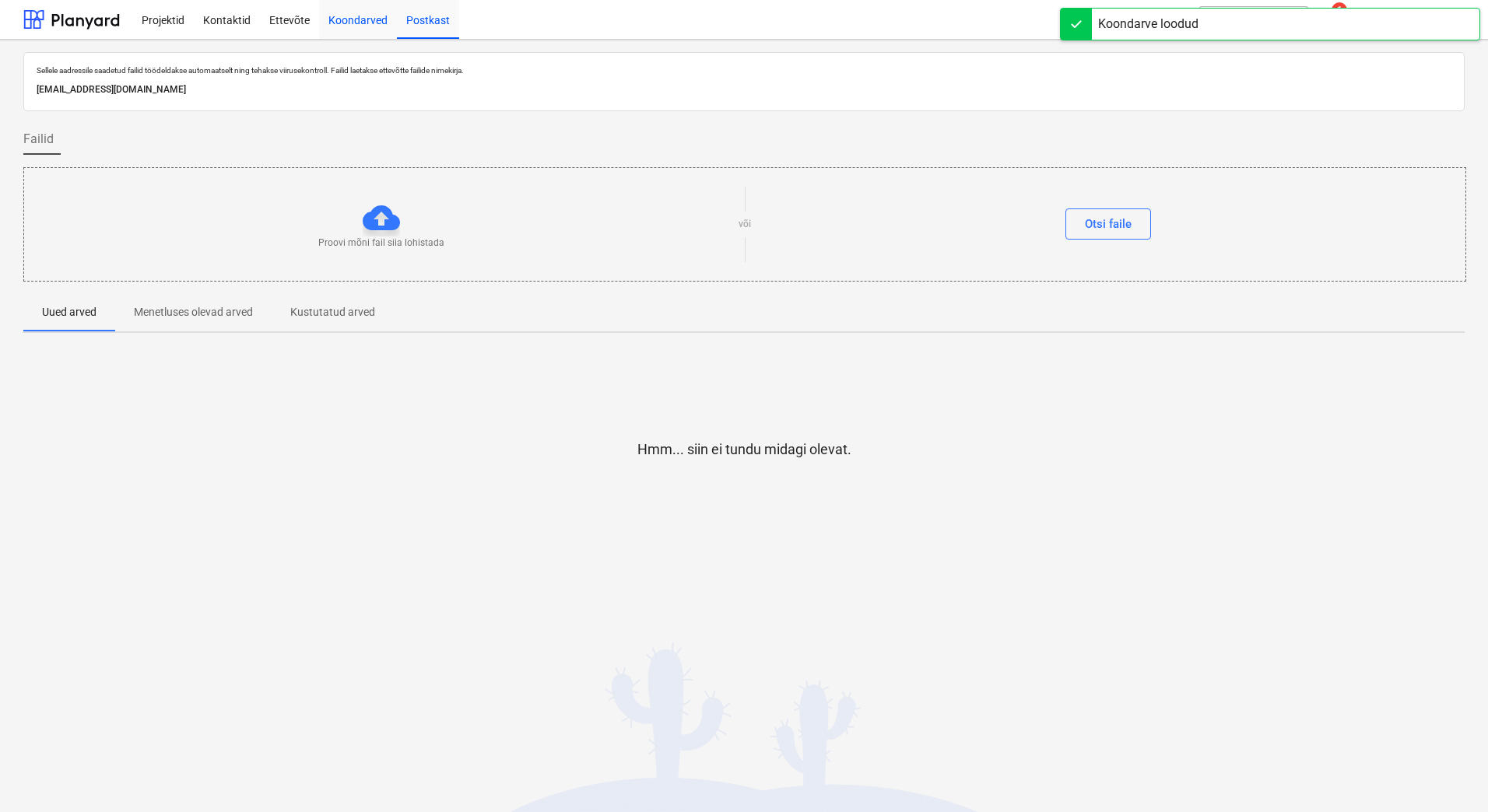
click at [348, 17] on div "Koondarved" at bounding box center [358, 19] width 78 height 40
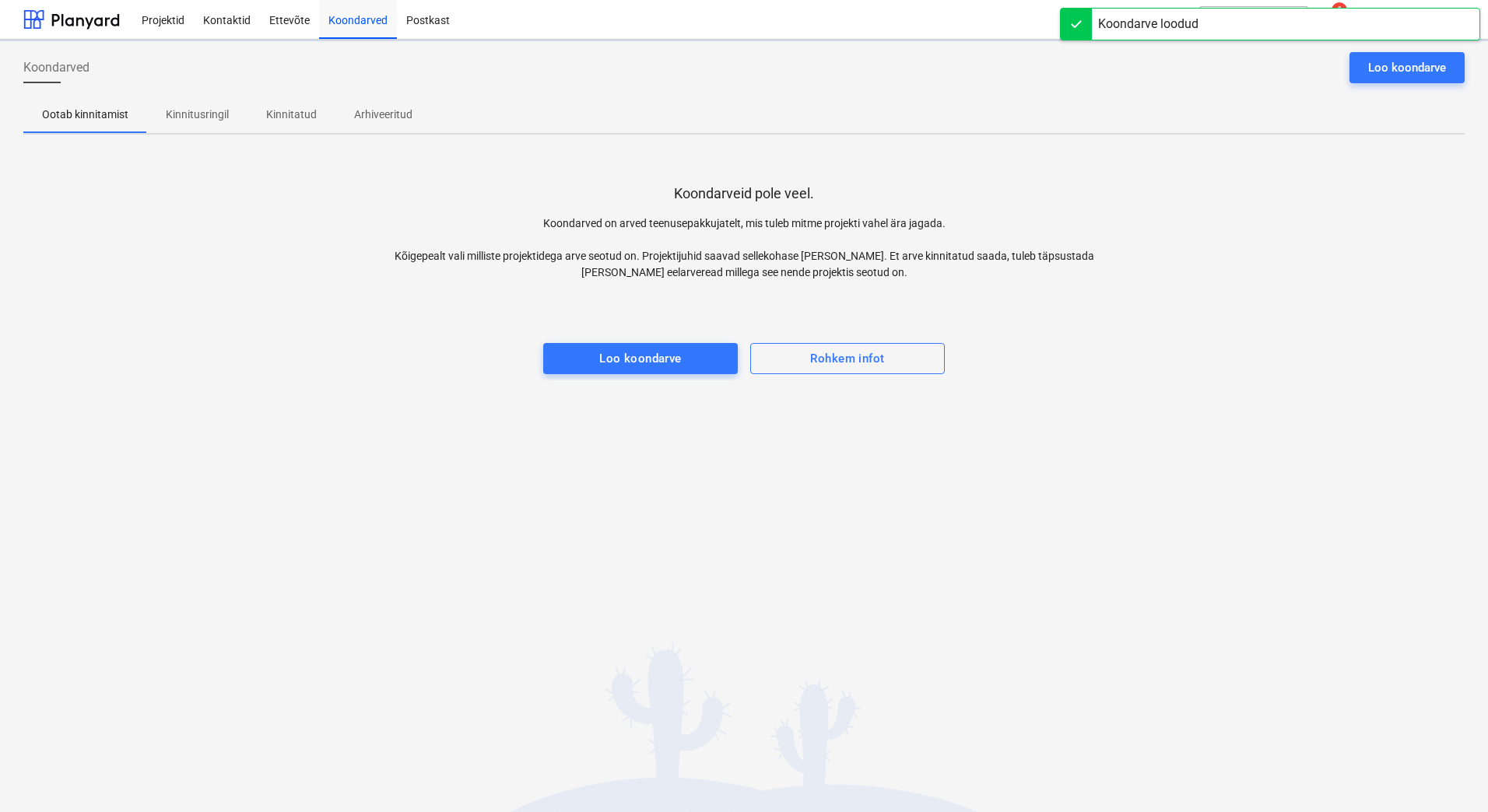
click at [205, 116] on p "Kinnitusringil" at bounding box center [197, 115] width 63 height 17
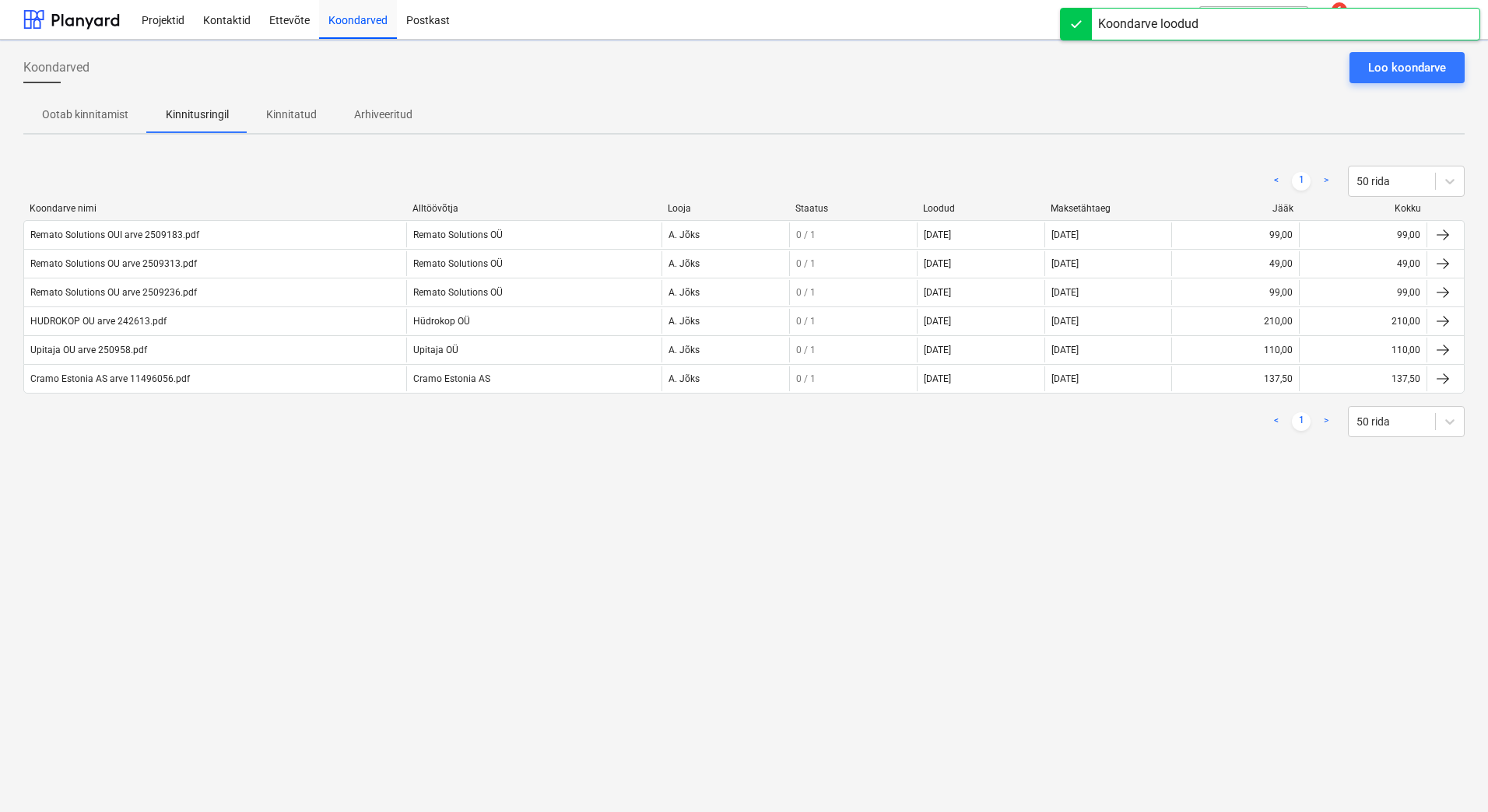
drag, startPoint x: 251, startPoint y: 482, endPoint x: 8, endPoint y: 483, distance: 243.0
click at [251, 482] on div "Koondarved Loo koondarve Ootab kinnitamist Kinnitusringil Kinnitatud Arhiveerit…" at bounding box center [744, 426] width 1488 height 772
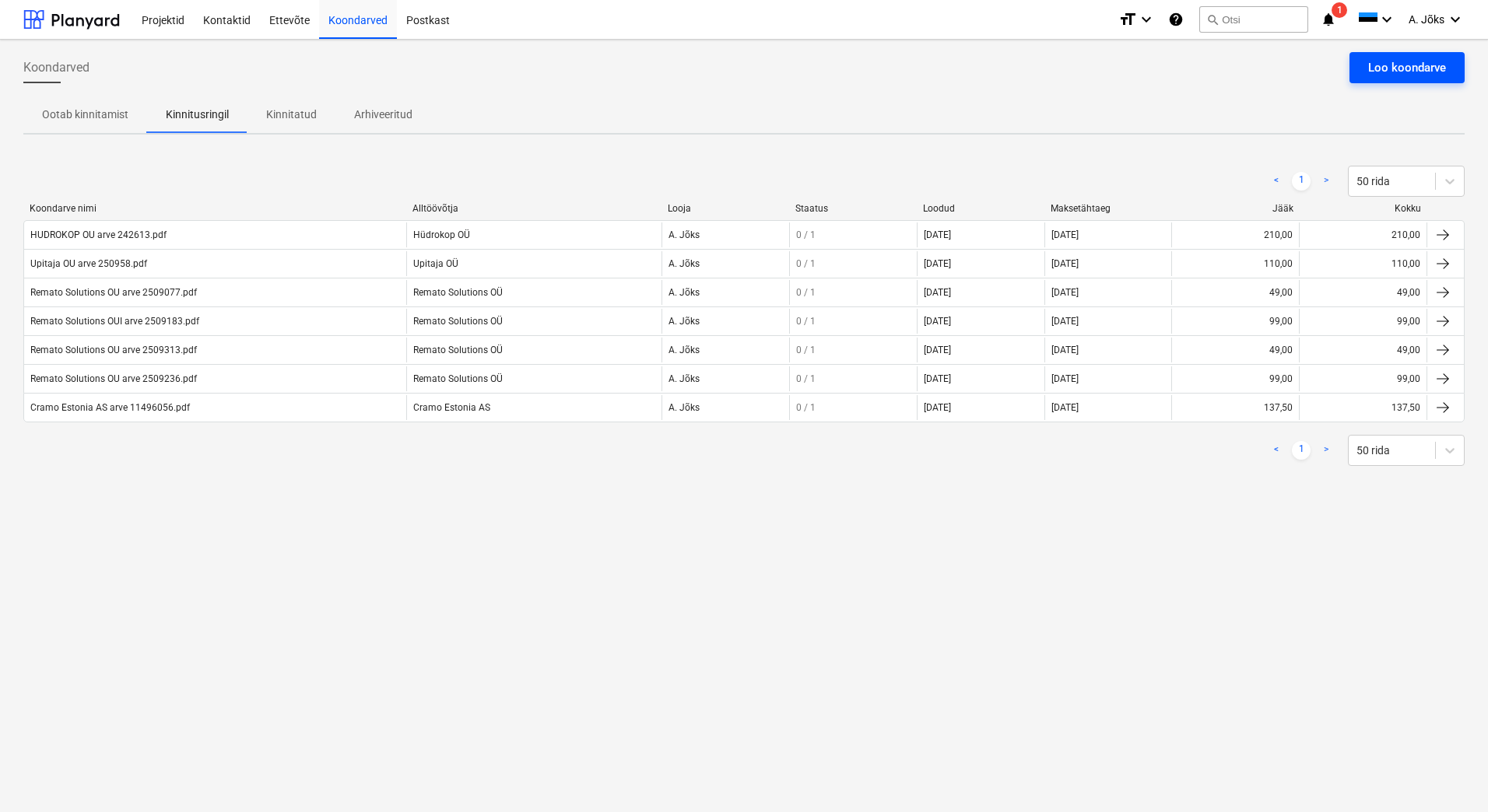
click at [1416, 64] on div "Loo koondarve" at bounding box center [1407, 68] width 78 height 20
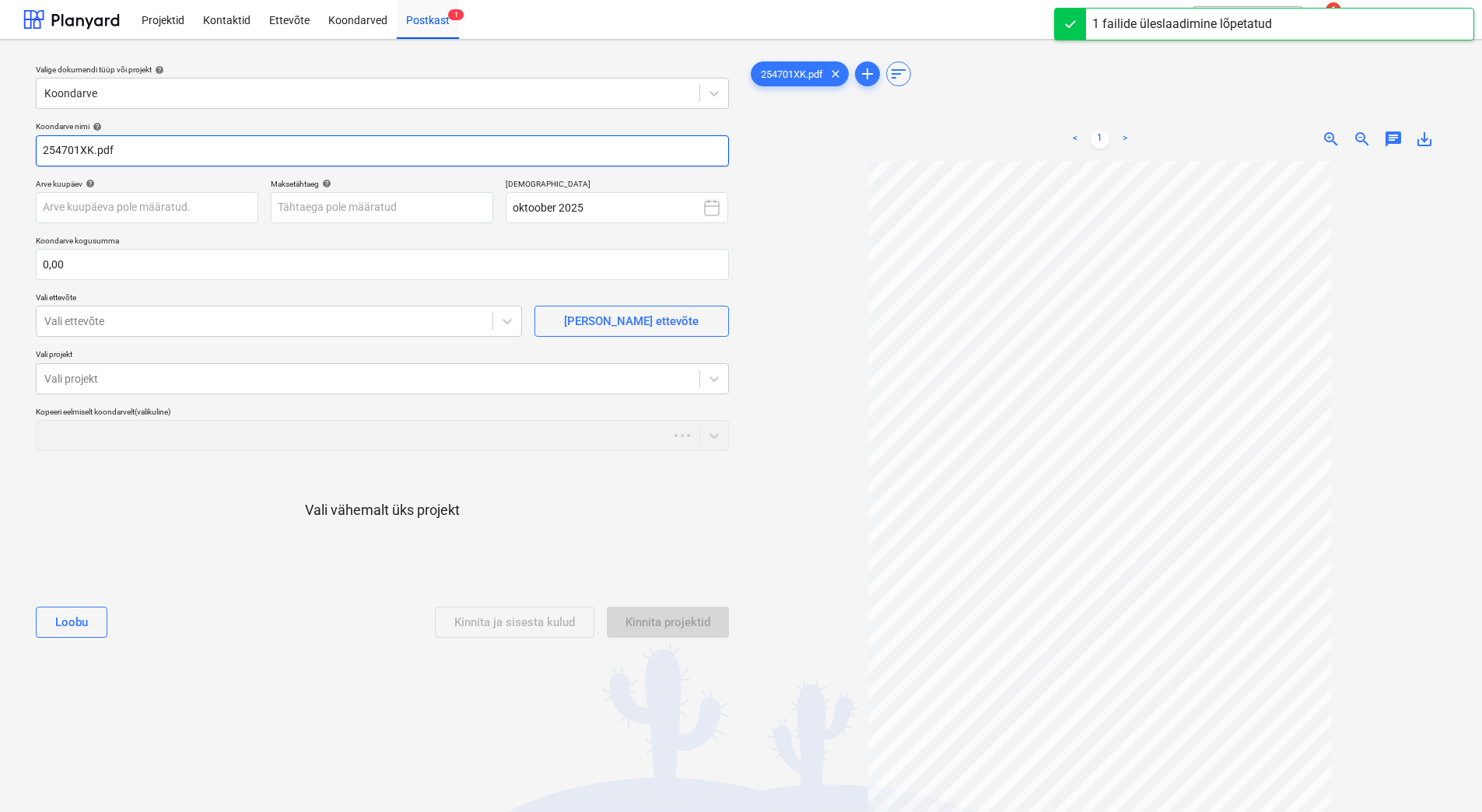
click at [41, 149] on input "254701XK.pdf" at bounding box center [383, 151] width 693 height 31
paste input "Hekamerk OÜ"
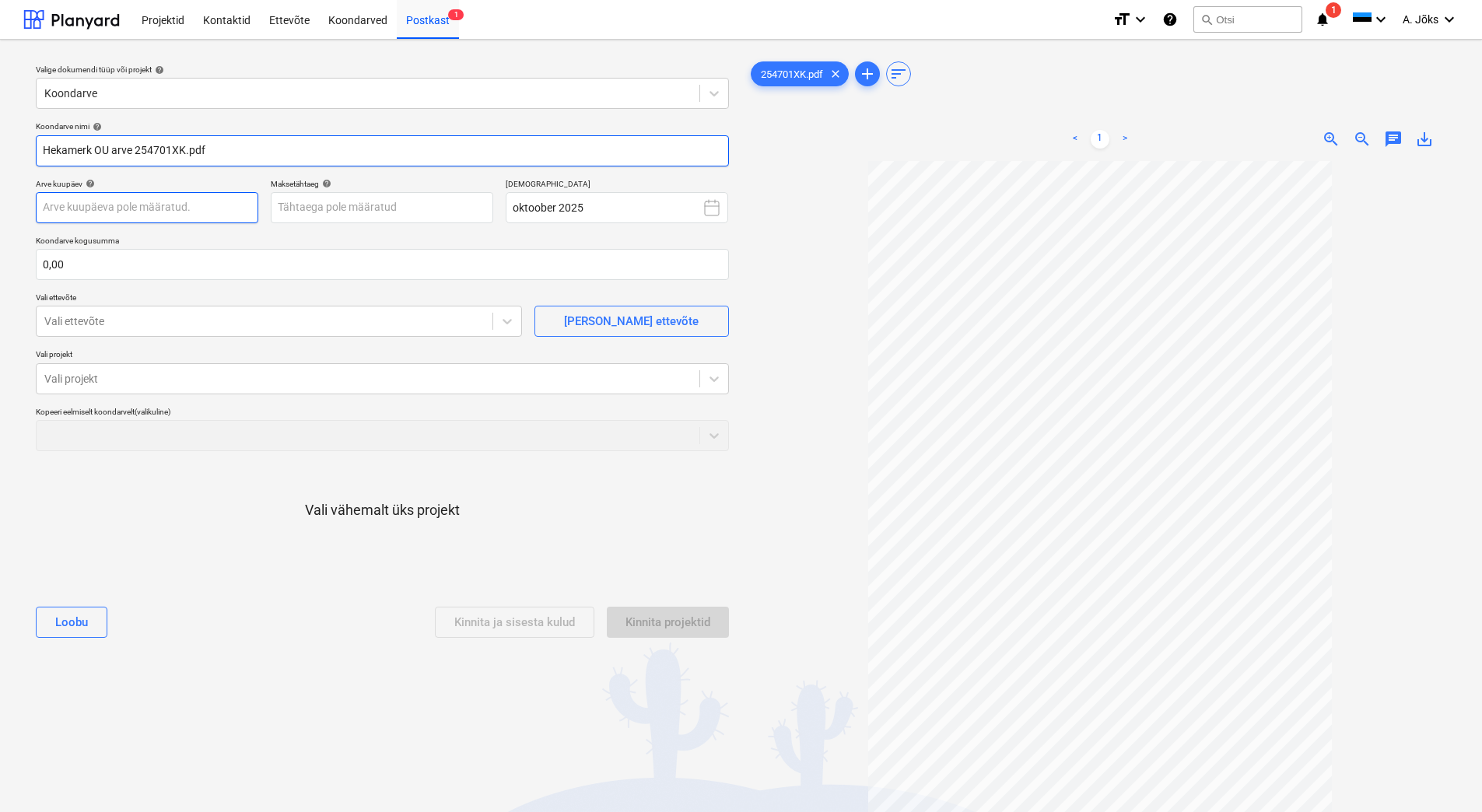
type input "Hekamerk OU arve 254701XK.pdf"
click at [139, 209] on body "Projektid Kontaktid Ettevõte Koondarved Postkast 1 format_size keyboard_arrow_d…" at bounding box center [741, 406] width 1482 height 812
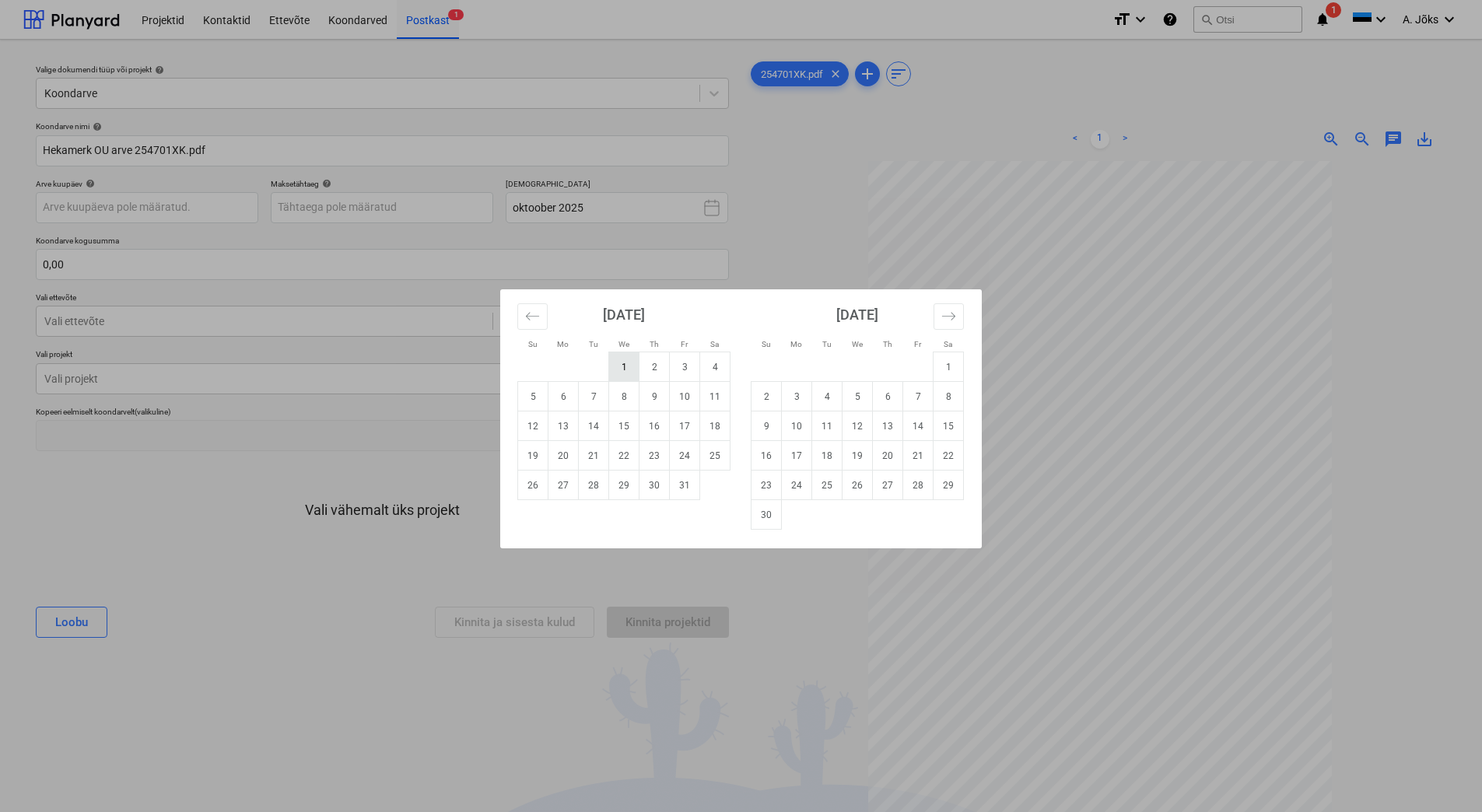
click at [617, 370] on td "1" at bounding box center [623, 367] width 31 height 30
type input "[DATE]"
click at [452, 208] on body "Projektid Kontaktid Ettevõte Koondarved Postkast 1 format_size keyboard_arrow_d…" at bounding box center [741, 406] width 1482 height 812
click at [652, 481] on td "30" at bounding box center [654, 485] width 31 height 30
type input "[DATE]"
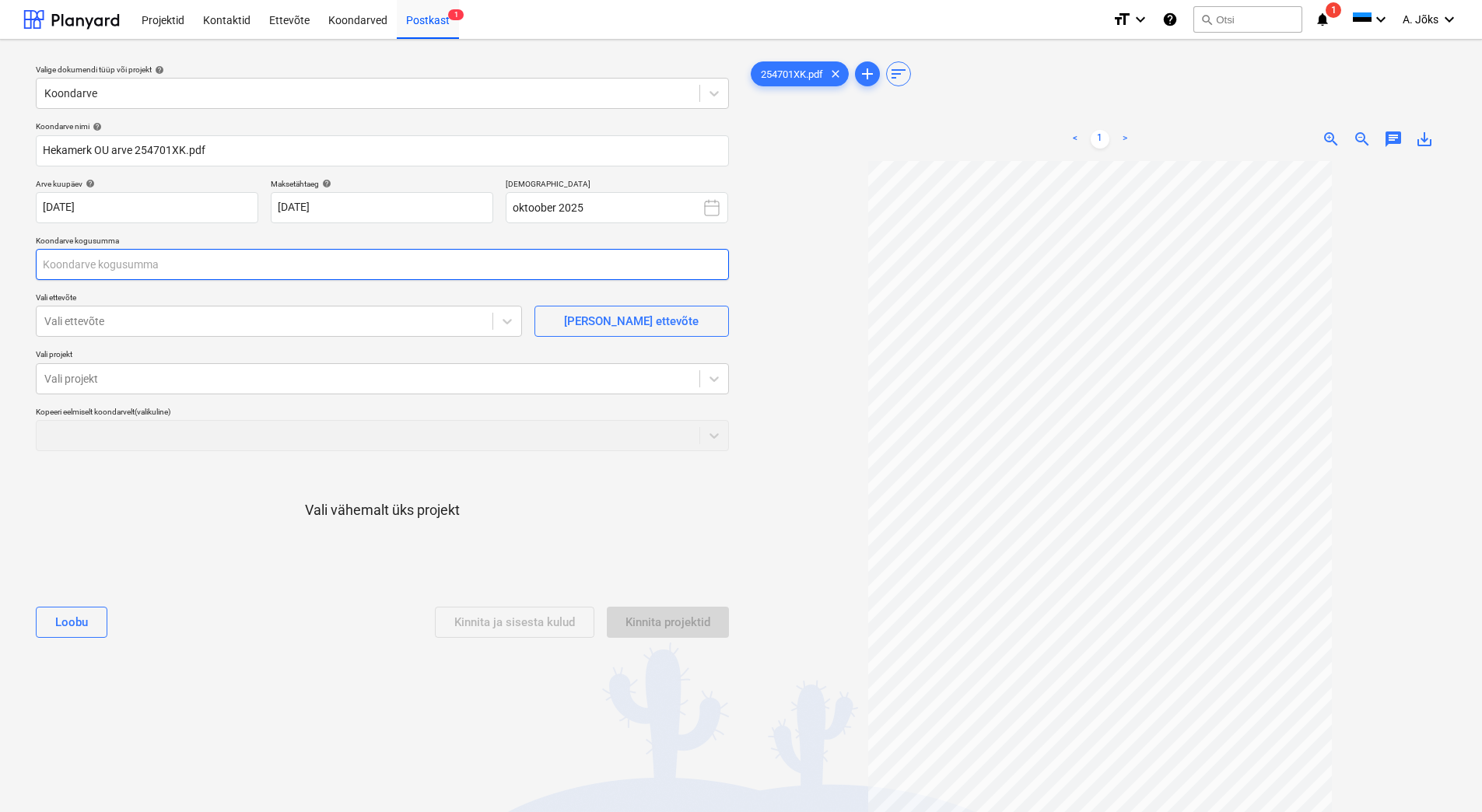
click at [182, 263] on input "text" at bounding box center [383, 264] width 693 height 31
type input "2 719,32"
click at [168, 325] on div at bounding box center [265, 321] width 440 height 16
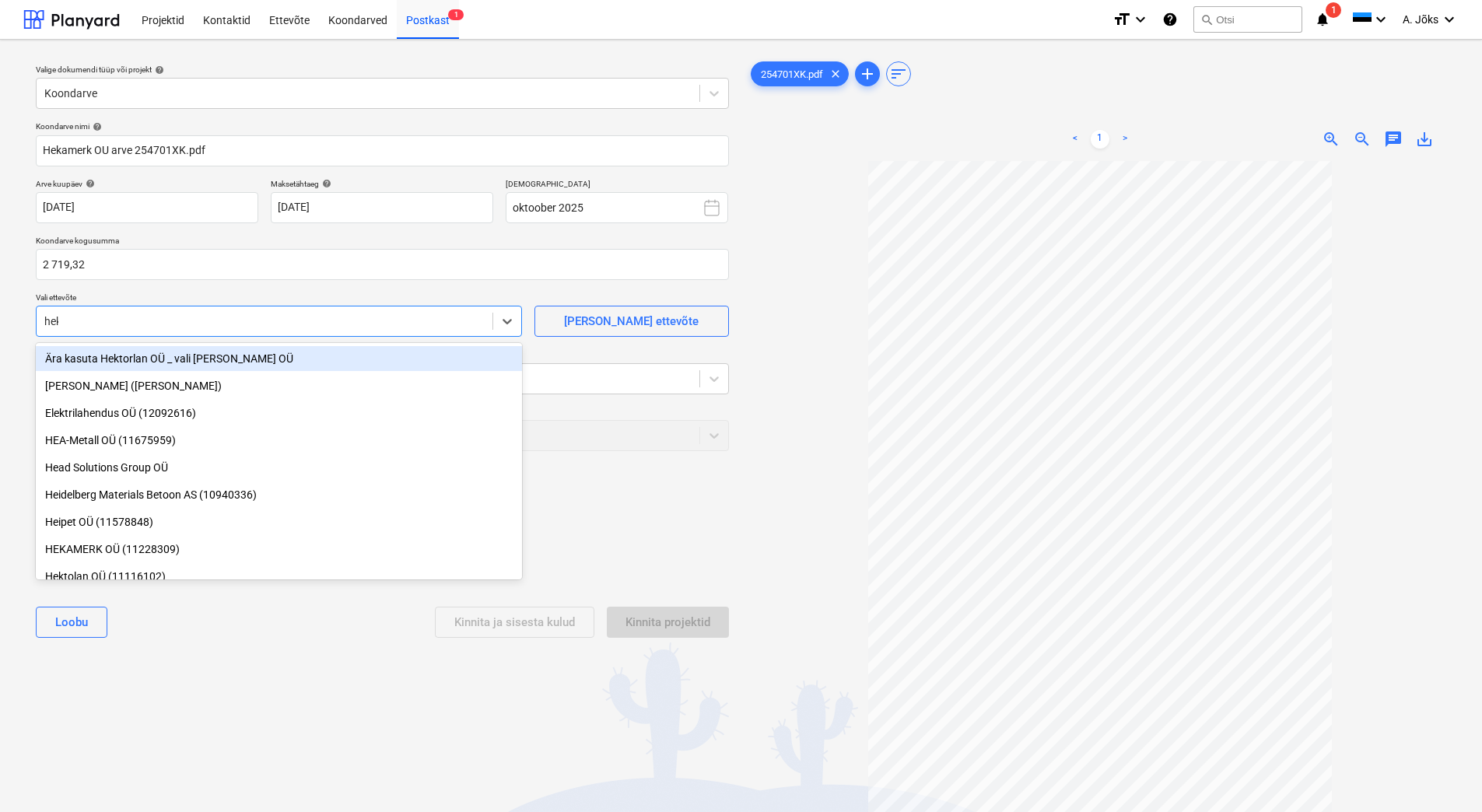
type input "heka"
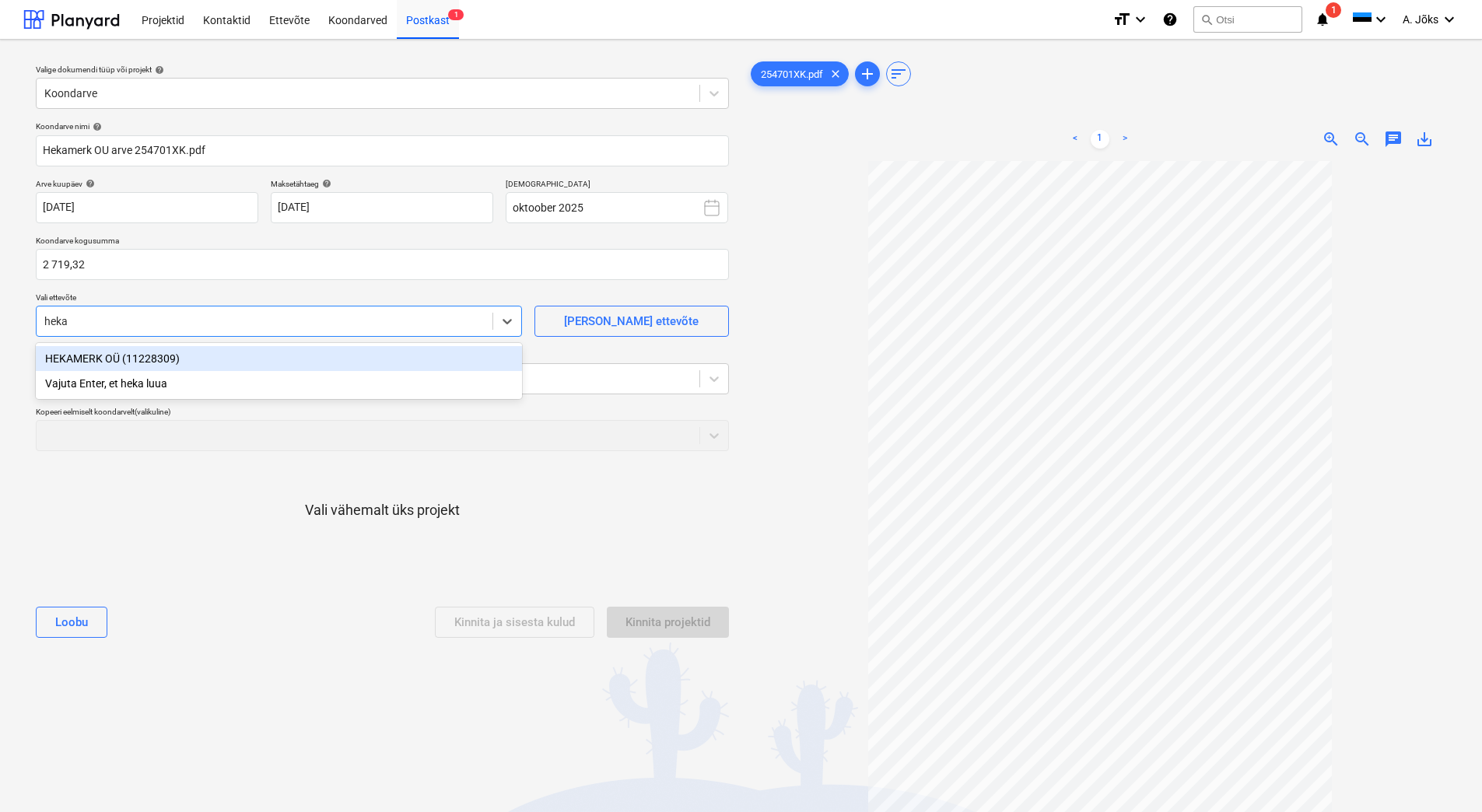
click at [151, 360] on div "HEKAMERK OÜ (11228309)" at bounding box center [279, 359] width 486 height 25
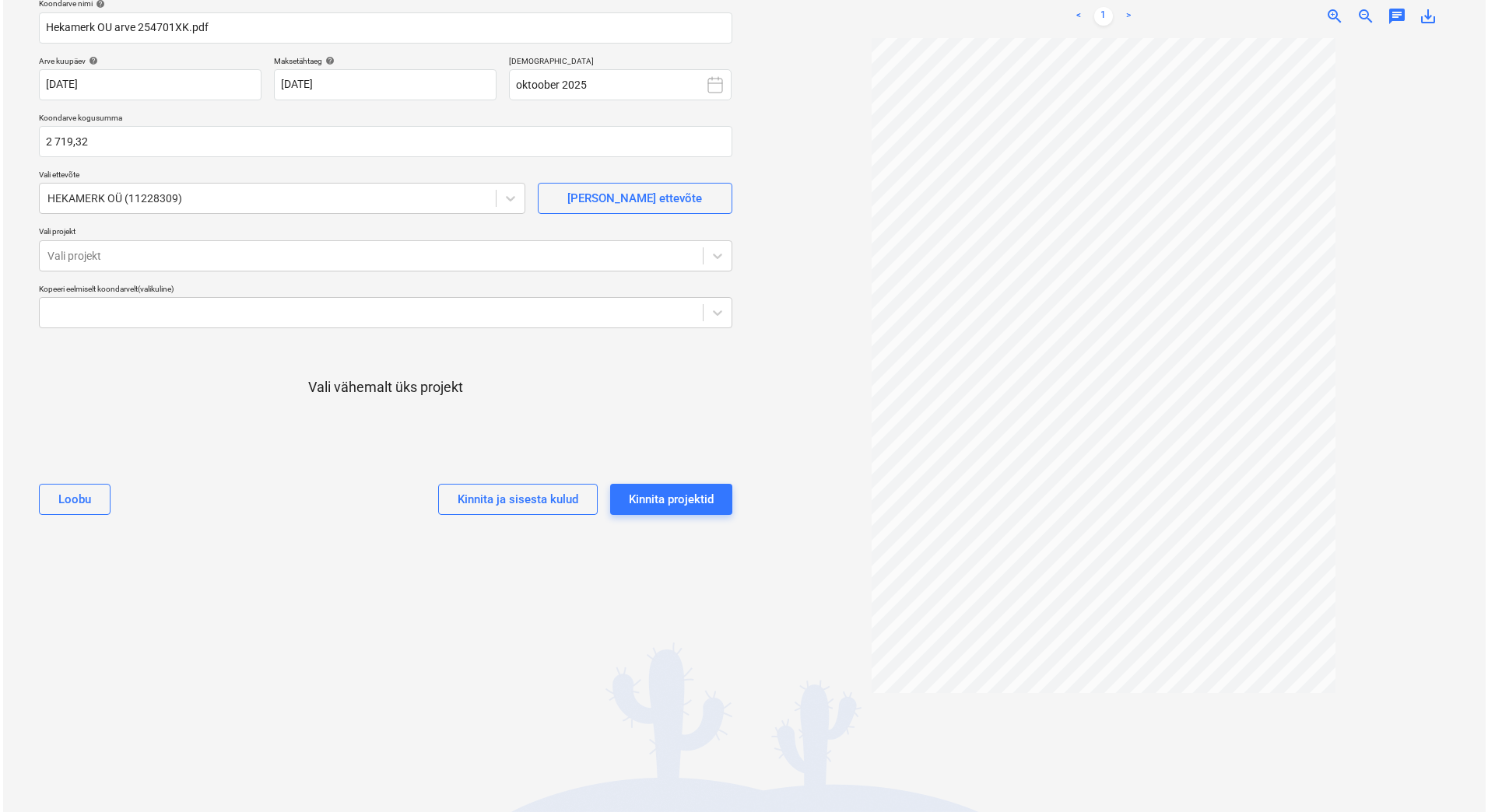
scroll to position [136, 0]
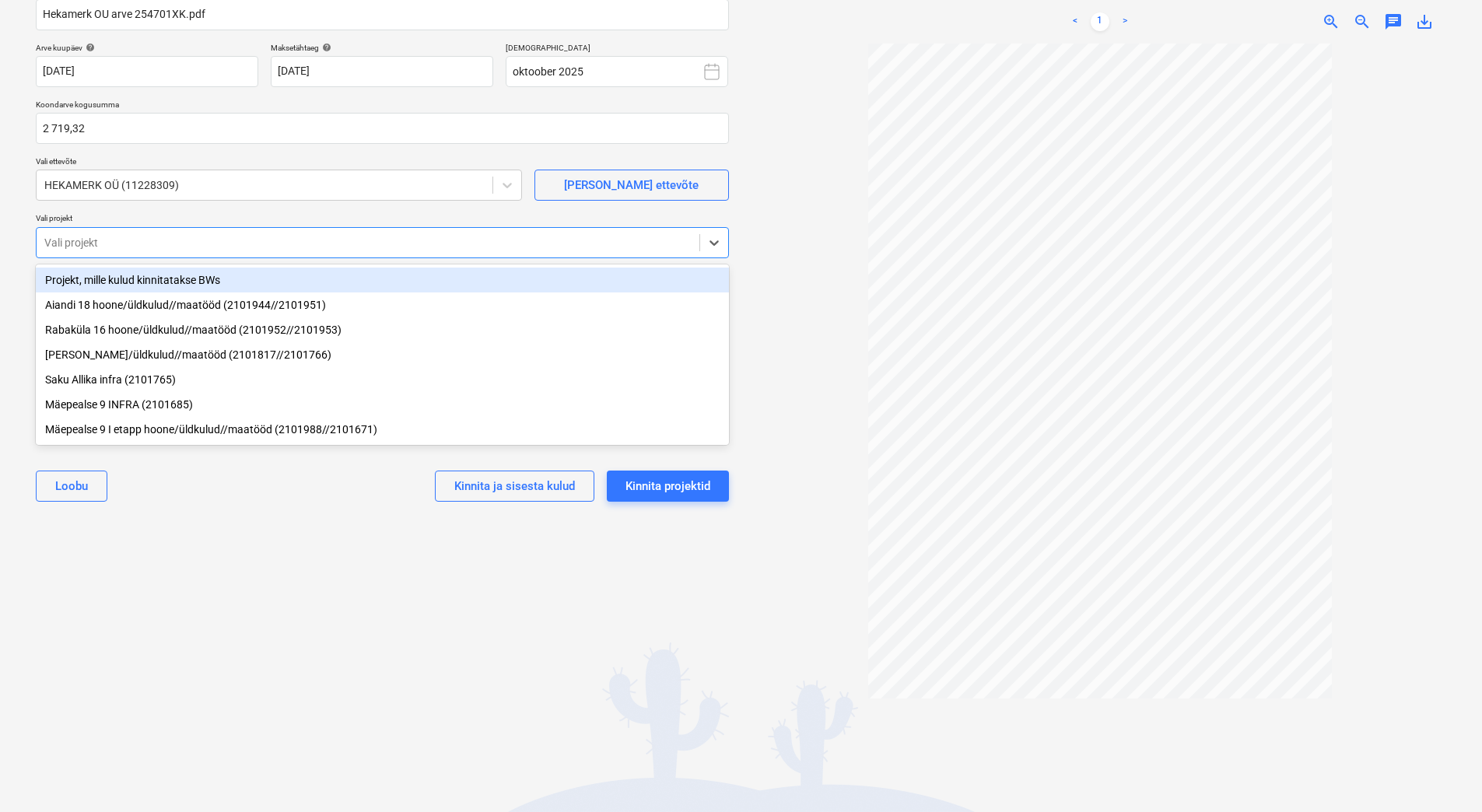
click at [248, 242] on div at bounding box center [368, 242] width 647 height 16
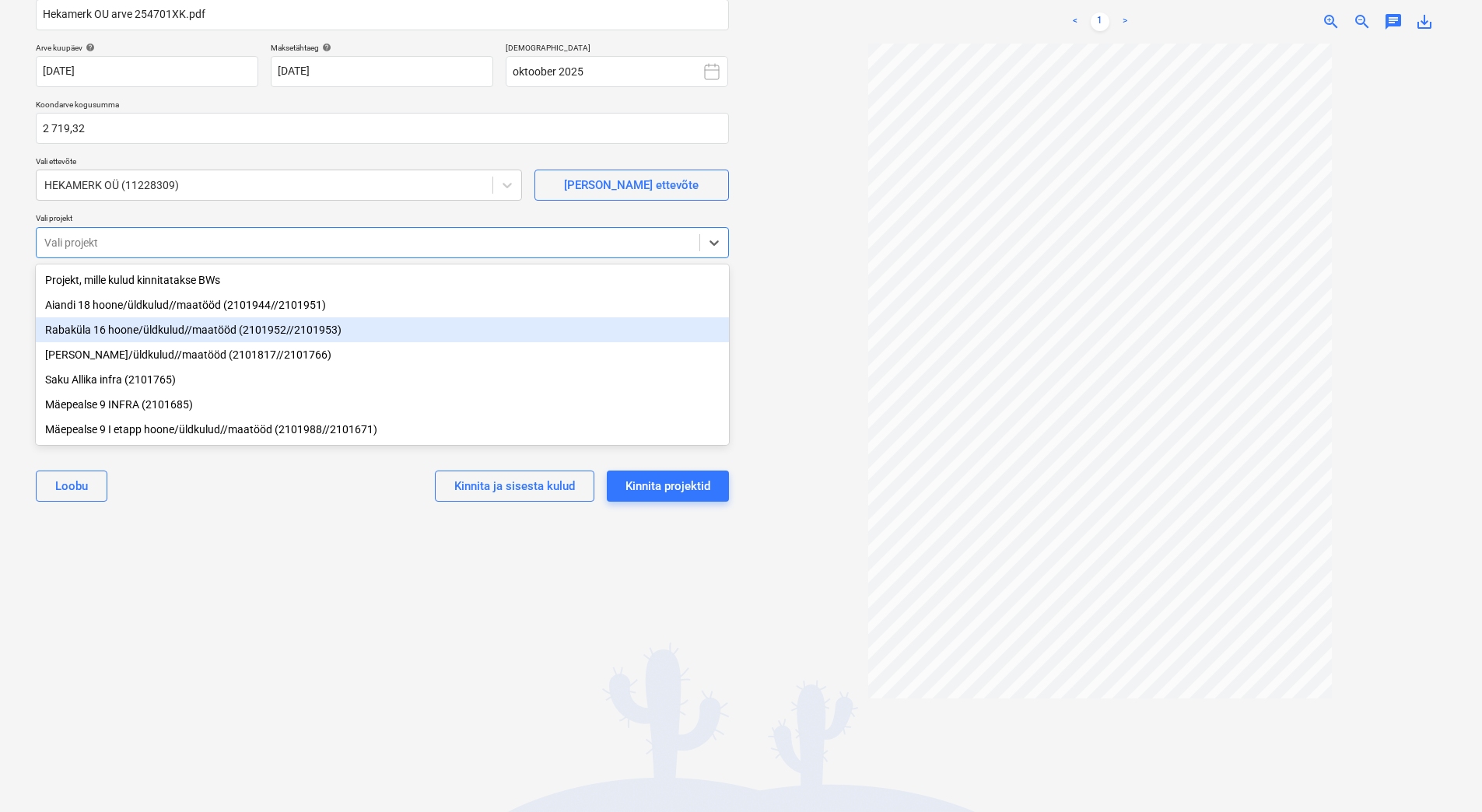
click at [184, 324] on div "Rabaküla 16 hoone/üldkulud//maatööd (2101952//2101953)" at bounding box center [383, 330] width 693 height 25
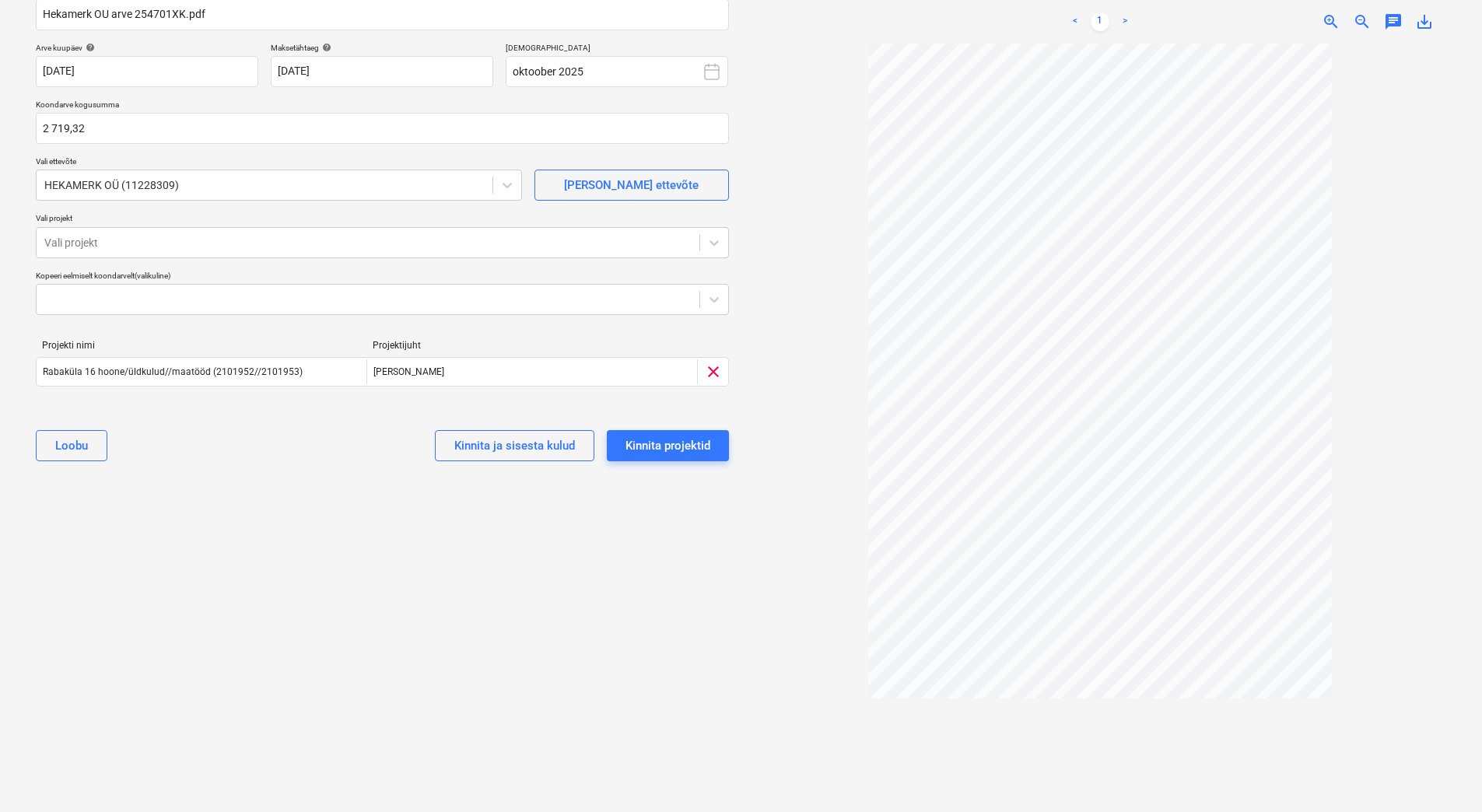
click at [172, 490] on div "Valige dokumendi tüüp või projekt help Koondarve Koondarve nimi help [PERSON_NA…" at bounding box center [382, 358] width 718 height 884
click at [702, 440] on div "Kinnita projektid" at bounding box center [667, 446] width 85 height 20
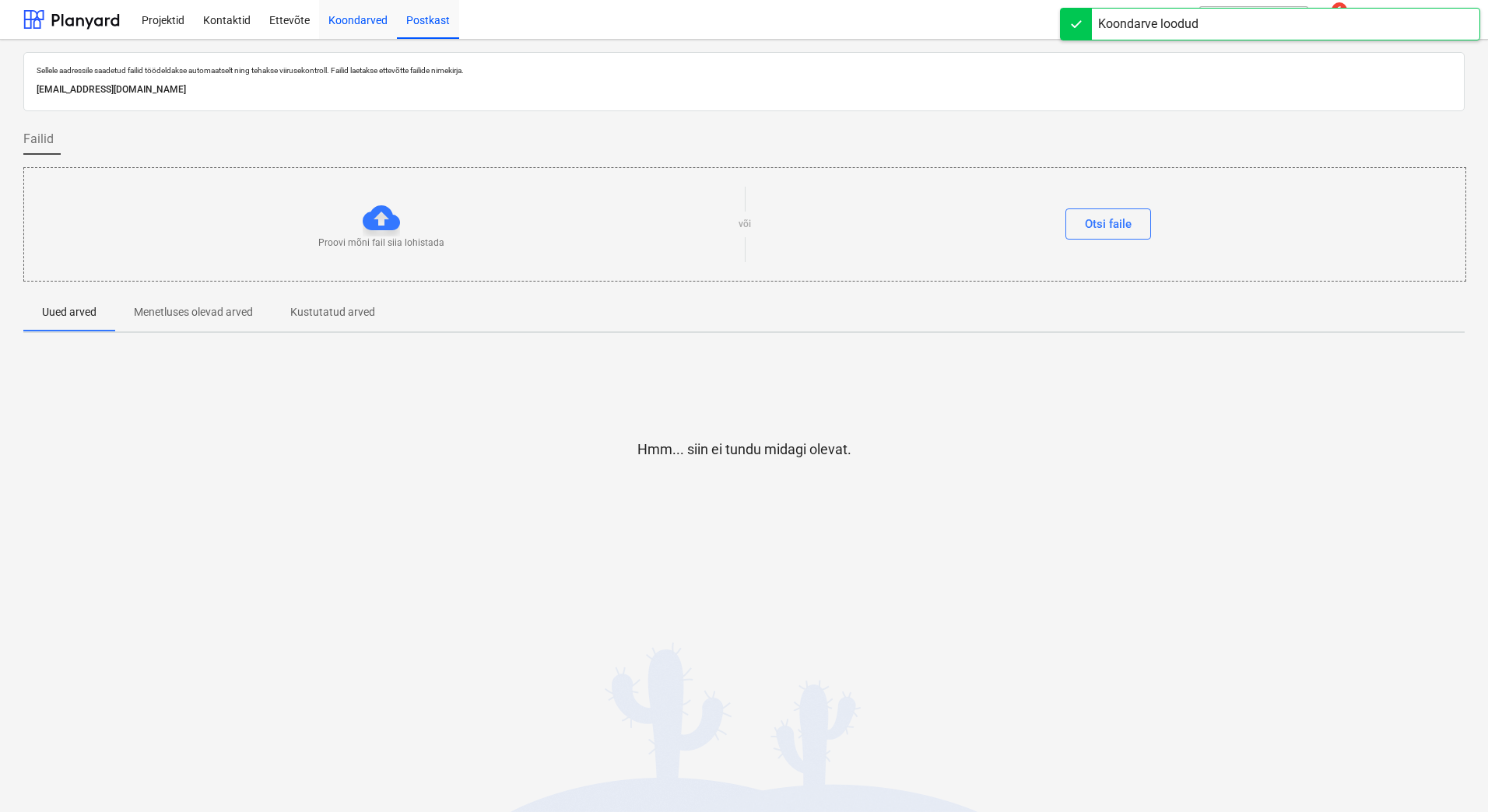
click at [360, 22] on div "Koondarved" at bounding box center [358, 19] width 78 height 40
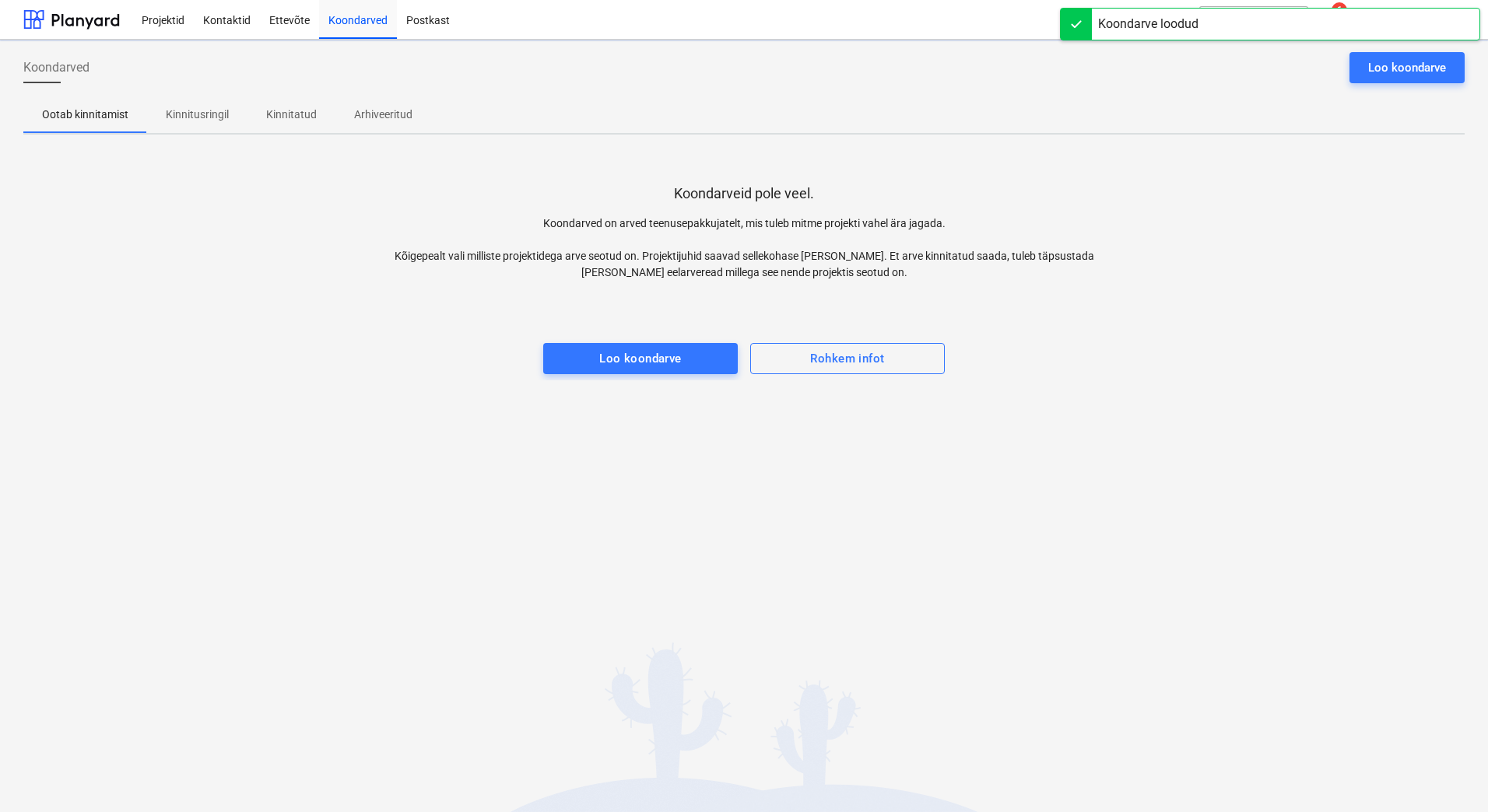
drag, startPoint x: 276, startPoint y: 354, endPoint x: 272, endPoint y: 342, distance: 12.6
click at [276, 350] on div "Koondarveid pole veel. Koondarved on arved teenusepakkujatelt, mis tuleb mitme …" at bounding box center [744, 263] width 1441 height 233
click at [180, 119] on p "Kinnitusringil" at bounding box center [197, 115] width 63 height 17
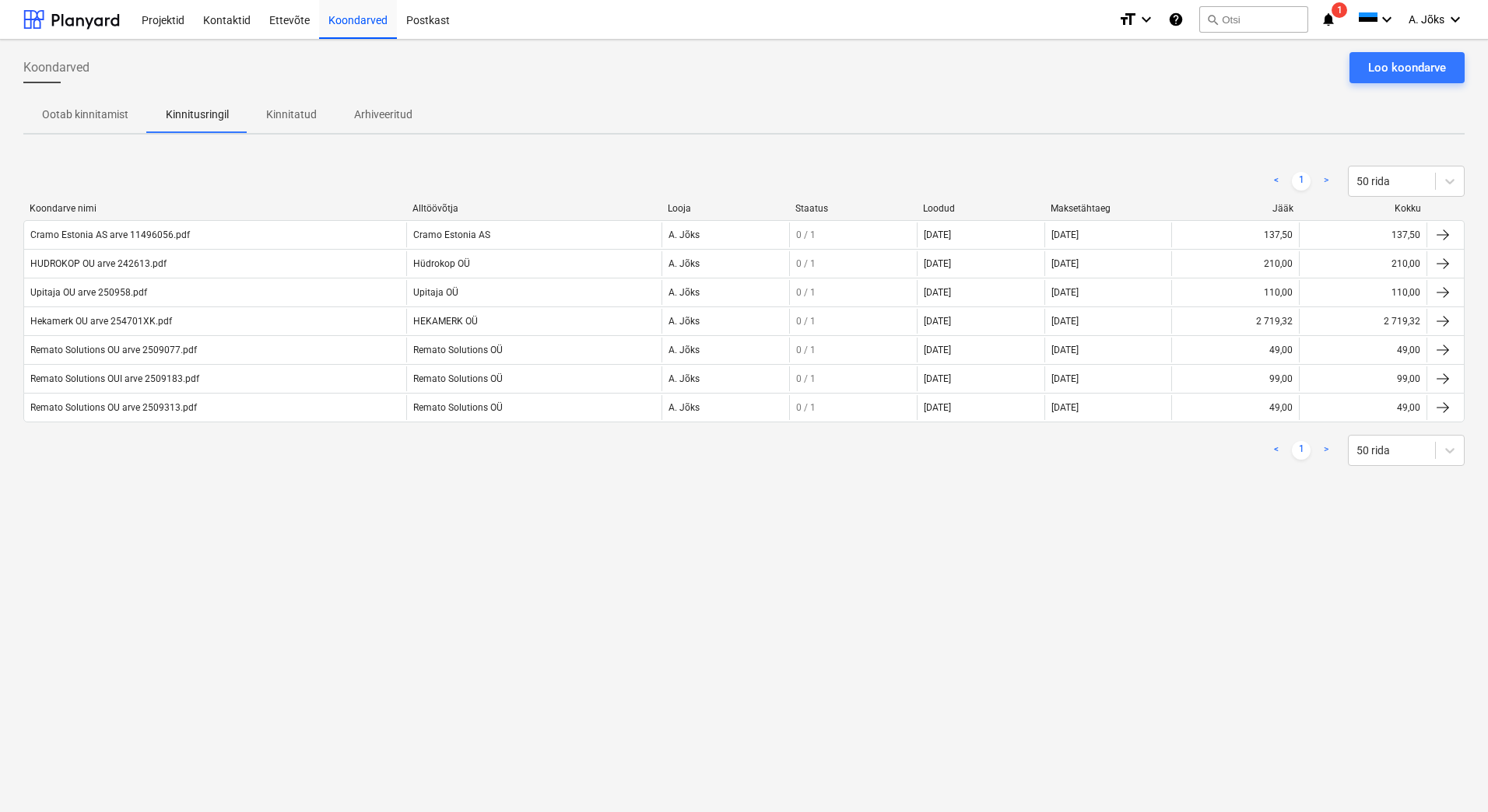
click at [913, 583] on div "Koondarved Loo koondarve Ootab kinnitamist Kinnitusringil Kinnitatud Arhiveerit…" at bounding box center [744, 426] width 1488 height 772
click at [1416, 63] on div "Loo koondarve" at bounding box center [1407, 68] width 78 height 20
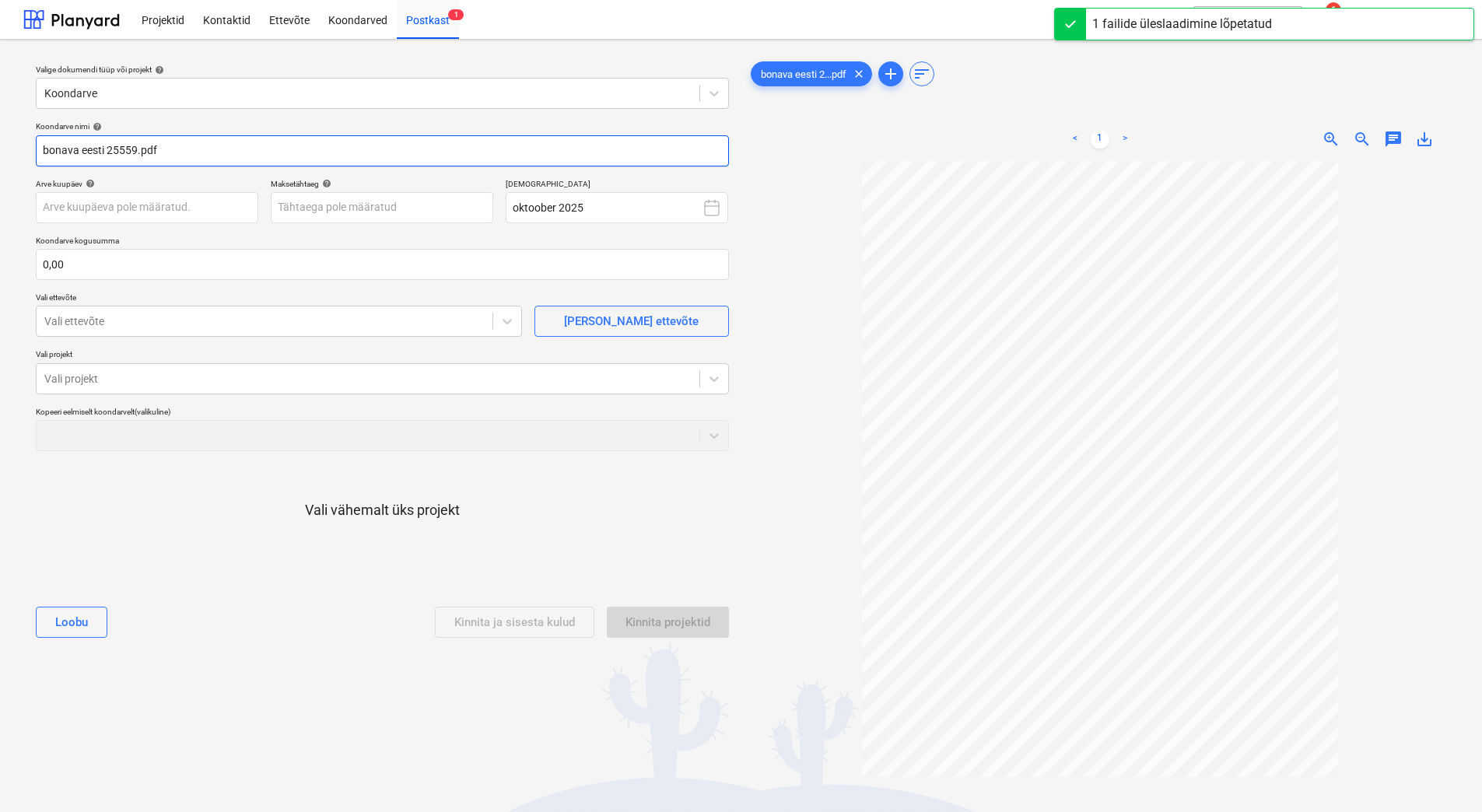
drag, startPoint x: 107, startPoint y: 146, endPoint x: -7, endPoint y: 143, distance: 114.0
click at [0, 143] on html "Projektid Kontaktid Ettevõte Koondarved Postkast 1 format_size keyboard_arrow_d…" at bounding box center [741, 406] width 1482 height 812
paste input "Kenomer"
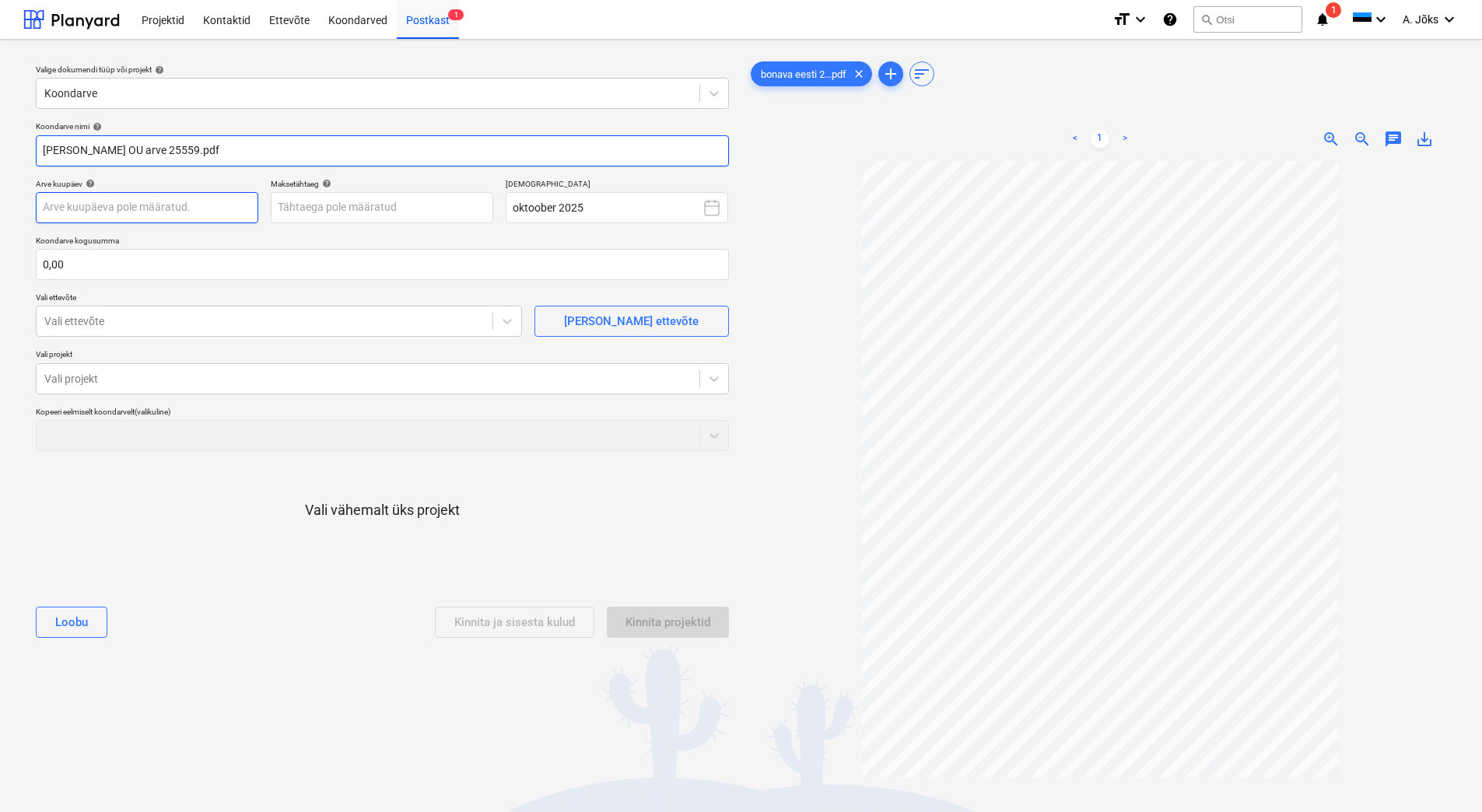
type input "[PERSON_NAME] OU arve 25559.pdf"
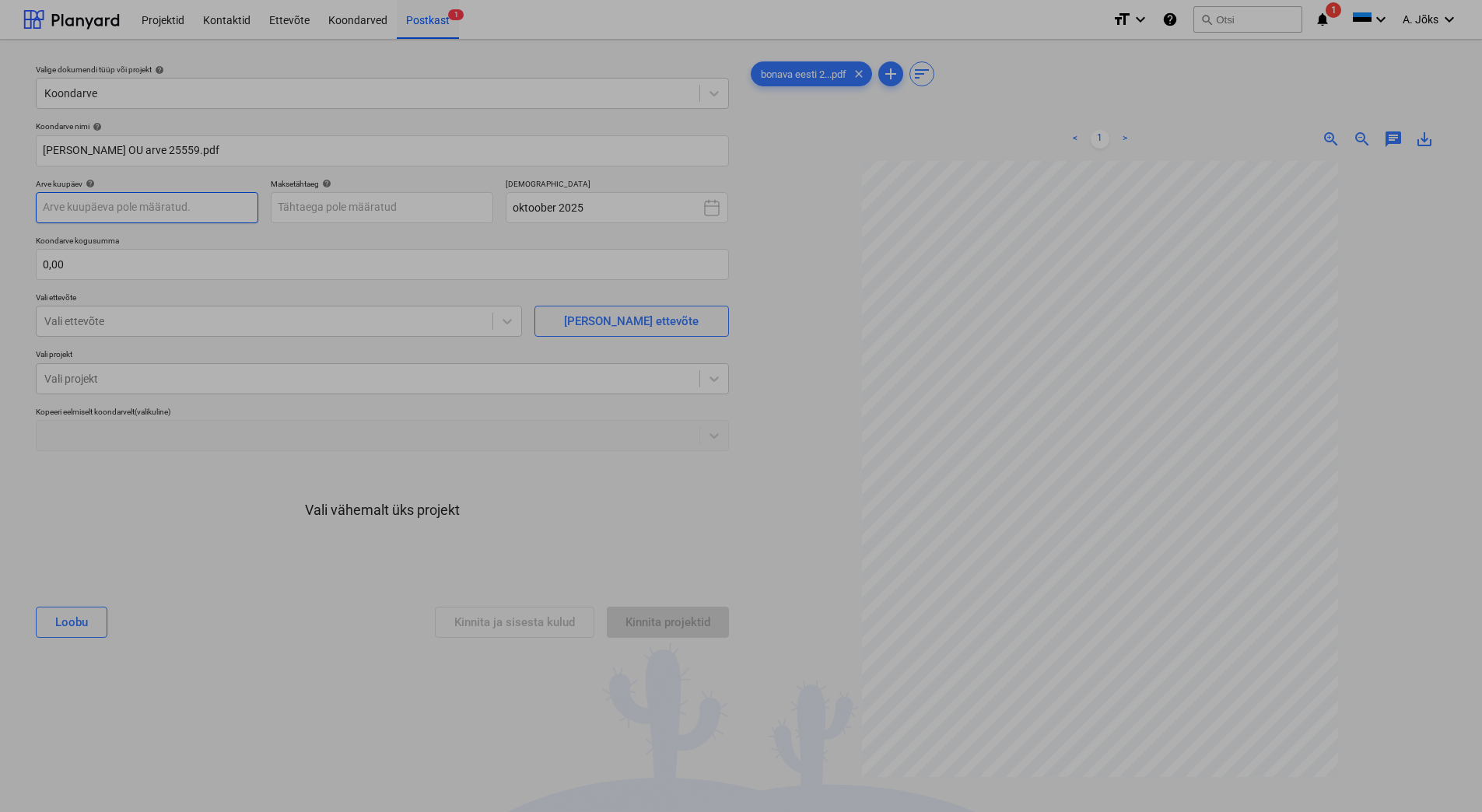
click at [200, 213] on body "Projektid Kontaktid Ettevõte Koondarved Postkast 1 format_size keyboard_arrow_d…" at bounding box center [741, 406] width 1482 height 812
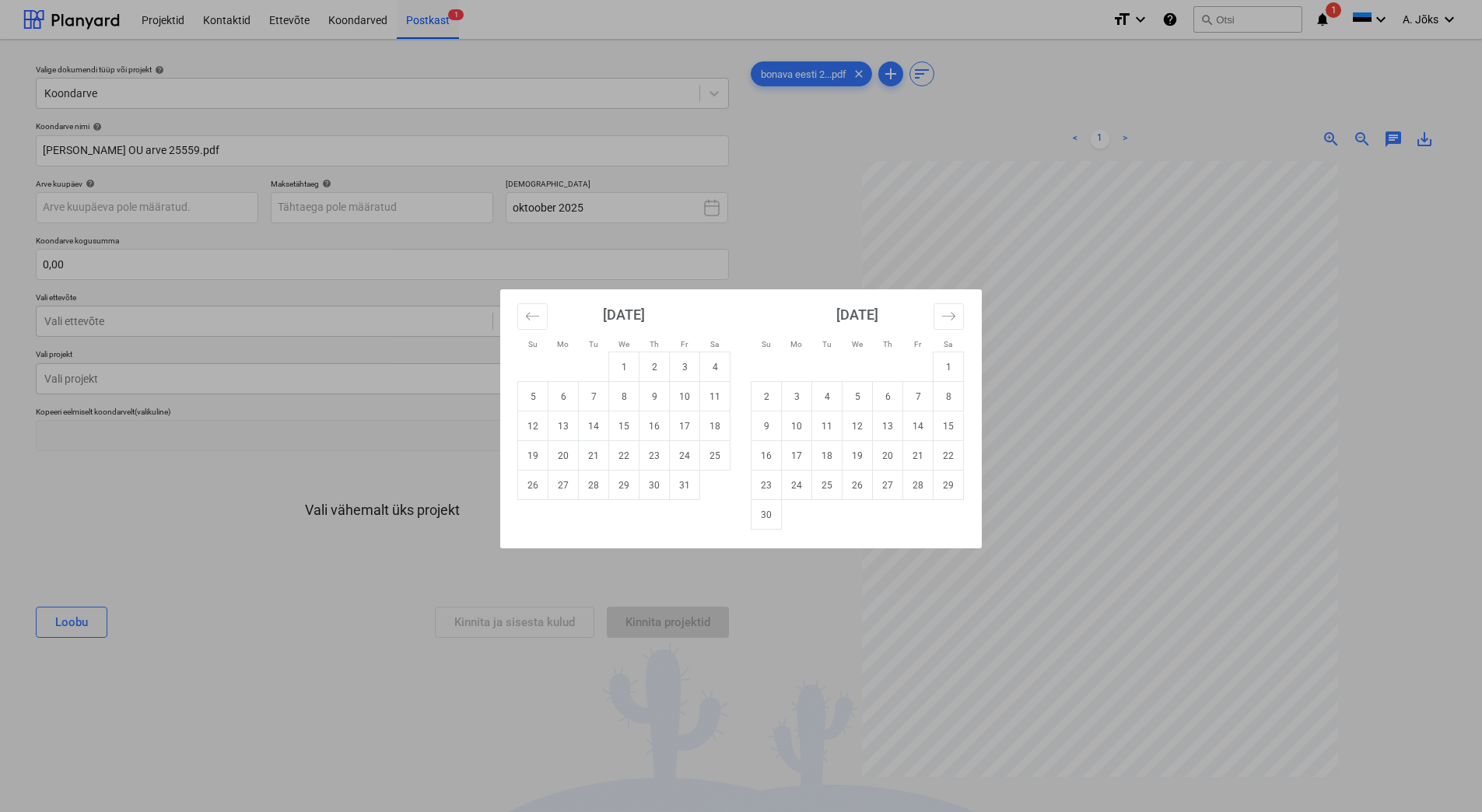
drag, startPoint x: 626, startPoint y: 379, endPoint x: 599, endPoint y: 351, distance: 38.9
click at [626, 378] on td "1" at bounding box center [623, 367] width 31 height 30
type input "[DATE]"
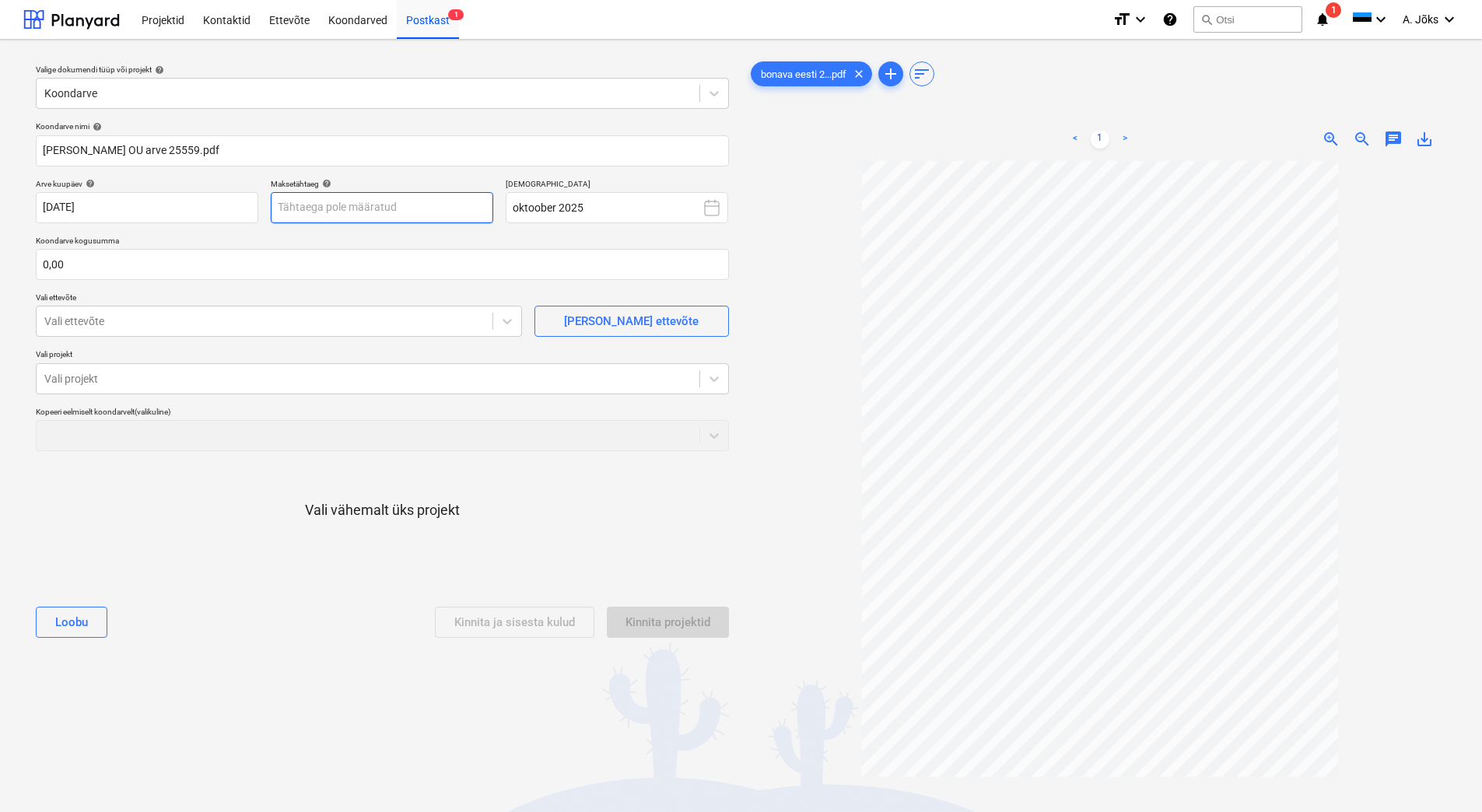
click at [442, 201] on body "Projektid Kontaktid Ettevõte Koondarved Postkast 1 format_size keyboard_arrow_d…" at bounding box center [741, 406] width 1482 height 812
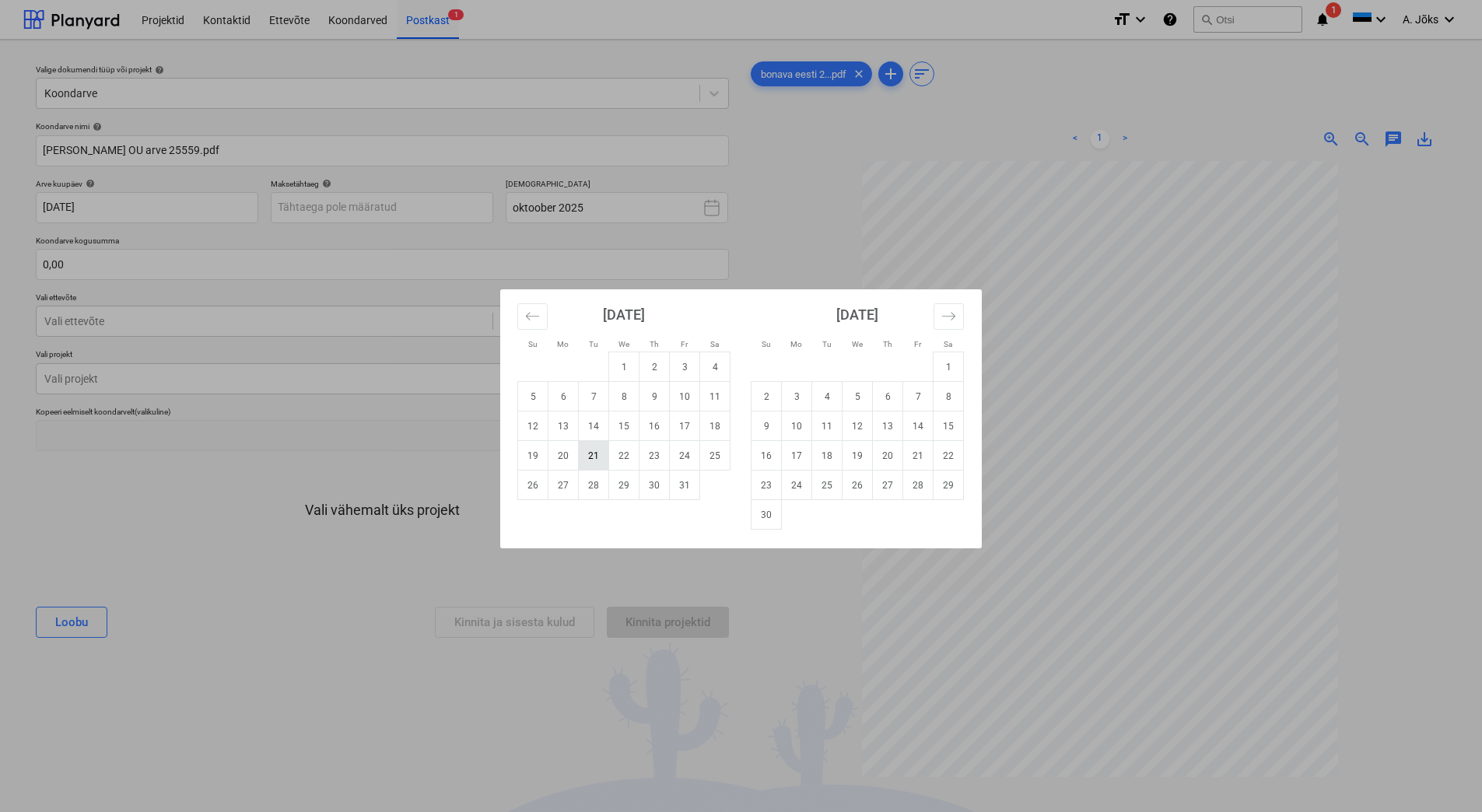
click at [586, 452] on td "21" at bounding box center [594, 456] width 31 height 30
type input "[DATE]"
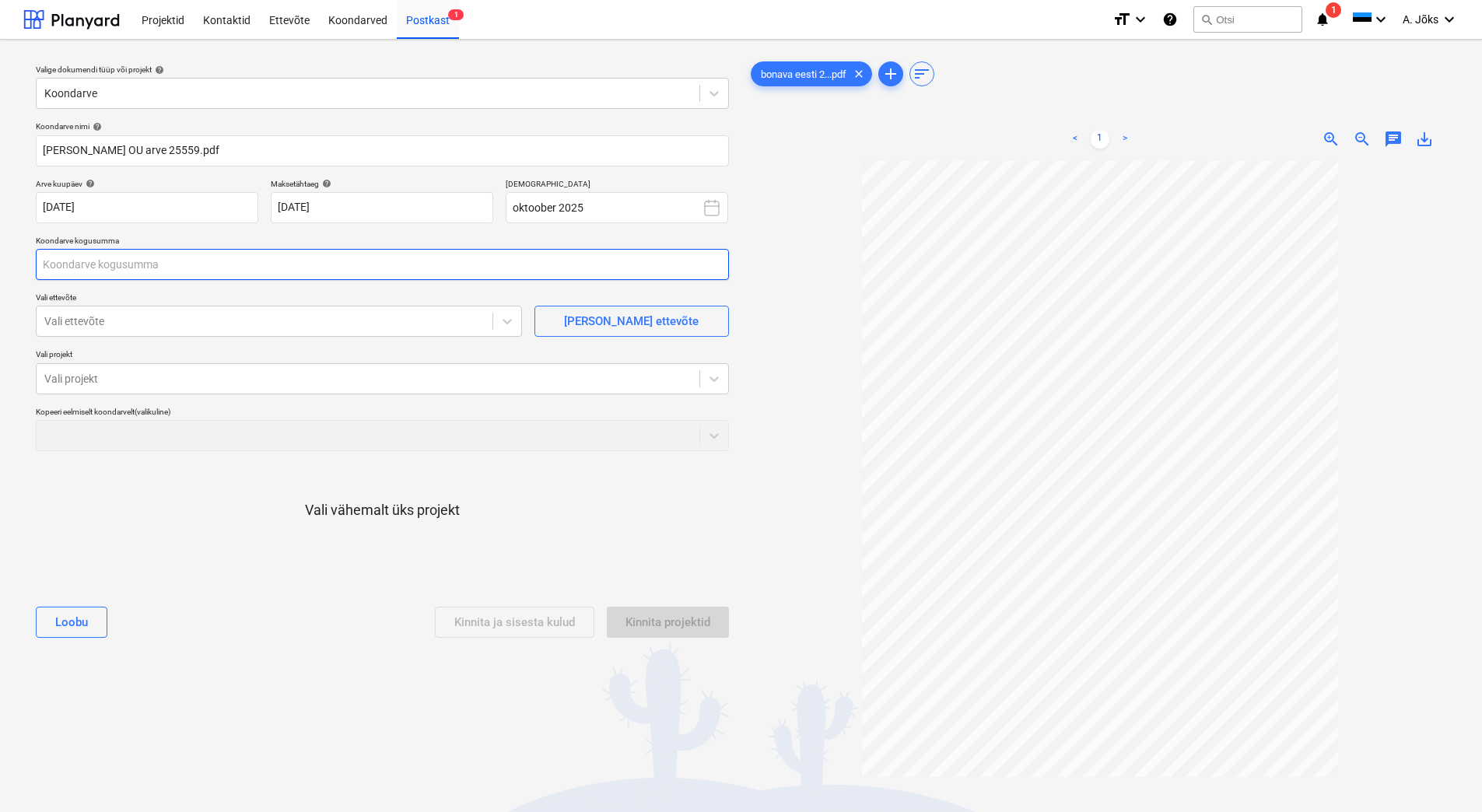
click at [269, 268] on input "text" at bounding box center [383, 264] width 693 height 31
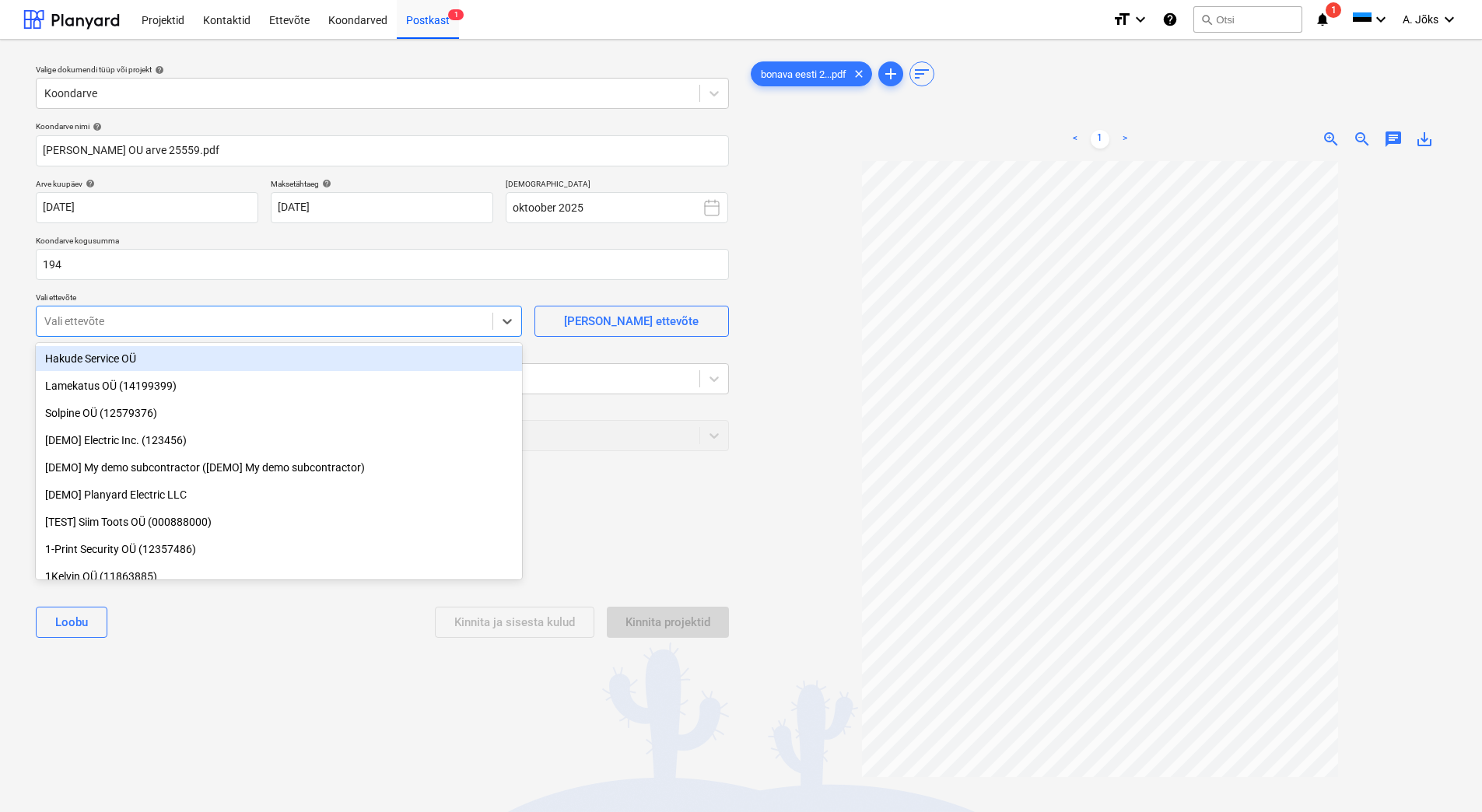
type input "194,00"
click at [229, 332] on div "Vali ettevõte" at bounding box center [264, 321] width 456 height 21
type input "keno"
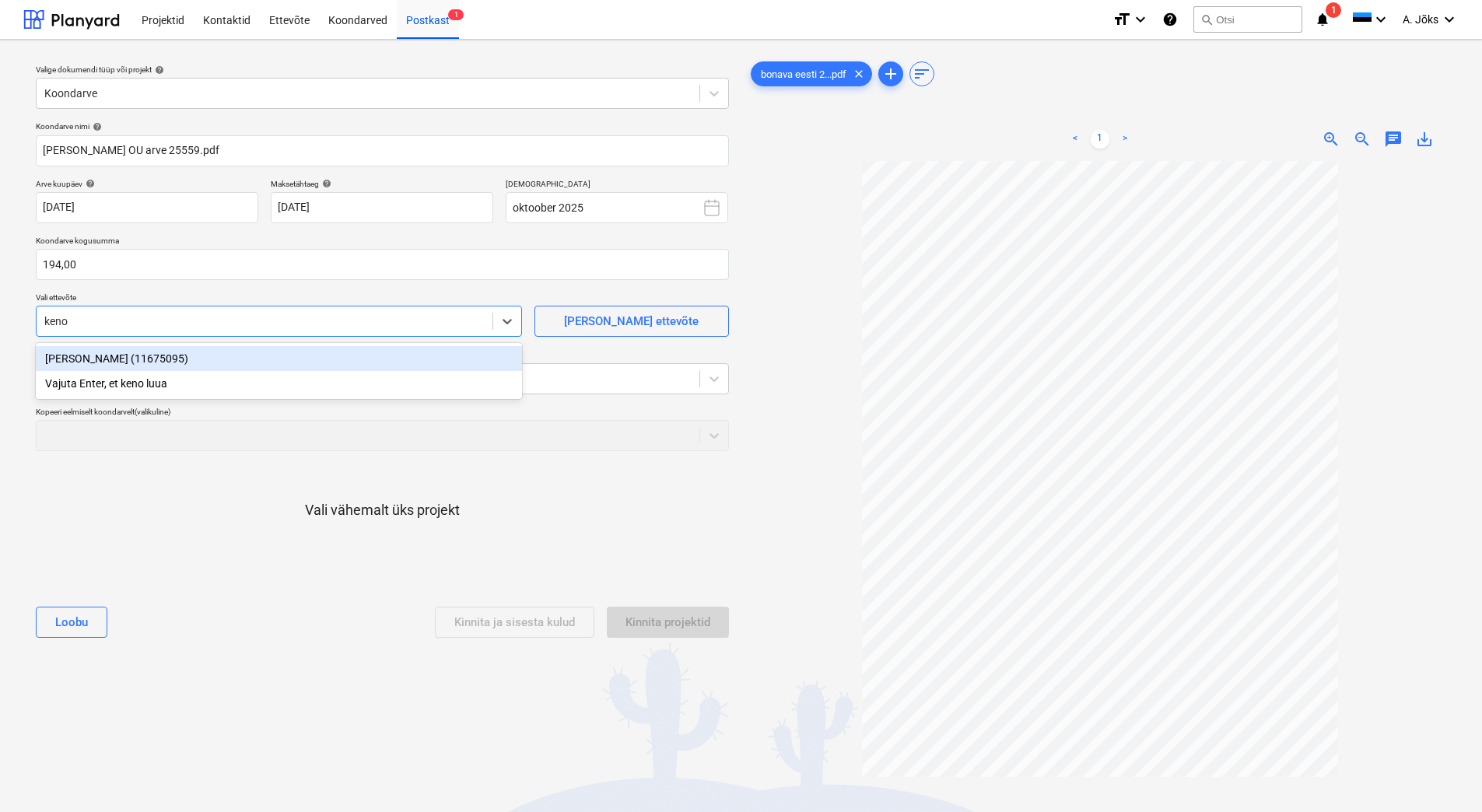
click at [145, 355] on div "[PERSON_NAME] (11675095)" at bounding box center [279, 359] width 486 height 25
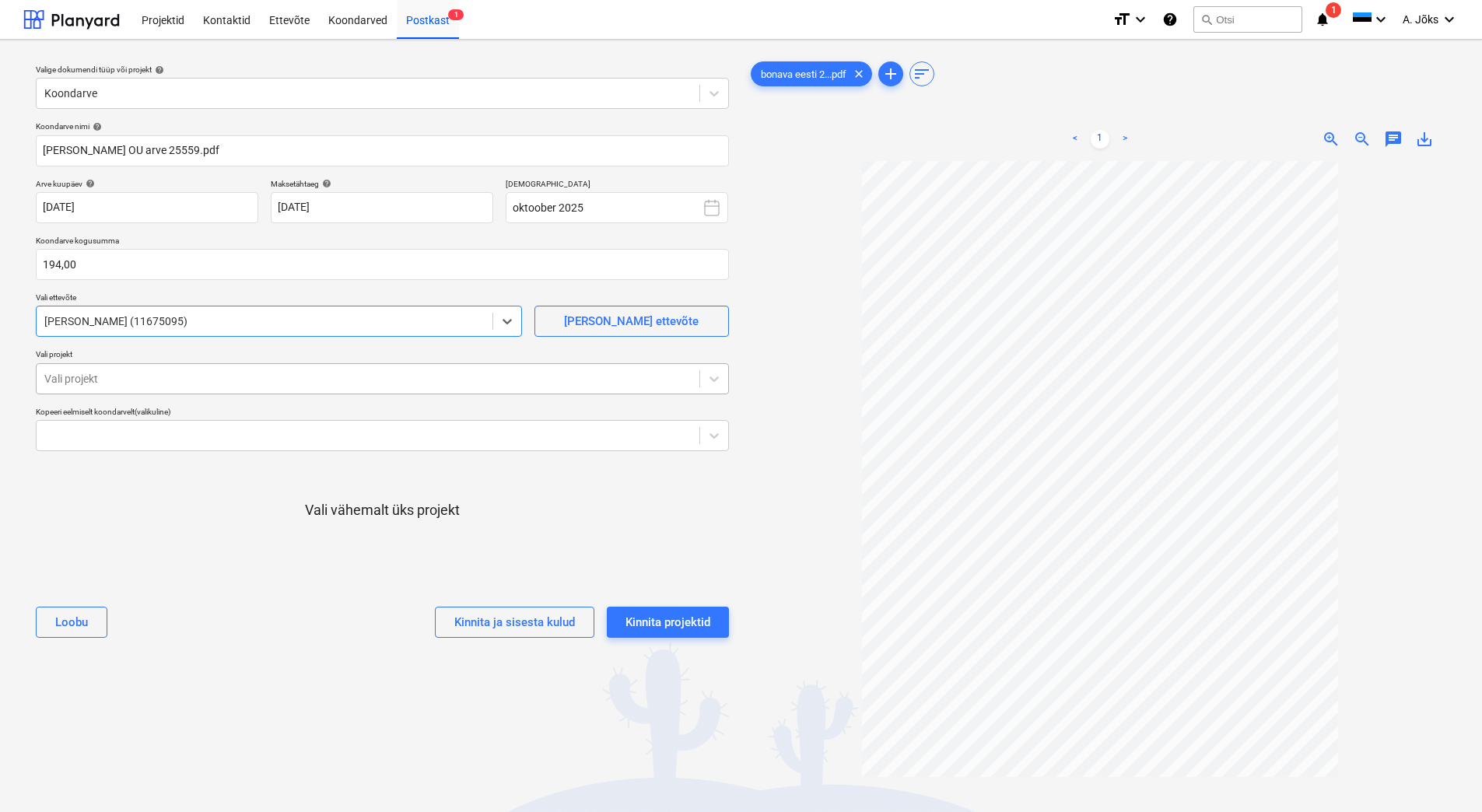
click at [138, 377] on div at bounding box center [368, 378] width 647 height 16
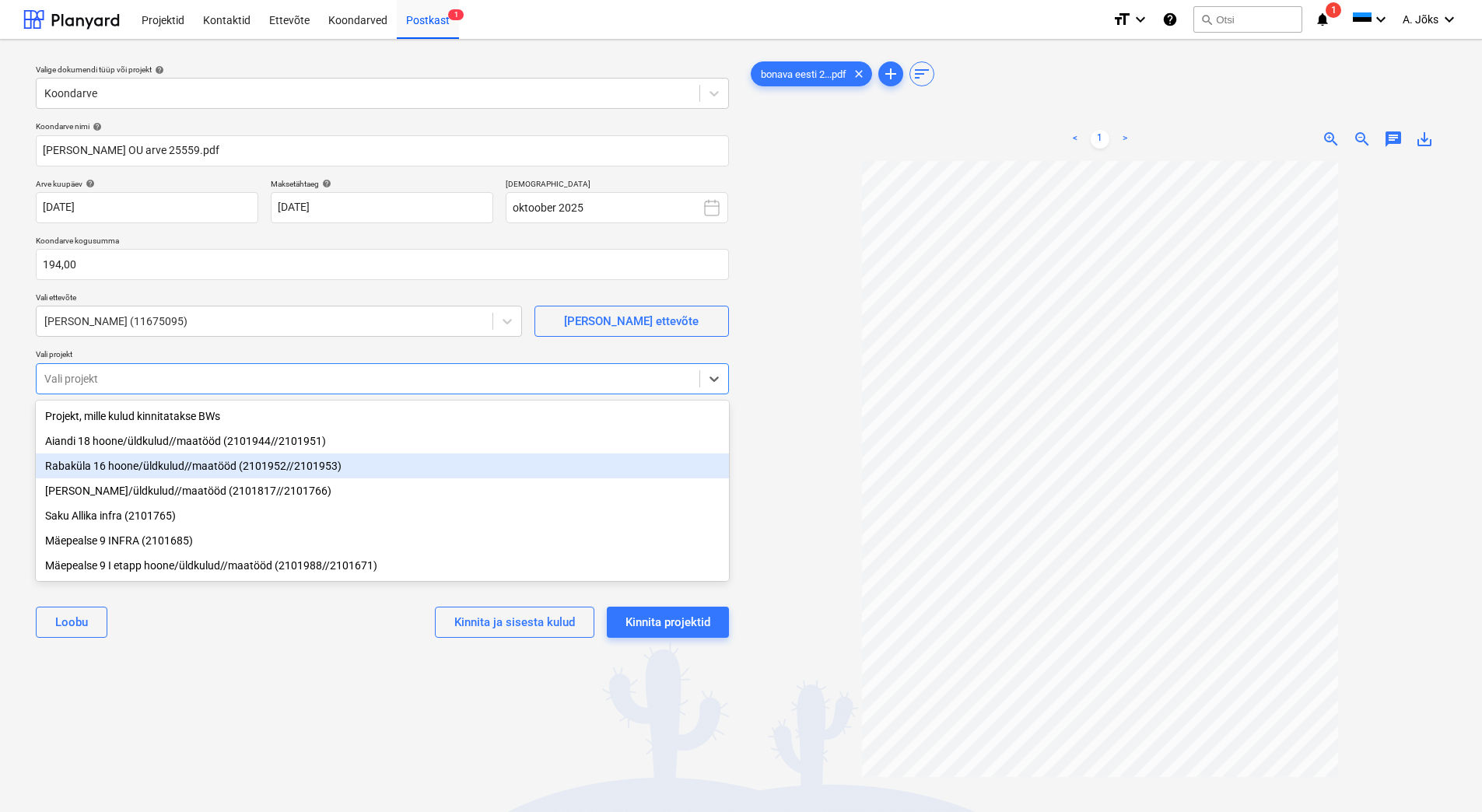
click at [174, 472] on div "Rabaküla 16 hoone/üldkulud//maatööd (2101952//2101953)" at bounding box center [383, 465] width 693 height 25
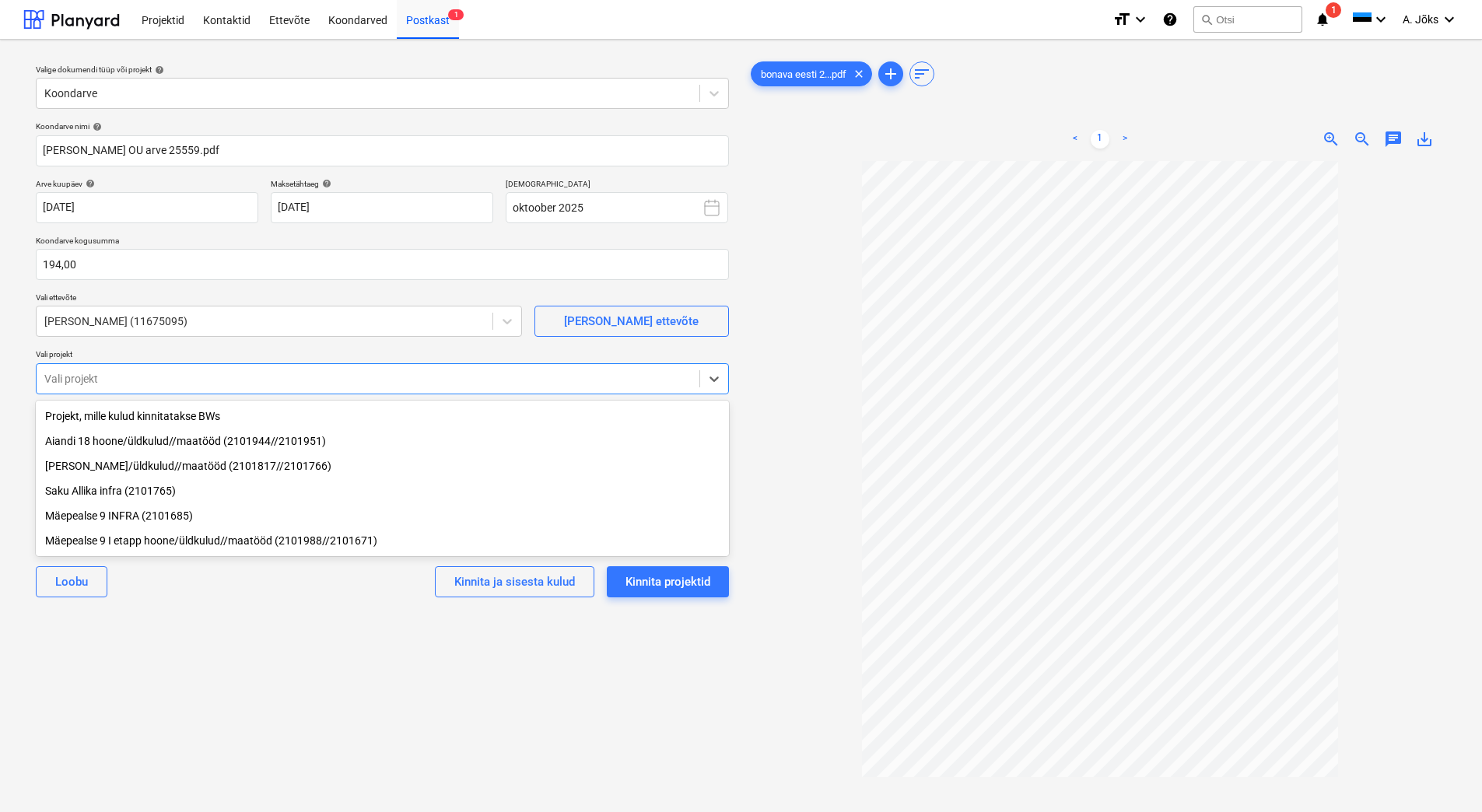
click at [216, 617] on div "Valige dokumendi tüüp või projekt help Koondarve Koondarve nimi help [PERSON_NA…" at bounding box center [382, 493] width 718 height 884
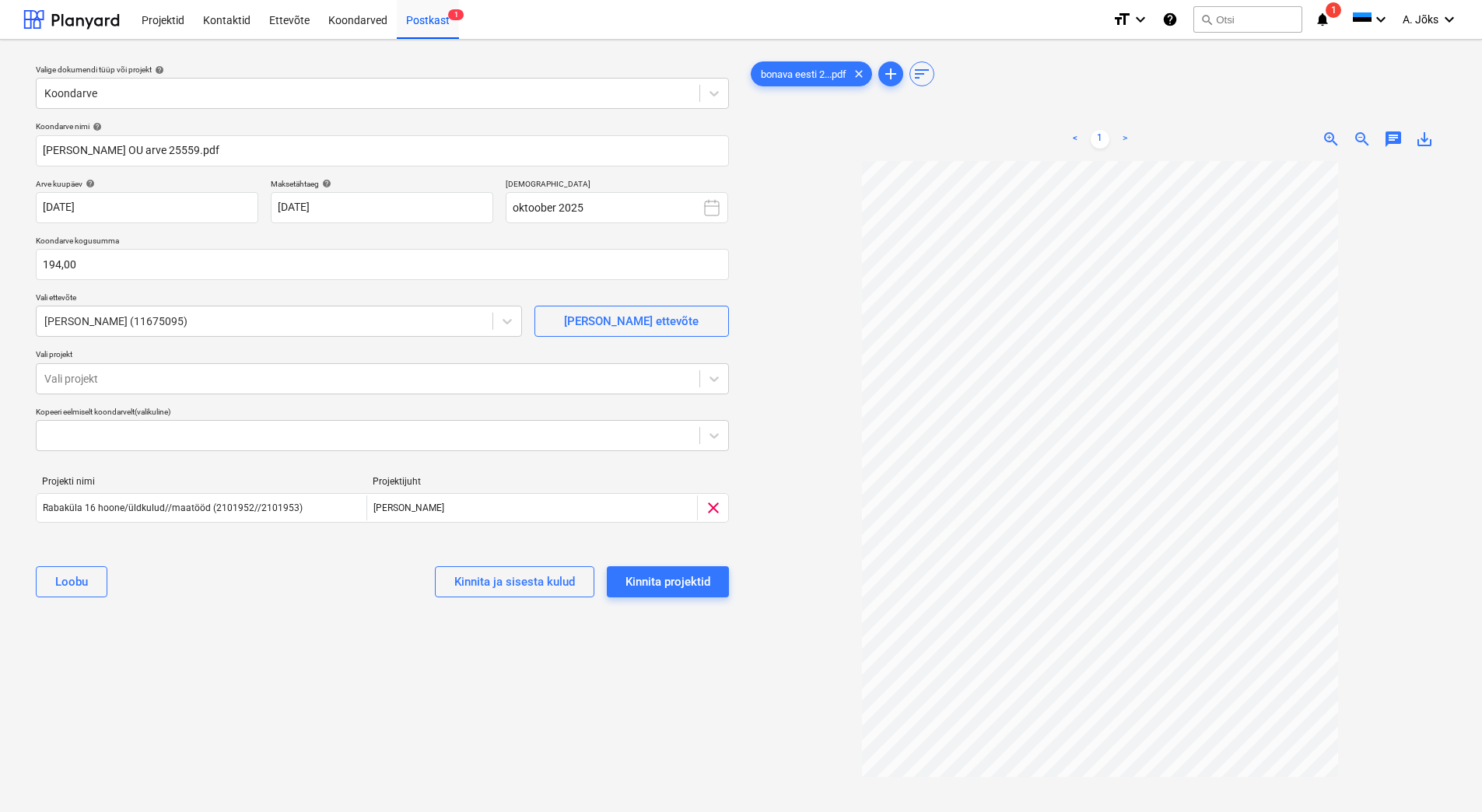
click at [1397, 139] on span "chat" at bounding box center [1393, 139] width 19 height 19
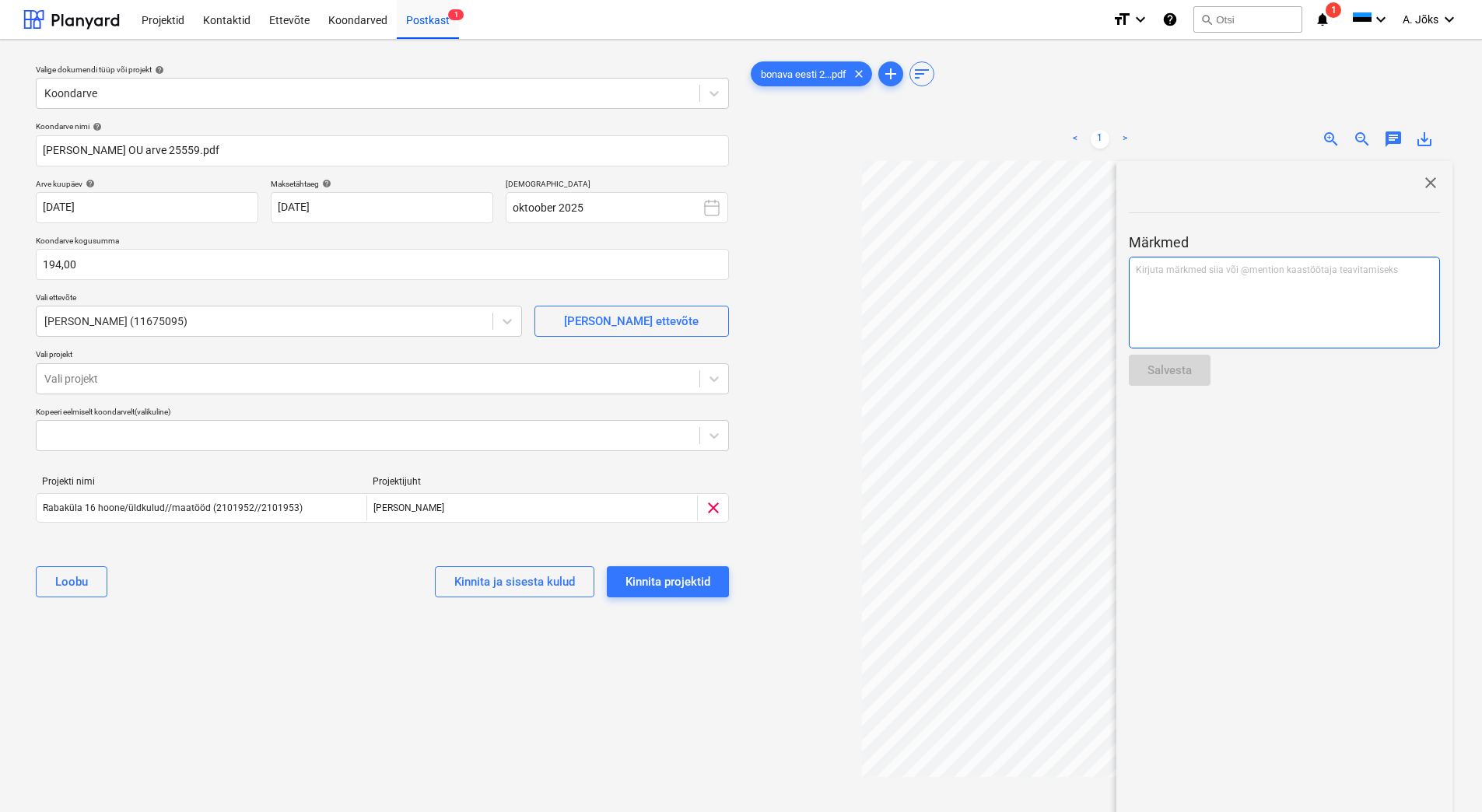
click at [1274, 274] on p "Kirjuta märkmed siia või @mention kaastöötaja teavitamiseks ﻿" at bounding box center [1284, 270] width 297 height 13
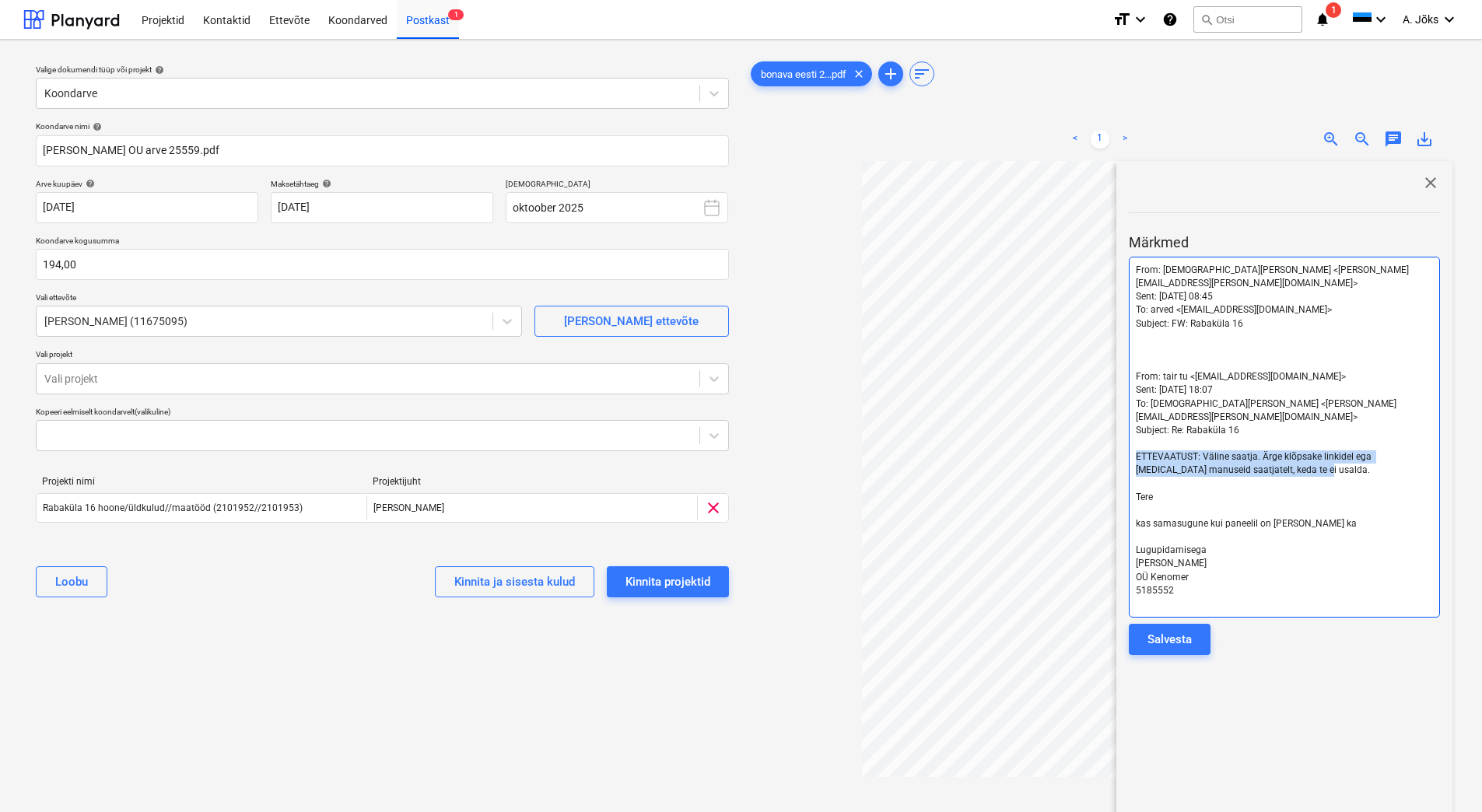
drag, startPoint x: 1311, startPoint y: 442, endPoint x: 1129, endPoint y: 429, distance: 182.5
click at [1129, 429] on div "From: [PERSON_NAME] <[PERSON_NAME][EMAIL_ADDRESS][PERSON_NAME][DOMAIN_NAME]> Se…" at bounding box center [1284, 437] width 311 height 360
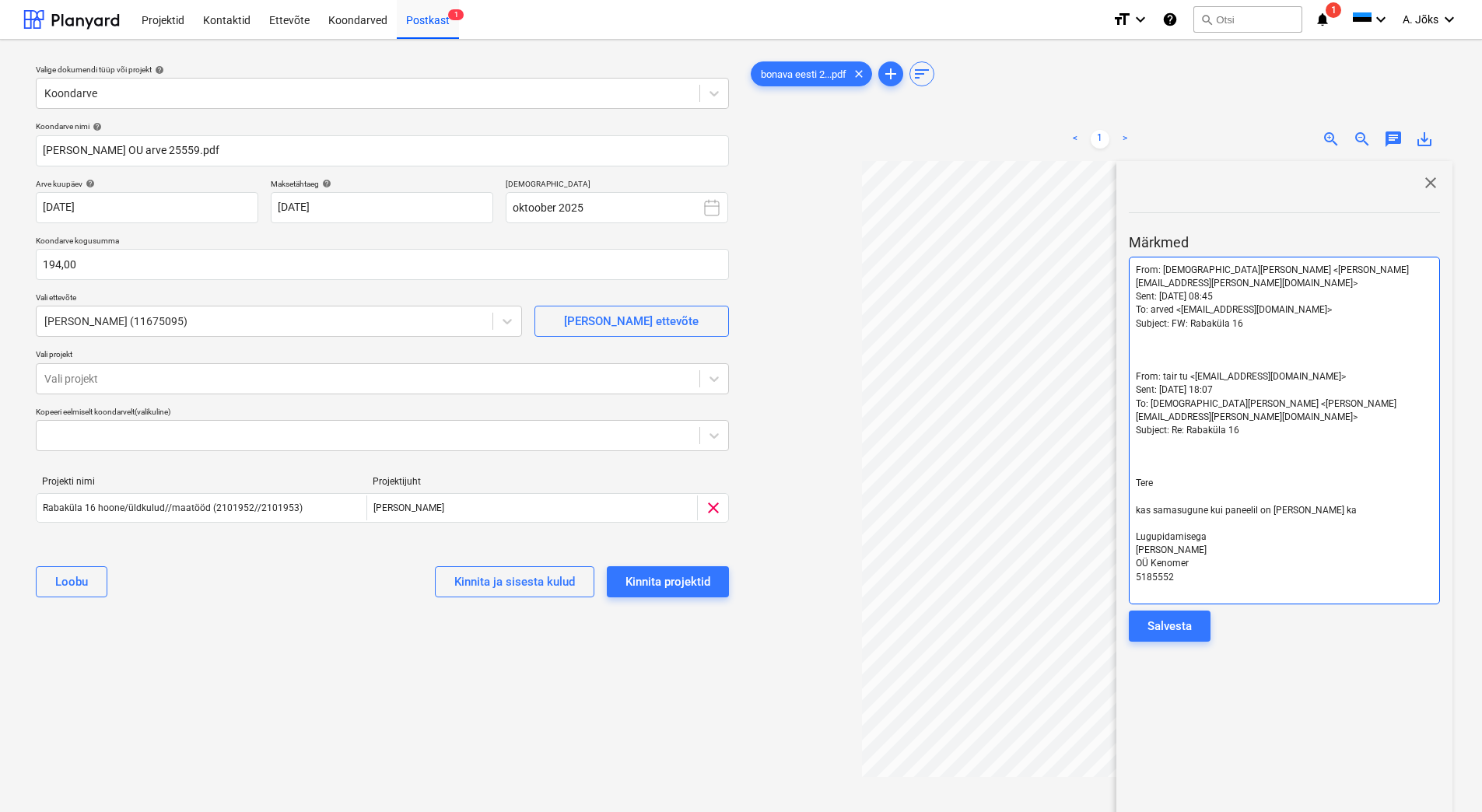
click at [1149, 344] on p "﻿" at bounding box center [1284, 350] width 297 height 13
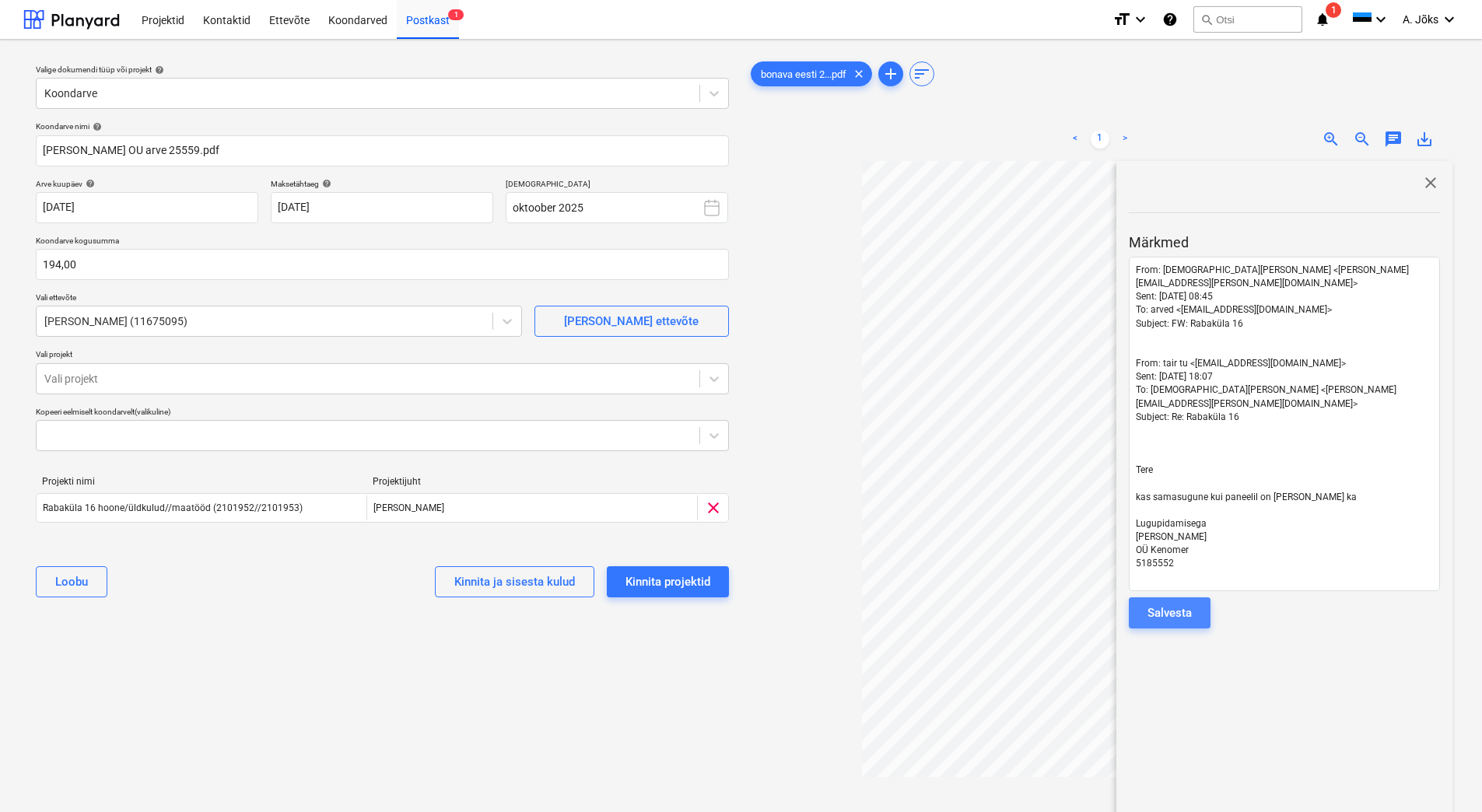
click at [1169, 603] on div "Salvesta" at bounding box center [1170, 613] width 45 height 20
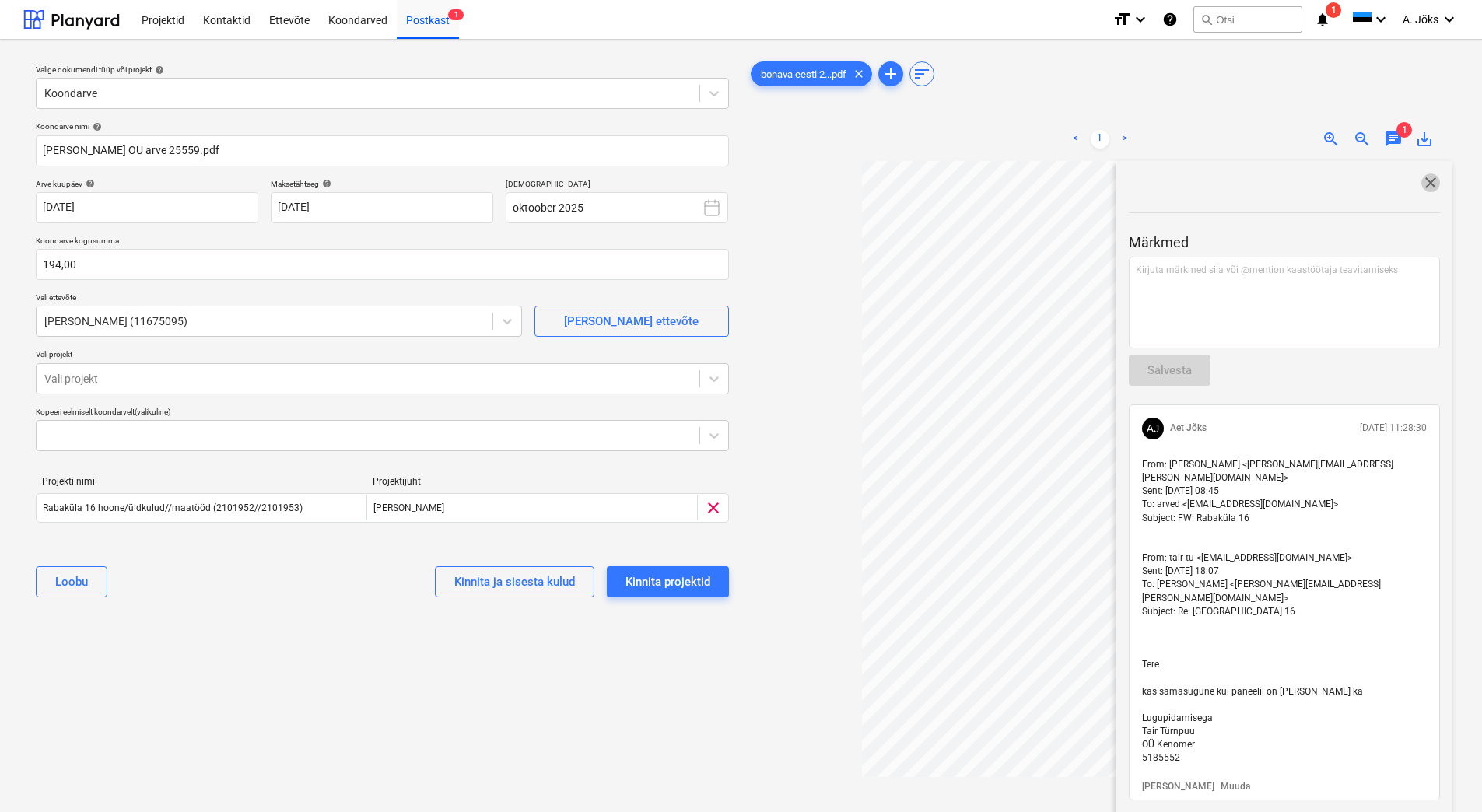
click at [1423, 187] on span "close" at bounding box center [1430, 183] width 19 height 19
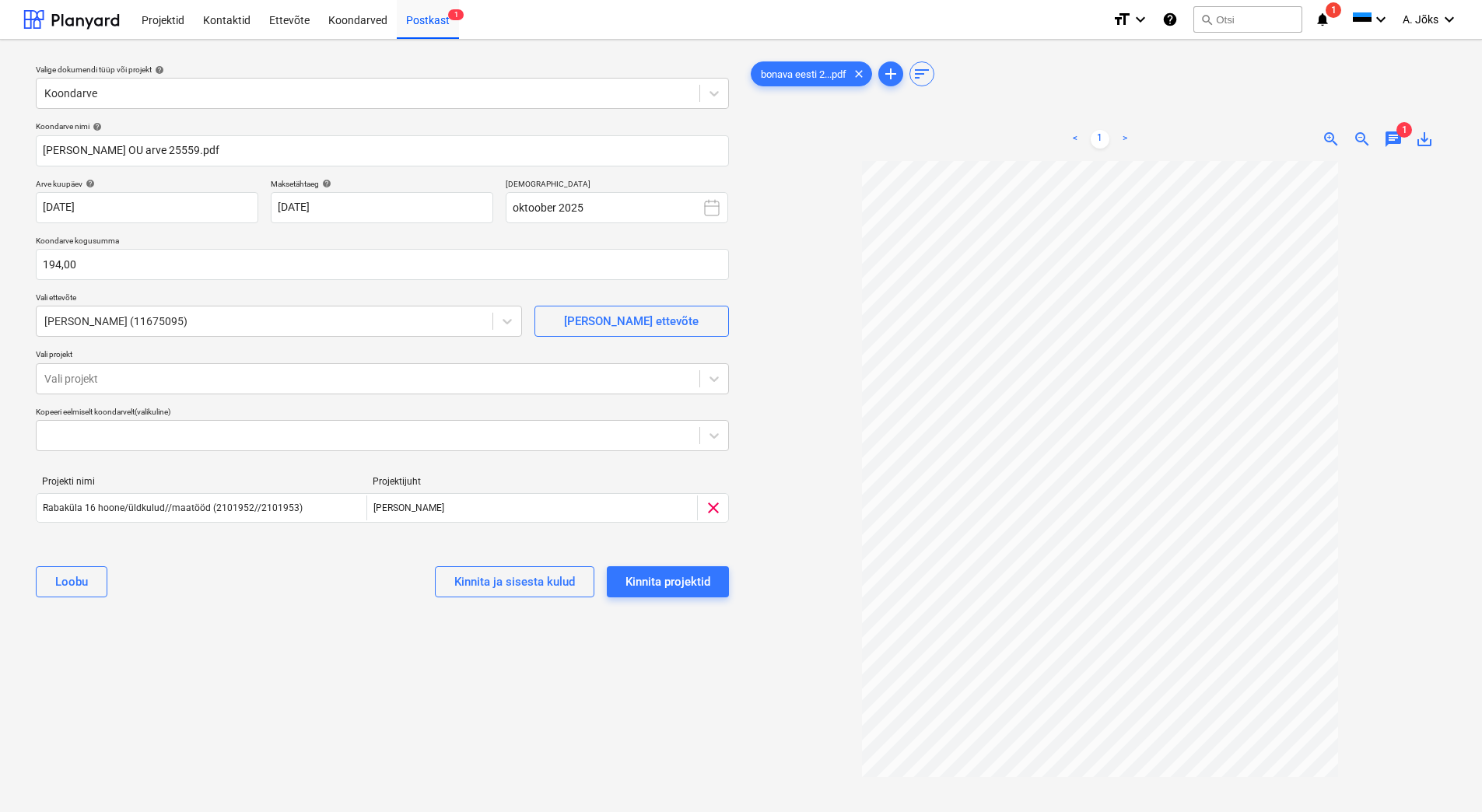
click at [654, 701] on div "Valige dokumendi tüüp või projekt help Koondarve Koondarve nimi help [PERSON_NA…" at bounding box center [382, 493] width 718 height 884
click at [646, 583] on div "Kinnita projektid" at bounding box center [667, 582] width 85 height 20
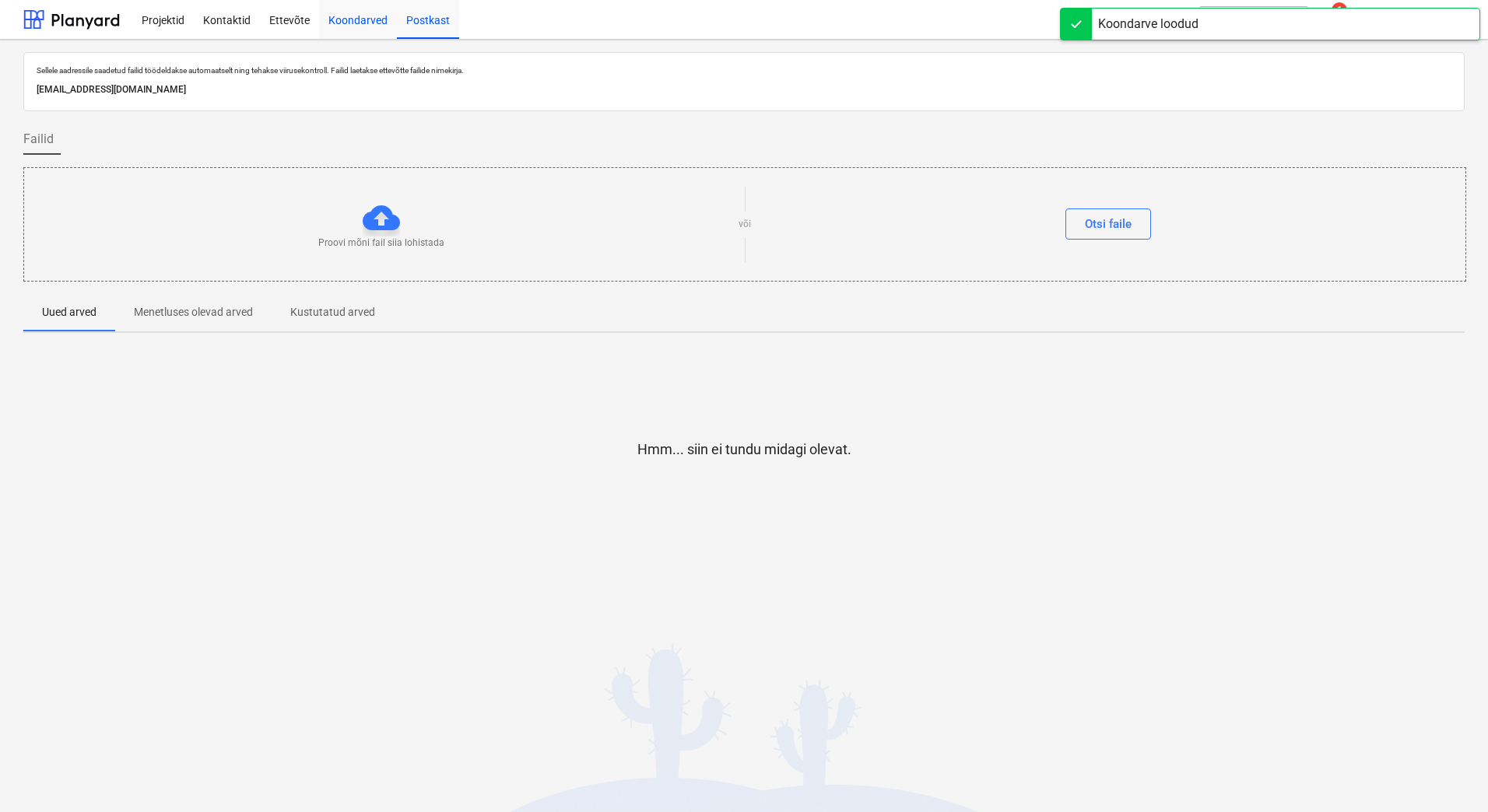
click at [354, 17] on div "Koondarved" at bounding box center [358, 19] width 78 height 40
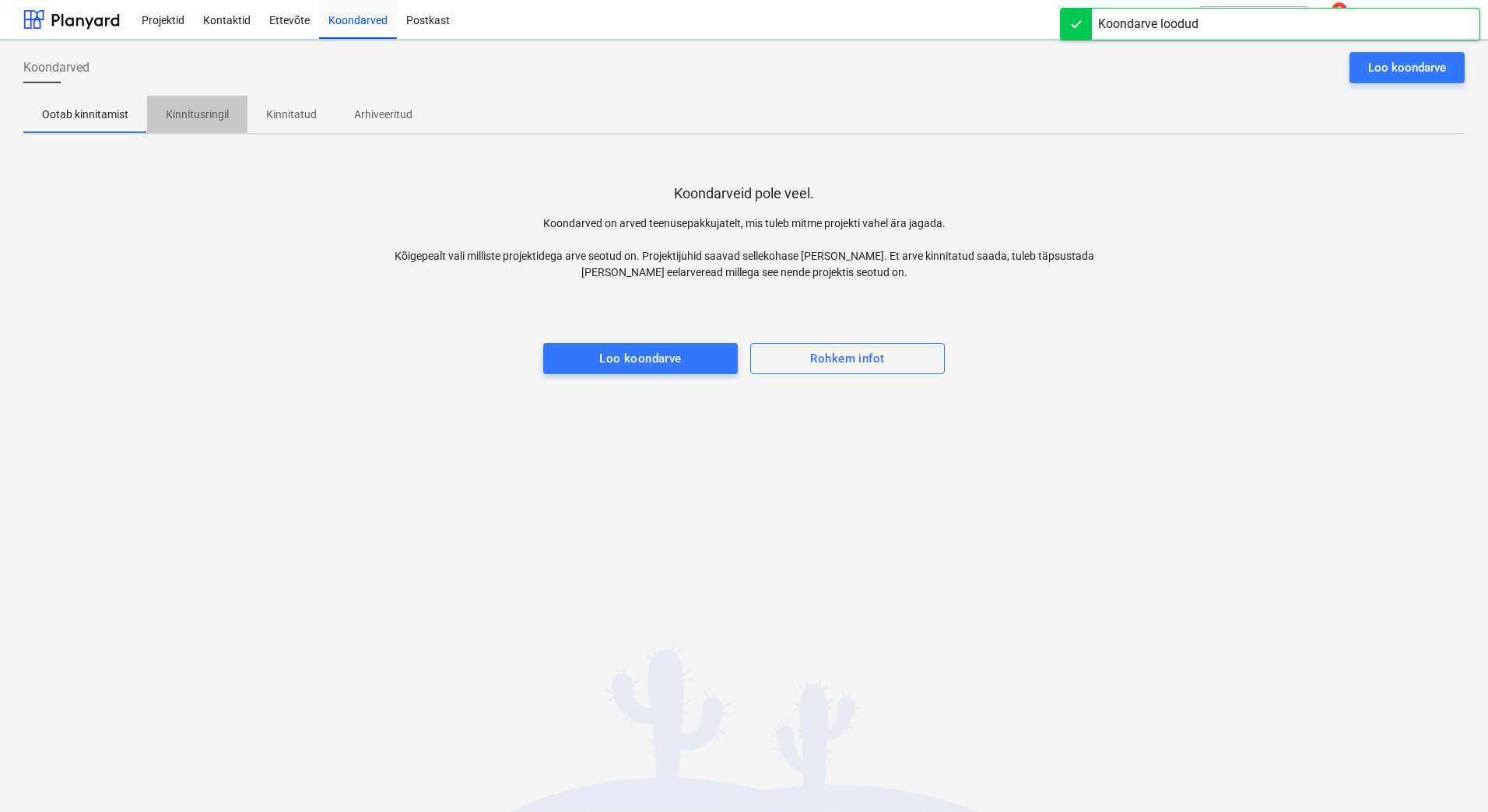
click at [206, 121] on p "Kinnitusringil" at bounding box center [197, 115] width 63 height 17
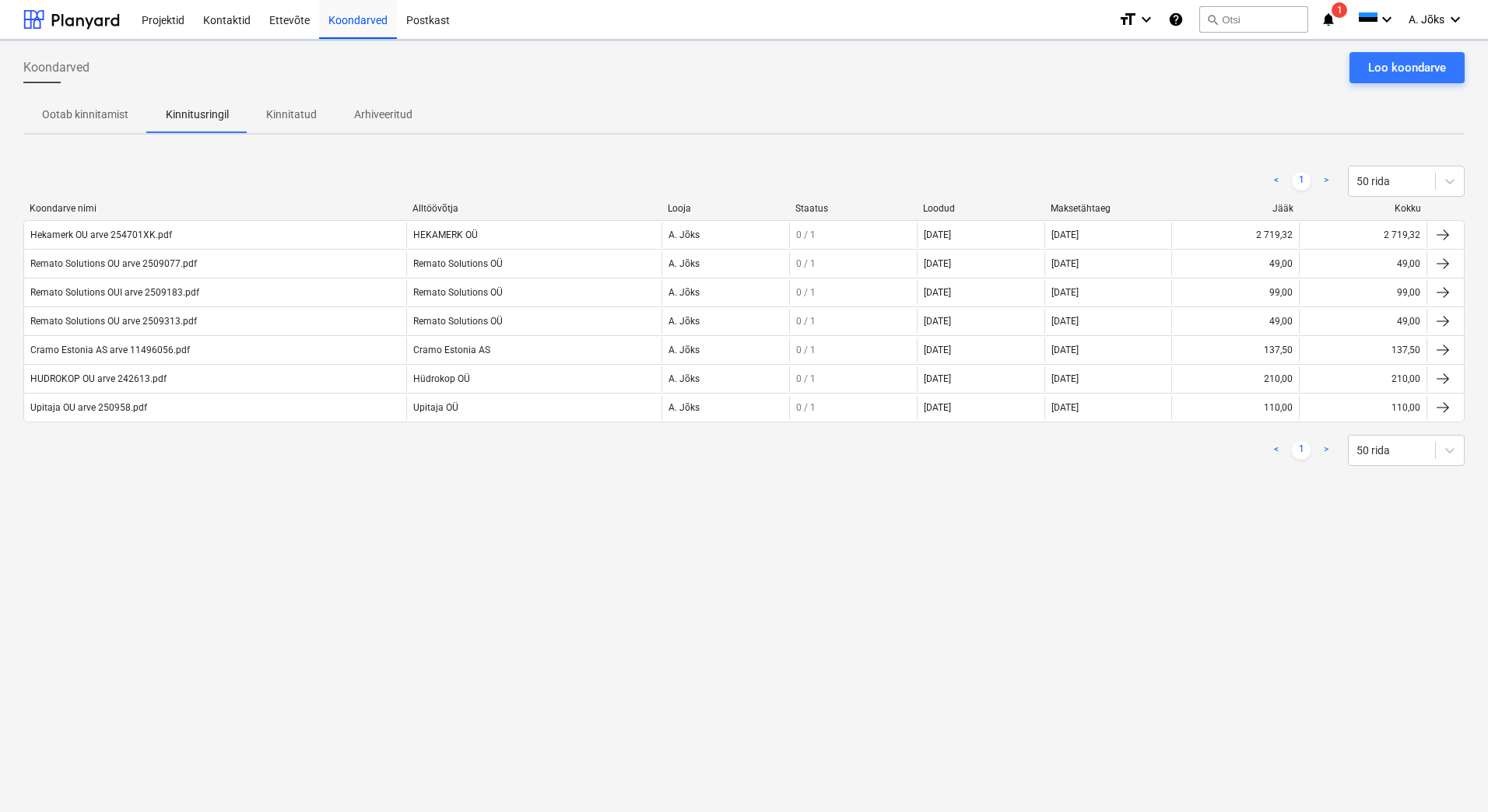
click at [193, 557] on div "Koondarved Loo koondarve Ootab kinnitamist Kinnitusringil Kinnitatud Arhiveerit…" at bounding box center [744, 426] width 1488 height 772
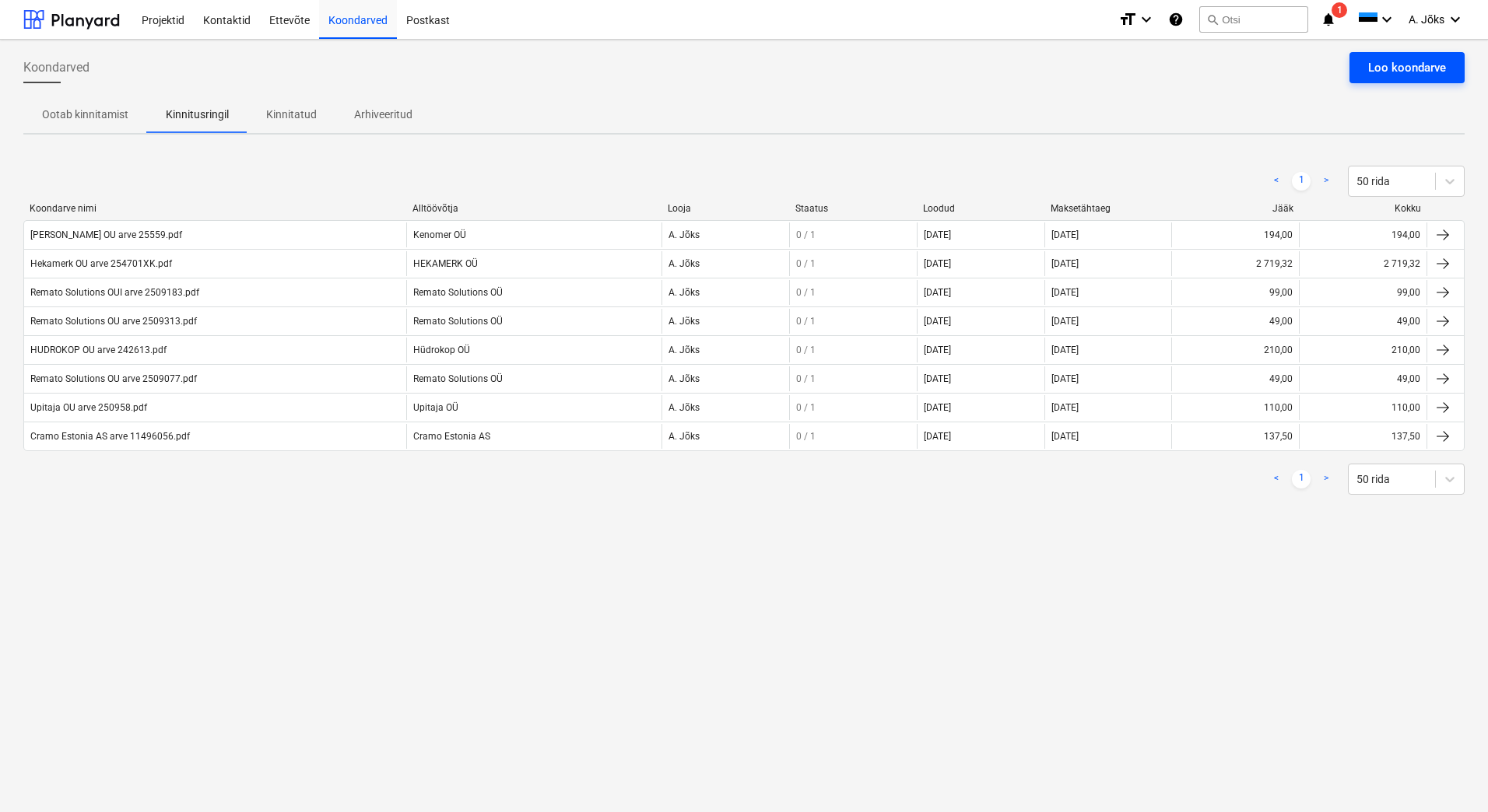
click at [1429, 70] on div "Loo koondarve" at bounding box center [1407, 68] width 78 height 20
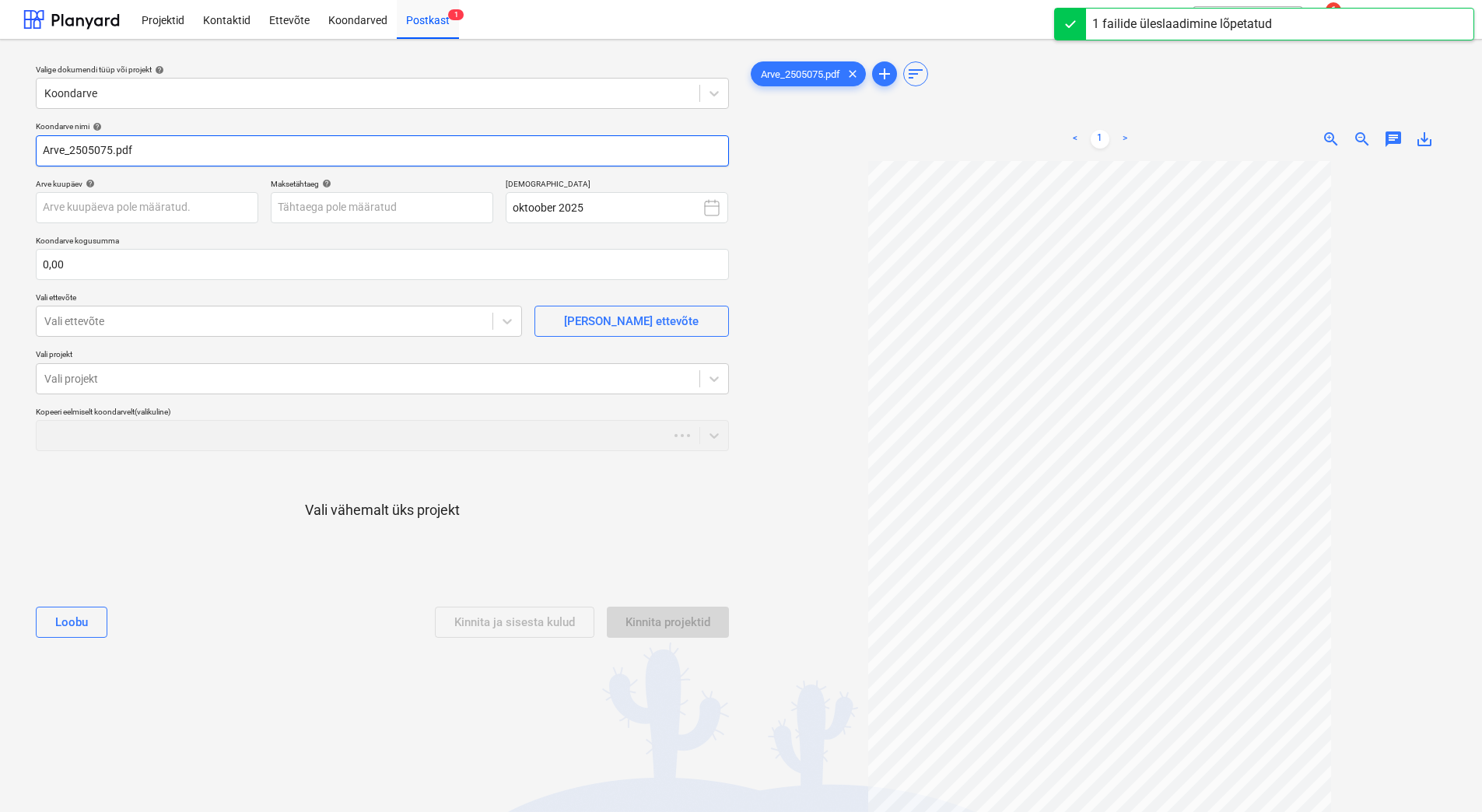
drag, startPoint x: 71, startPoint y: 151, endPoint x: -46, endPoint y: 132, distance: 118.5
click at [0, 132] on html "Projektid Kontaktid Ettevõte Koondarved Postkast 1 format_size keyboard_arrow_d…" at bounding box center [741, 406] width 1482 height 812
paste input "Sanera OÜ"
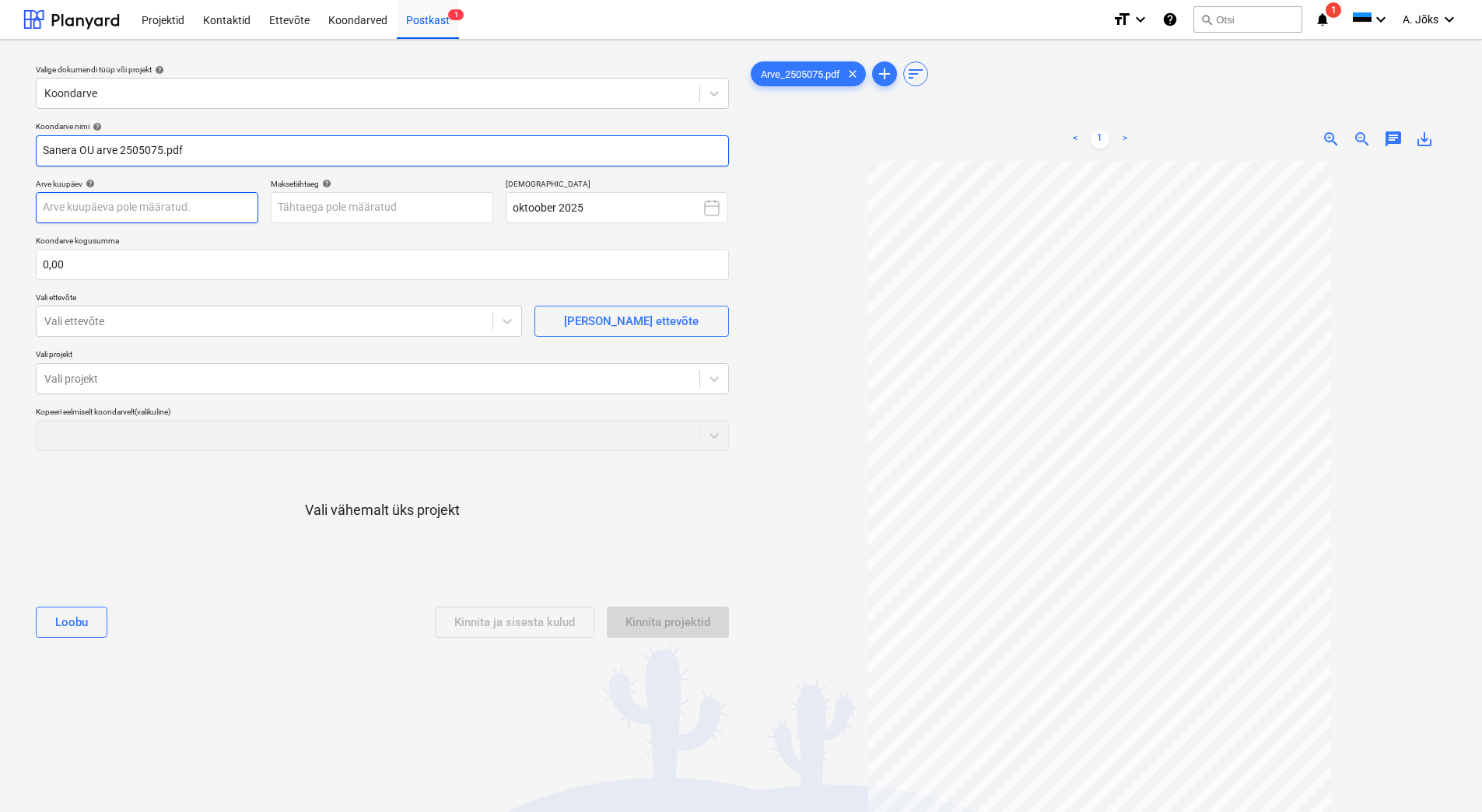
type input "Sanera OU arve 2505075.pdf"
click at [170, 209] on body "Projektid Kontaktid Ettevõte Koondarved Postkast 1 format_size keyboard_arrow_d…" at bounding box center [741, 406] width 1482 height 812
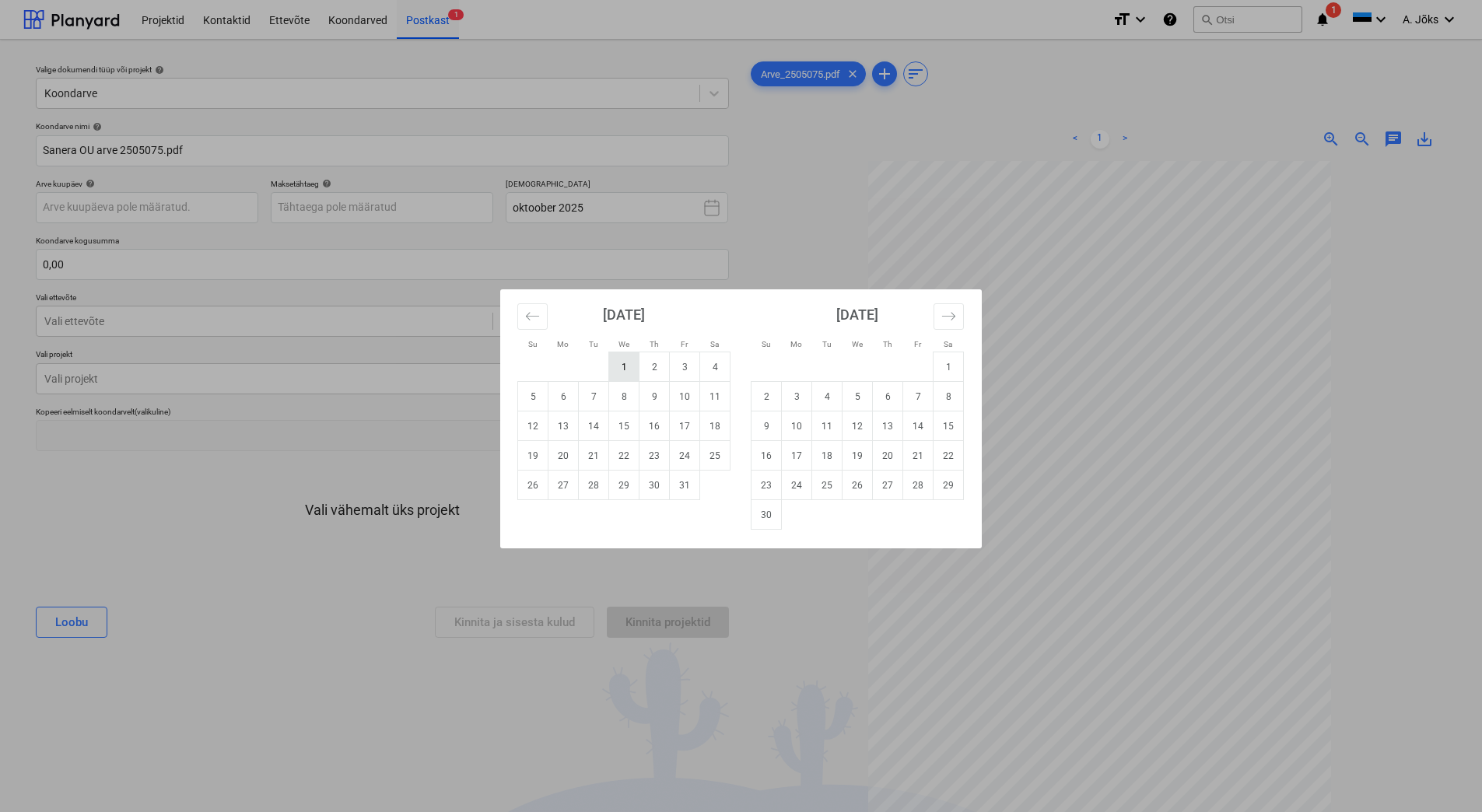
click at [633, 364] on td "1" at bounding box center [623, 367] width 31 height 30
type input "[DATE]"
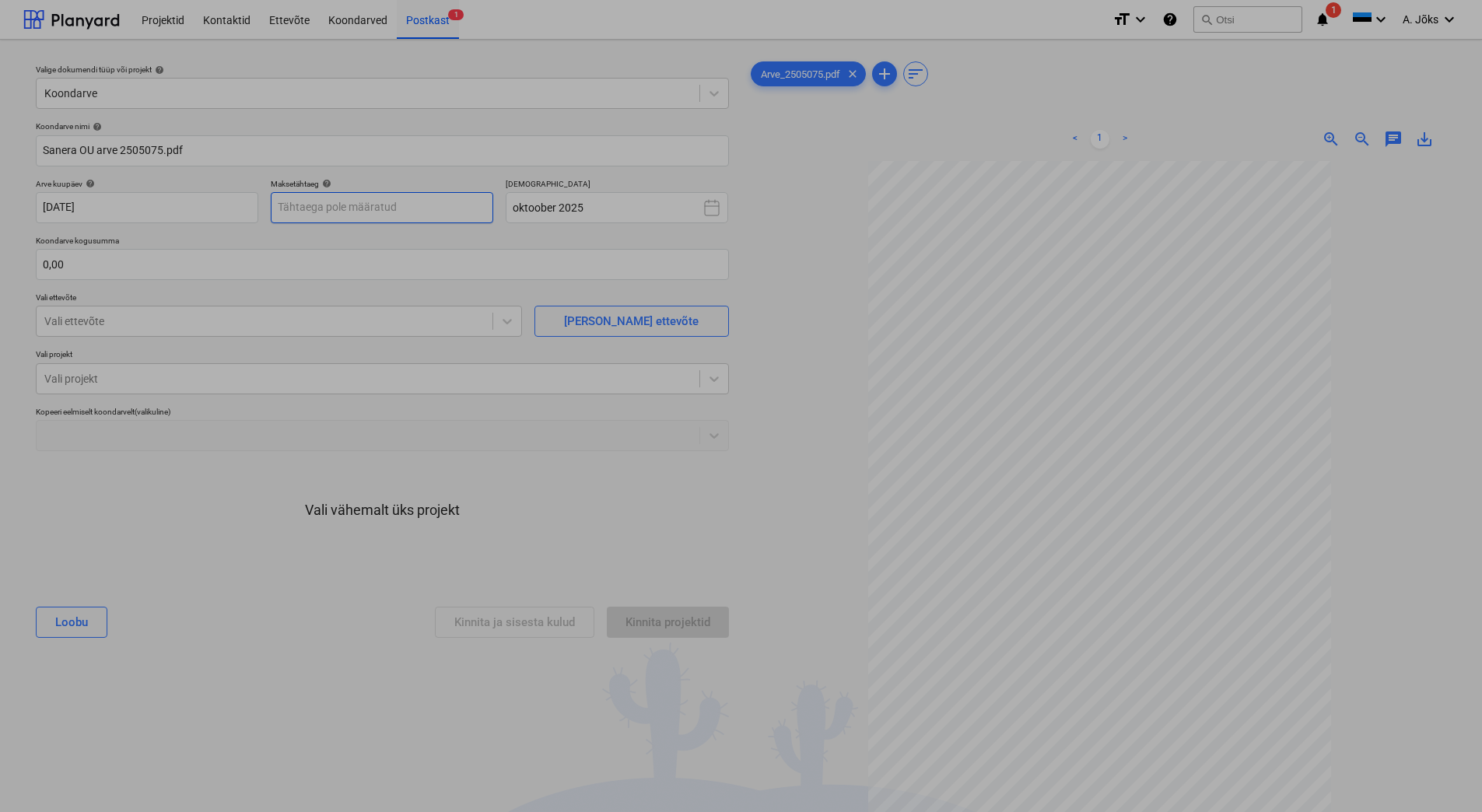
click at [378, 213] on body "Projektid Kontaktid Ettevõte Koondarved Postkast 1 format_size keyboard_arrow_d…" at bounding box center [741, 406] width 1482 height 812
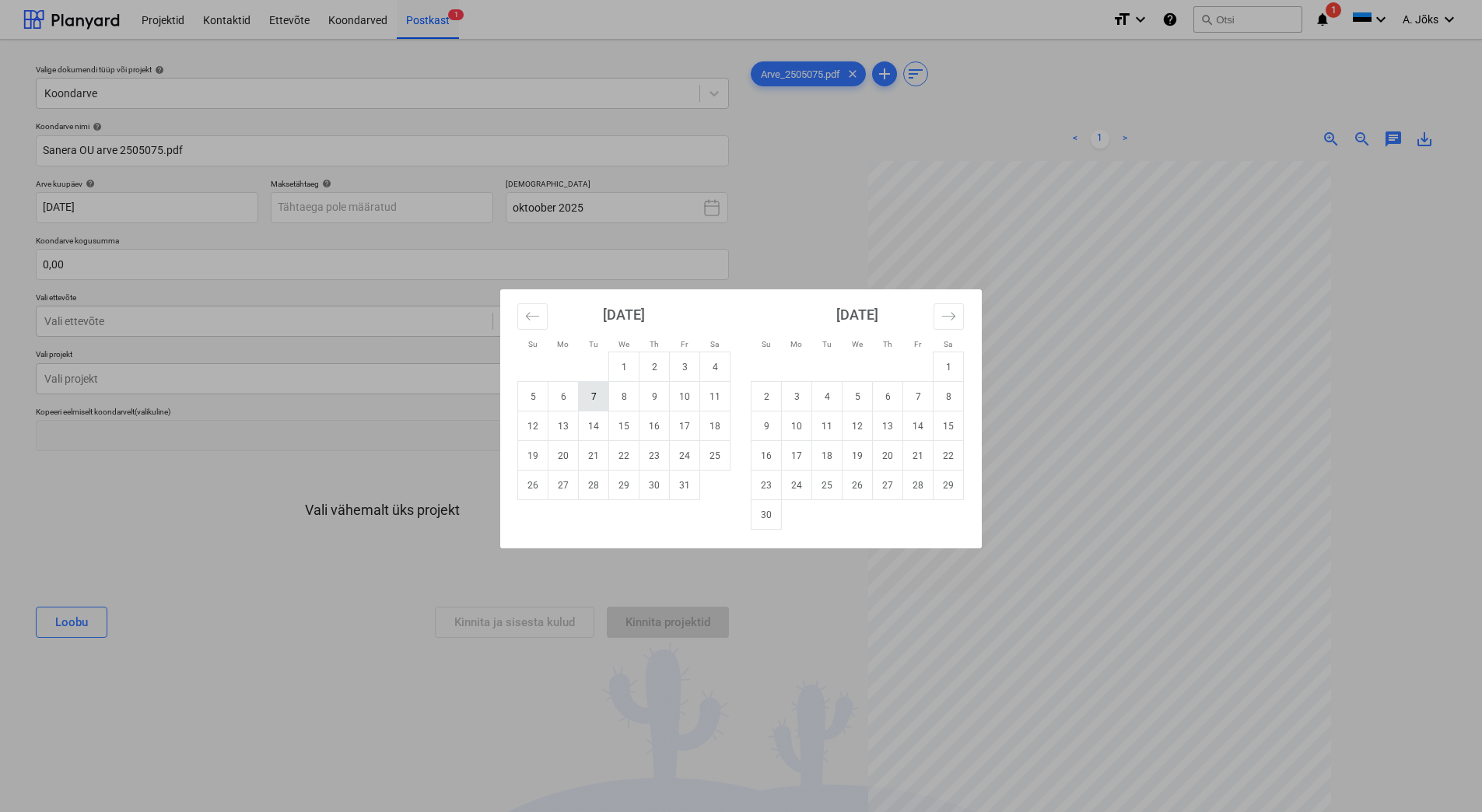
click at [592, 389] on td "7" at bounding box center [594, 397] width 31 height 30
type input "[DATE]"
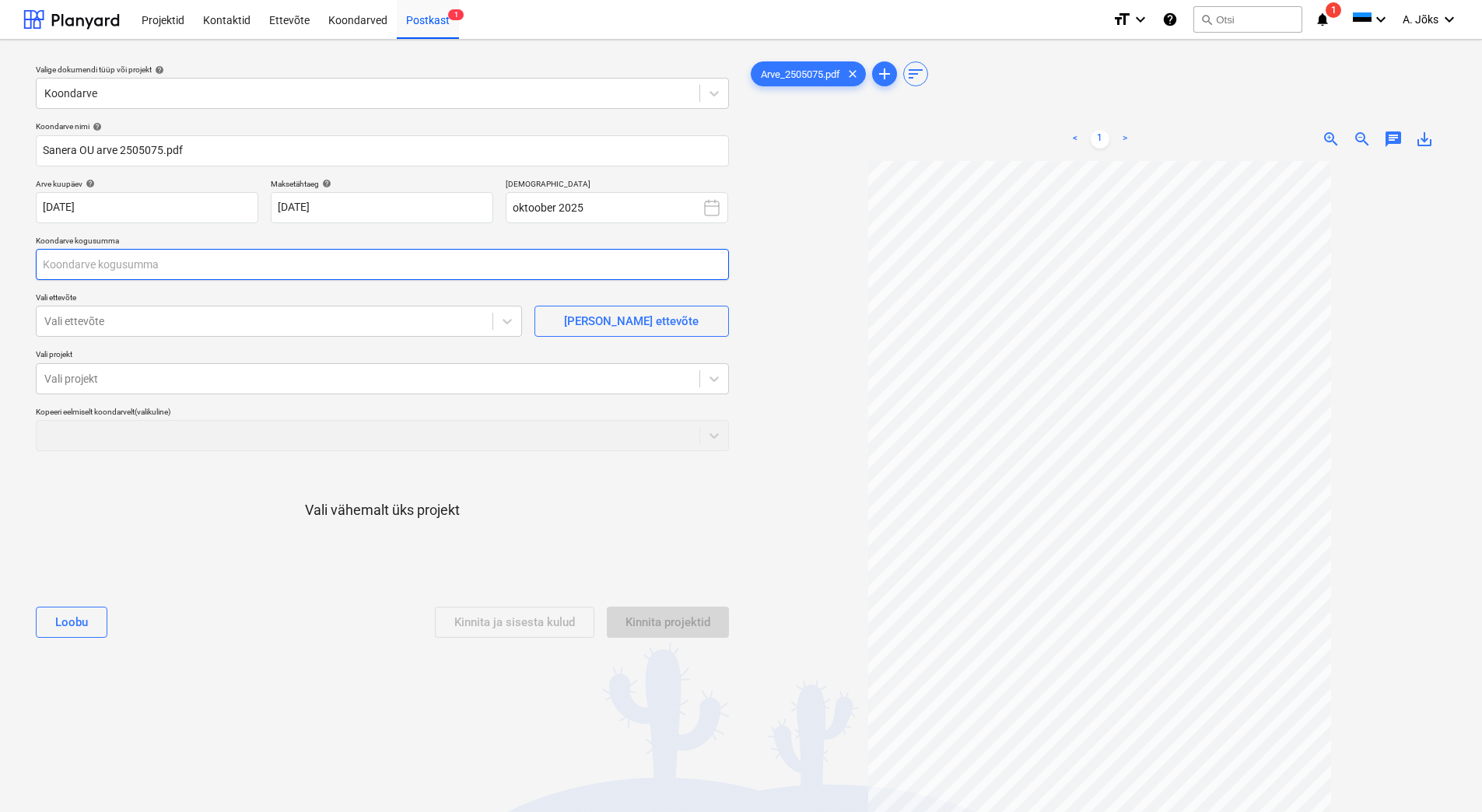
click at [338, 264] on input "text" at bounding box center [383, 264] width 693 height 31
type input "0,00"
click at [134, 265] on input "text" at bounding box center [383, 264] width 693 height 31
type input "514,70"
click at [250, 321] on div at bounding box center [265, 321] width 440 height 16
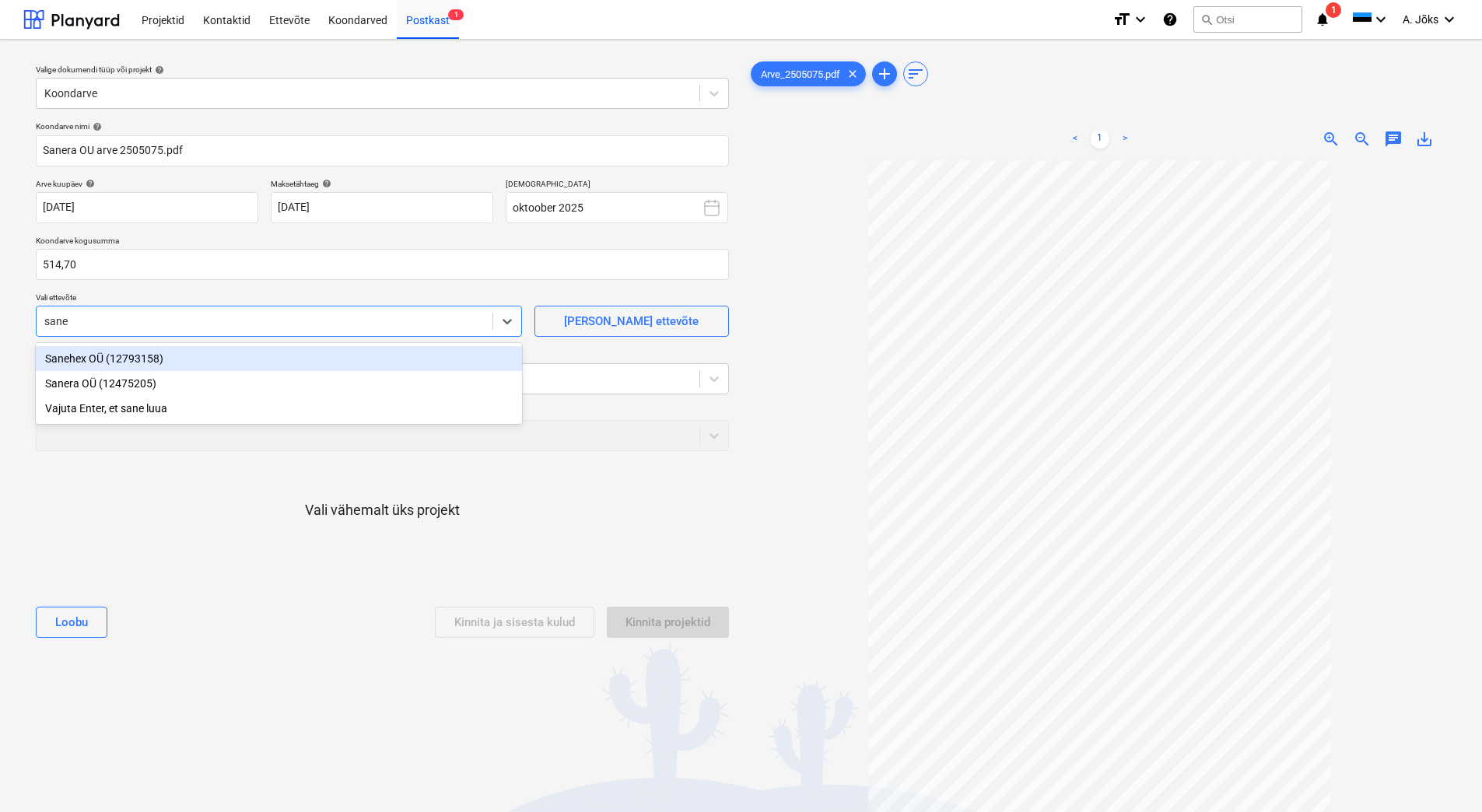
type input "[PERSON_NAME]"
click at [178, 353] on div "Sanera OÜ (12475205)" at bounding box center [279, 359] width 486 height 25
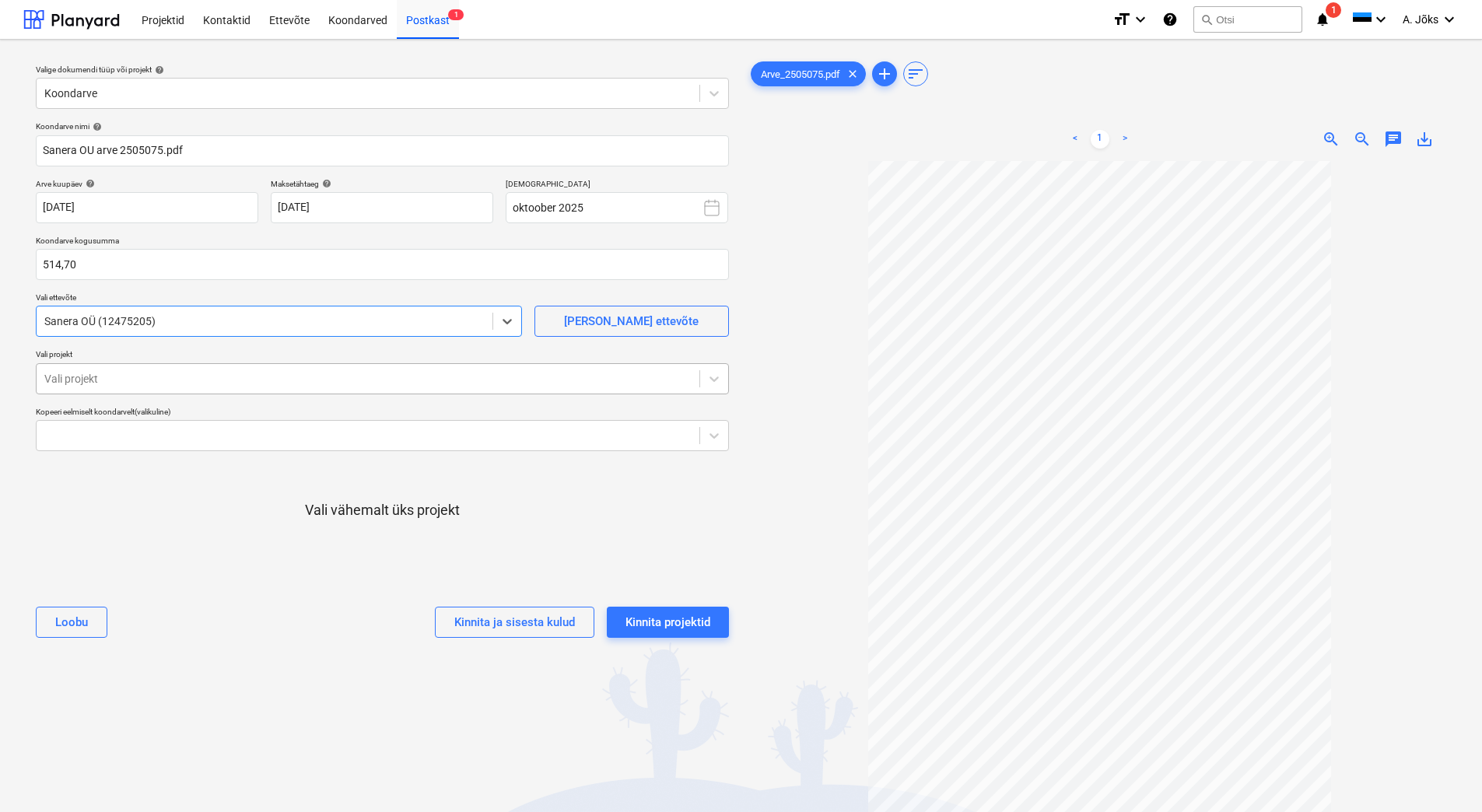
click at [182, 381] on div at bounding box center [368, 378] width 647 height 16
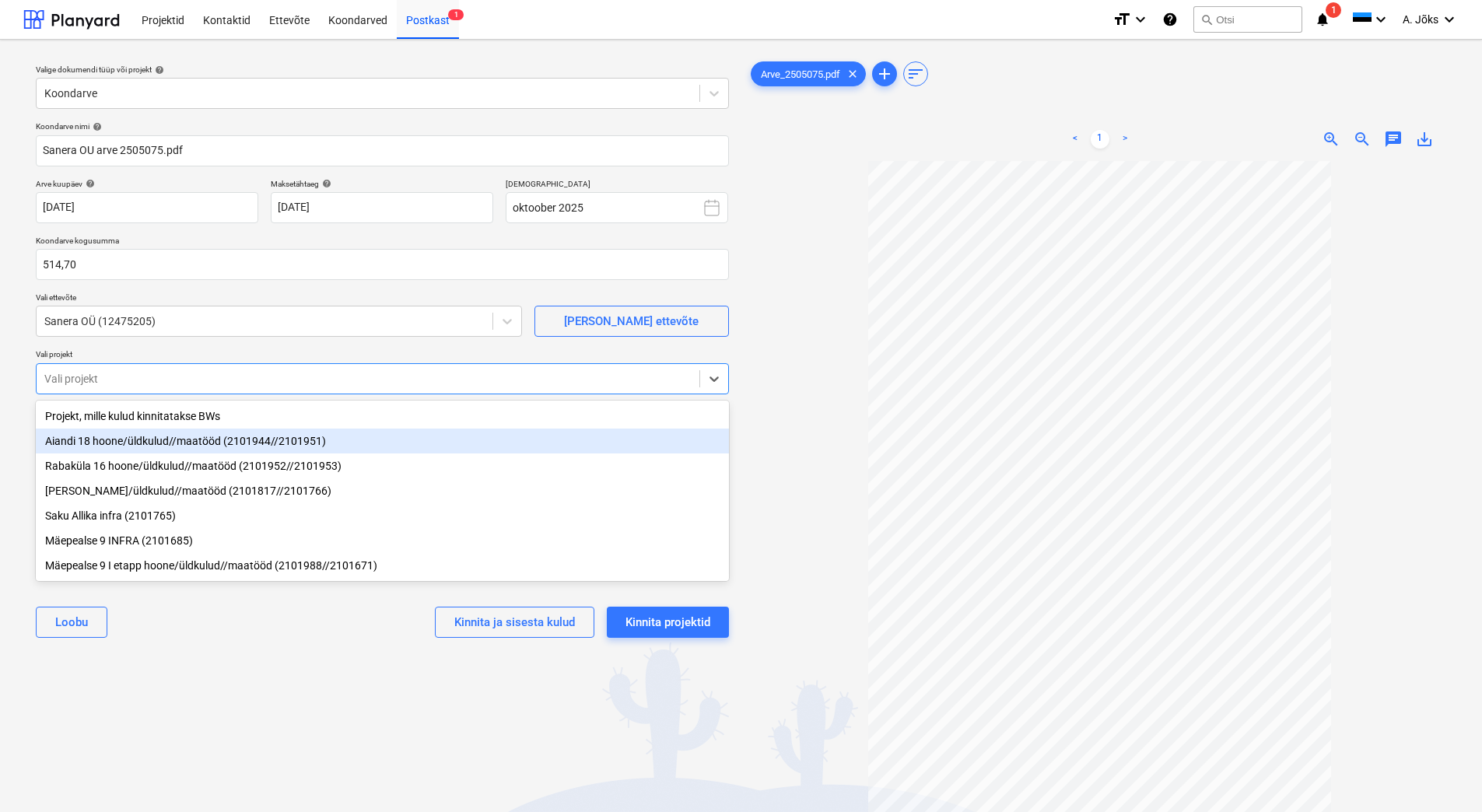
click at [165, 439] on div "Aiandi 18 hoone/üldkulud//maatööd (2101944//2101951)" at bounding box center [383, 440] width 693 height 25
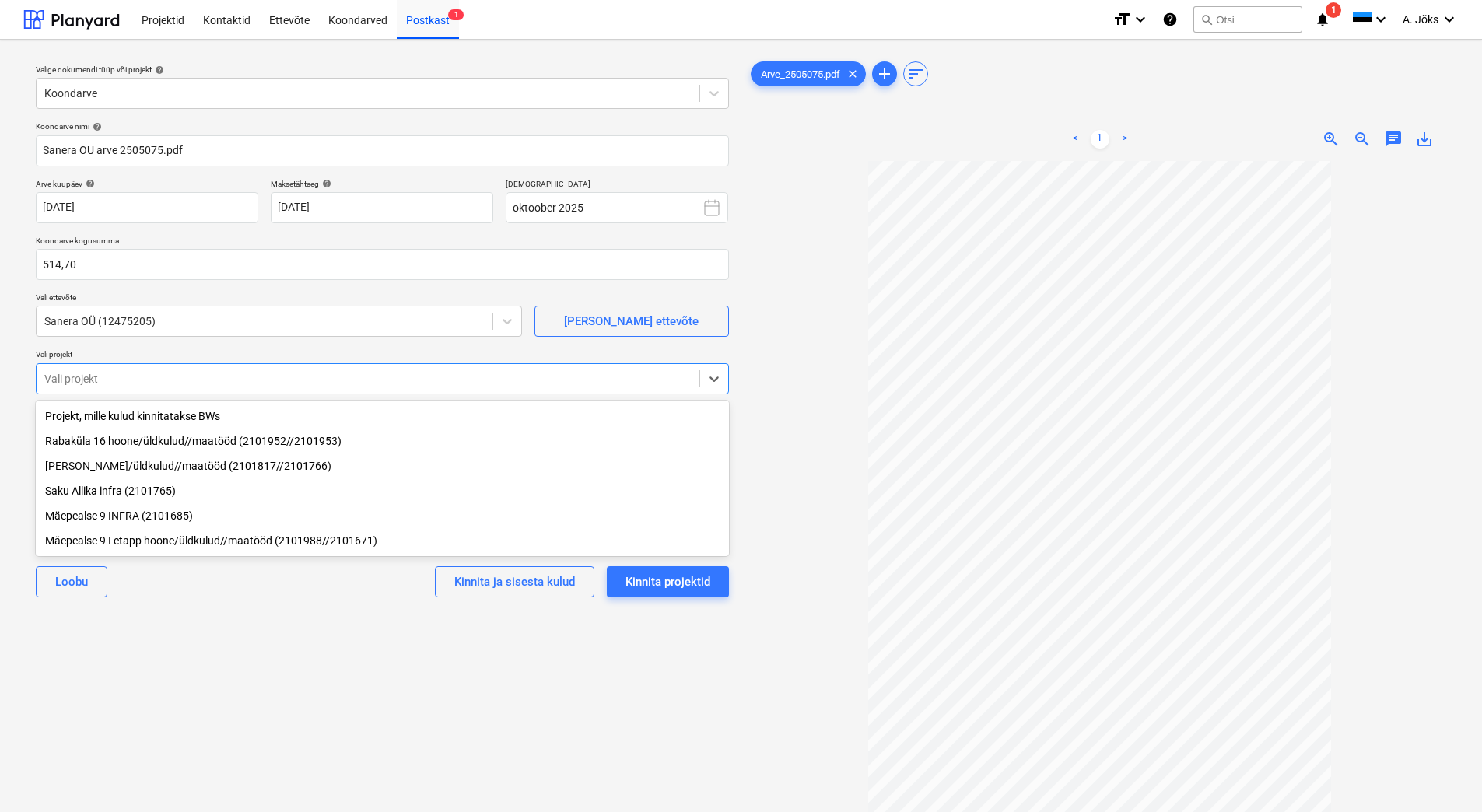
click at [274, 616] on div "Koondarve nimi help Sanera OU arve 2505075.pdf Arve kuupäev help [DATE] 01.10.2…" at bounding box center [382, 365] width 705 height 501
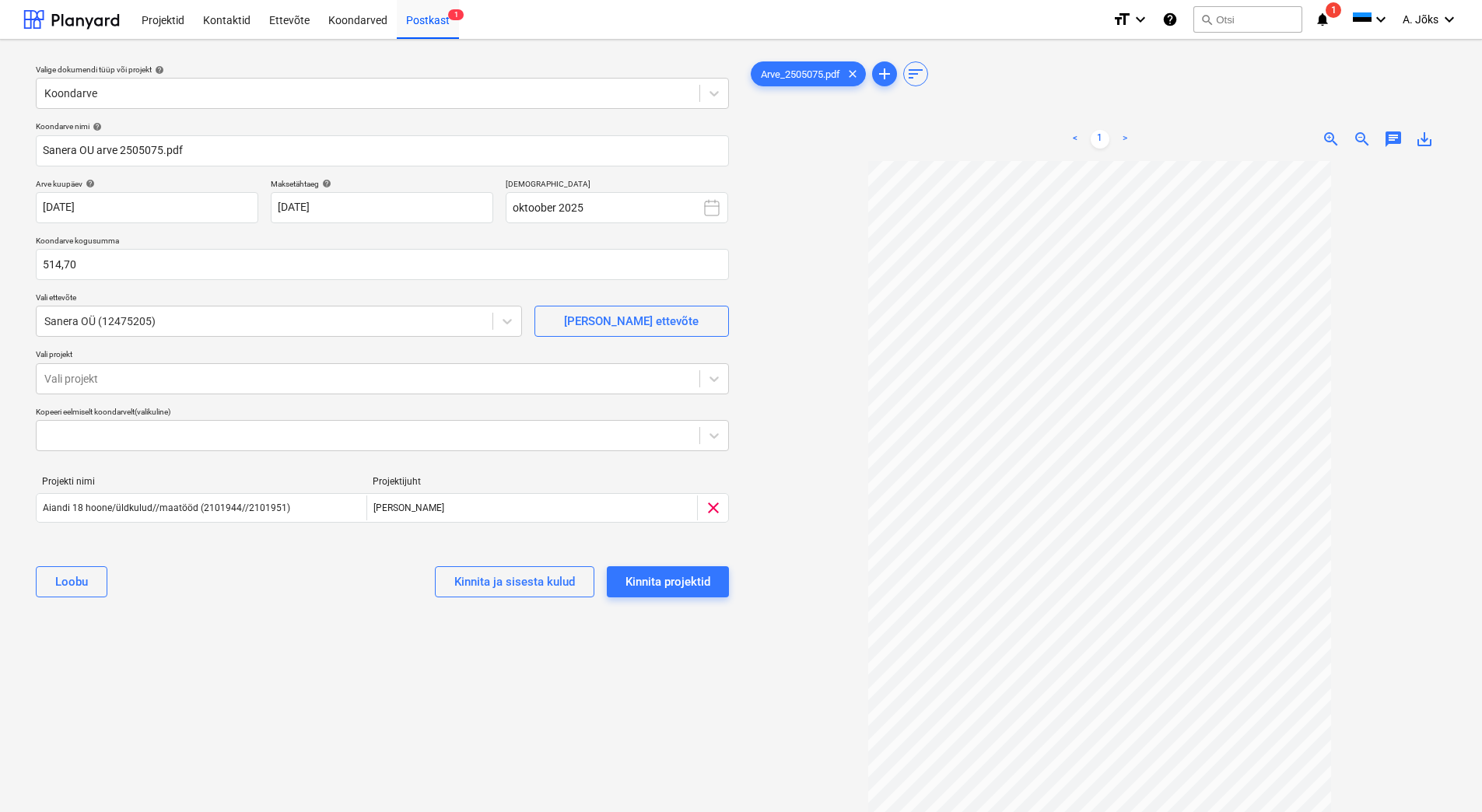
drag, startPoint x: 1389, startPoint y: 138, endPoint x: 1386, endPoint y: 152, distance: 14.3
click at [1389, 138] on span "chat" at bounding box center [1393, 139] width 19 height 19
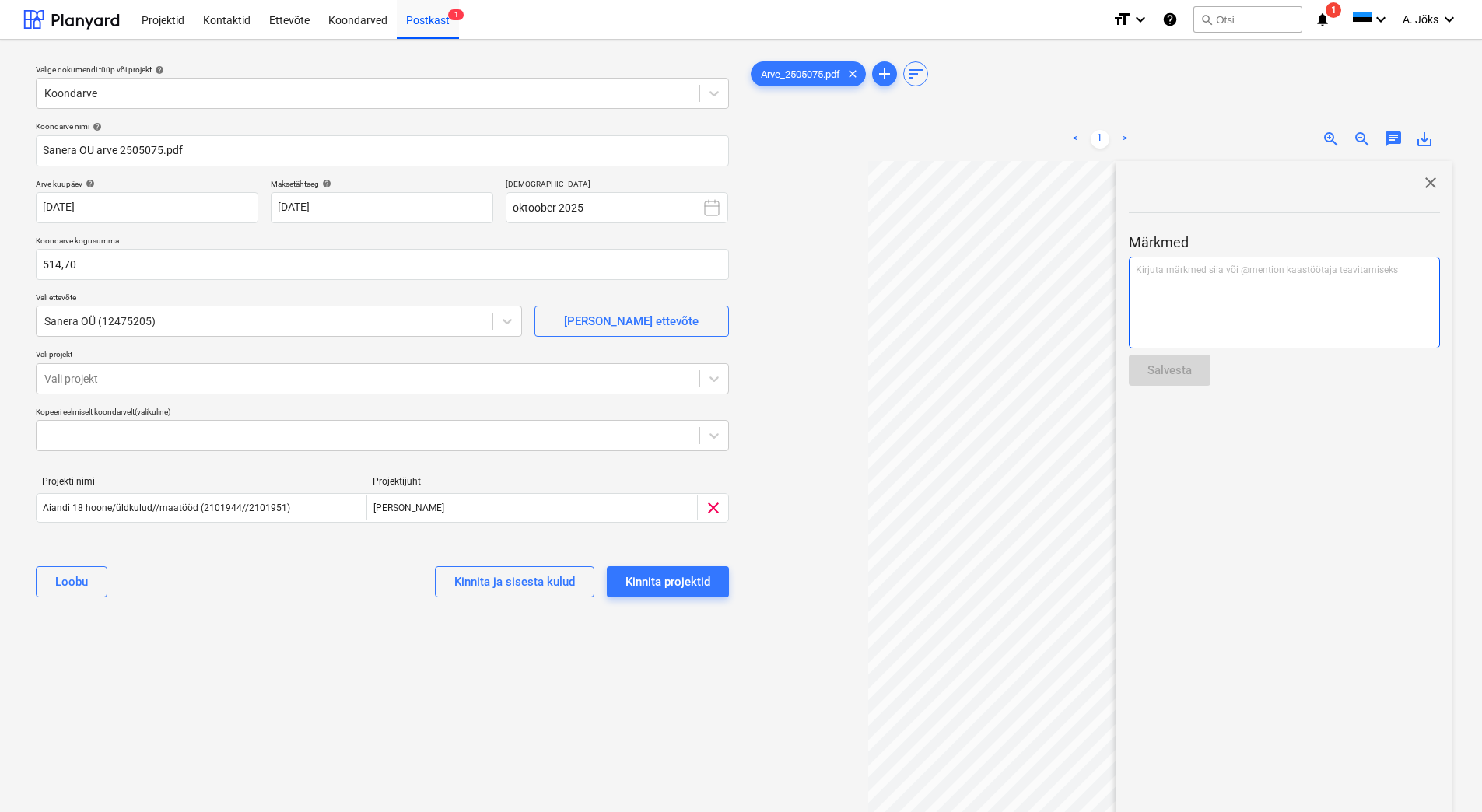
click at [1316, 275] on p "Kirjuta märkmed siia või @mention kaastöötaja teavitamiseks ﻿" at bounding box center [1284, 270] width 297 height 13
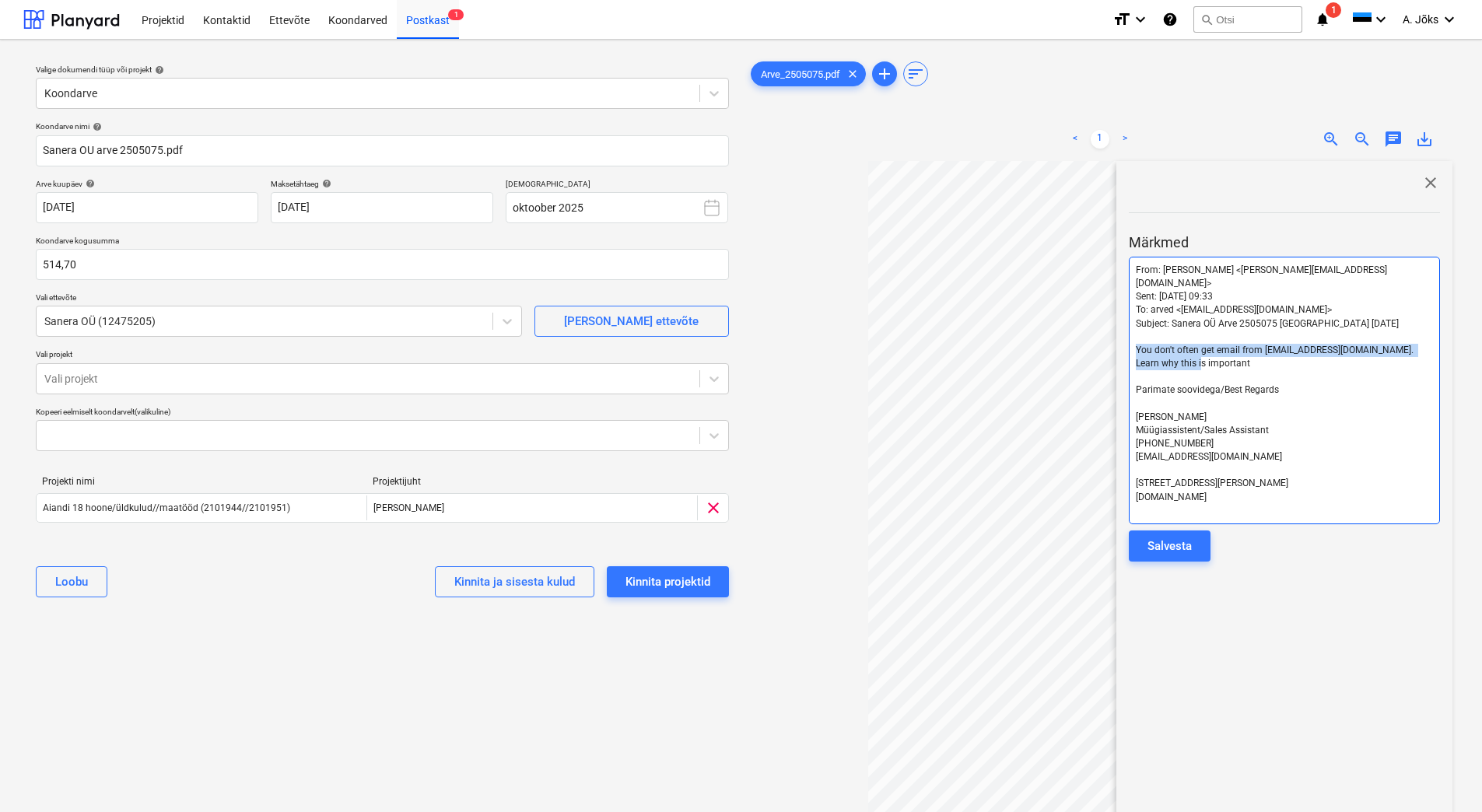
drag, startPoint x: 1204, startPoint y: 351, endPoint x: 1118, endPoint y: 341, distance: 86.6
click at [1118, 341] on div "close Märkmed From: [PERSON_NAME] <[PERSON_NAME][EMAIL_ADDRESS][DOMAIN_NAME]> S…" at bounding box center [1284, 557] width 336 height 793
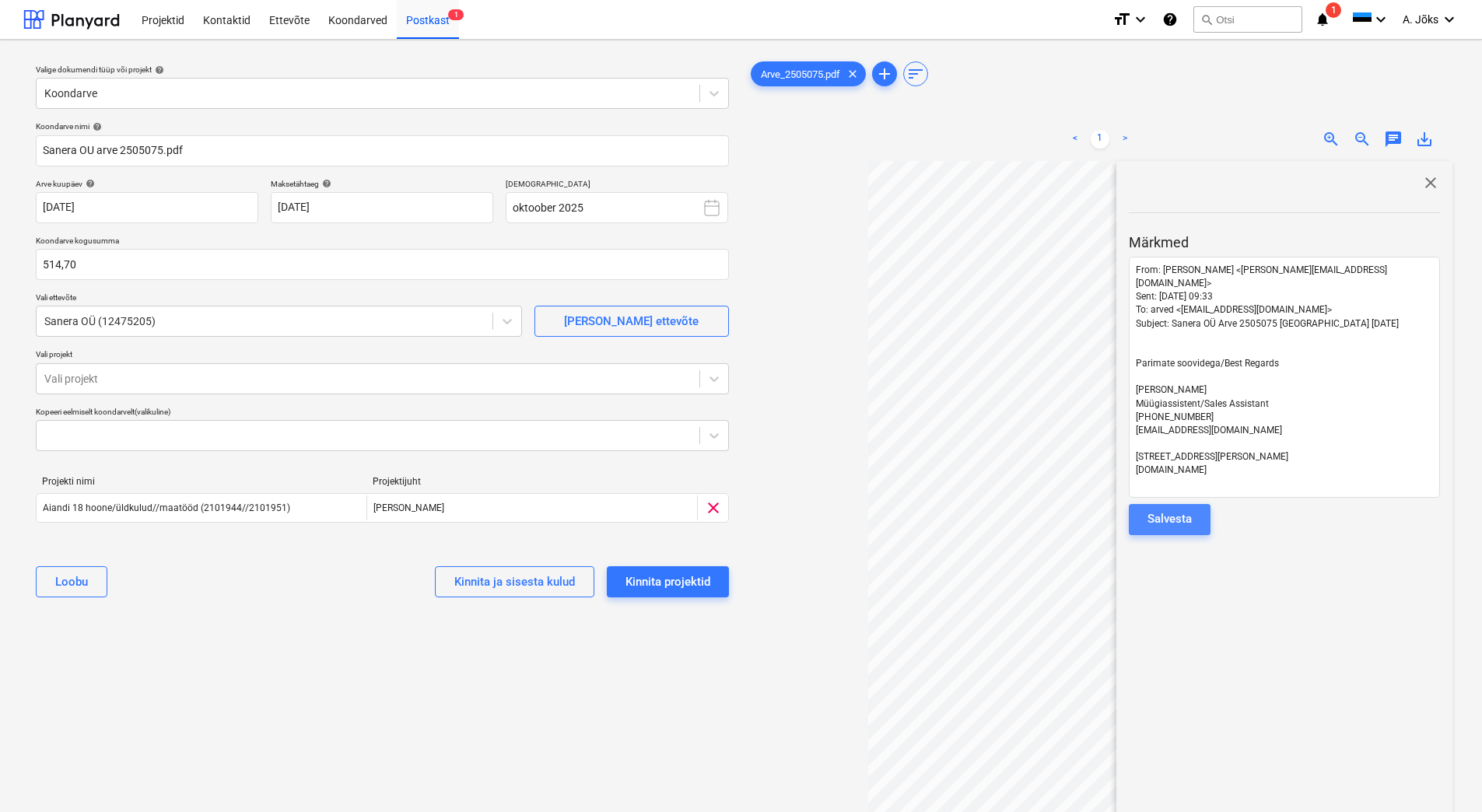
click at [1193, 509] on button "Salvesta" at bounding box center [1170, 518] width 82 height 31
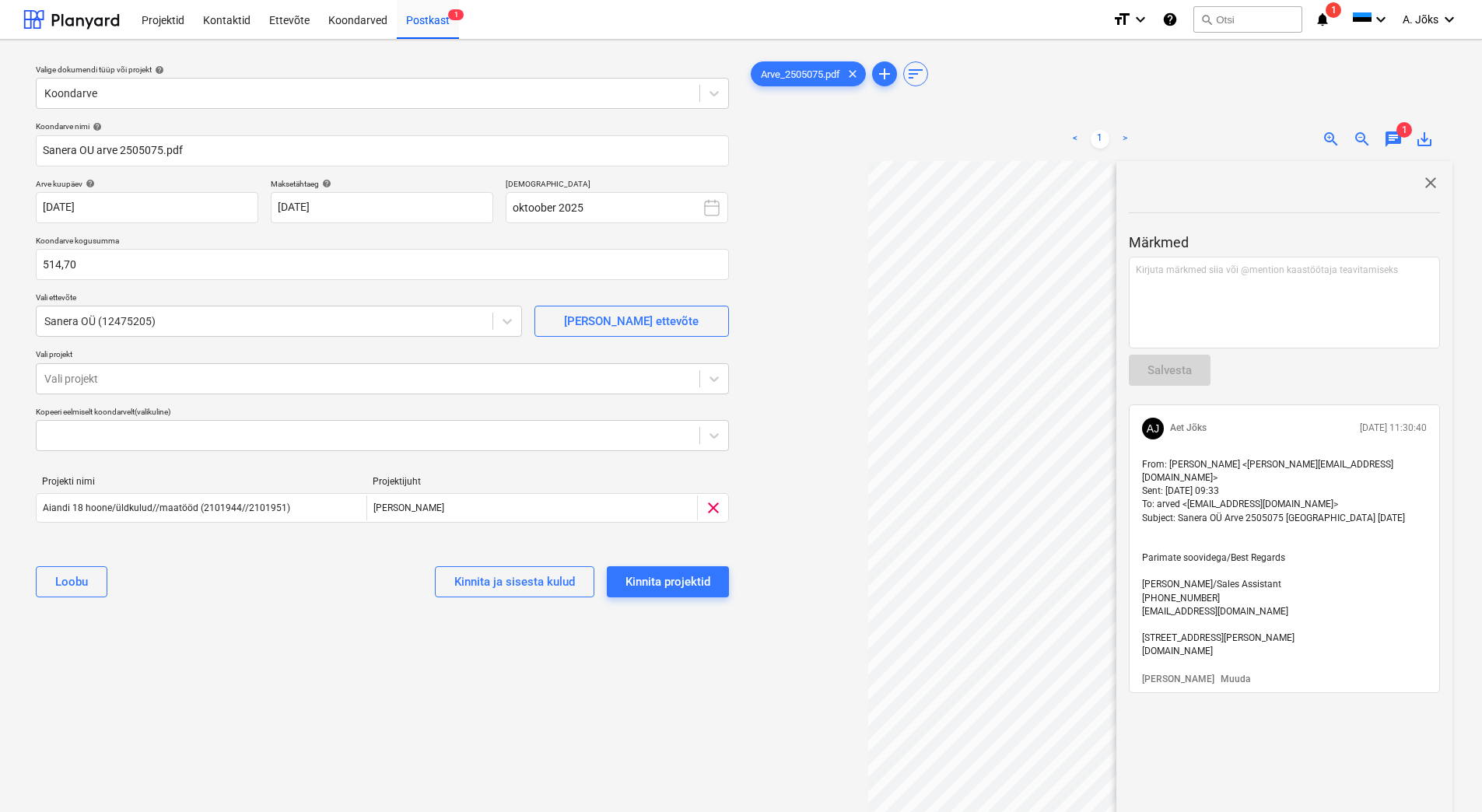
click at [1425, 183] on span "close" at bounding box center [1430, 183] width 19 height 19
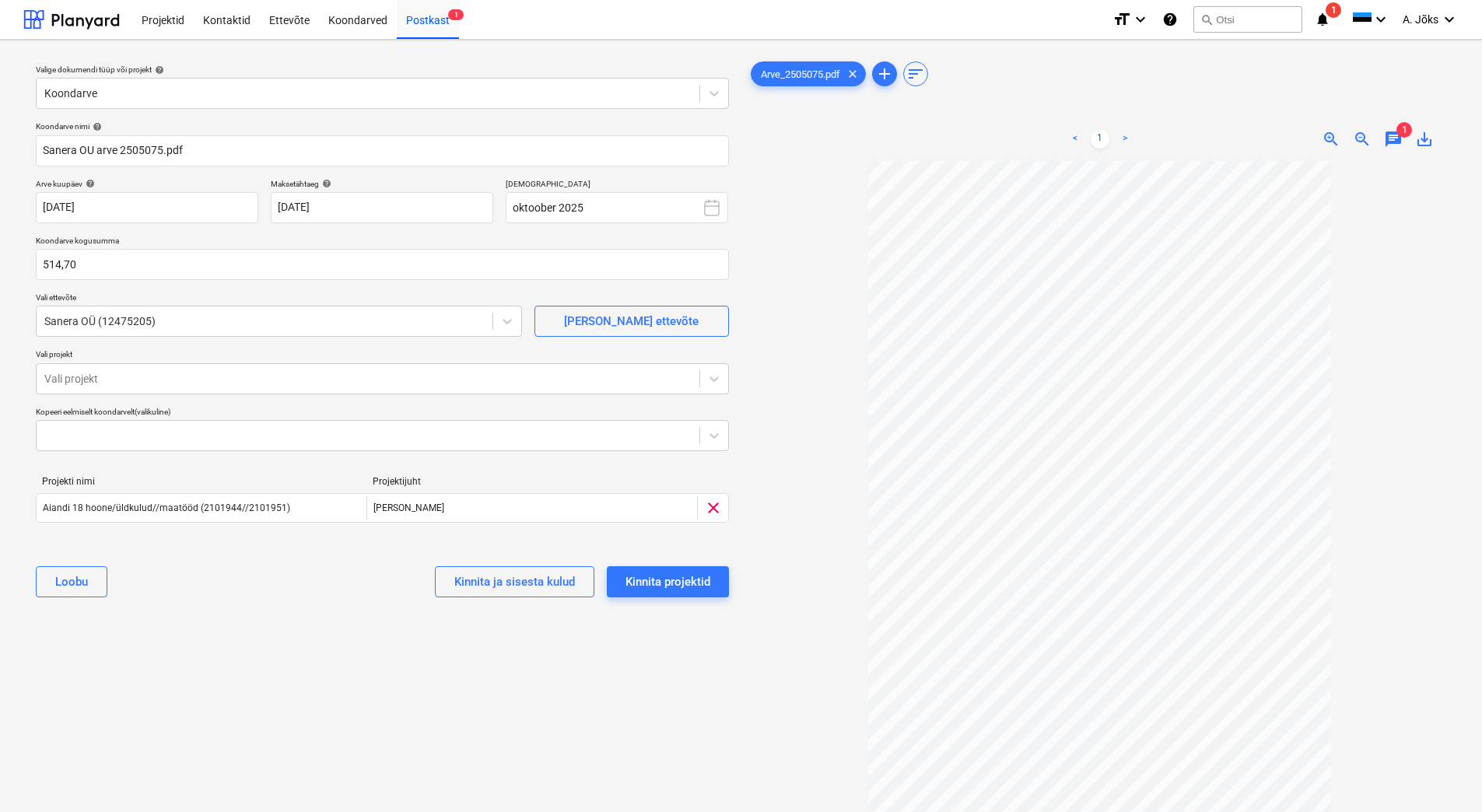
click at [668, 670] on div "Valige dokumendi tüüp või projekt help Koondarve Koondarve nimi help Sanera OU …" at bounding box center [382, 493] width 718 height 884
click at [692, 576] on div "Kinnita projektid" at bounding box center [667, 582] width 85 height 20
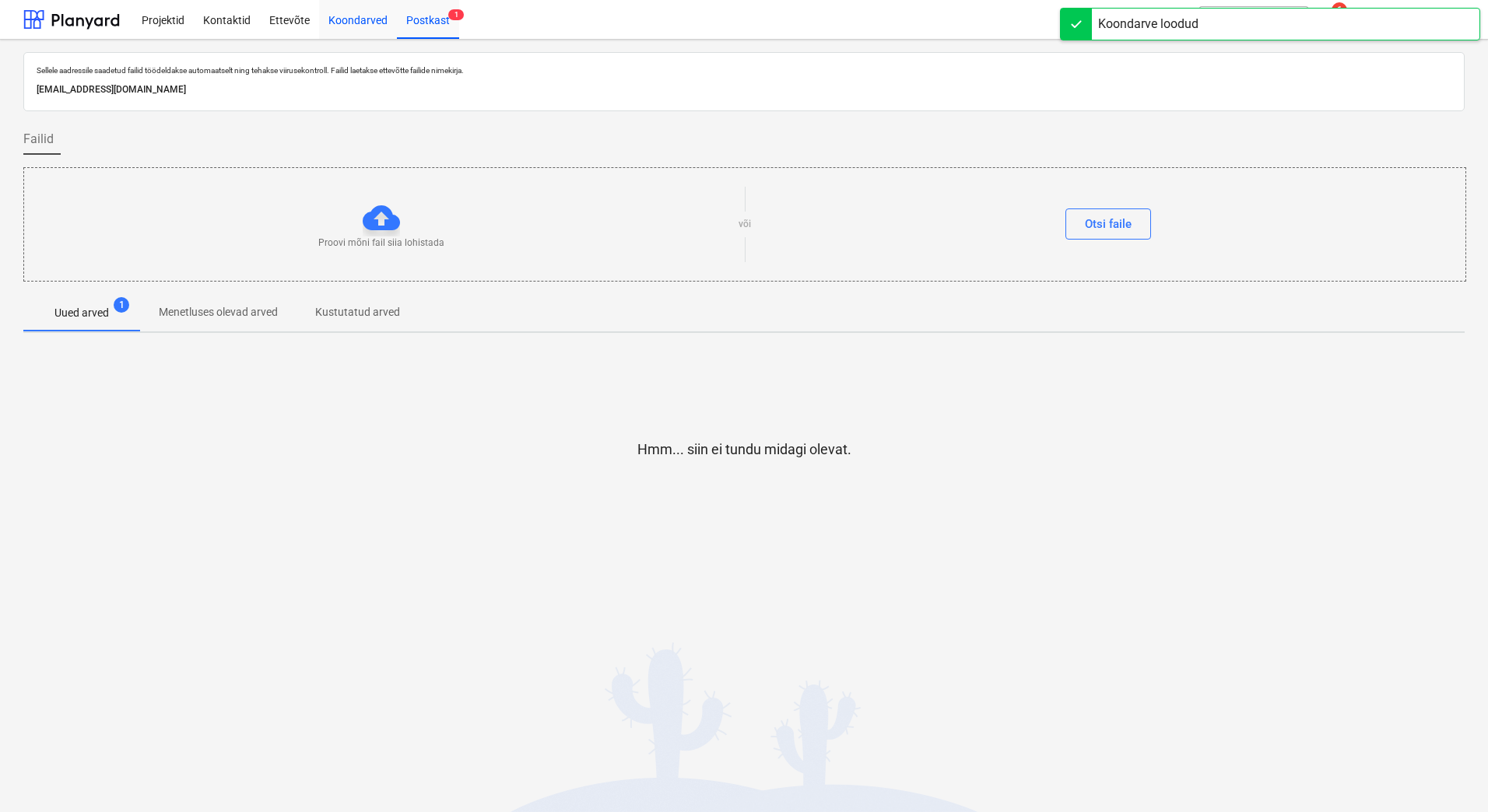
click at [352, 15] on div "Koondarved" at bounding box center [358, 19] width 78 height 40
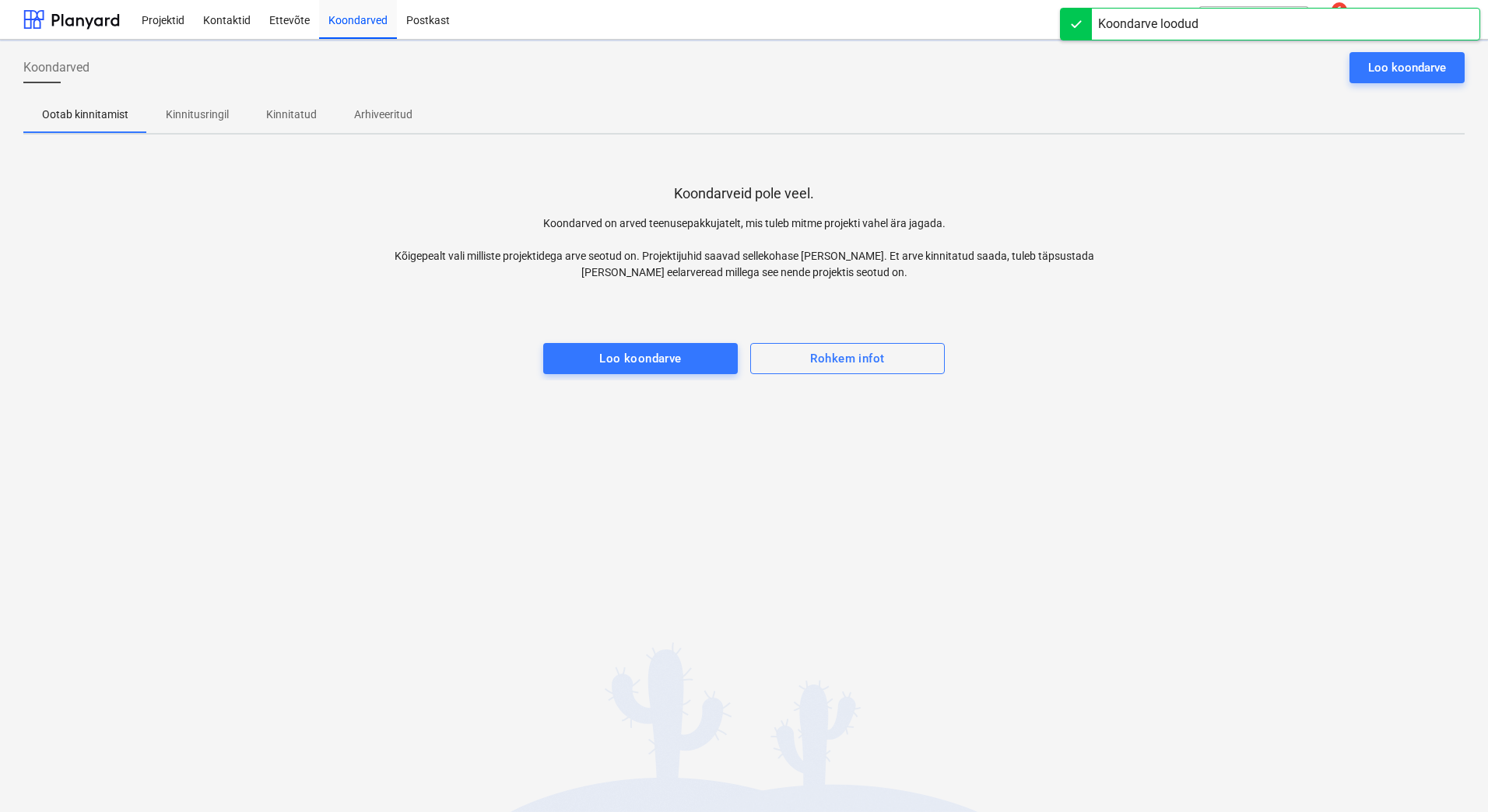
click at [200, 108] on p "Kinnitusringil" at bounding box center [197, 115] width 63 height 17
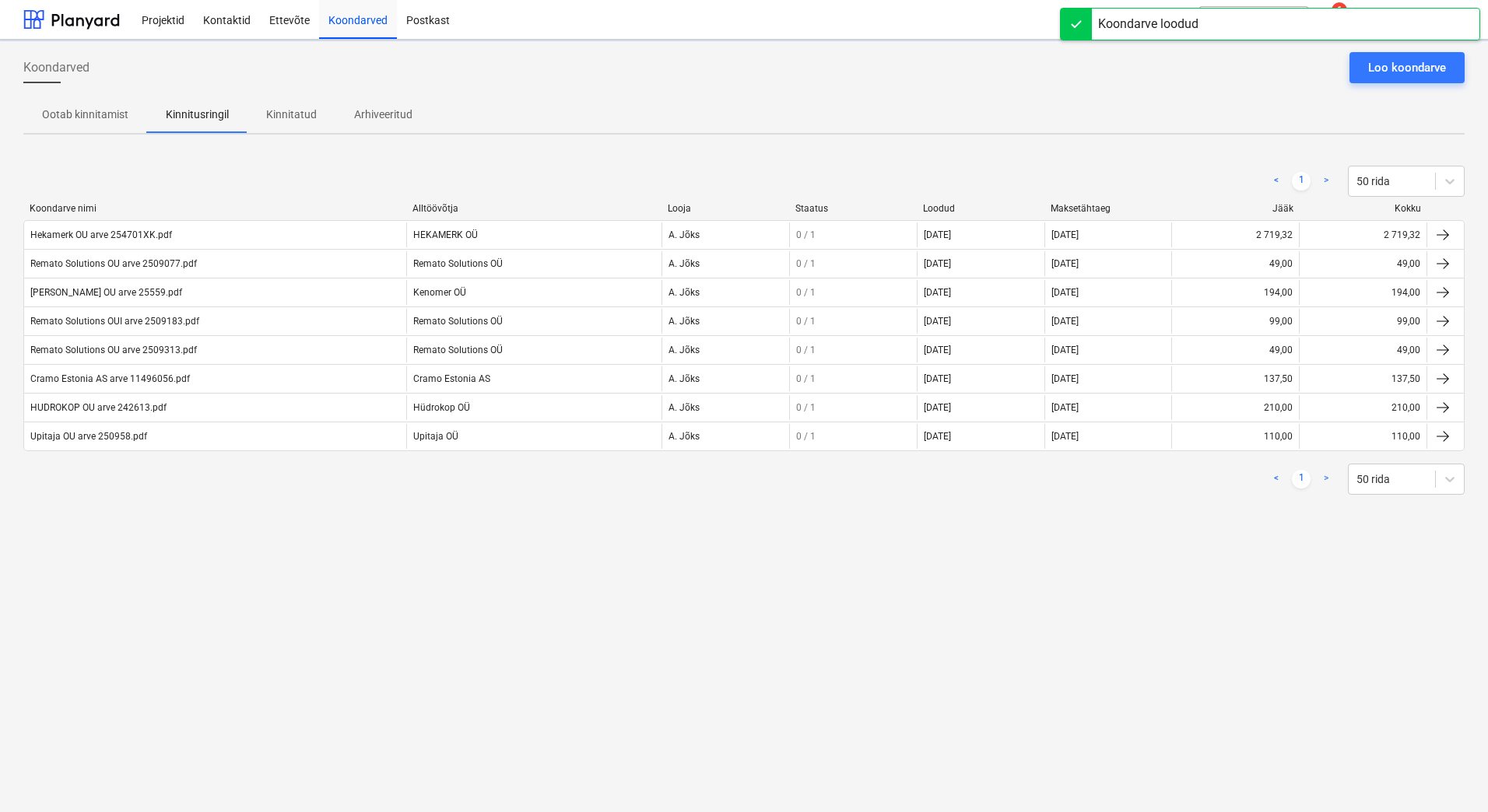
click at [182, 568] on div "Koondarved Loo koondarve Ootab kinnitamist Kinnitusringil Kinnitatud Arhiveerit…" at bounding box center [744, 426] width 1488 height 772
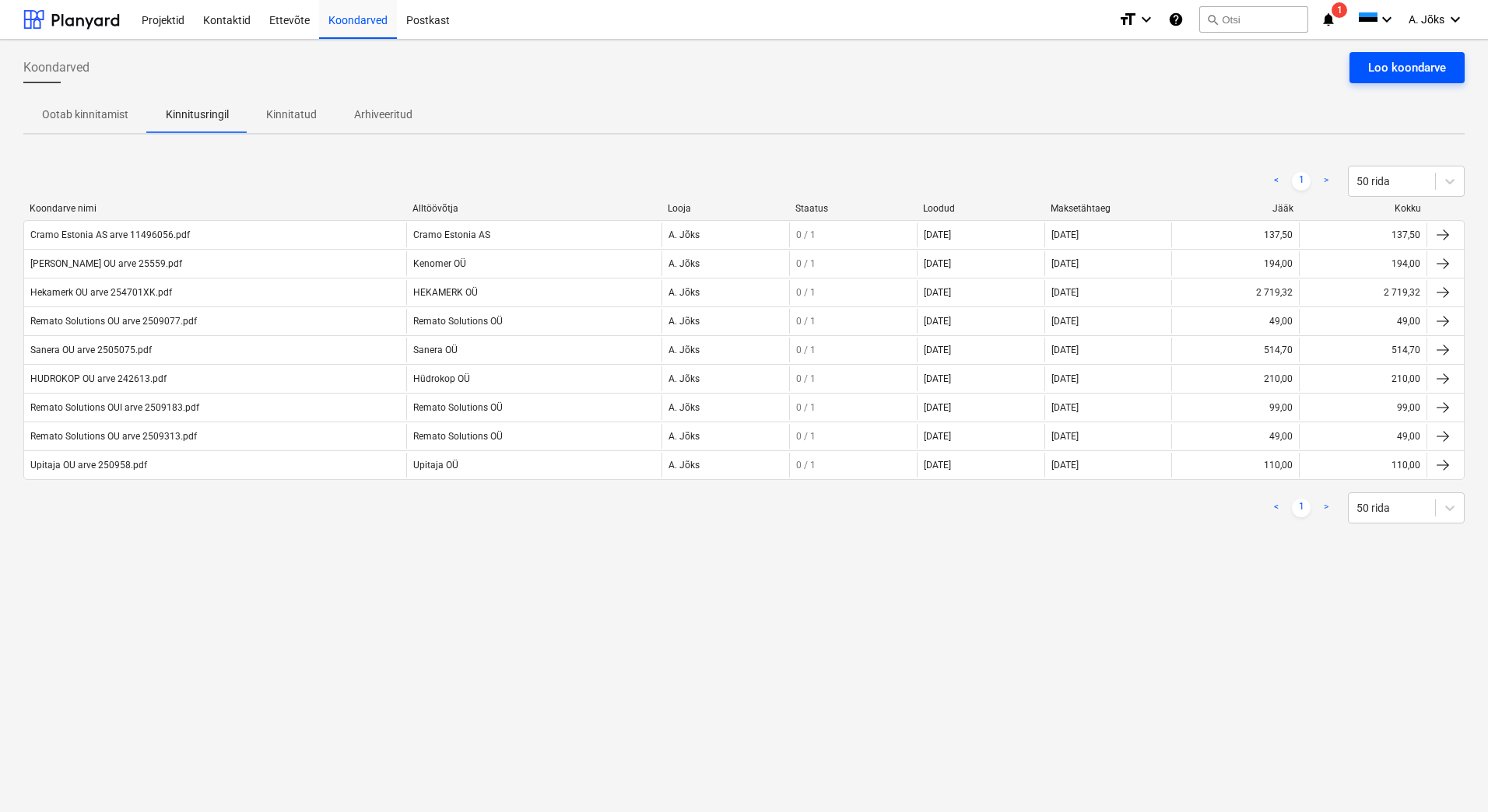
click at [1386, 68] on div "Loo koondarve" at bounding box center [1407, 68] width 78 height 20
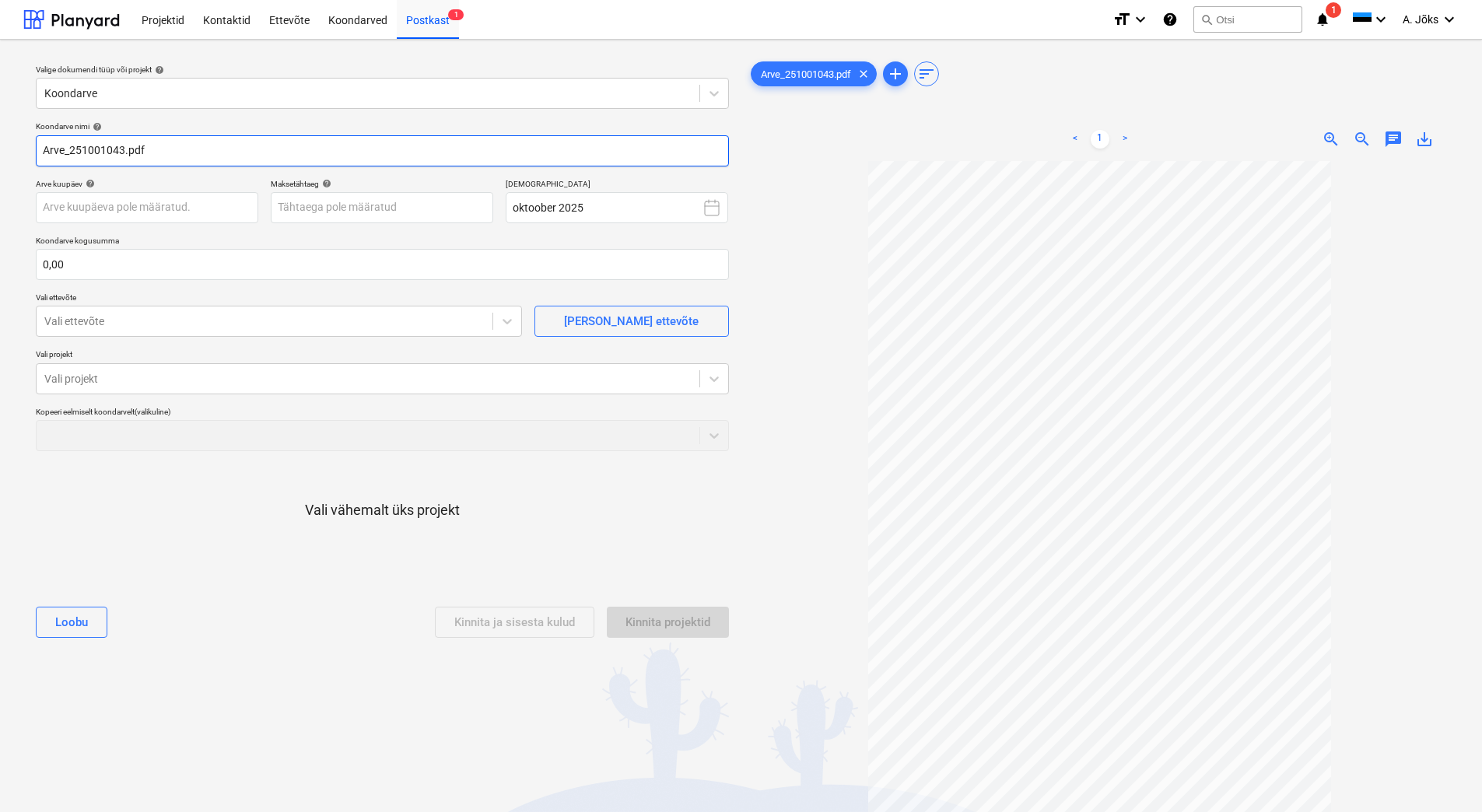
drag, startPoint x: 71, startPoint y: 151, endPoint x: -46, endPoint y: 141, distance: 117.4
click at [0, 141] on html "Projektid Kontaktid Ettevõte Koondarved Postkast 1 format_size keyboard_arrow_d…" at bounding box center [741, 406] width 1482 height 812
paste input "Bauhub OÜ"
type input "Bauhub OU arve 251001043.pdf"
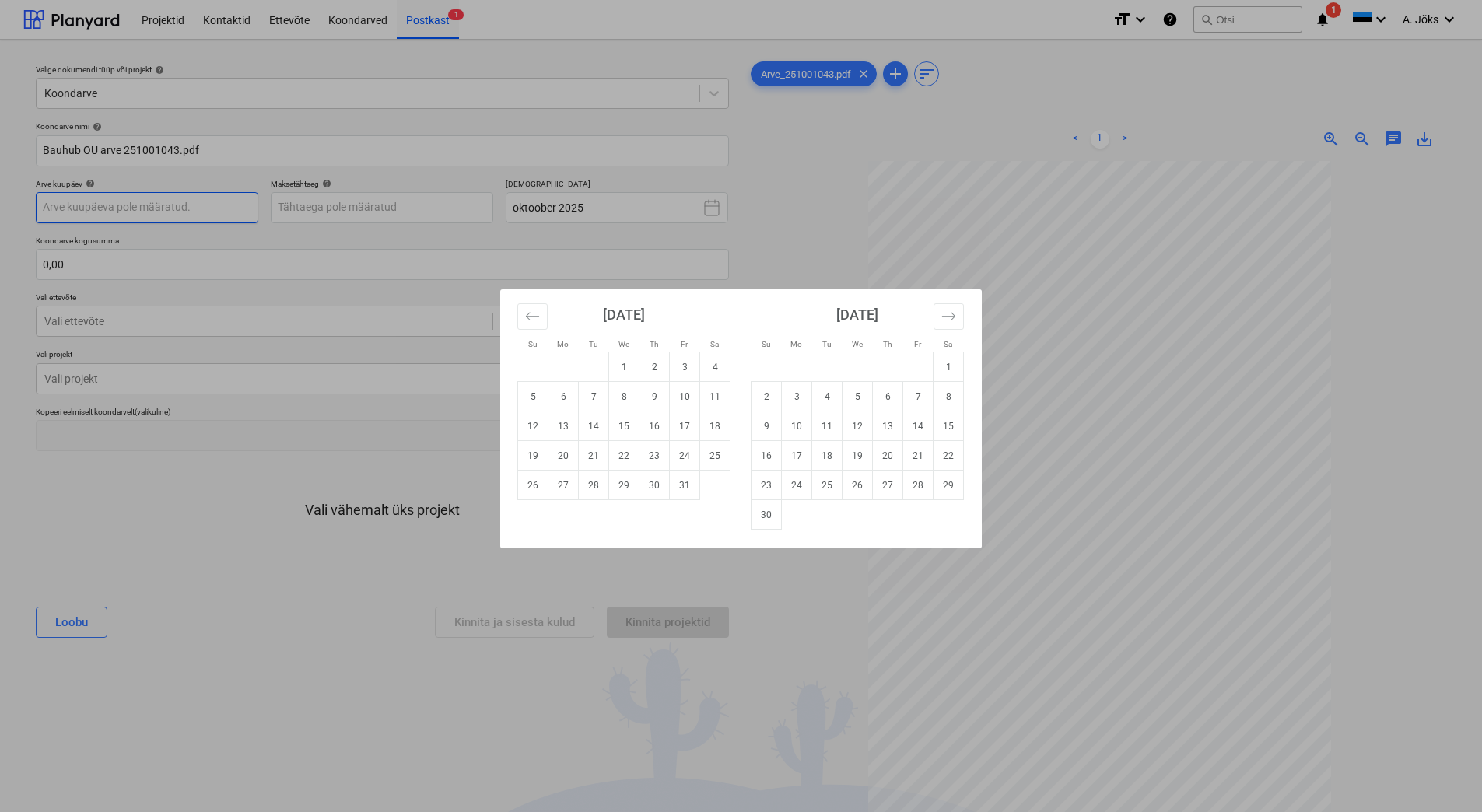
click at [198, 198] on body "Projektid Kontaktid Ettevõte Koondarved Postkast 1 format_size keyboard_arrow_d…" at bounding box center [741, 406] width 1482 height 812
click at [627, 366] on td "1" at bounding box center [623, 367] width 31 height 30
type input "[DATE]"
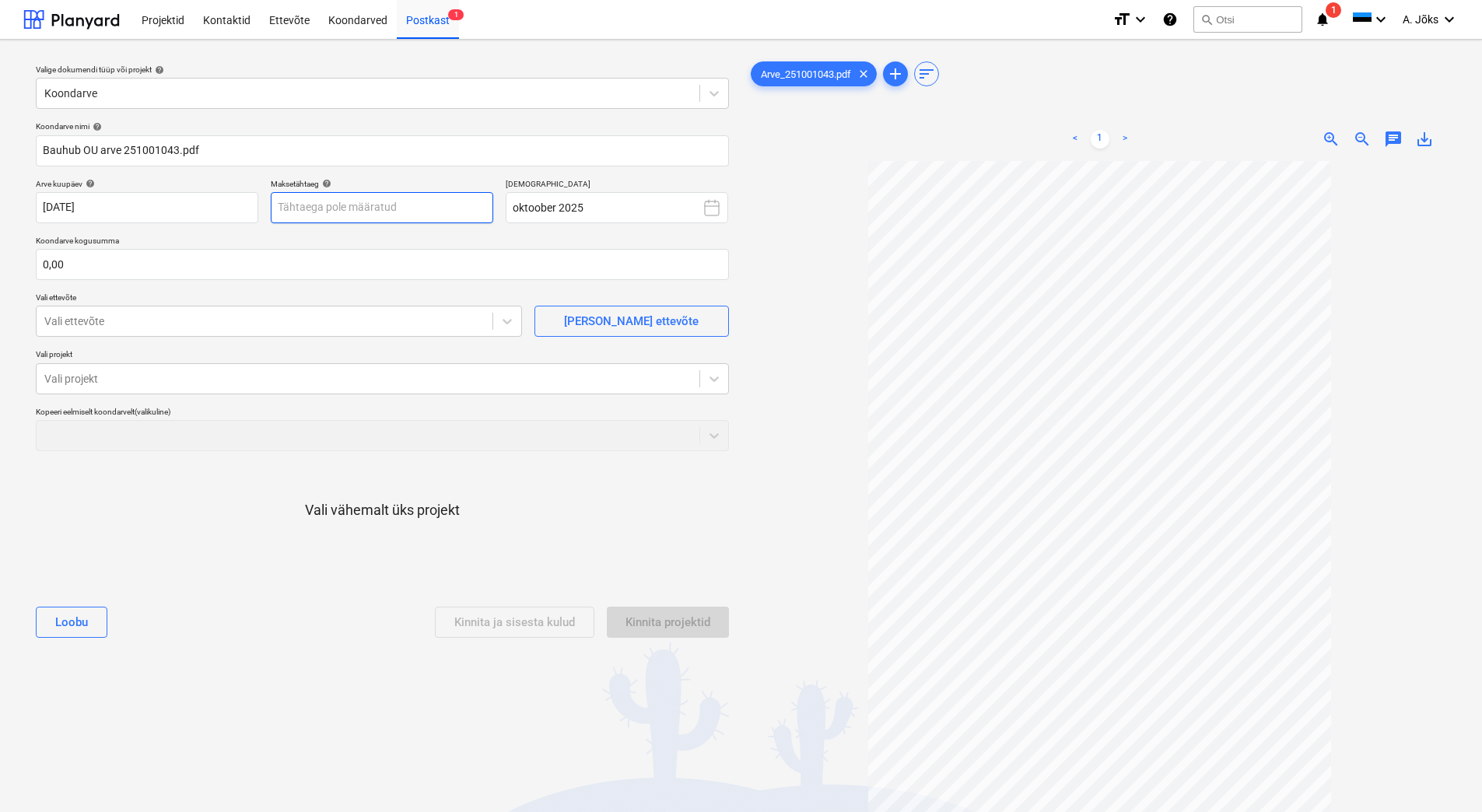
click at [449, 217] on body "Projektid Kontaktid Ettevõte Koondarved Postkast 1 format_size keyboard_arrow_d…" at bounding box center [741, 406] width 1482 height 812
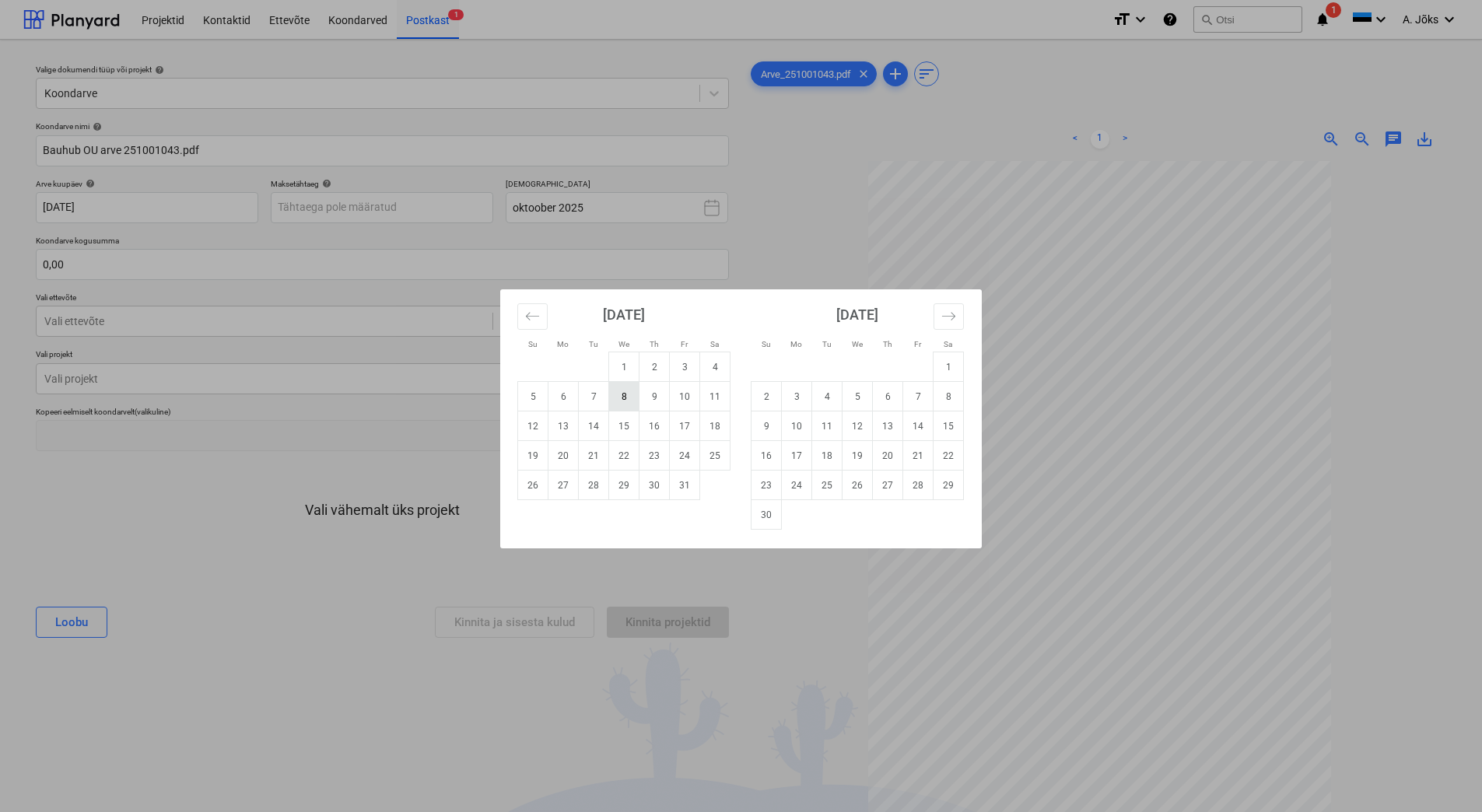
click at [627, 399] on td "8" at bounding box center [623, 397] width 31 height 30
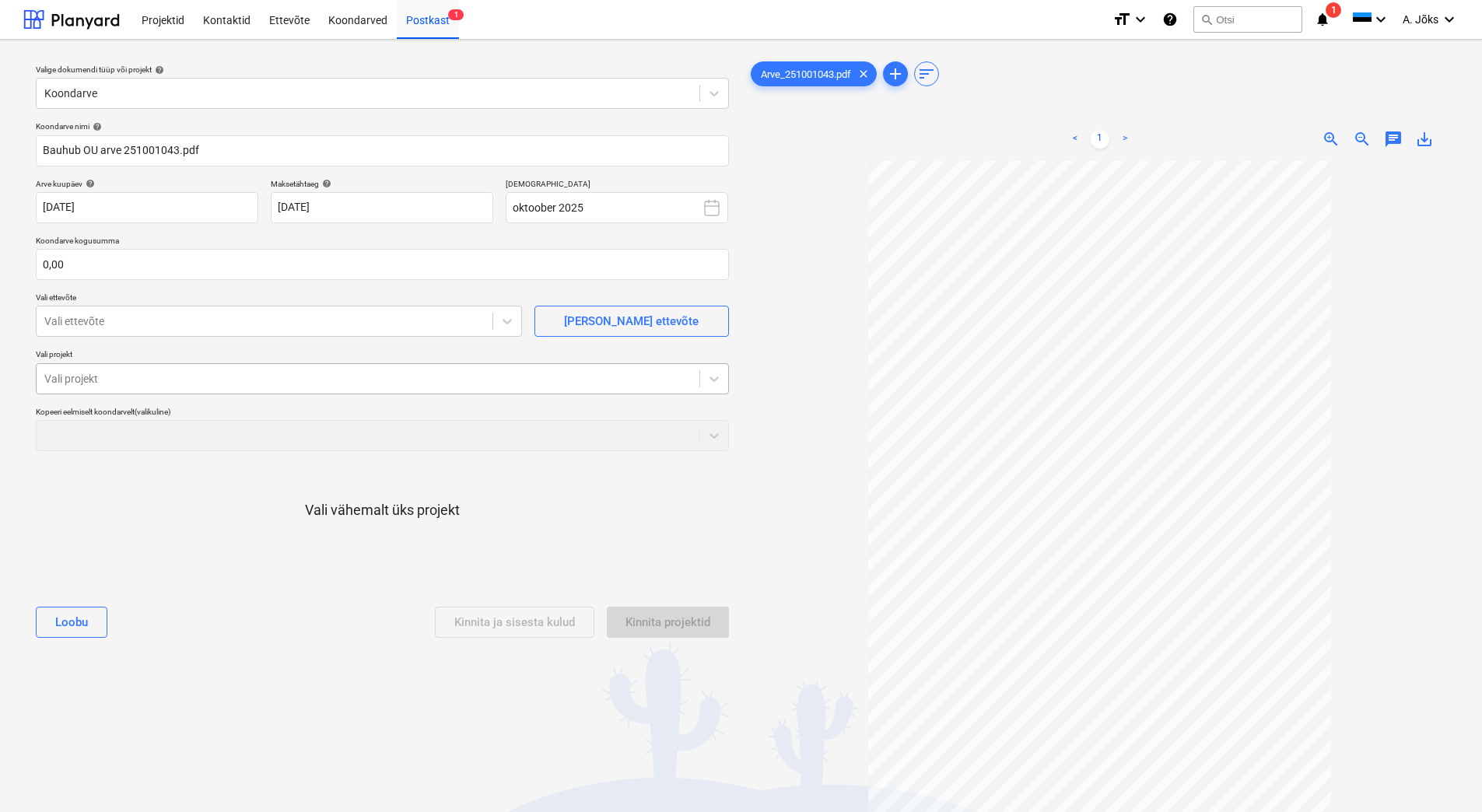
type input "[DATE]"
click at [188, 273] on input "text" at bounding box center [383, 264] width 693 height 31
type input "120,00"
click at [172, 318] on div at bounding box center [265, 321] width 440 height 16
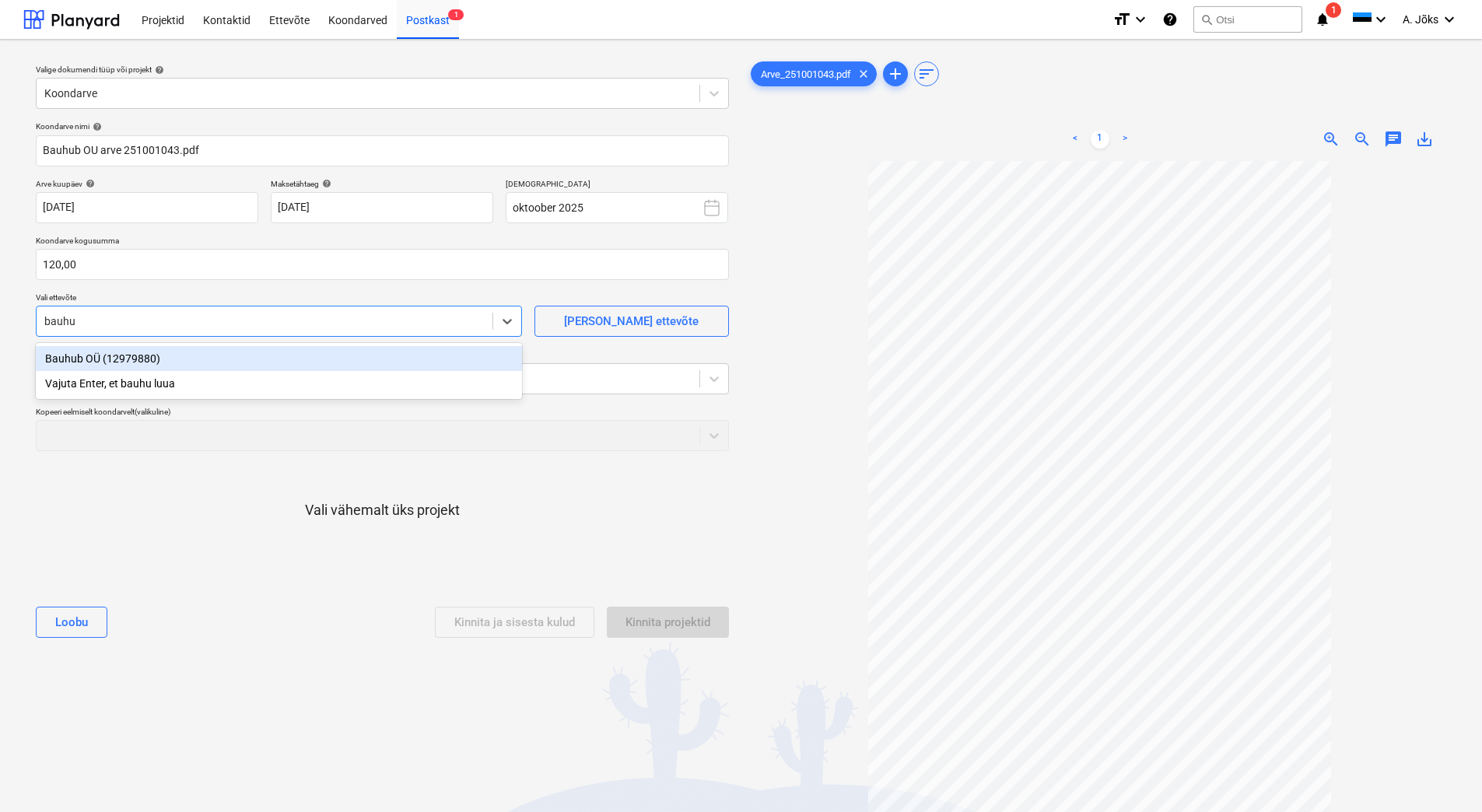
type input "bauhub"
click at [107, 363] on div "Bauhub OÜ (12979880)" at bounding box center [279, 359] width 486 height 25
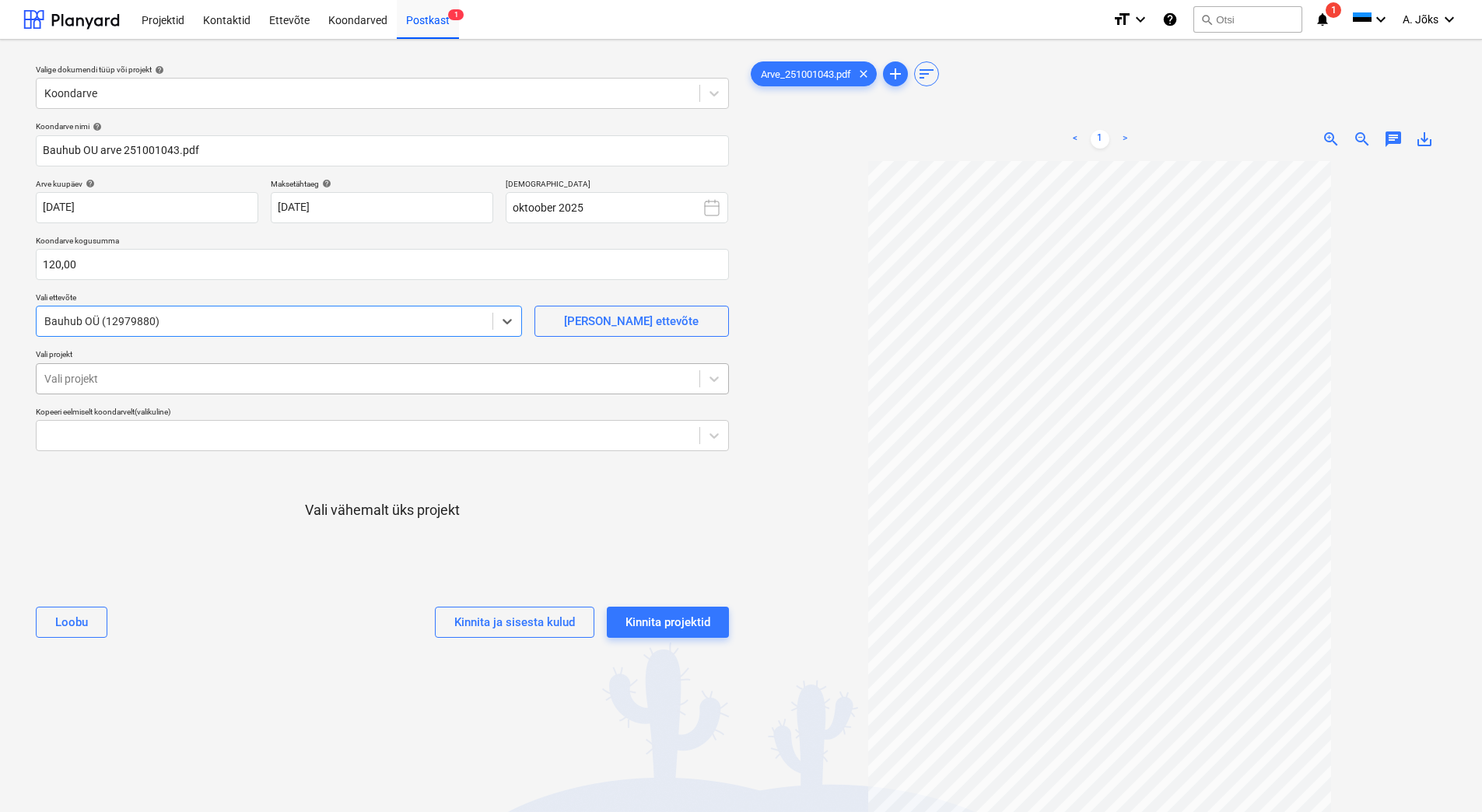
click at [108, 380] on div at bounding box center [368, 378] width 647 height 16
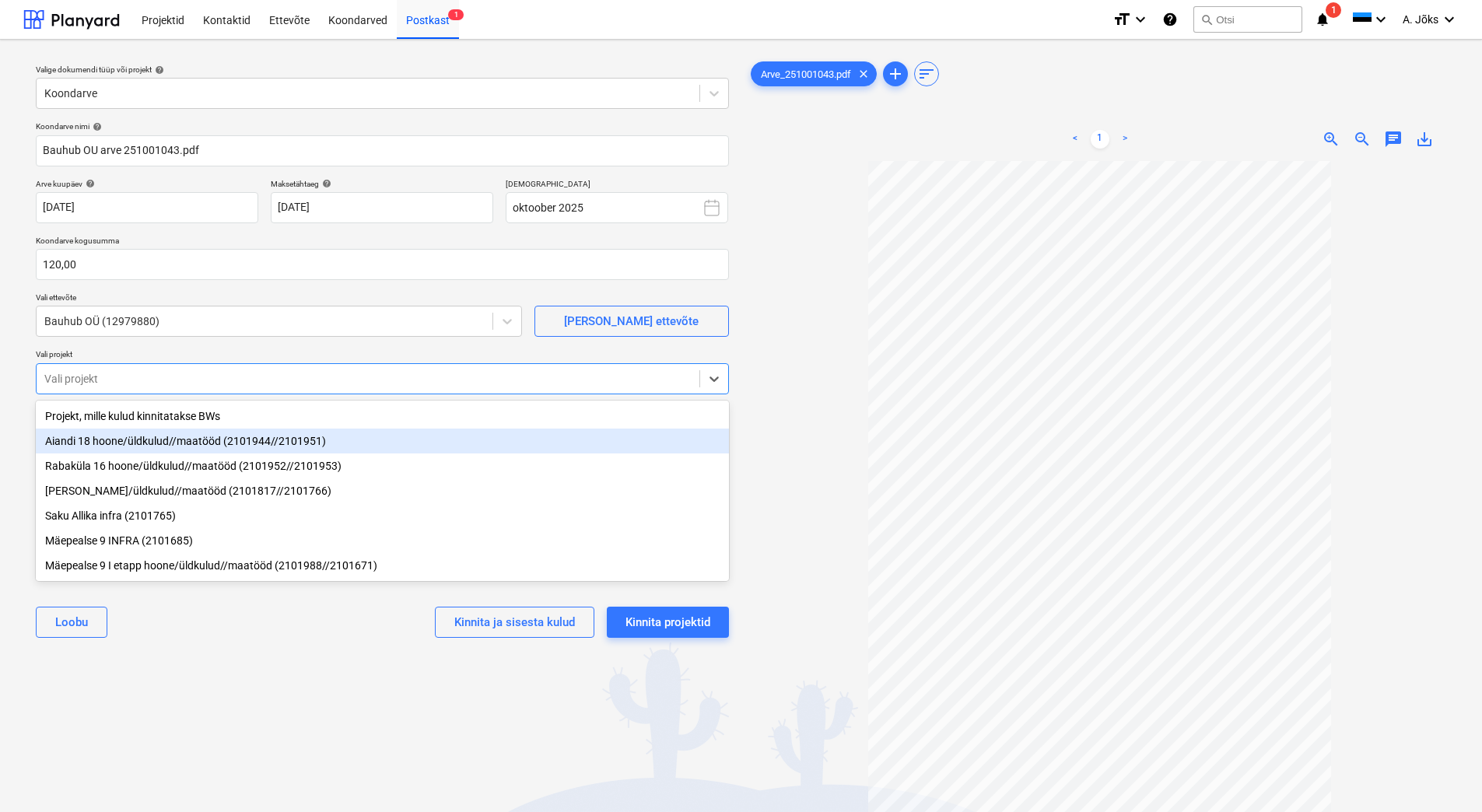
click at [113, 441] on div "Aiandi 18 hoone/üldkulud//maatööd (2101944//2101951)" at bounding box center [383, 440] width 693 height 25
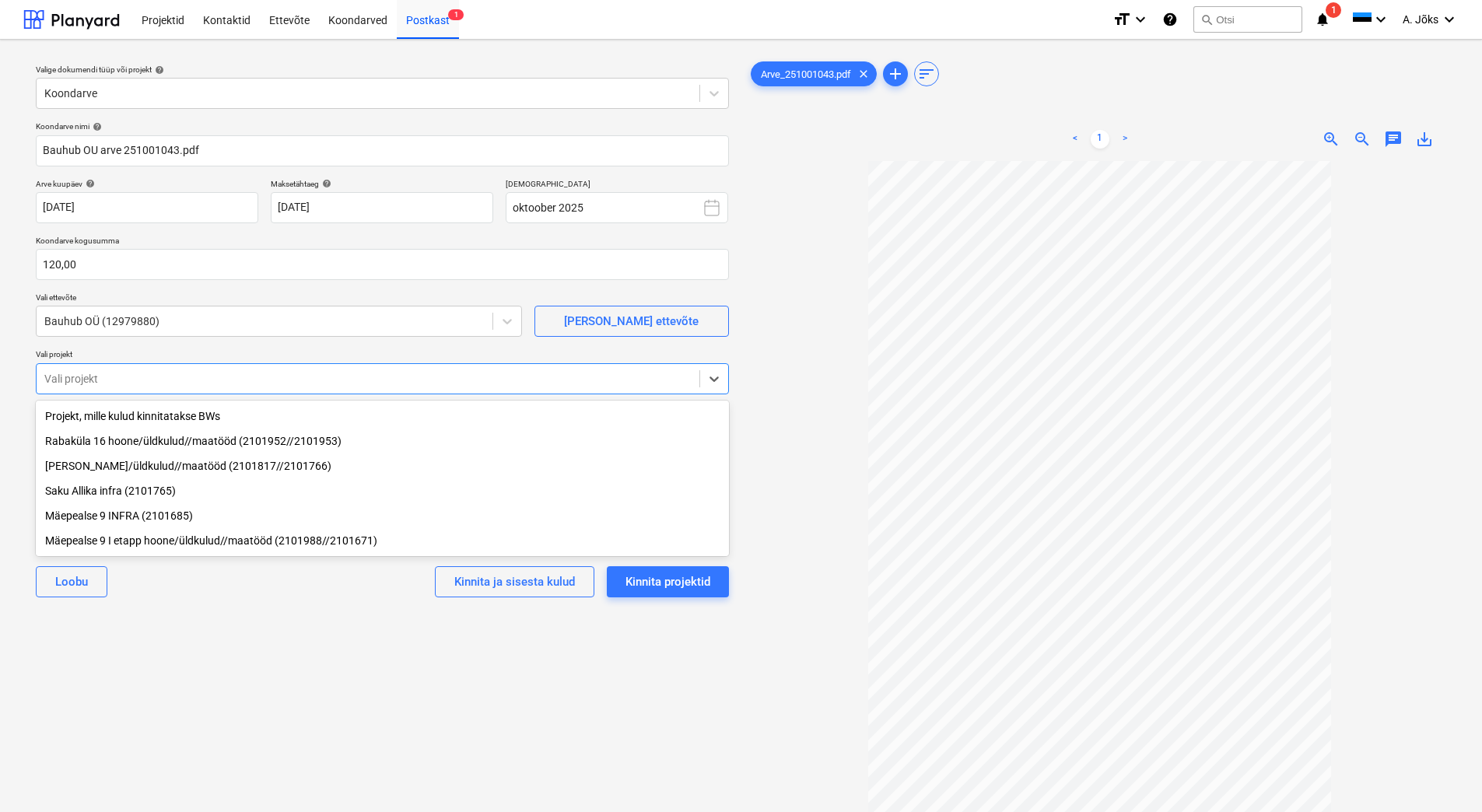
click at [189, 650] on div "Valige dokumendi tüüp või projekt help Koondarve Koondarve nimi help [PERSON_NA…" at bounding box center [382, 493] width 718 height 884
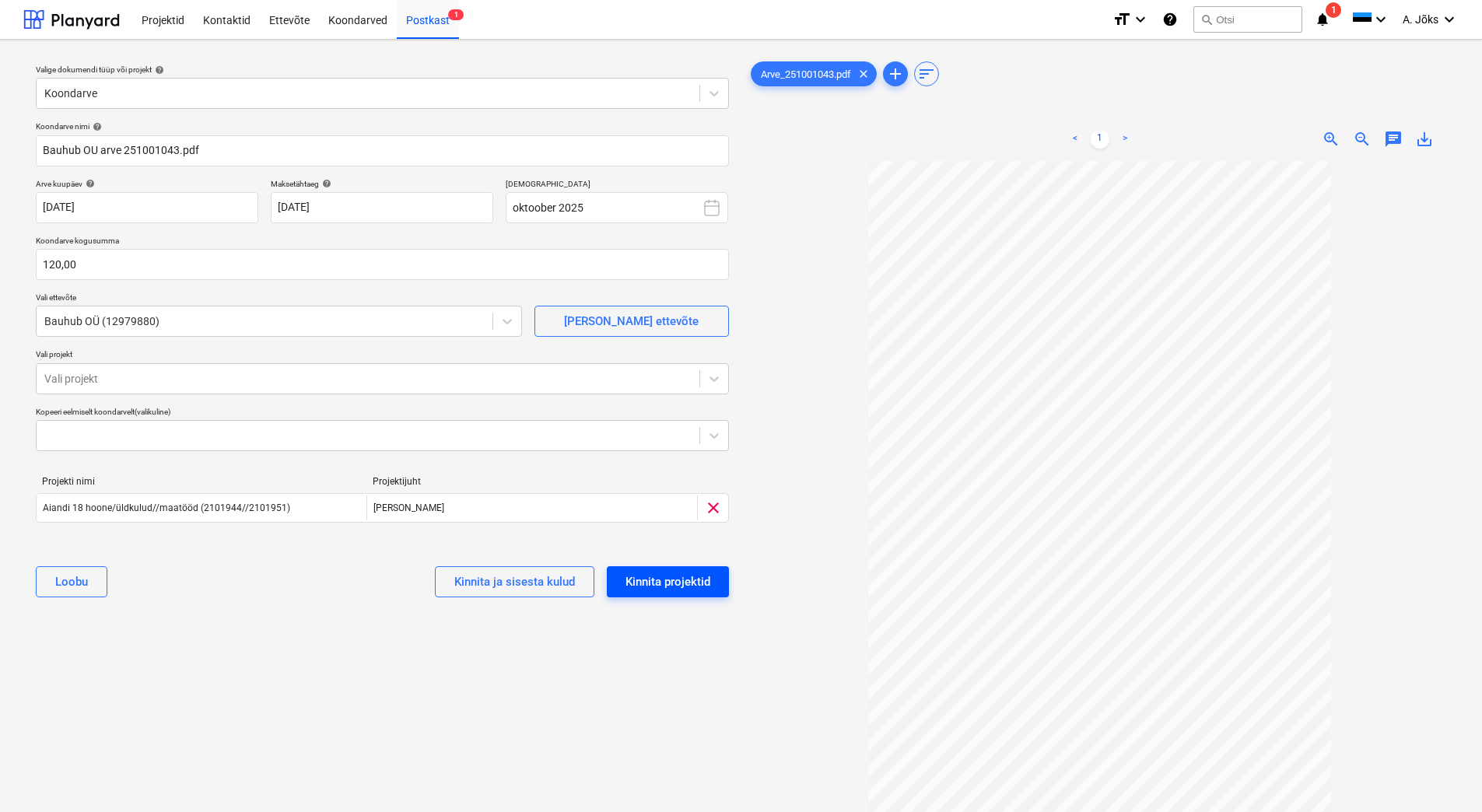
click at [711, 580] on button "Kinnita projektid" at bounding box center [667, 581] width 122 height 31
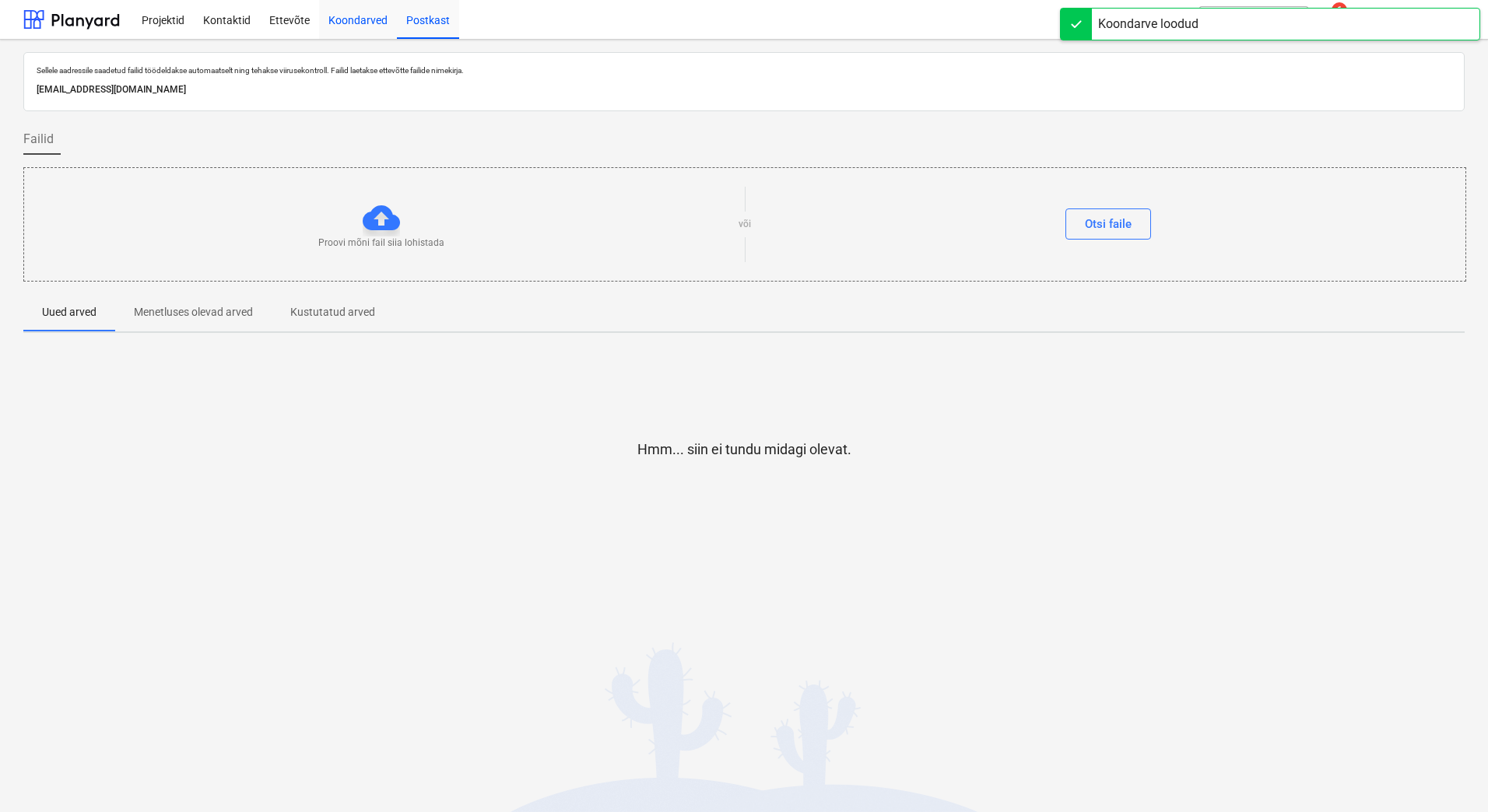
drag, startPoint x: 365, startPoint y: 21, endPoint x: 356, endPoint y: 17, distance: 9.8
click at [365, 21] on div "Koondarved" at bounding box center [358, 19] width 78 height 40
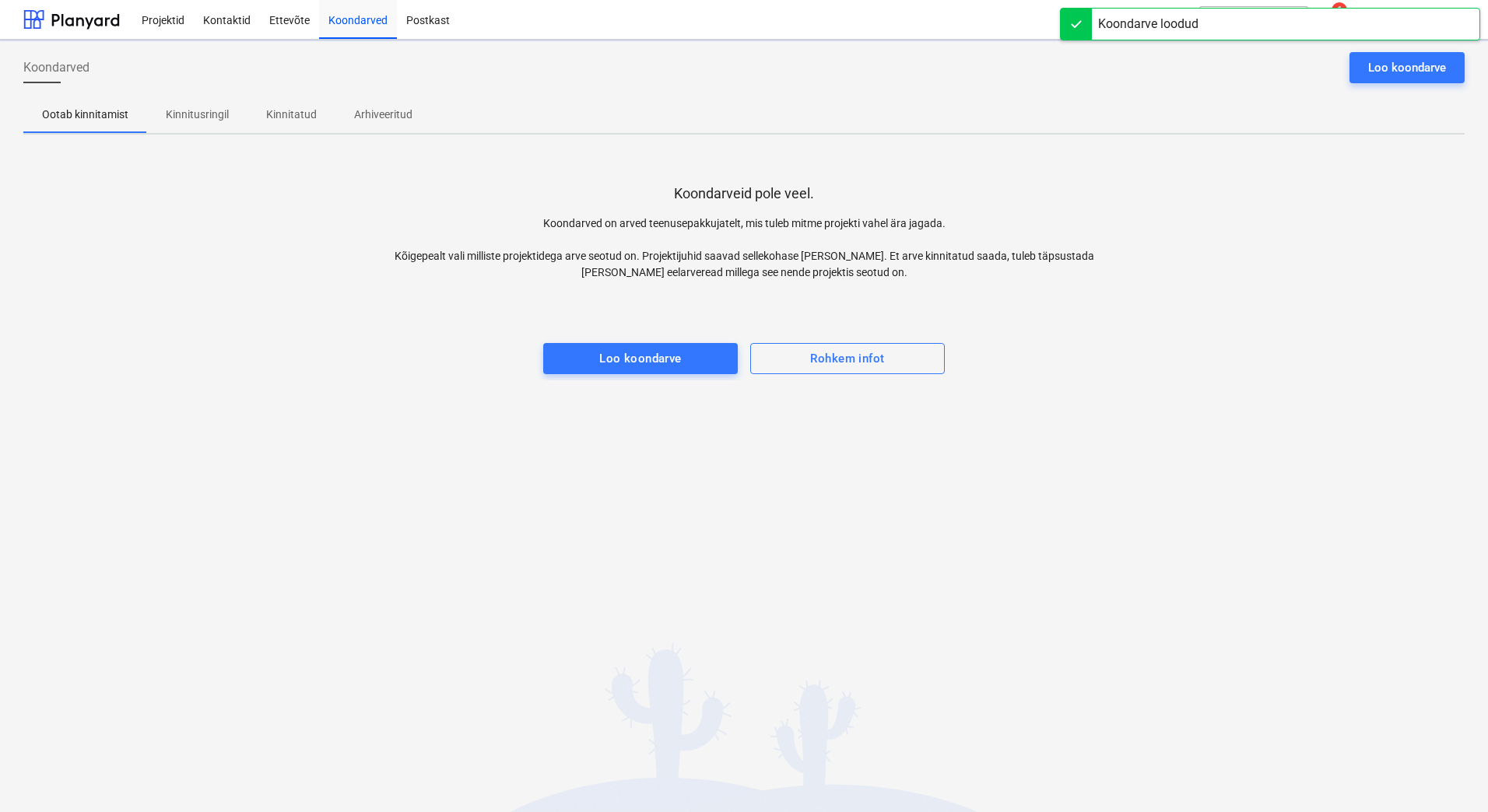
click at [204, 110] on p "Kinnitusringil" at bounding box center [197, 115] width 63 height 17
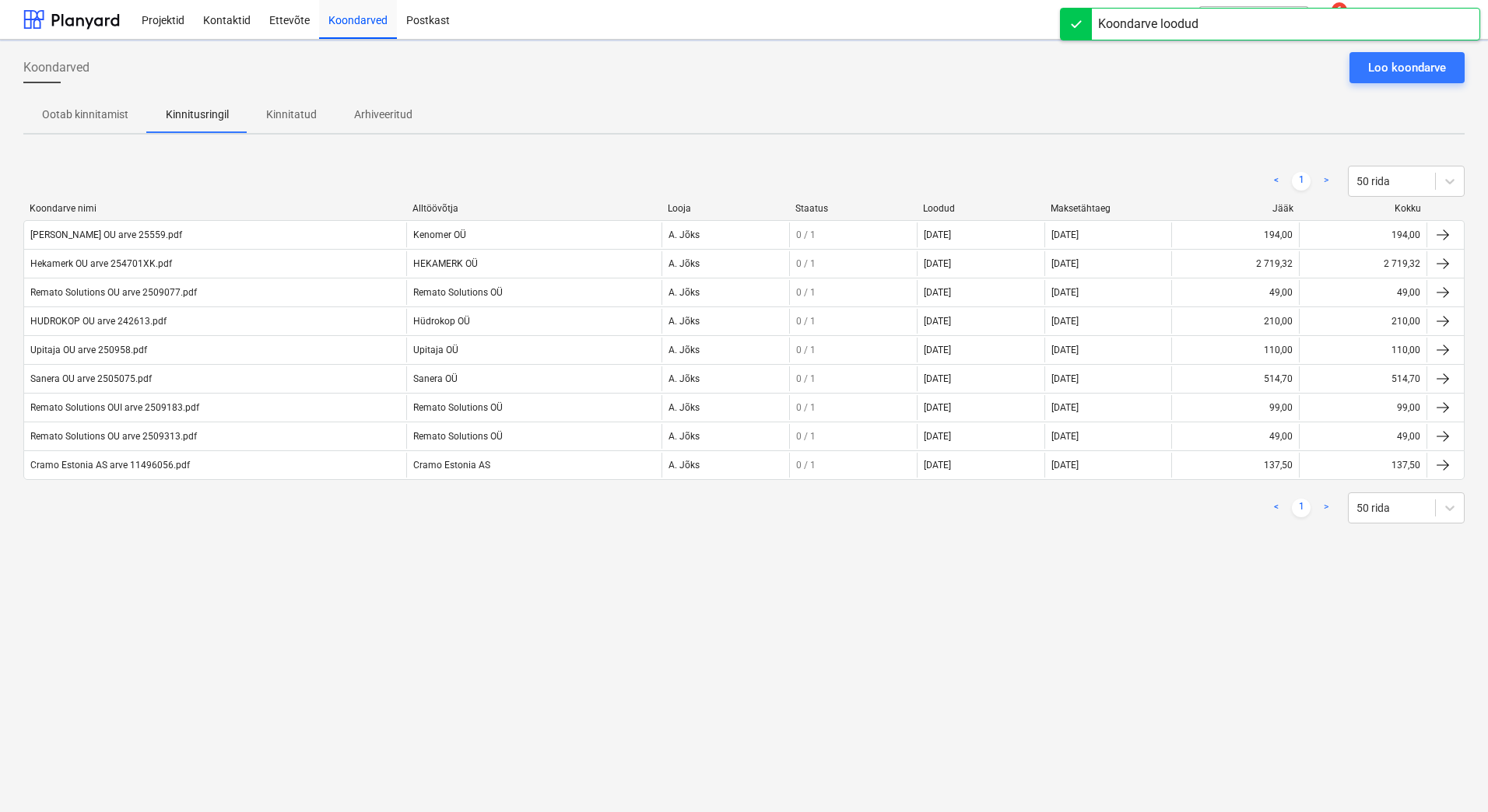
click at [249, 601] on div "Koondarved Loo koondarve Ootab kinnitamist Kinnitusringil Kinnitatud Arhiveerit…" at bounding box center [744, 426] width 1488 height 772
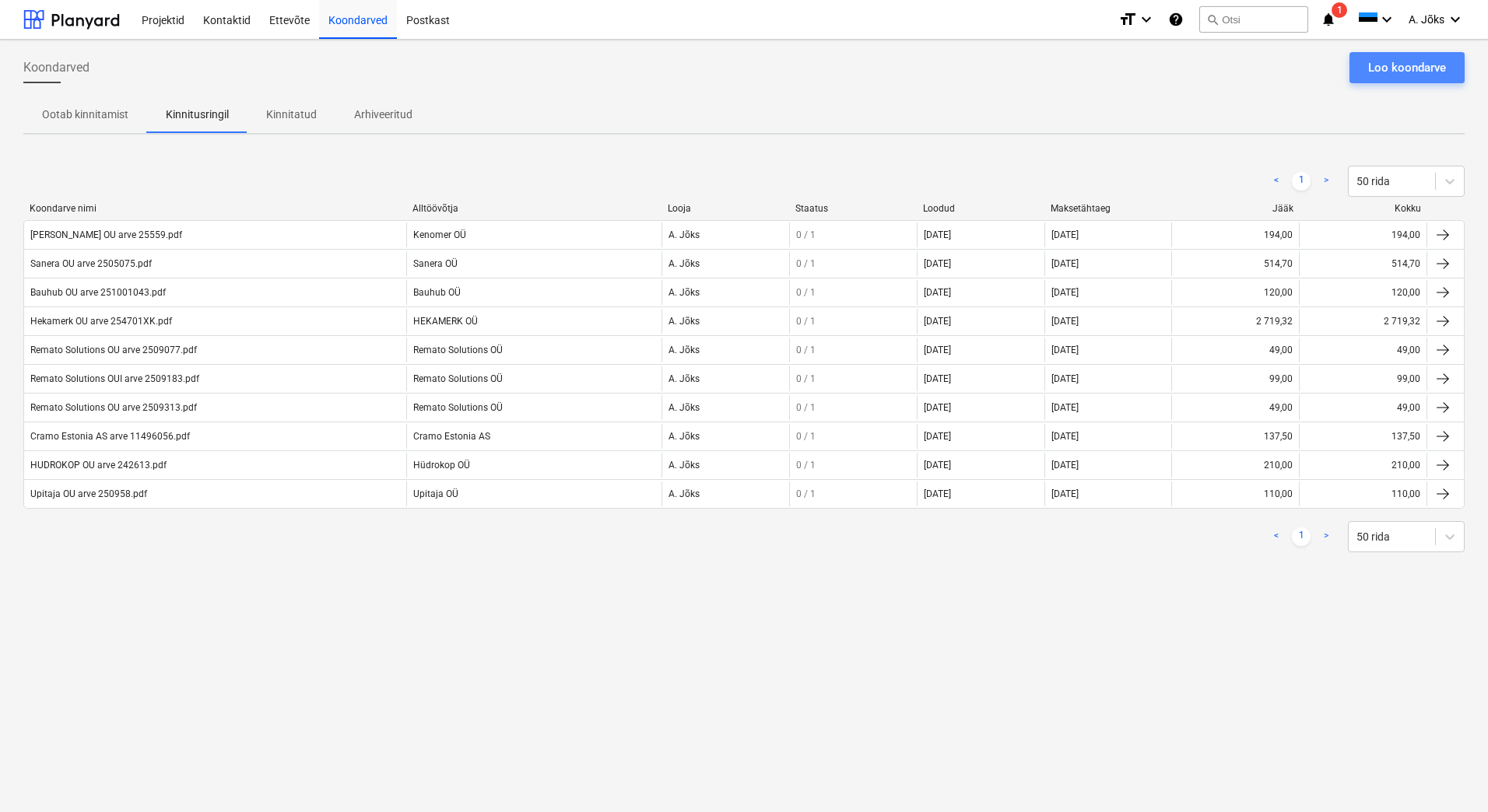
click at [1405, 72] on div "Loo koondarve" at bounding box center [1407, 68] width 78 height 20
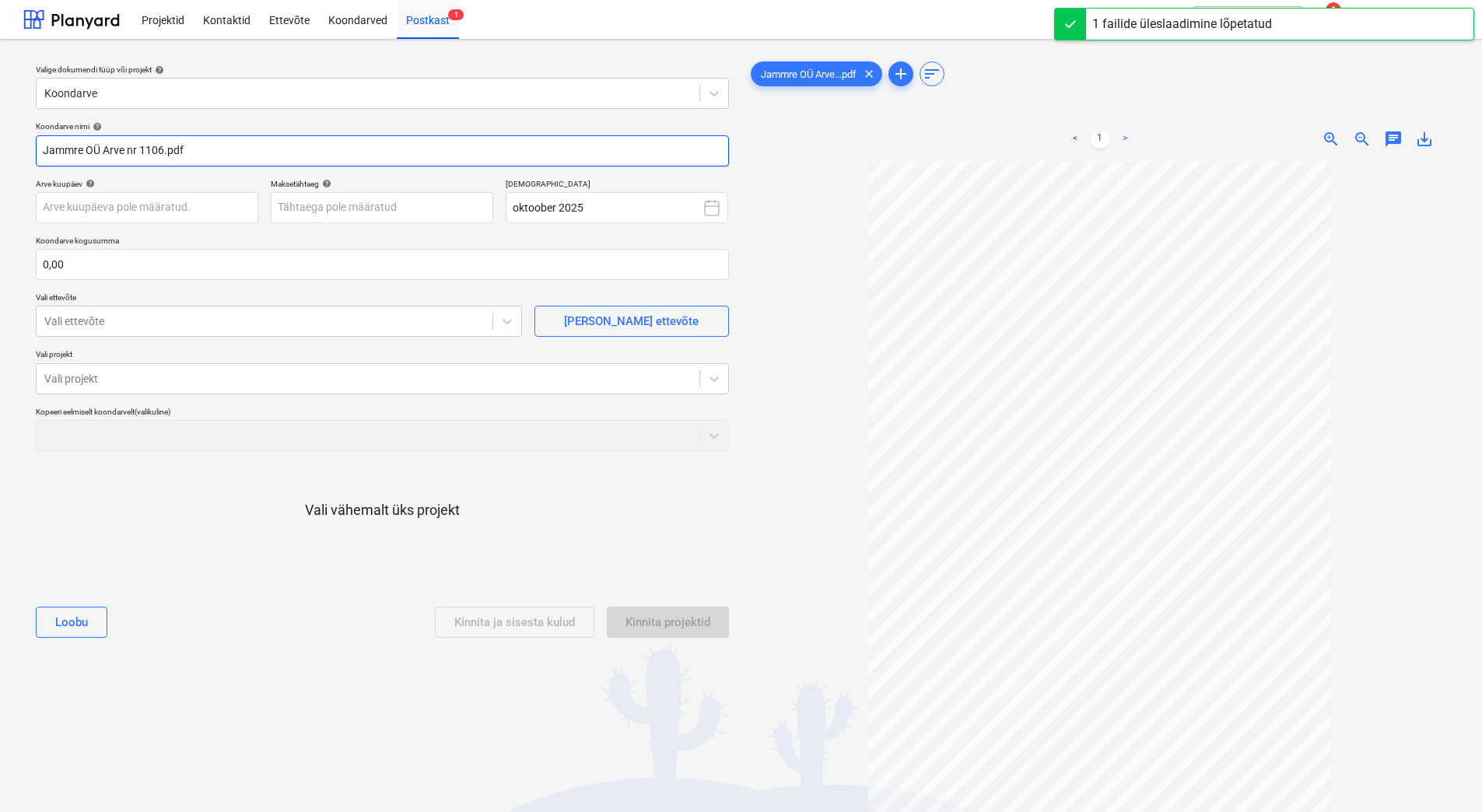
click at [137, 154] on input "Jammre OÜ Arve nr 1106.pdf" at bounding box center [383, 151] width 693 height 31
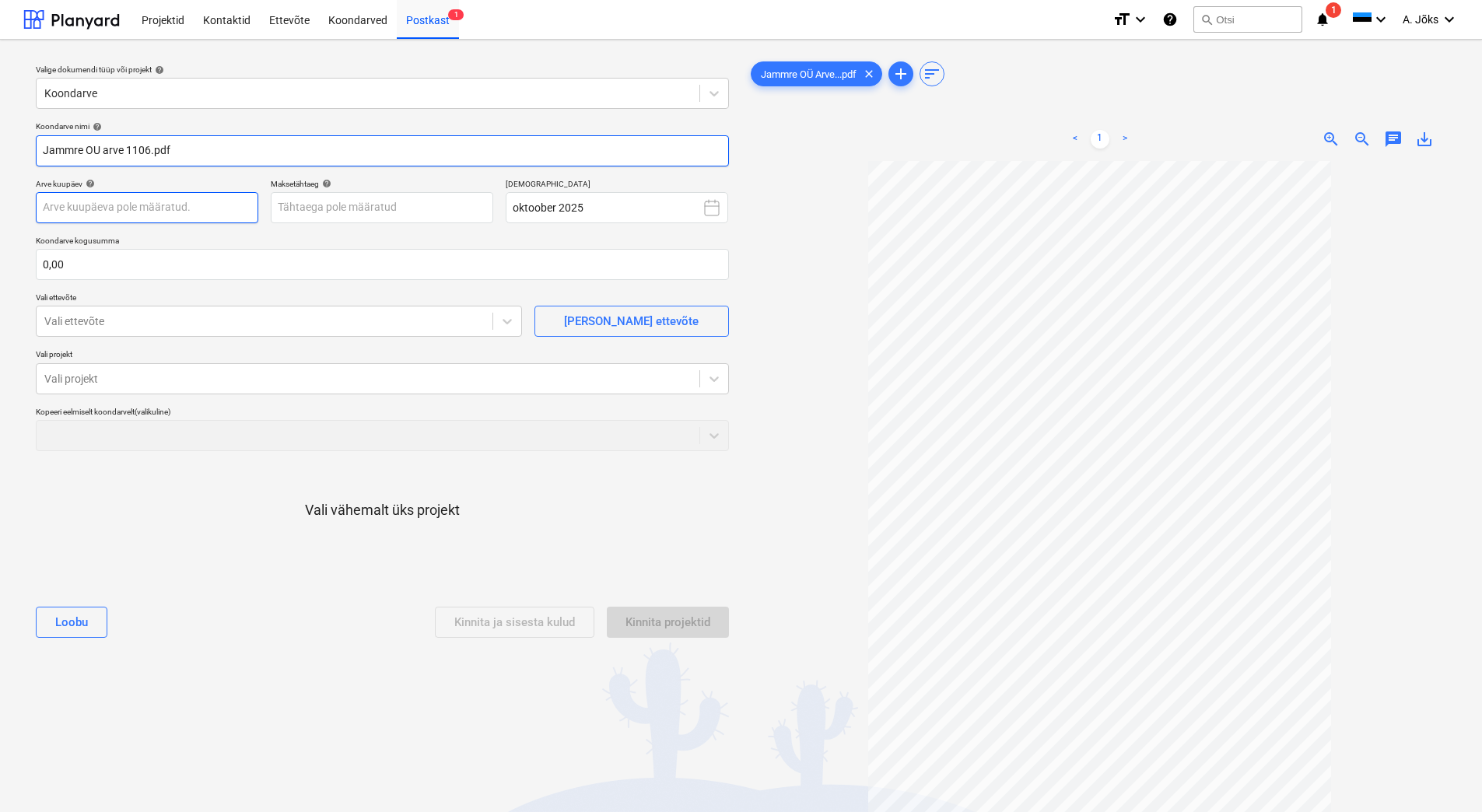
type input "Jammre OU arve 1106.pdf"
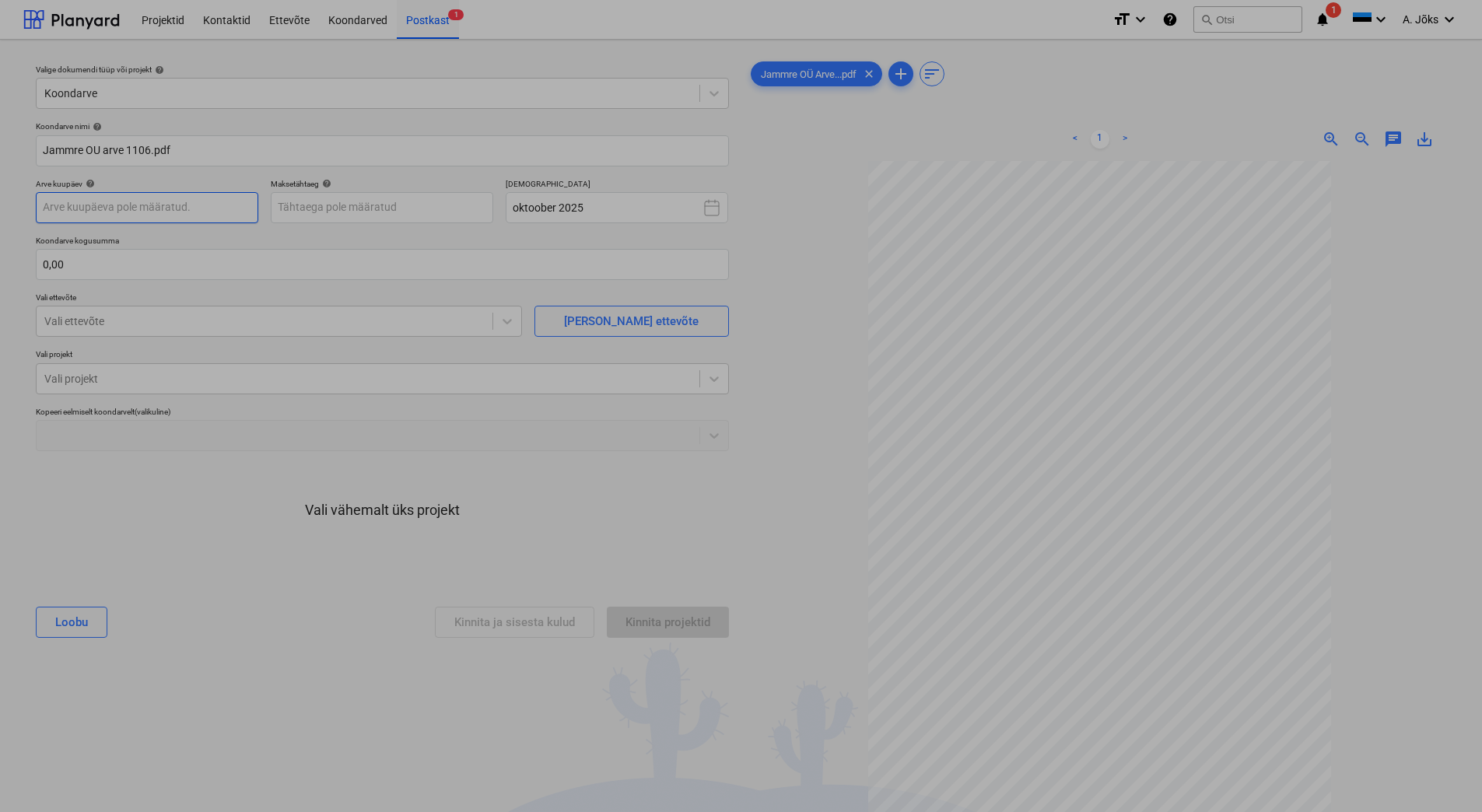
click at [171, 211] on body "Projektid Kontaktid Ettevõte Koondarved Postkast 1 format_size keyboard_arrow_d…" at bounding box center [741, 406] width 1482 height 812
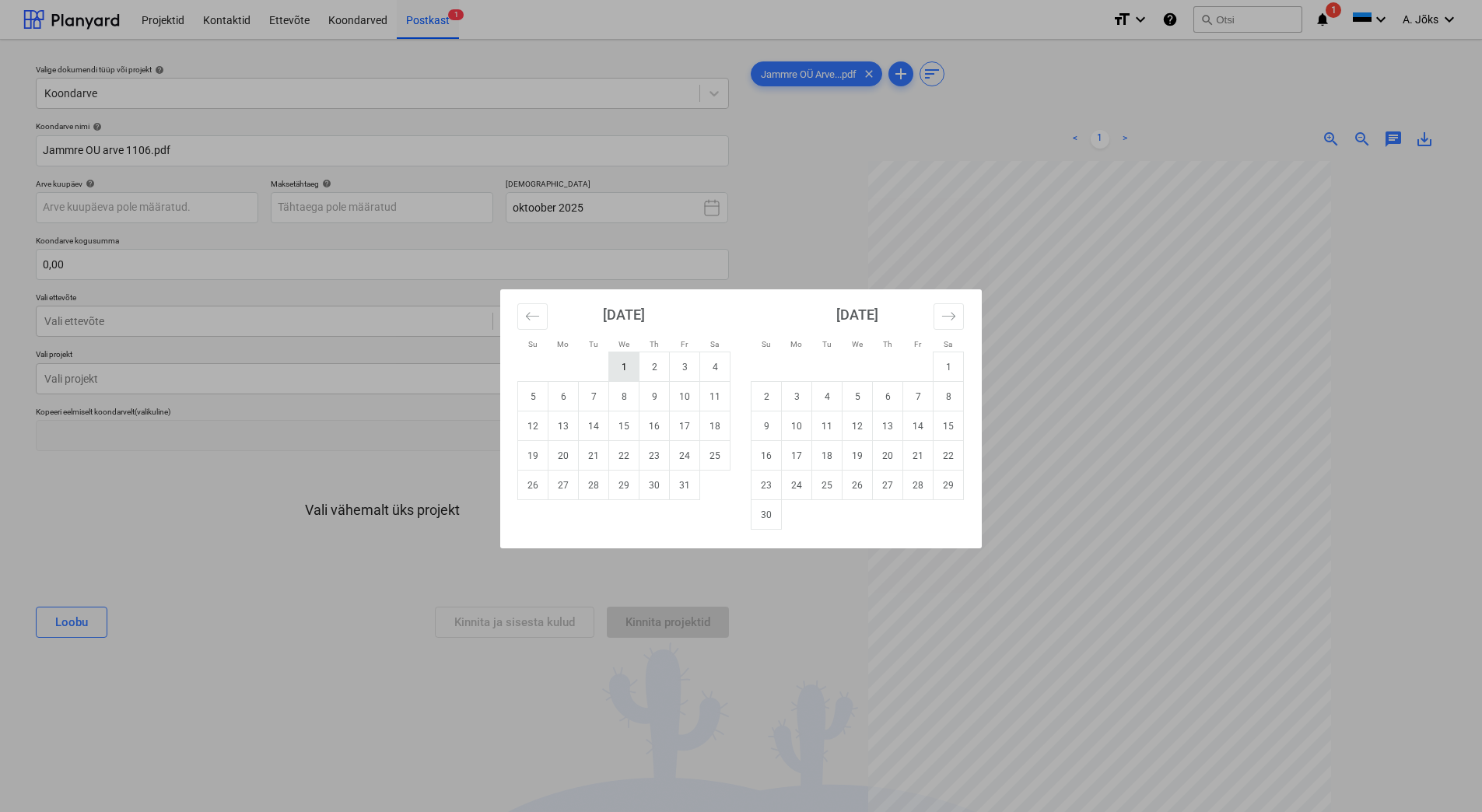
click at [635, 370] on td "1" at bounding box center [623, 367] width 31 height 30
type input "[DATE]"
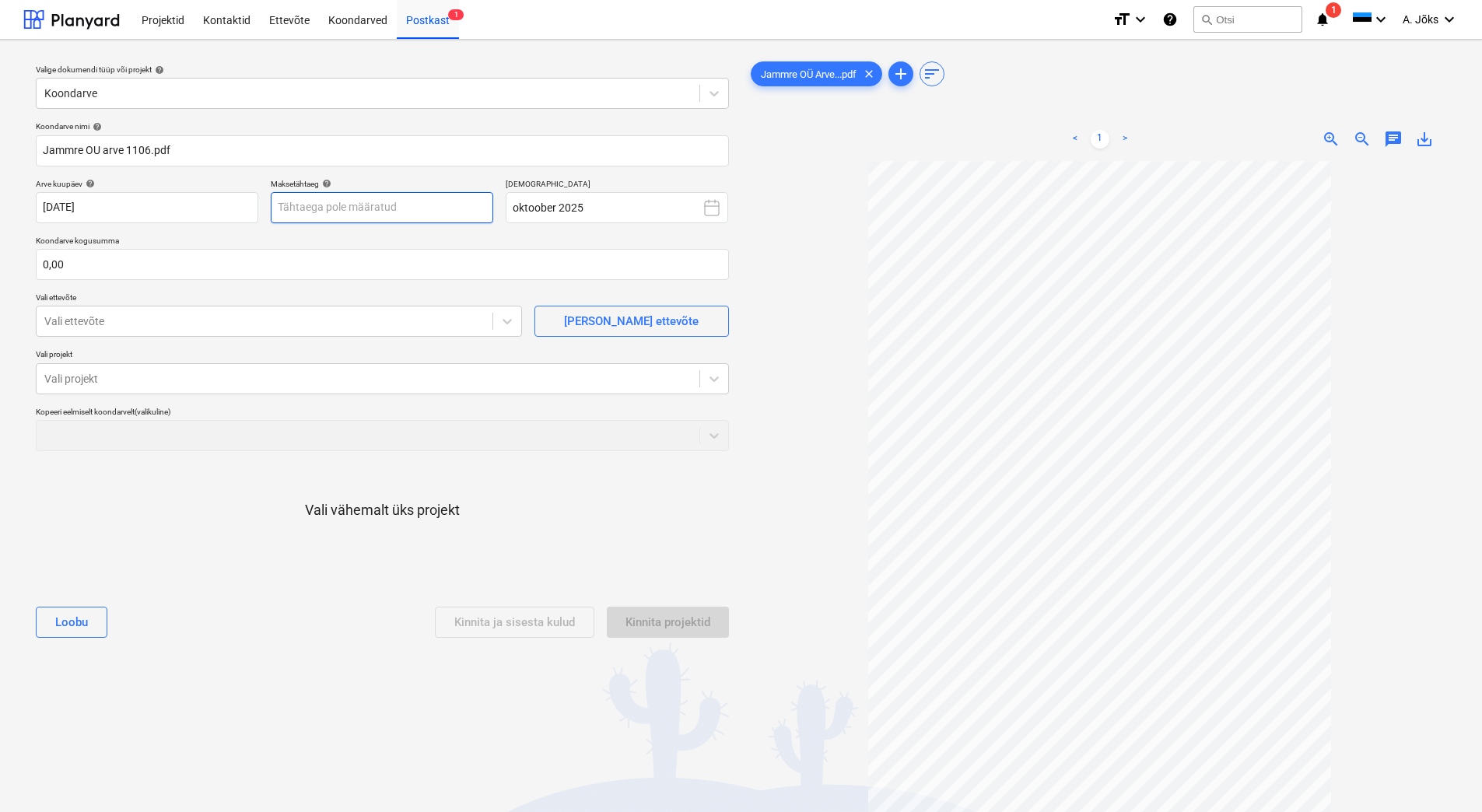
click at [398, 209] on body "Projektid Kontaktid Ettevõte Koondarved Postkast 1 format_size keyboard_arrow_d…" at bounding box center [741, 406] width 1482 height 812
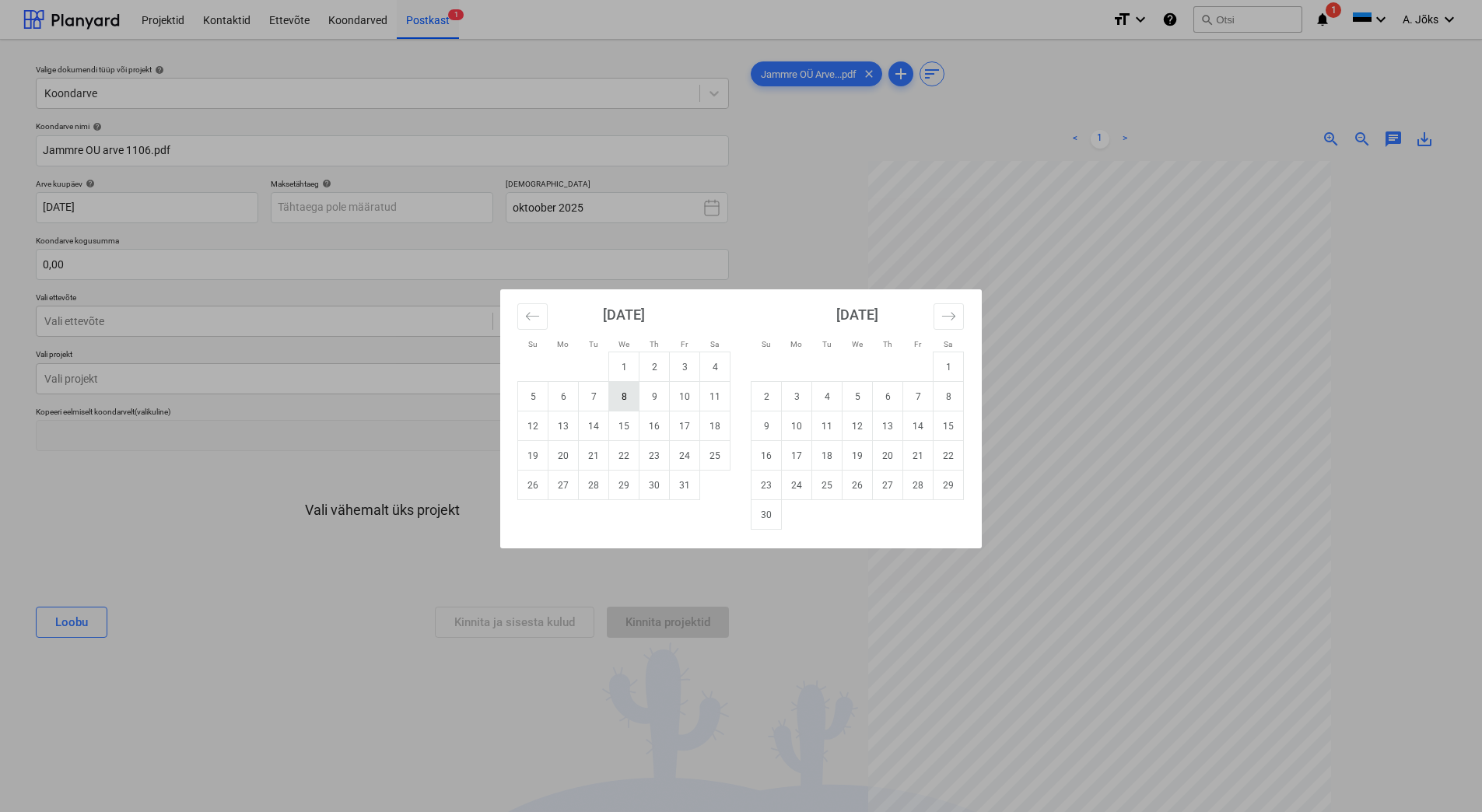
click at [623, 401] on td "8" at bounding box center [623, 397] width 31 height 30
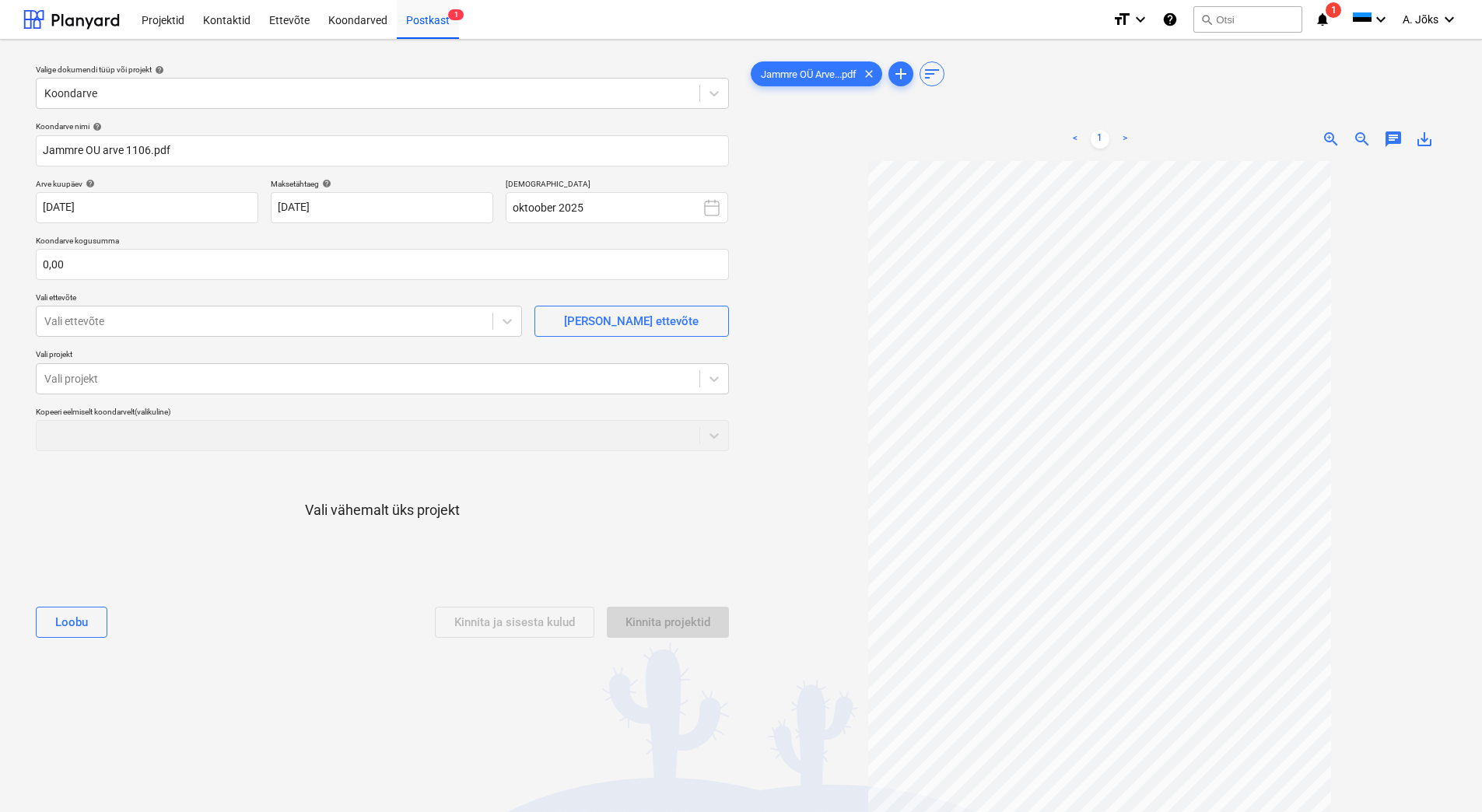
type input "[DATE]"
click at [239, 271] on input "text" at bounding box center [383, 264] width 693 height 31
type input "5 660,00"
click at [239, 321] on div at bounding box center [265, 321] width 440 height 16
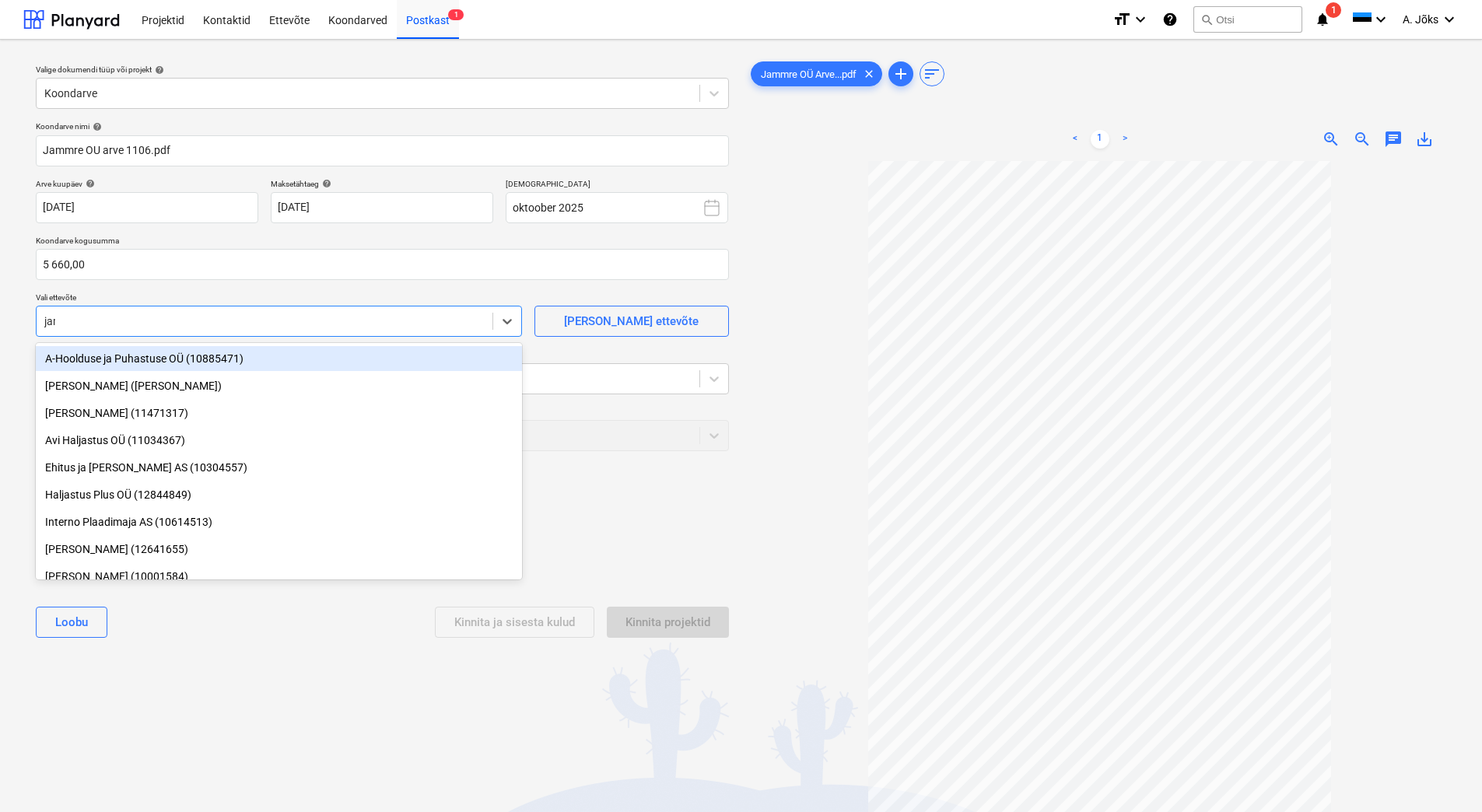
type input "jamm"
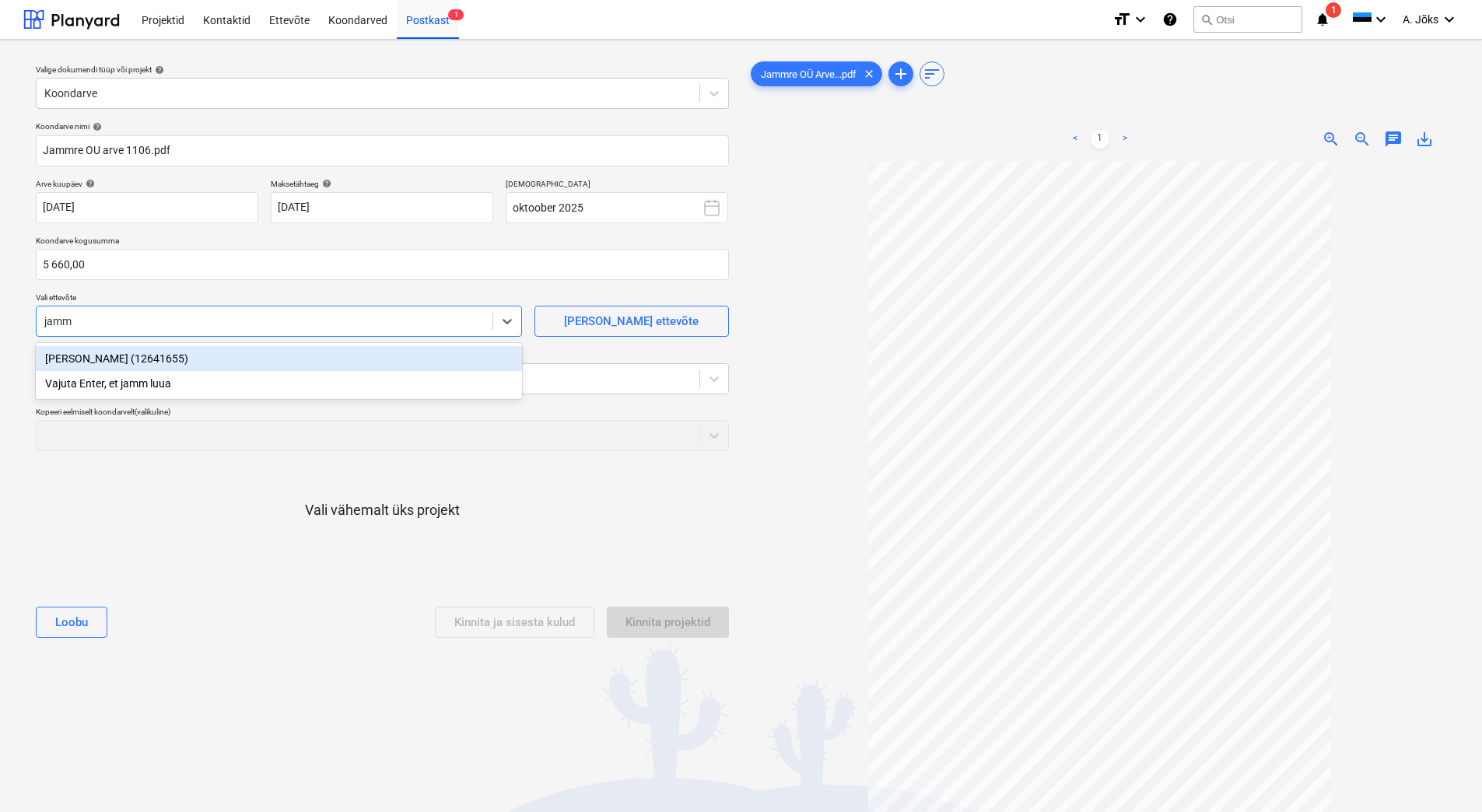
click at [160, 351] on div "[PERSON_NAME] (12641655)" at bounding box center [279, 359] width 486 height 25
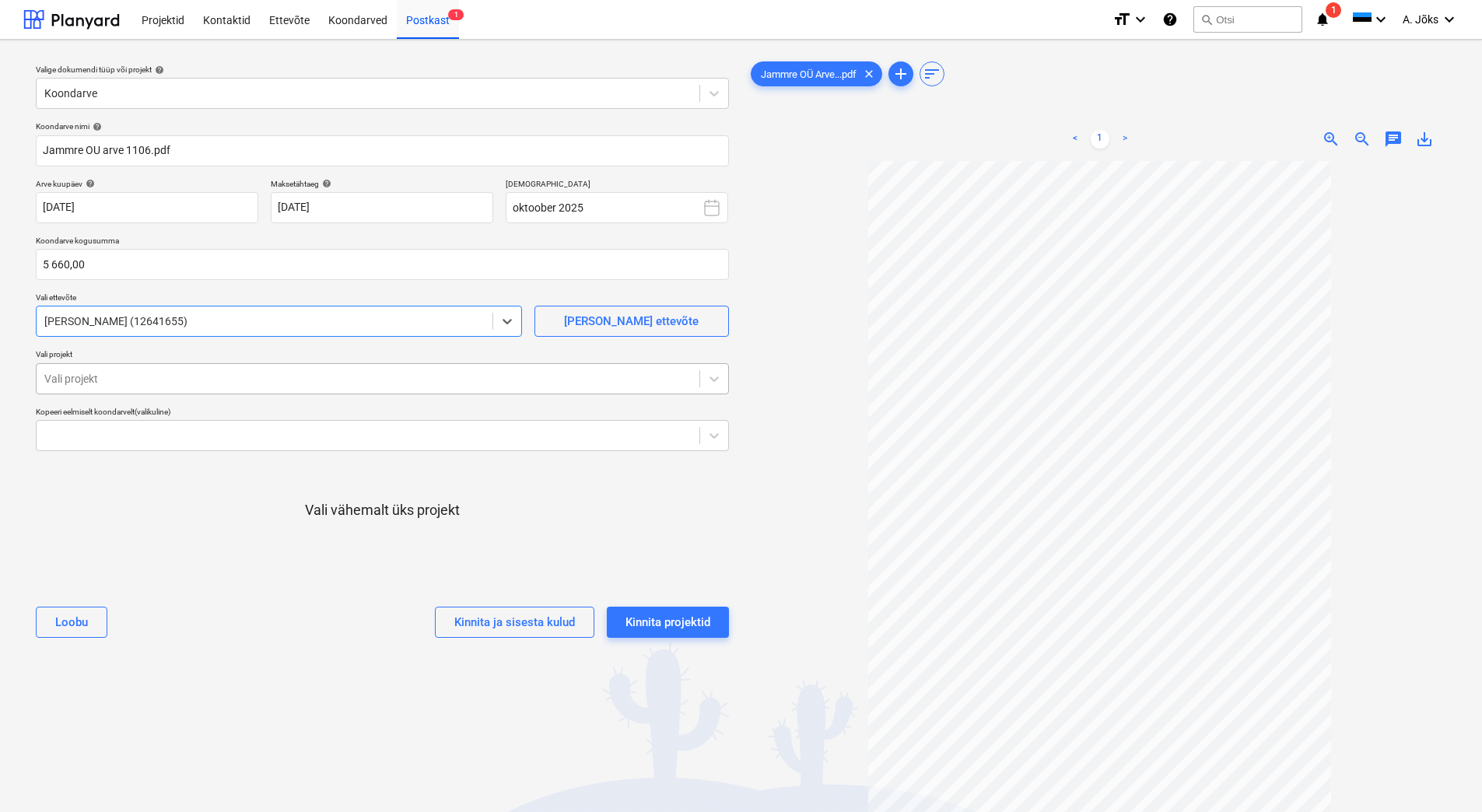
click at [152, 375] on div at bounding box center [368, 378] width 647 height 16
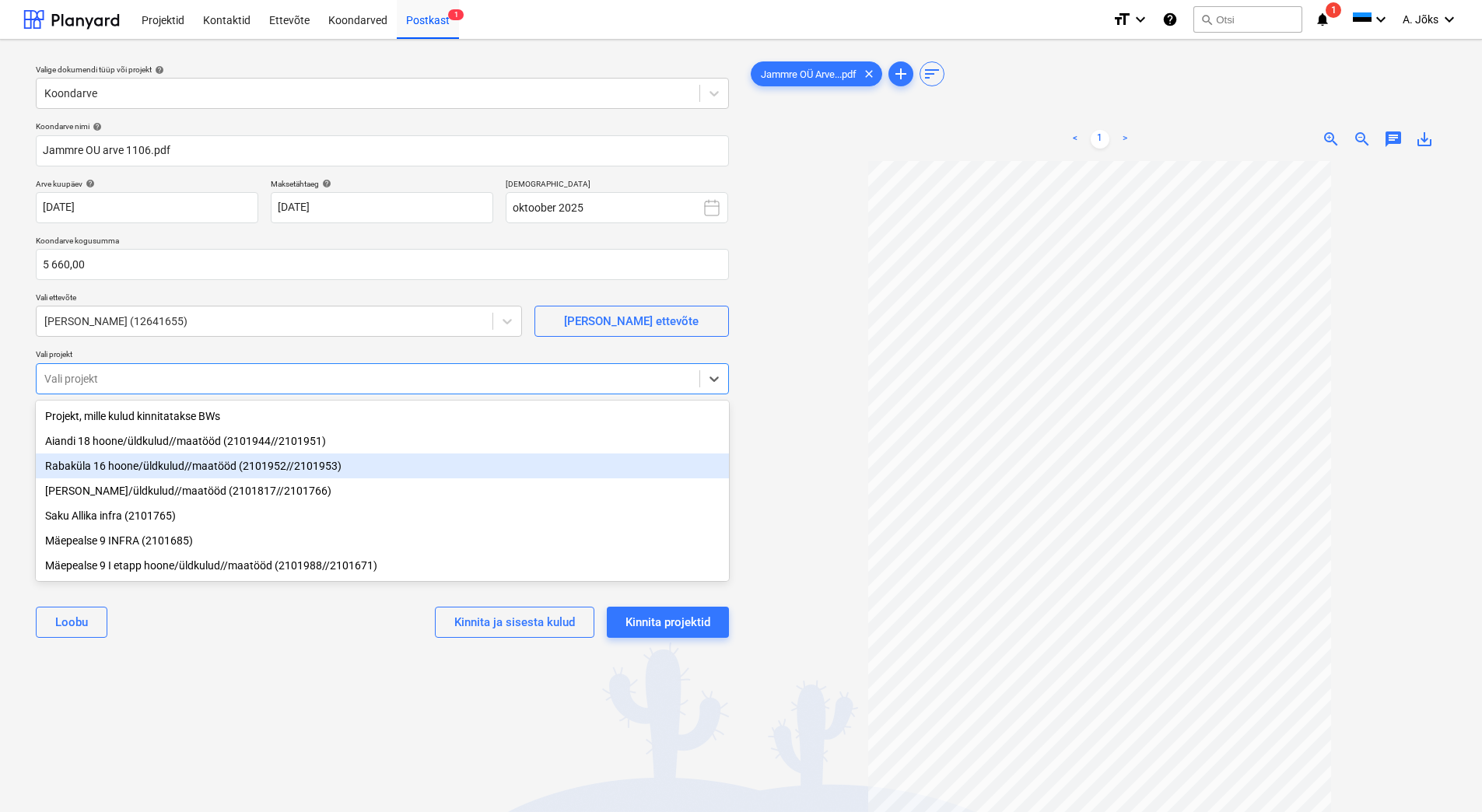
click at [183, 463] on div "Rabaküla 16 hoone/üldkulud//maatööd (2101952//2101953)" at bounding box center [383, 465] width 693 height 25
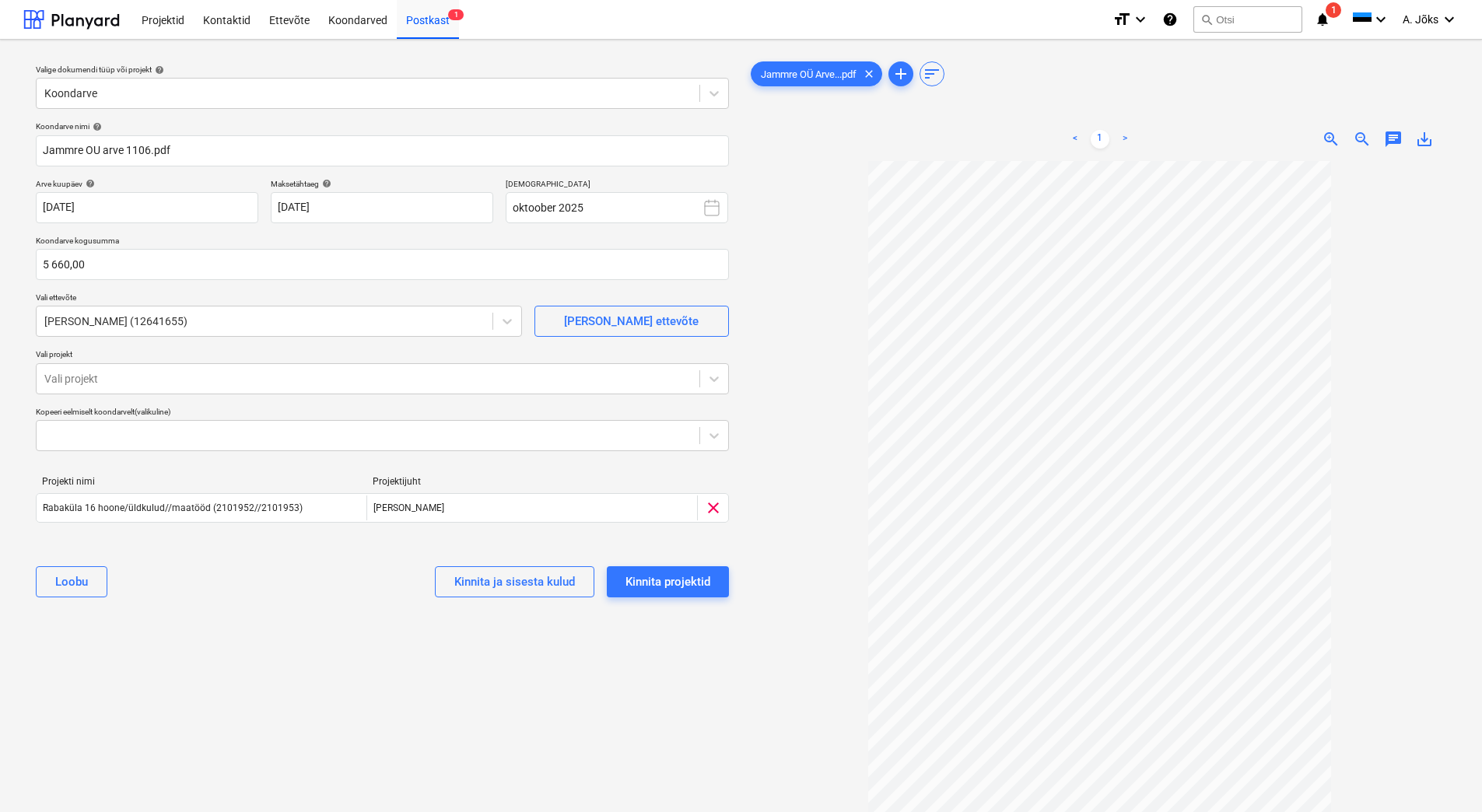
click at [213, 609] on div "[PERSON_NAME] ja sisesta kulud Kinnita projektid" at bounding box center [383, 582] width 693 height 56
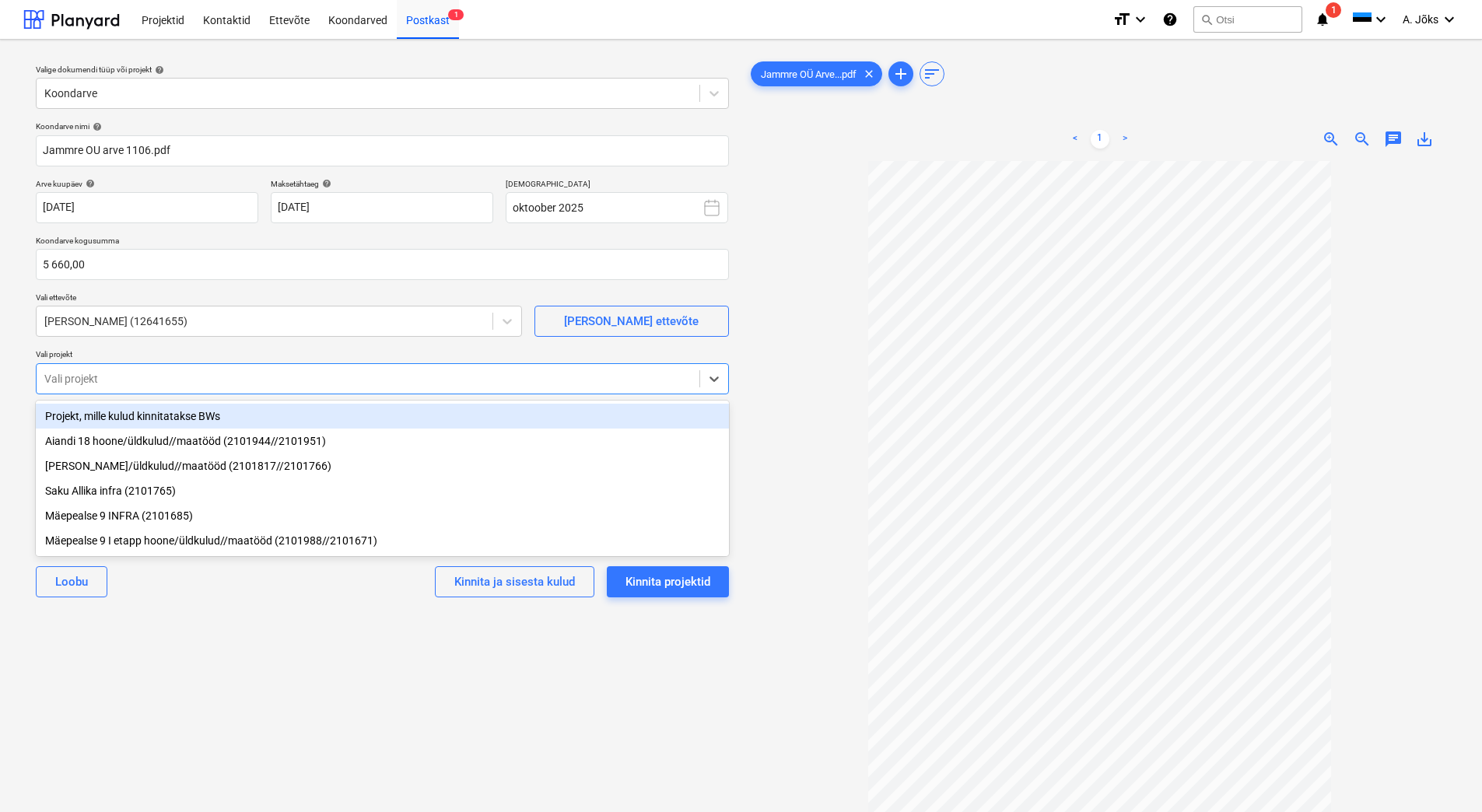
click at [164, 377] on div at bounding box center [368, 378] width 647 height 16
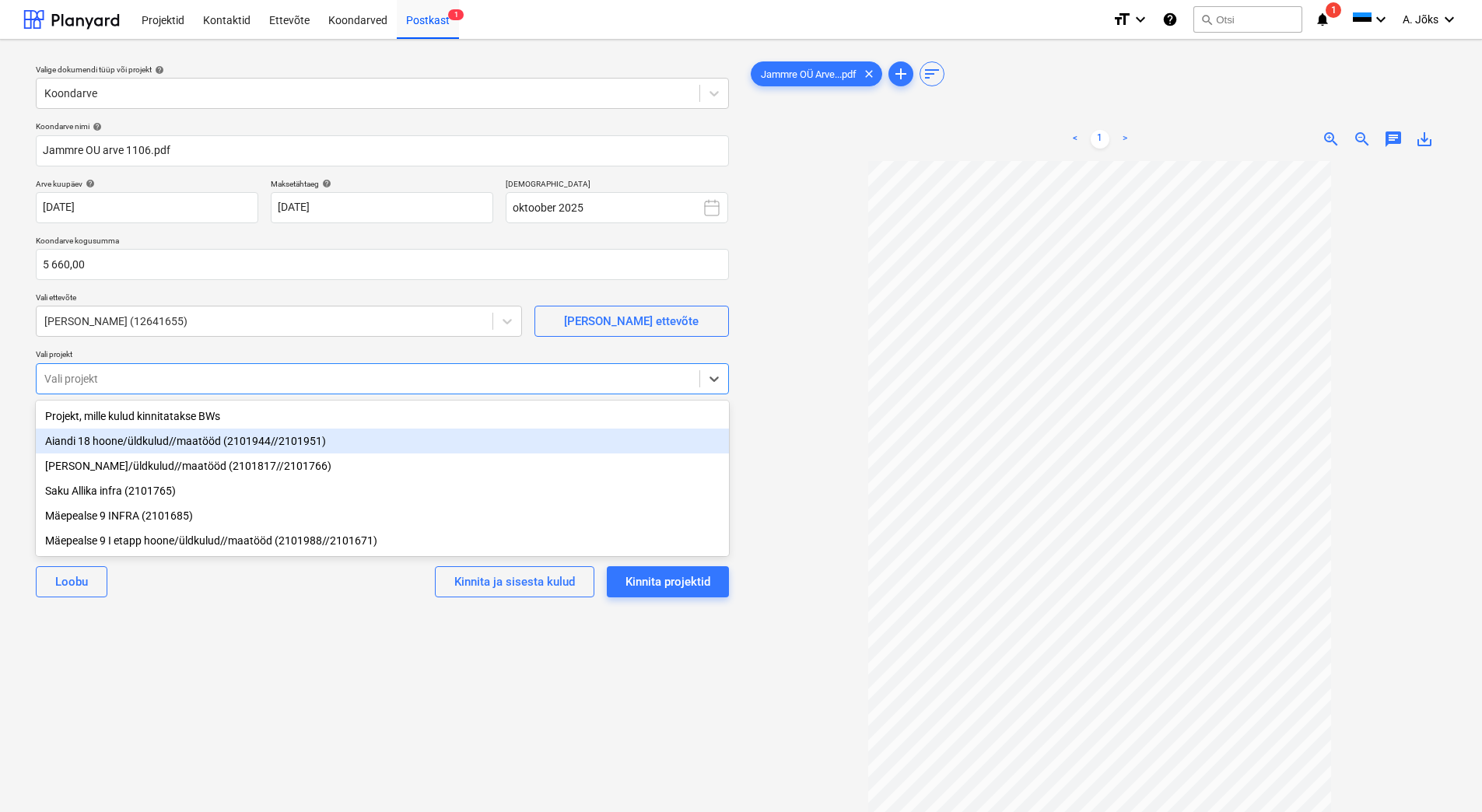
click at [155, 445] on div "Aiandi 18 hoone/üldkulud//maatööd (2101944//2101951)" at bounding box center [383, 440] width 693 height 25
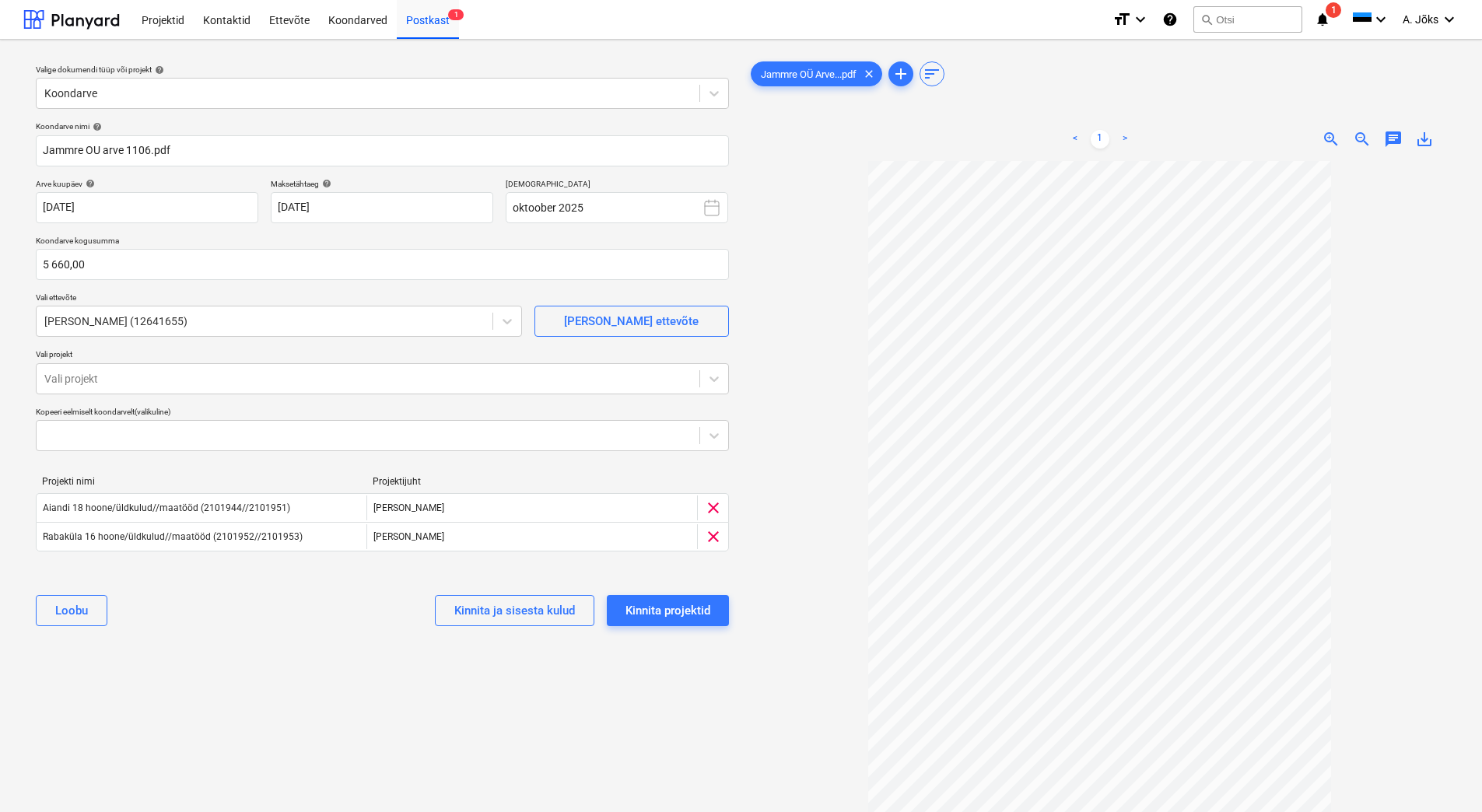
click at [239, 671] on div "Valige dokumendi tüüp või projekt help Koondarve Koondarve nimi help [PERSON_NA…" at bounding box center [382, 493] width 718 height 884
click at [658, 609] on div "Kinnita projektid" at bounding box center [667, 610] width 85 height 20
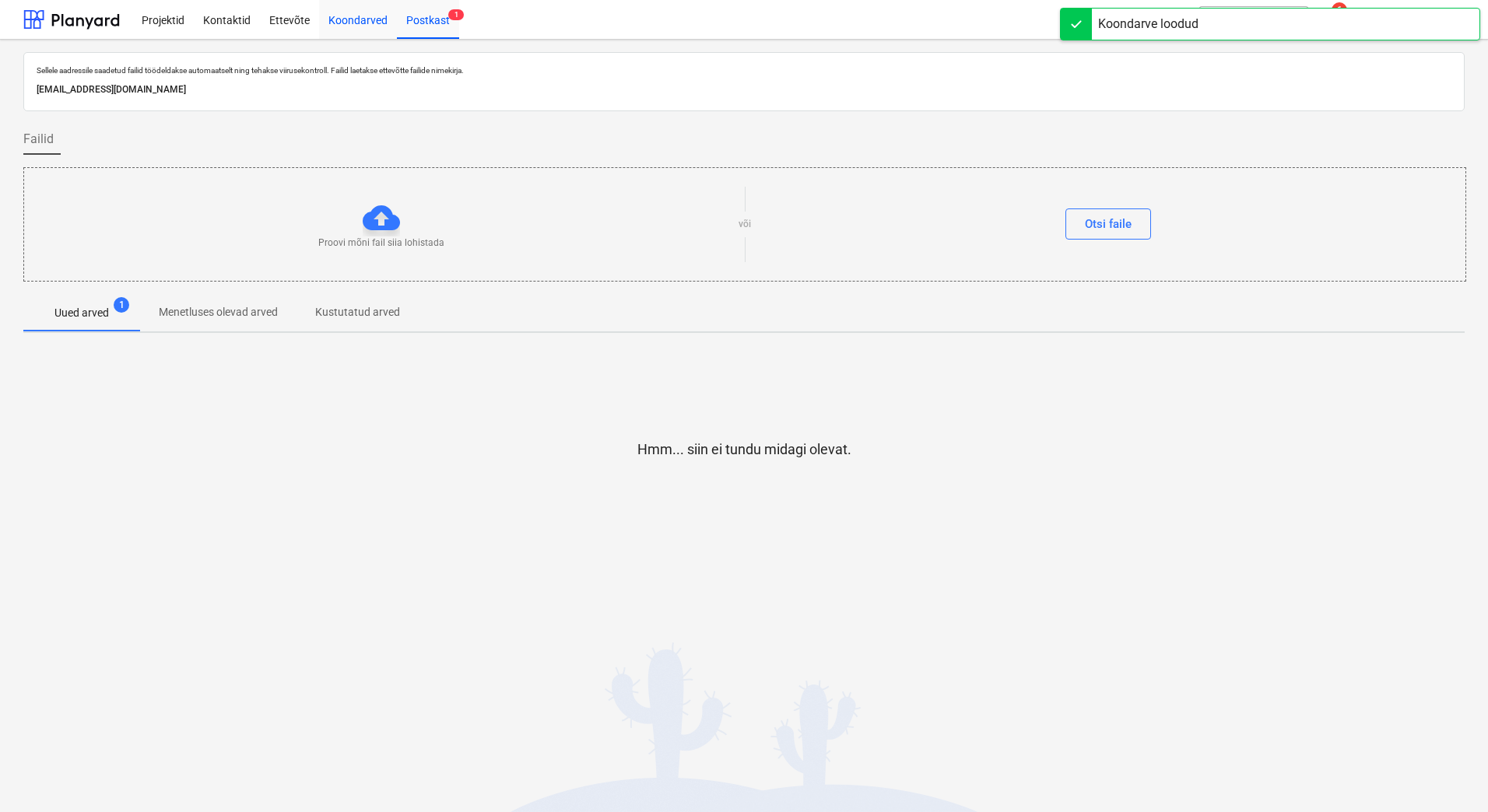
click at [349, 20] on div "Koondarved" at bounding box center [358, 19] width 78 height 40
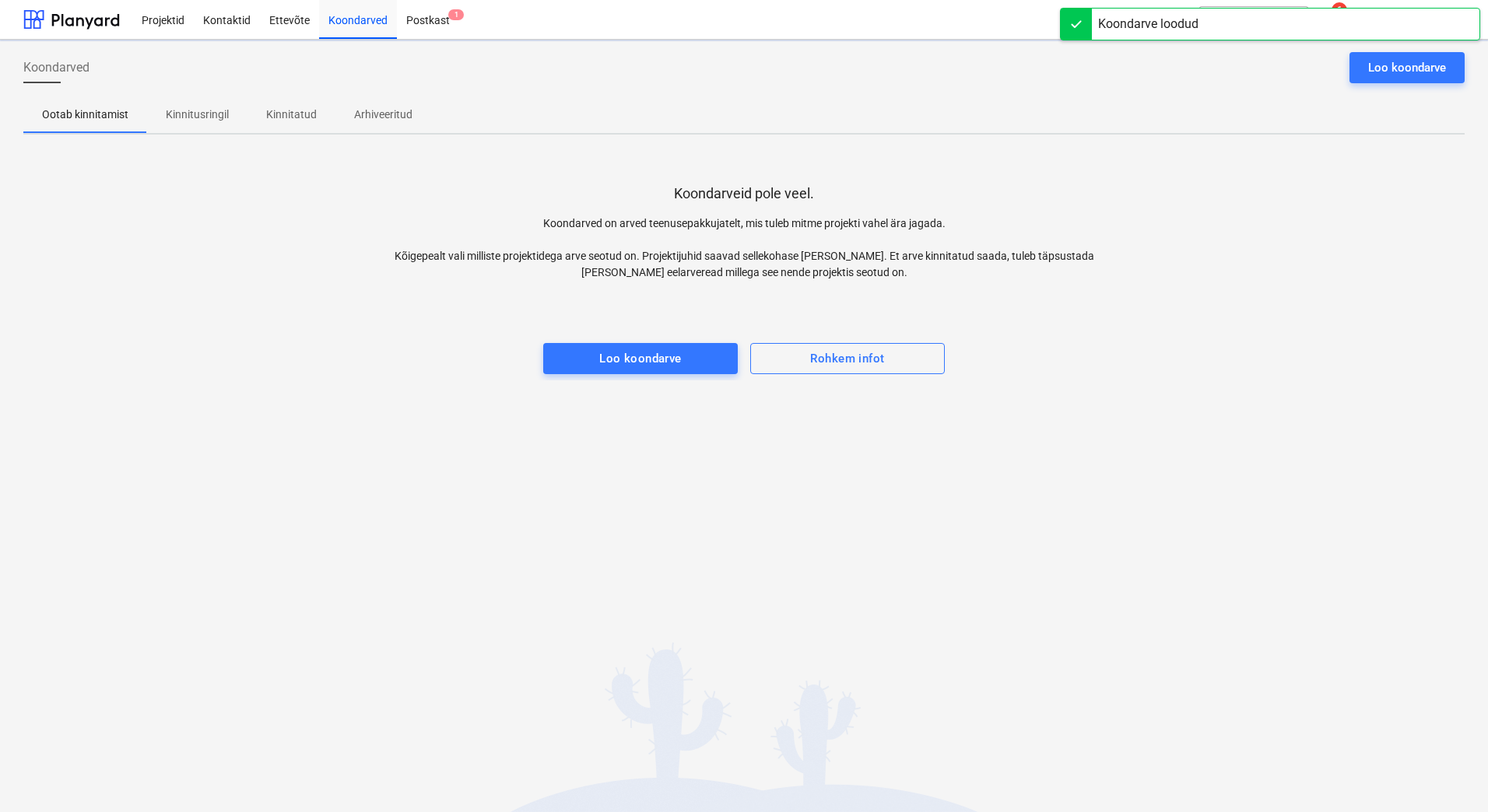
click at [204, 118] on p "Kinnitusringil" at bounding box center [197, 115] width 63 height 17
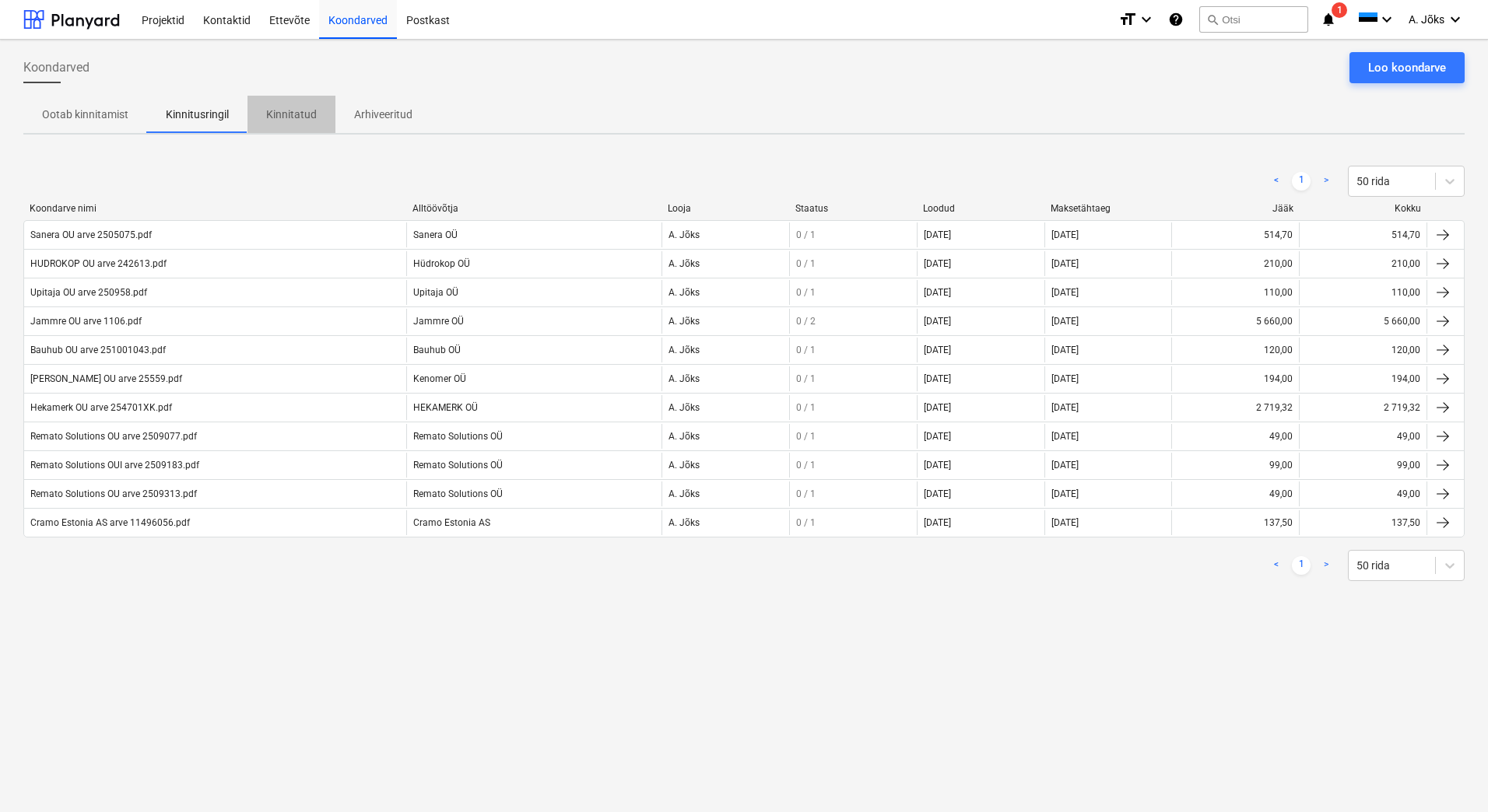
click at [296, 115] on p "Kinnitatud" at bounding box center [291, 115] width 50 height 17
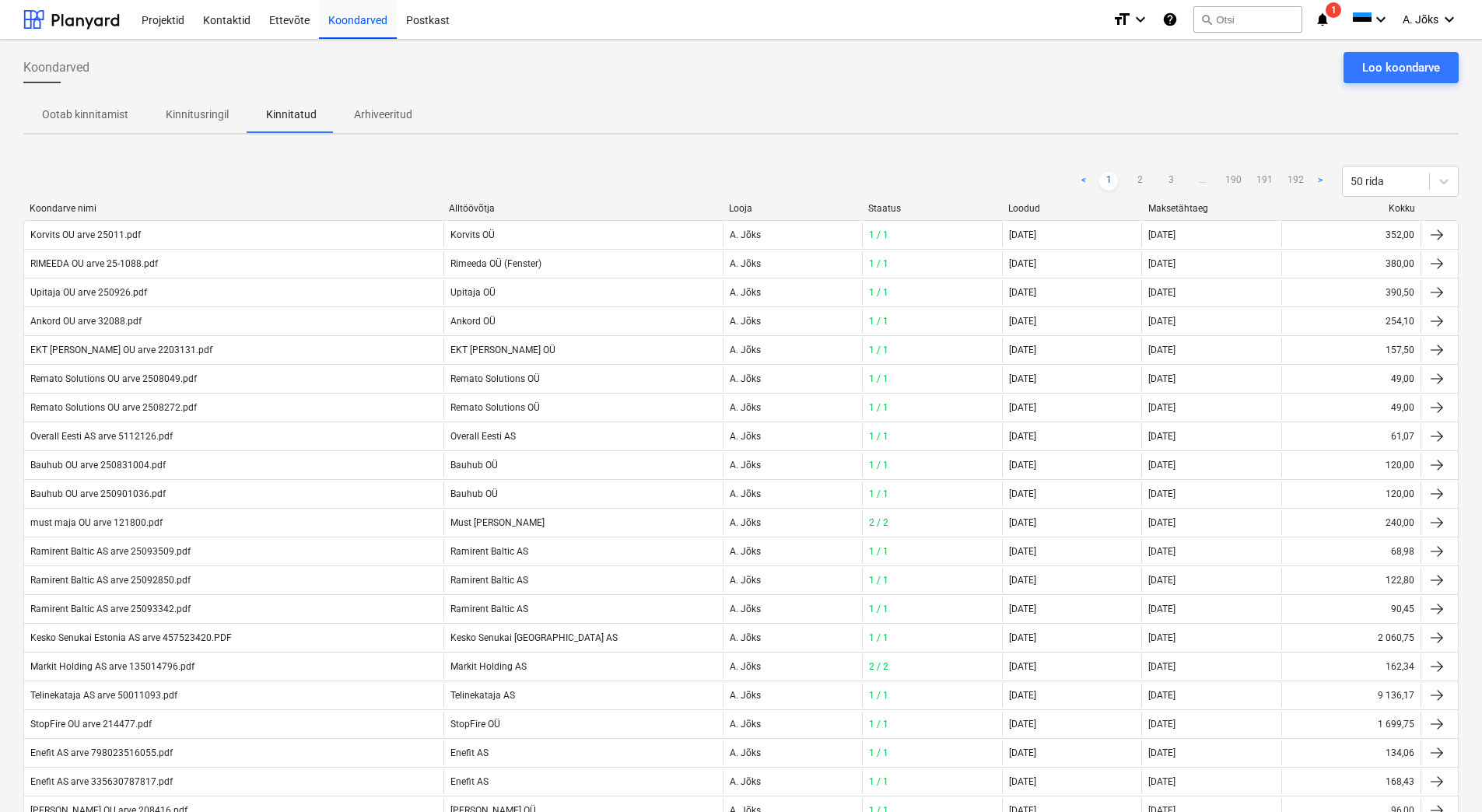
click at [193, 109] on p "Kinnitusringil" at bounding box center [197, 115] width 63 height 17
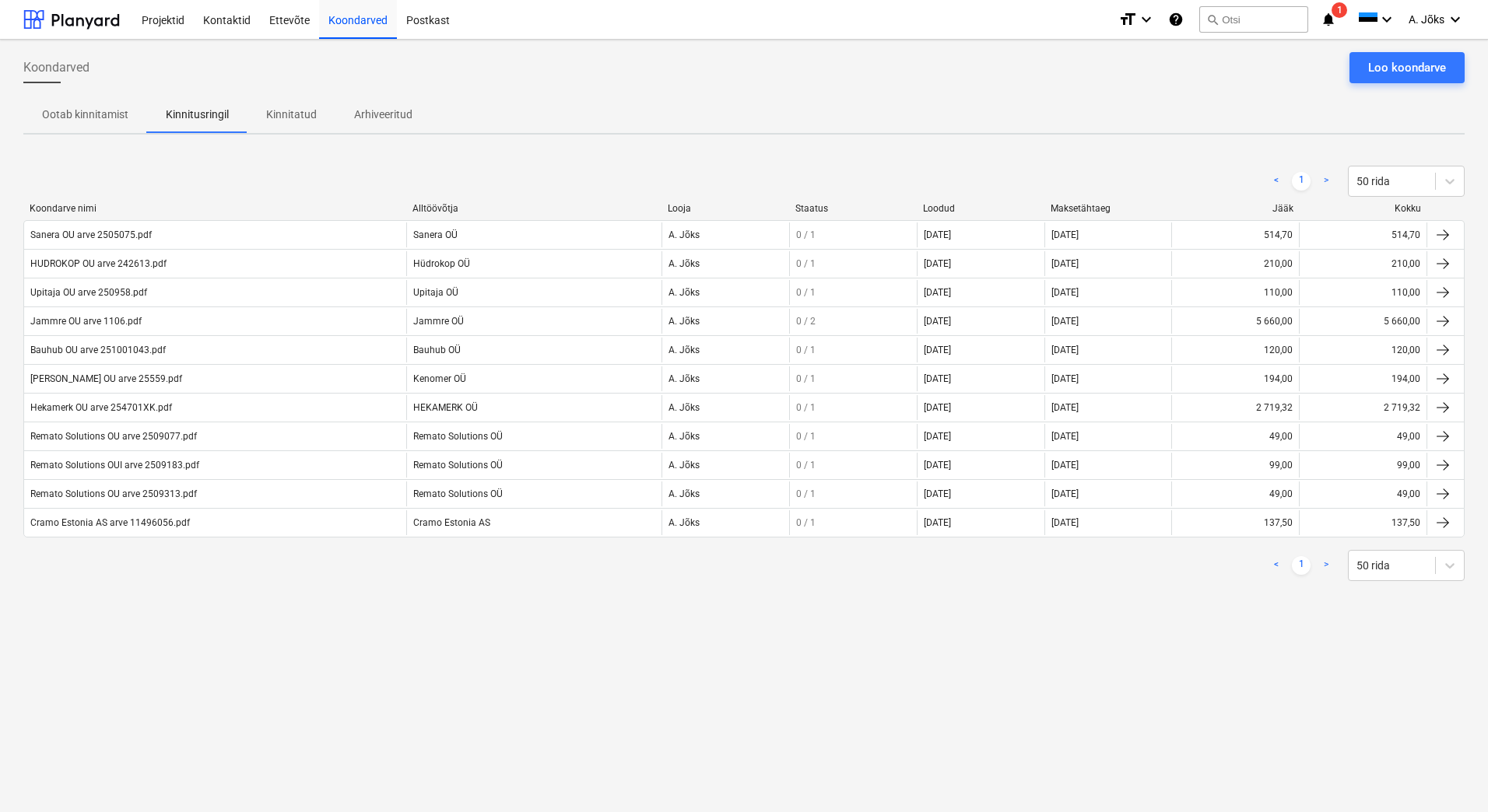
click at [660, 96] on div "Ootab kinnitamist Kinnitusringil Kinnitatud Arhiveeritud" at bounding box center [744, 114] width 1441 height 37
